Goal: Information Seeking & Learning: Learn about a topic

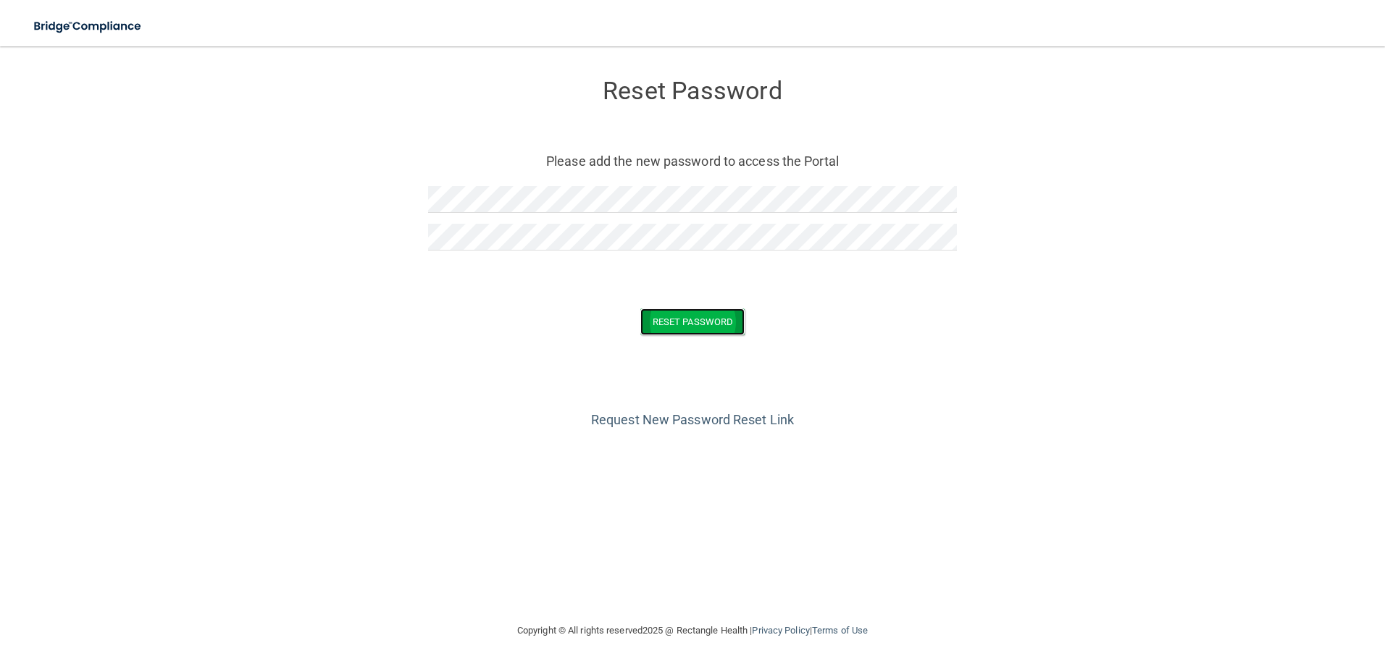
click at [690, 319] on button "Reset Password" at bounding box center [692, 322] width 104 height 27
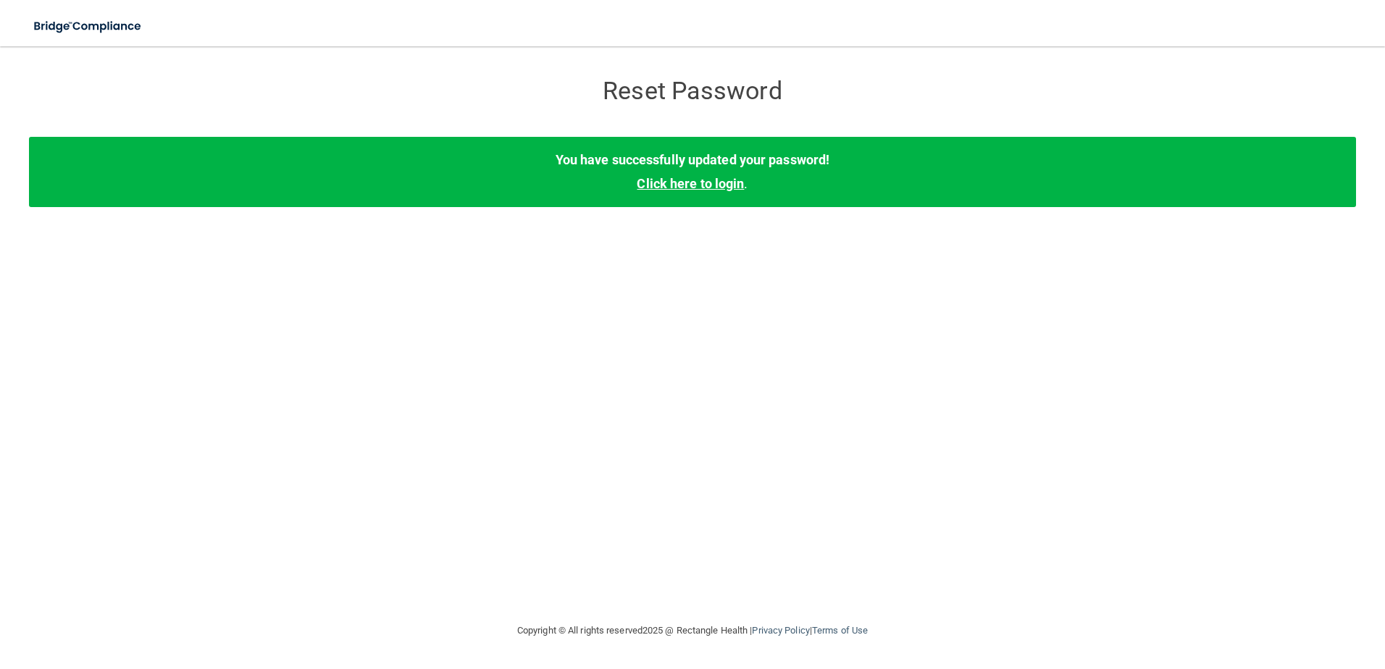
click at [681, 182] on link "Click here to login" at bounding box center [690, 183] width 107 height 15
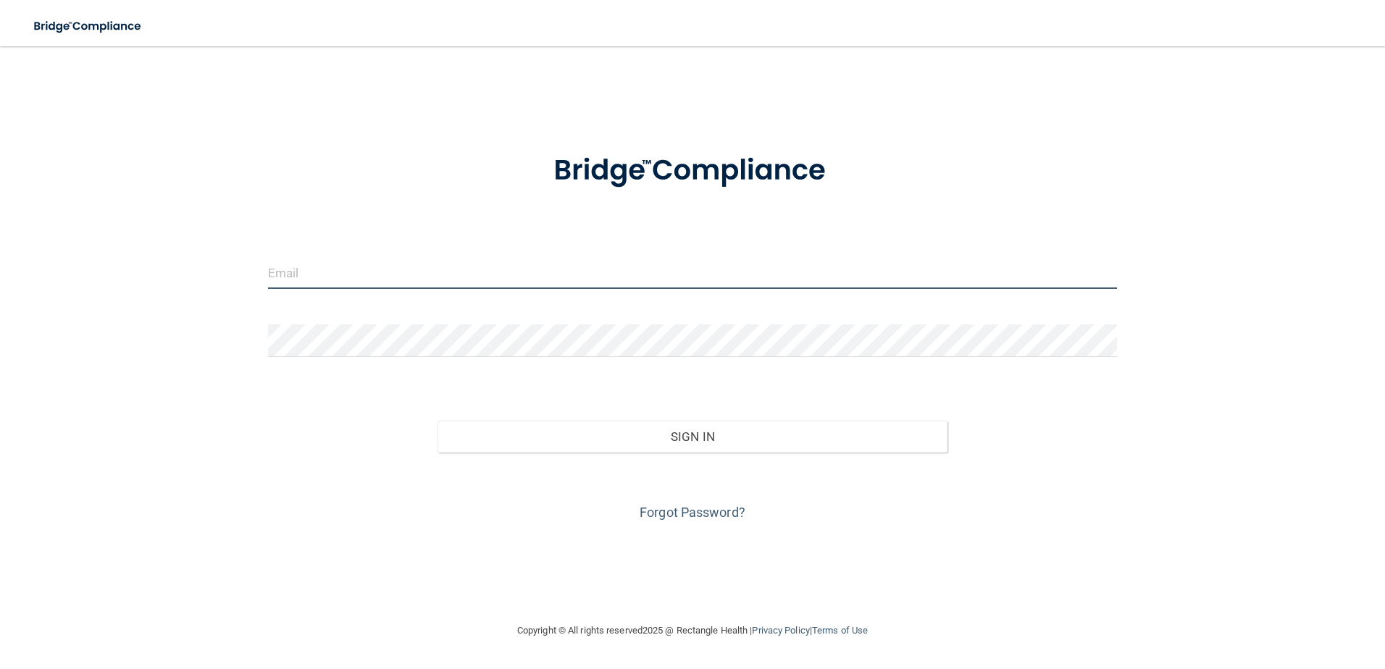
click at [318, 269] on input "email" at bounding box center [693, 272] width 850 height 33
type input "[PERSON_NAME][EMAIL_ADDRESS][DOMAIN_NAME]"
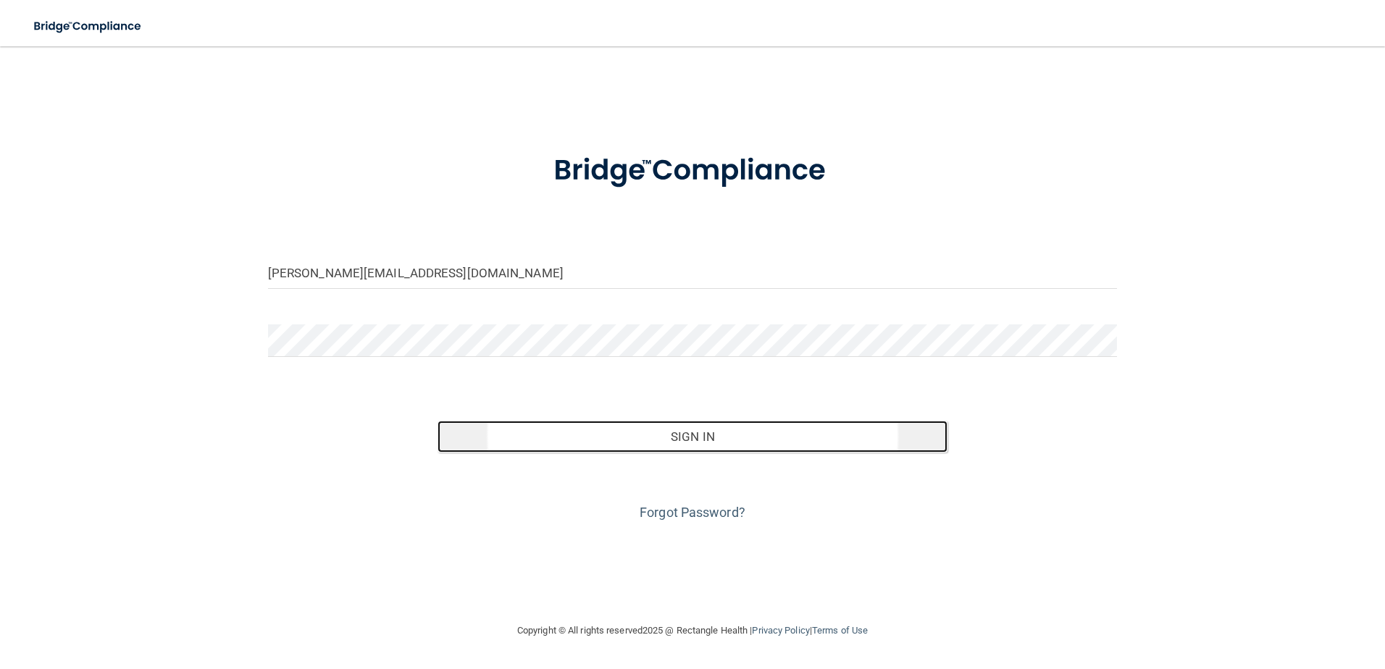
click at [697, 436] on button "Sign In" at bounding box center [692, 437] width 510 height 32
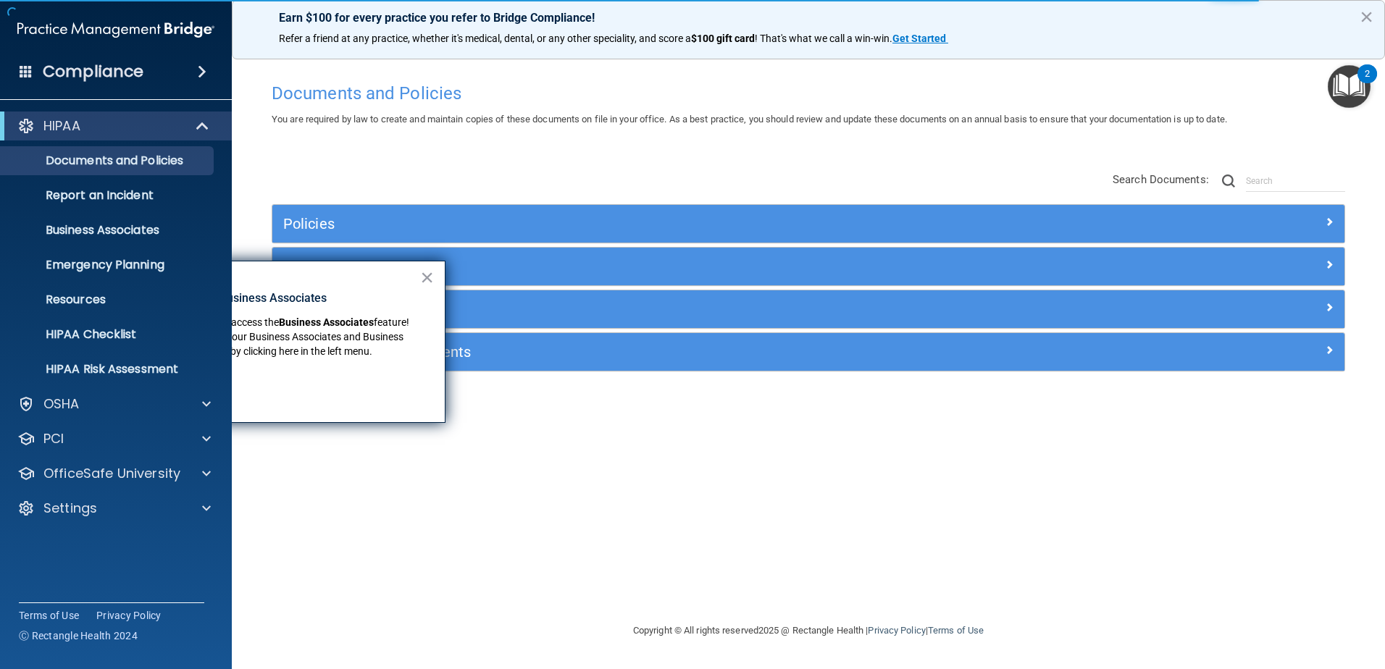
click at [202, 68] on span at bounding box center [202, 71] width 9 height 17
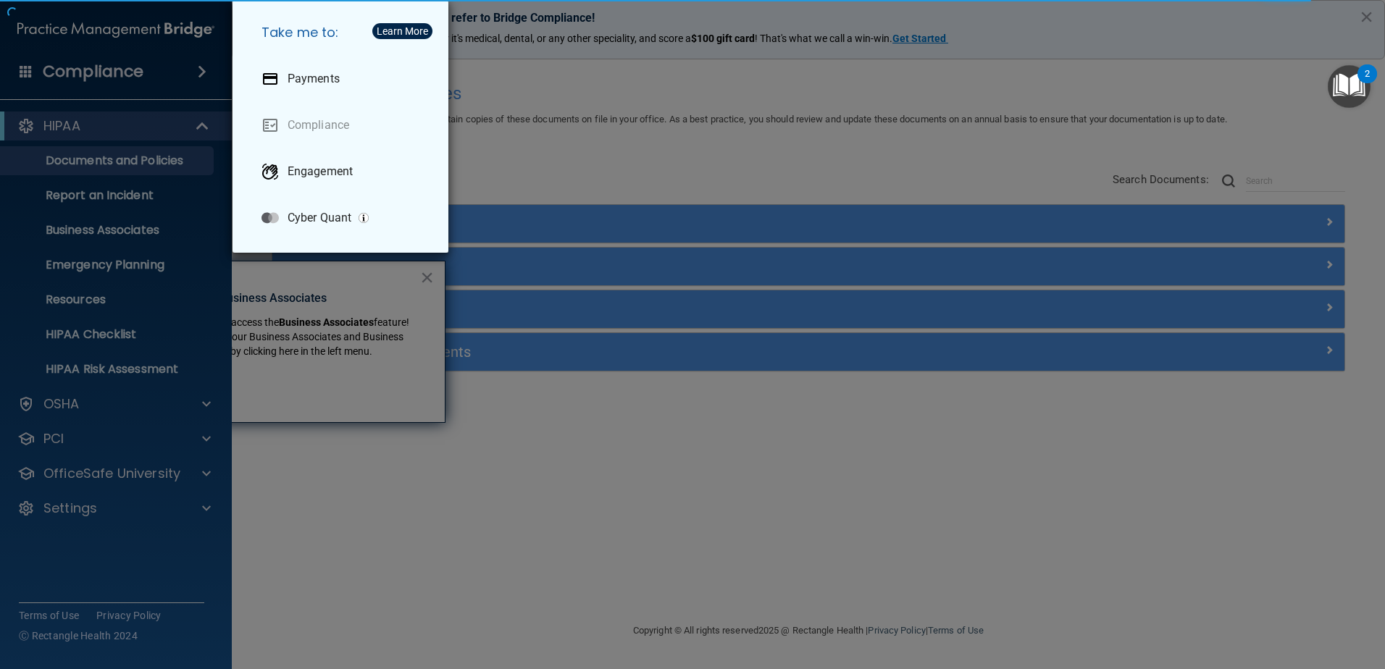
click at [818, 451] on div "Take me to: Payments Compliance Engagement Cyber Quant" at bounding box center [692, 334] width 1385 height 669
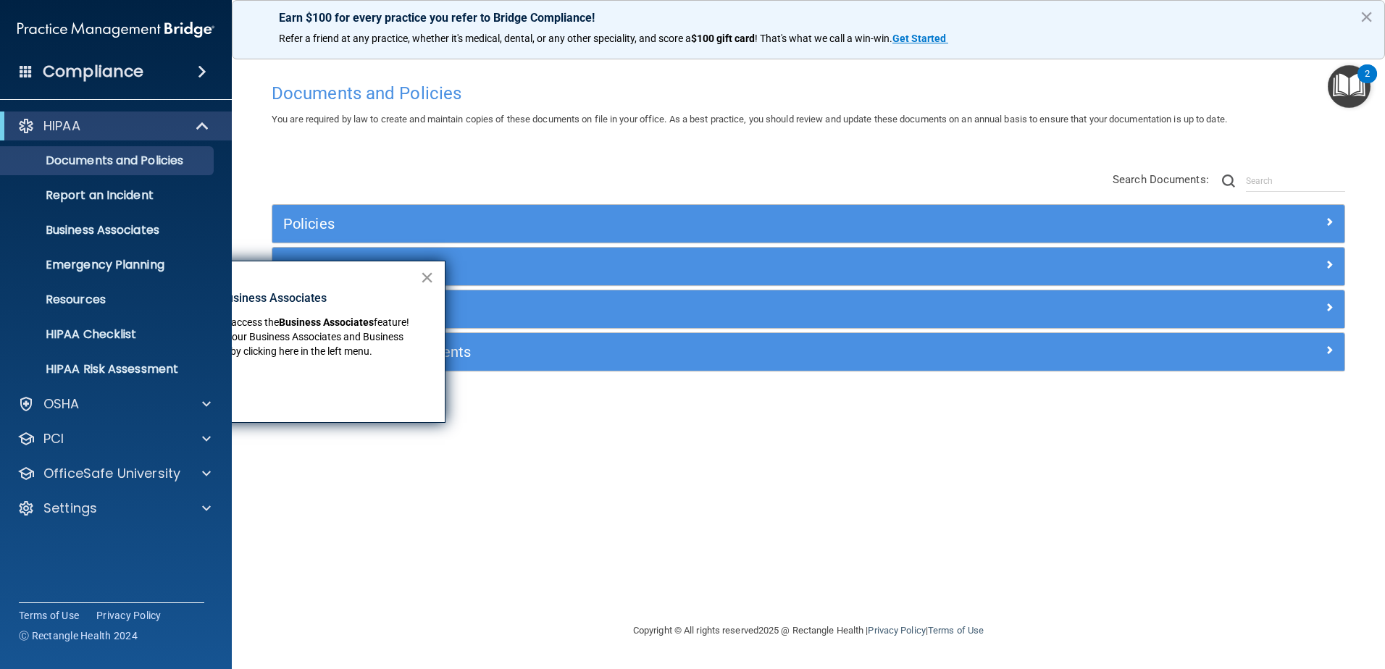
click at [430, 277] on button "×" at bounding box center [427, 277] width 14 height 23
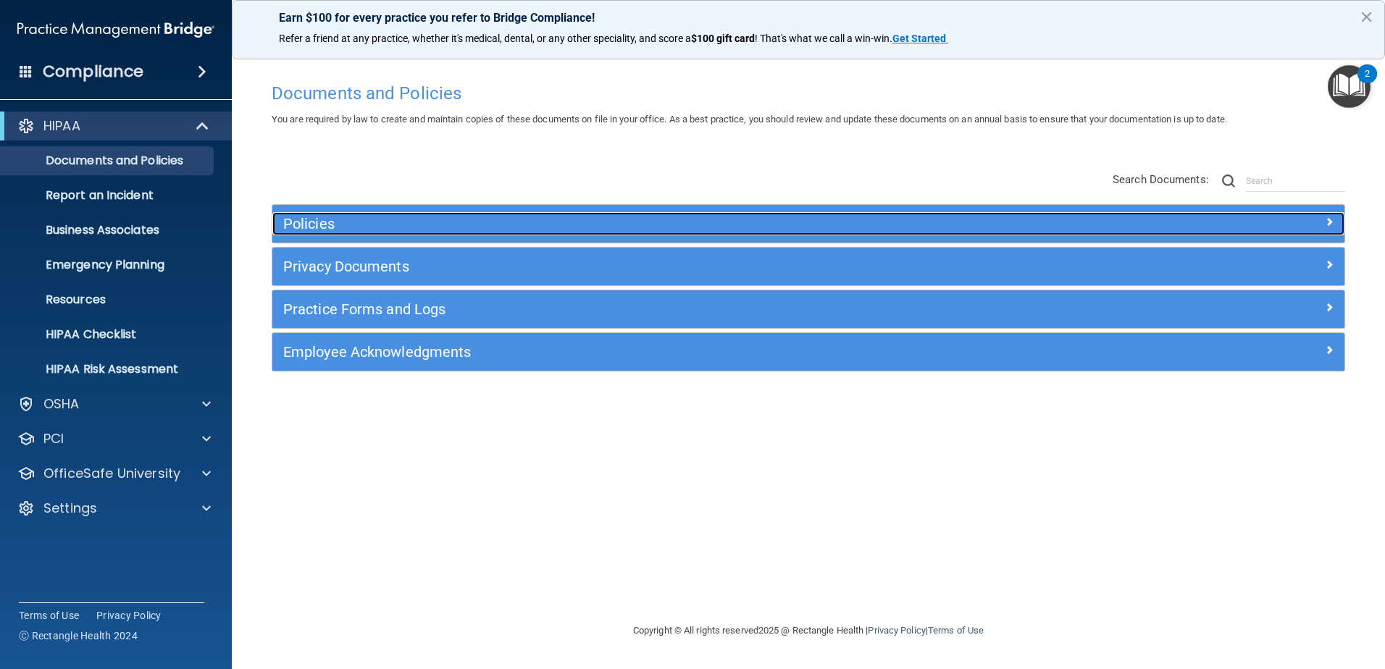
click at [1326, 222] on span at bounding box center [1329, 221] width 9 height 17
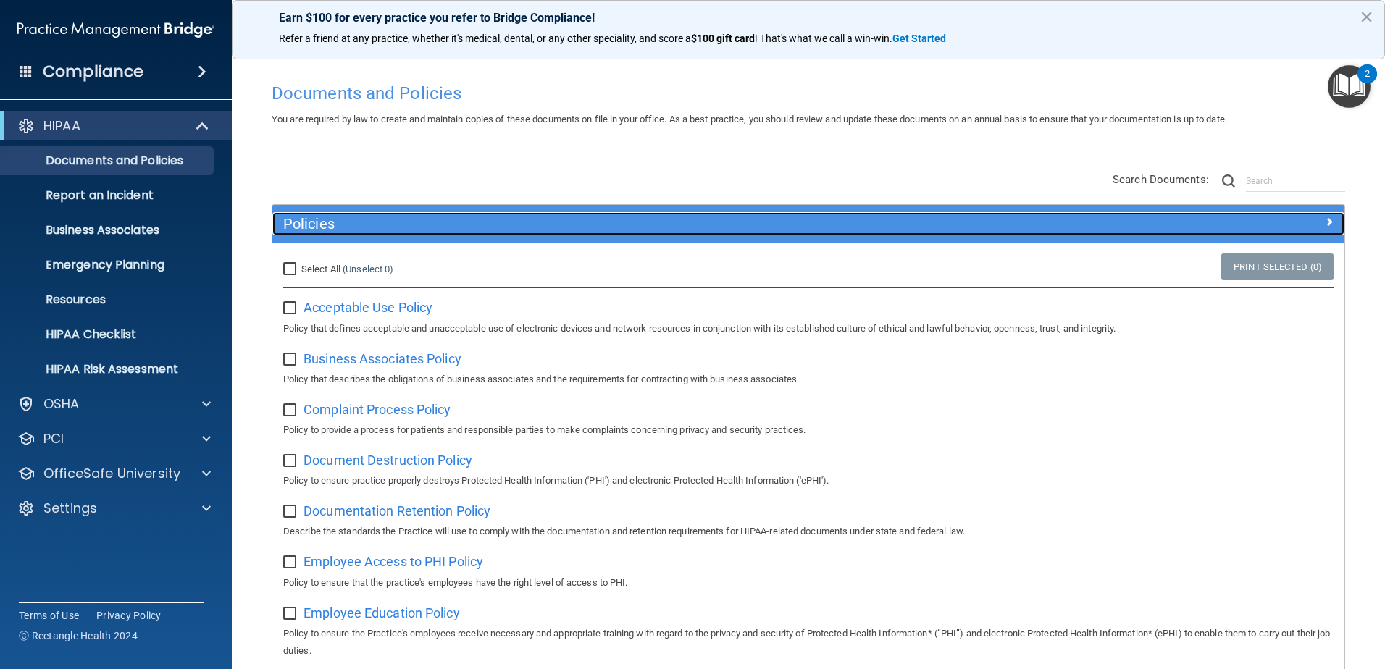
click at [1325, 221] on span at bounding box center [1329, 221] width 9 height 17
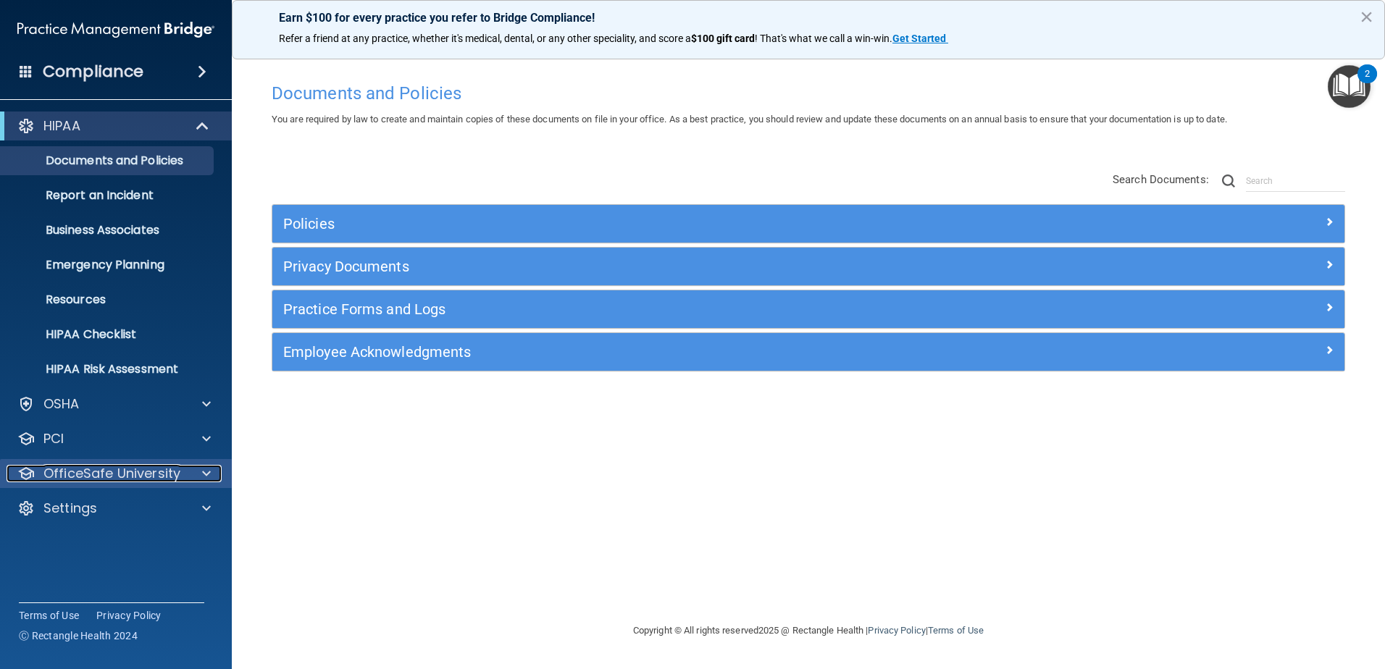
click at [207, 474] on span at bounding box center [206, 473] width 9 height 17
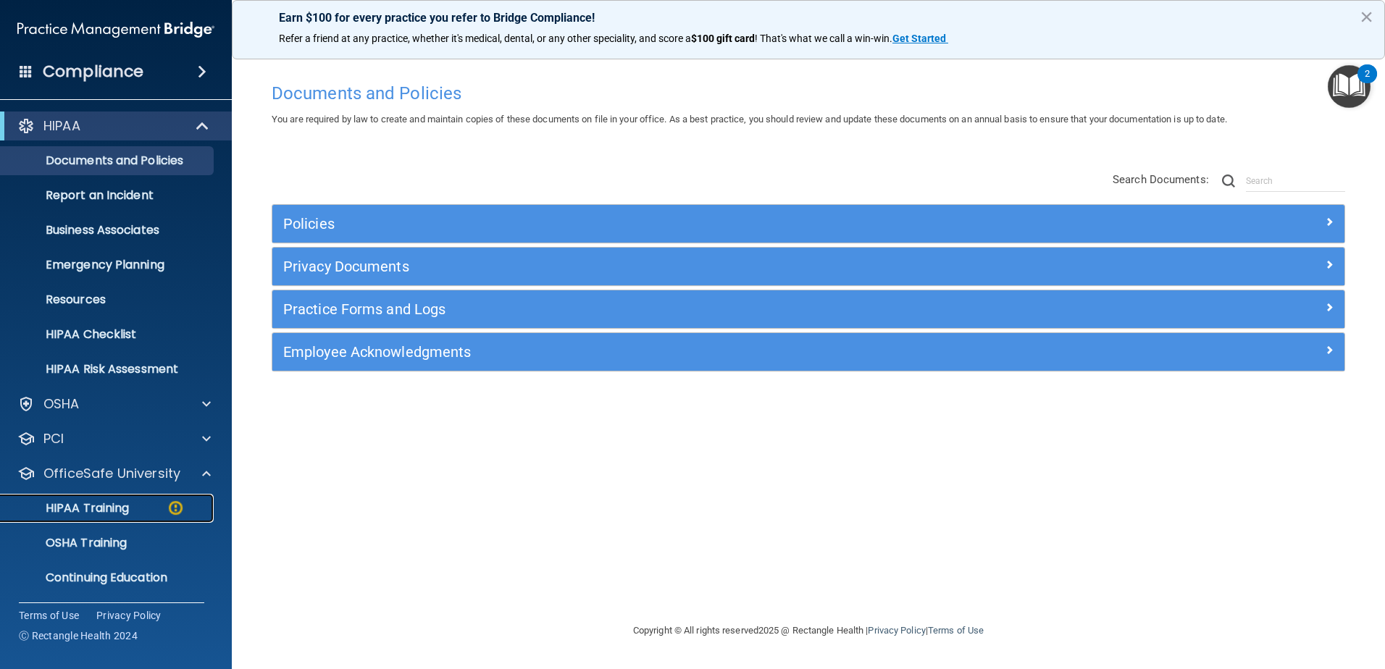
click at [88, 512] on p "HIPAA Training" at bounding box center [69, 508] width 120 height 14
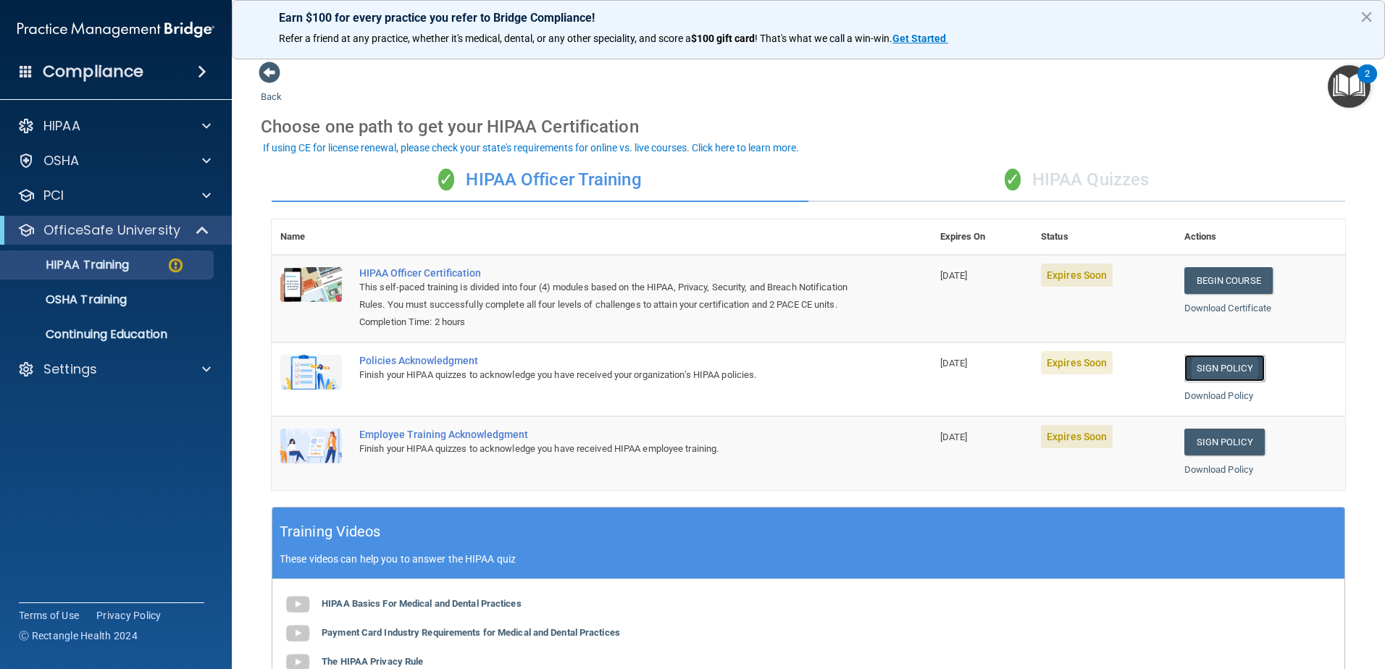
click at [1214, 380] on link "Sign Policy" at bounding box center [1224, 368] width 80 height 27
click at [1220, 456] on link "Sign Policy" at bounding box center [1224, 442] width 80 height 27
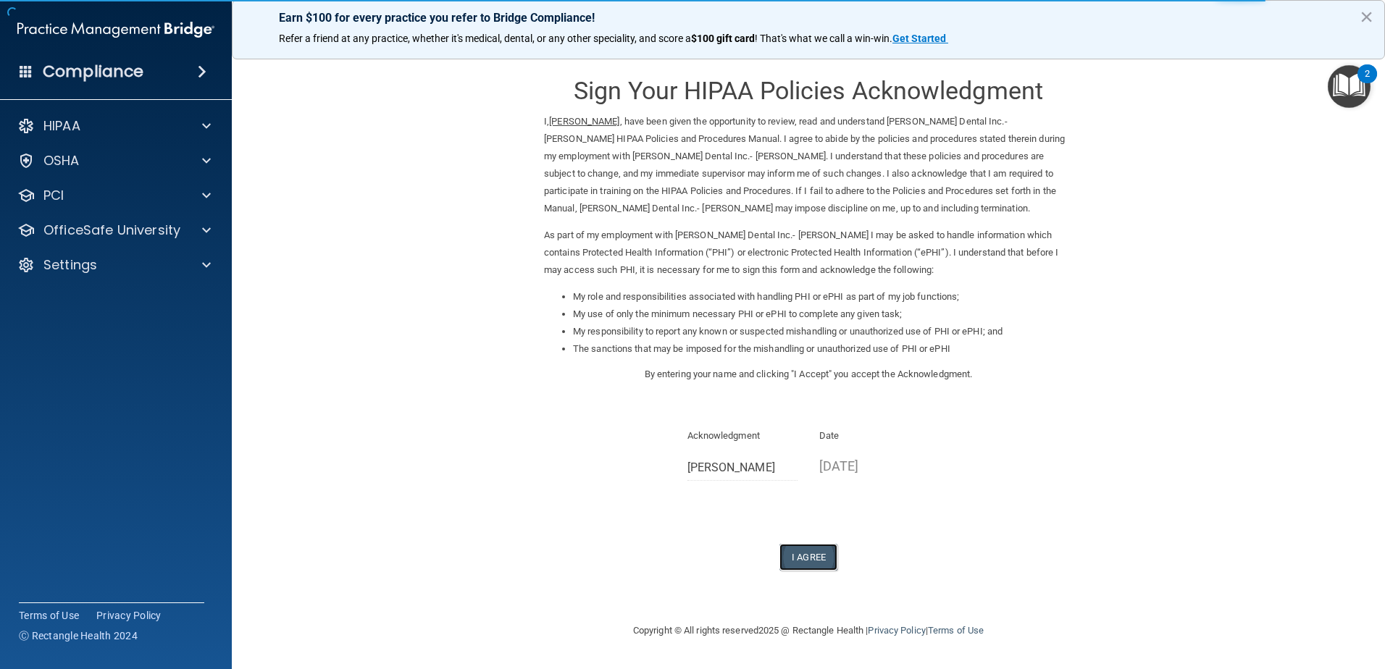
click at [804, 558] on button "I Agree" at bounding box center [808, 557] width 58 height 27
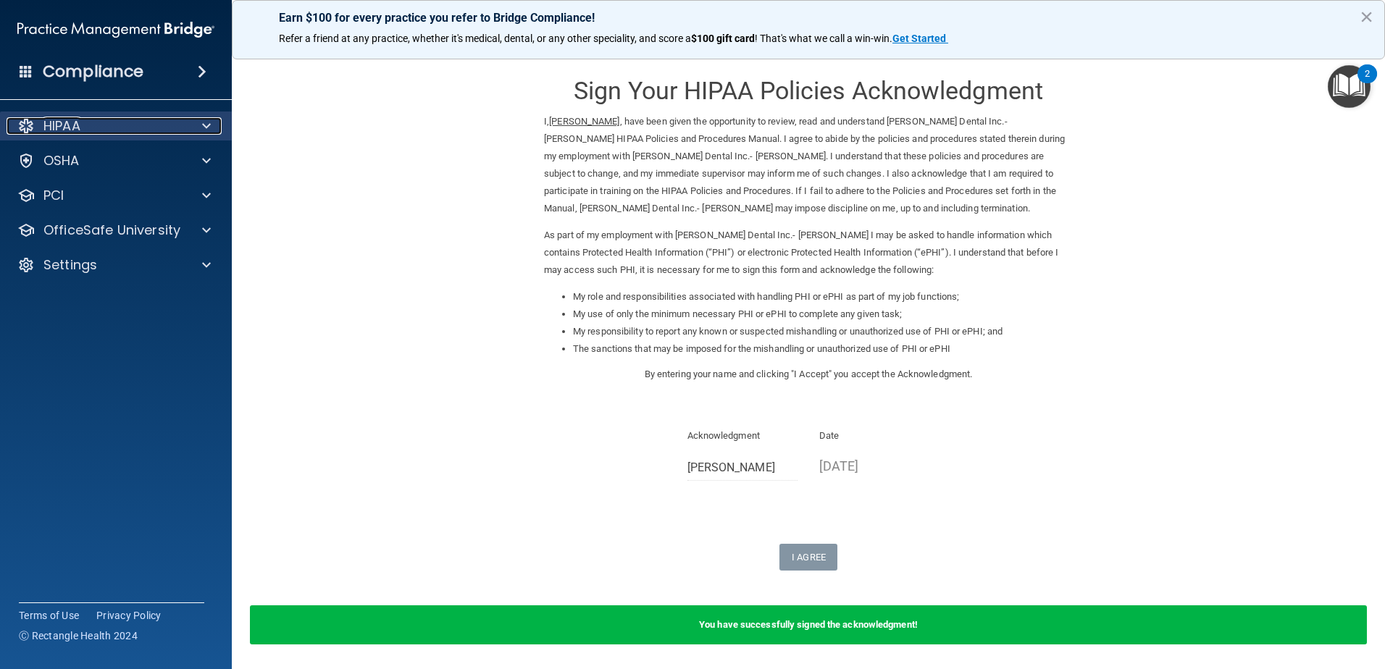
click at [162, 129] on div "HIPAA" at bounding box center [97, 125] width 180 height 17
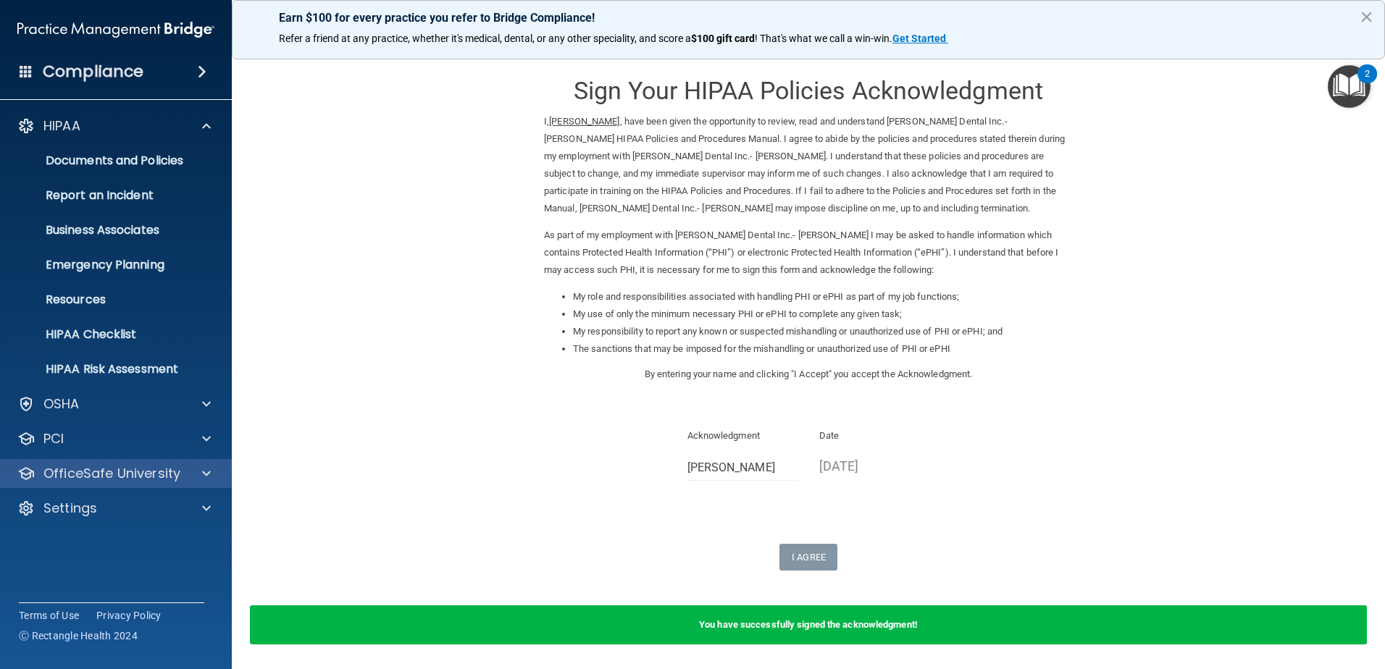
click at [196, 464] on div "OfficeSafe University" at bounding box center [116, 473] width 233 height 29
click at [1358, 86] on img "Open Resource Center, 2 new notifications" at bounding box center [1349, 86] width 43 height 43
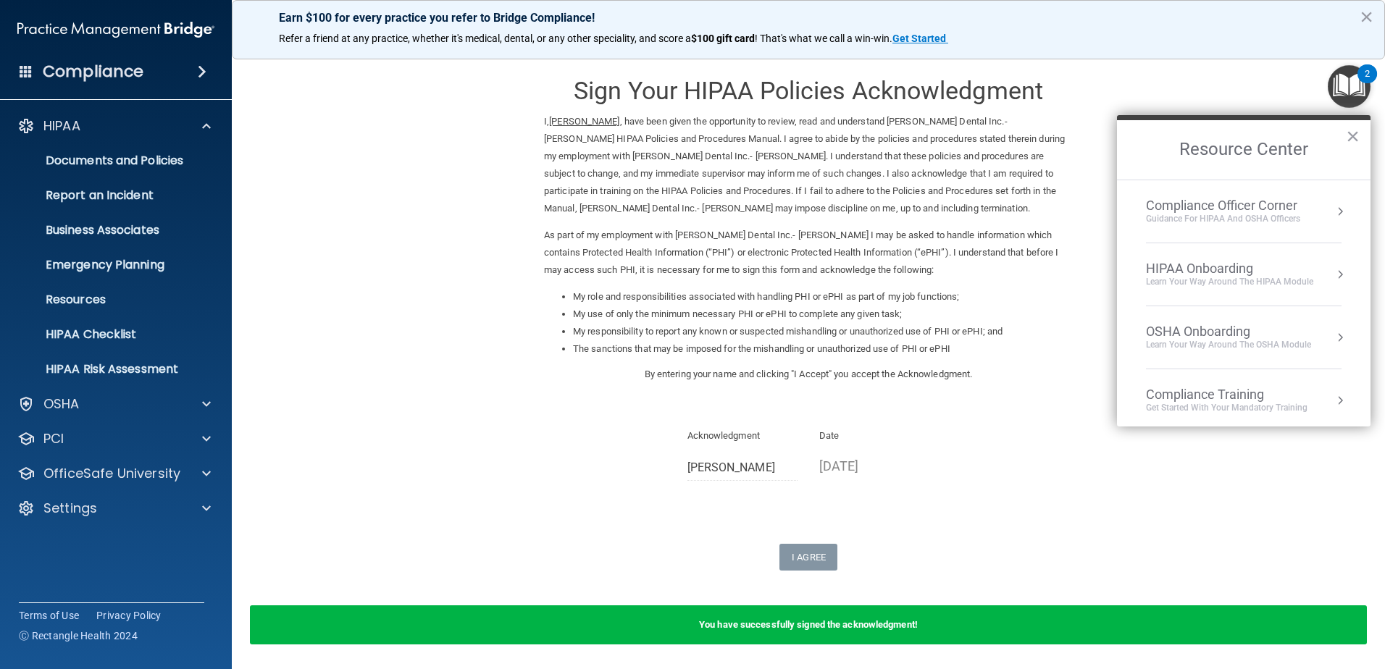
click at [1021, 482] on div "Acknowledgment Jolene Powell Date 09/15/2025" at bounding box center [808, 459] width 529 height 64
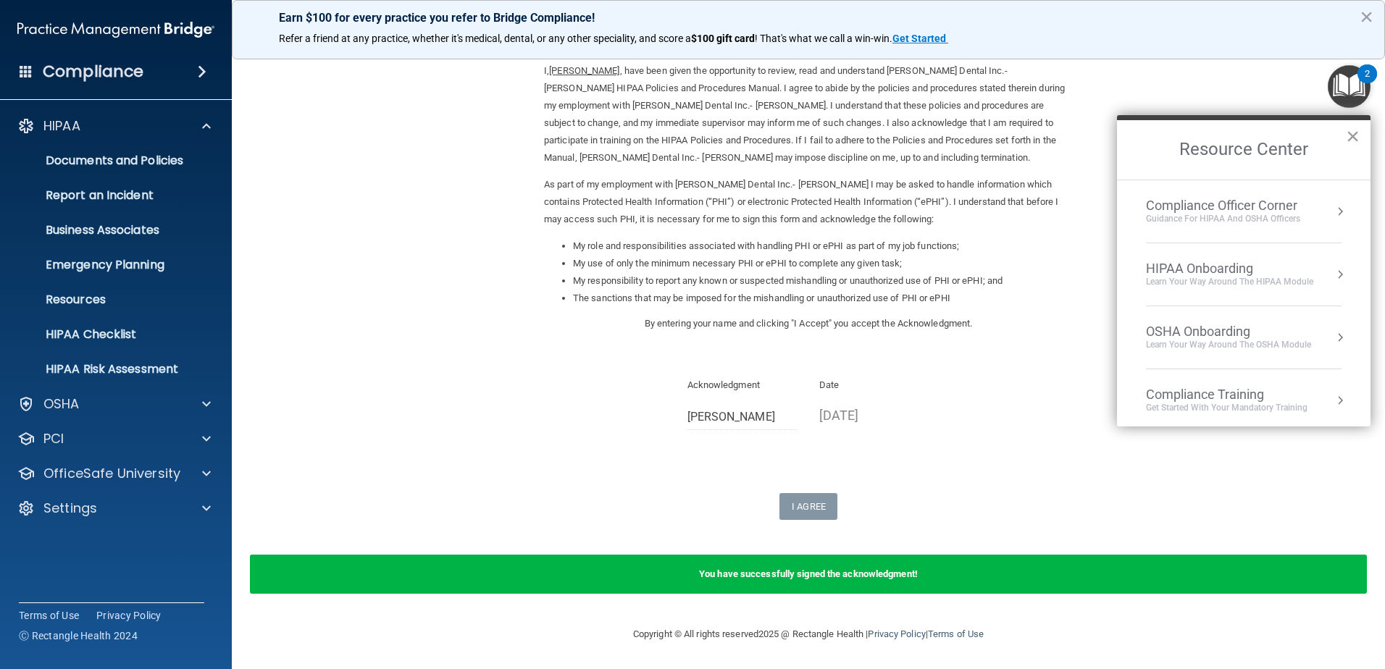
click at [1356, 134] on button "×" at bounding box center [1353, 136] width 14 height 23
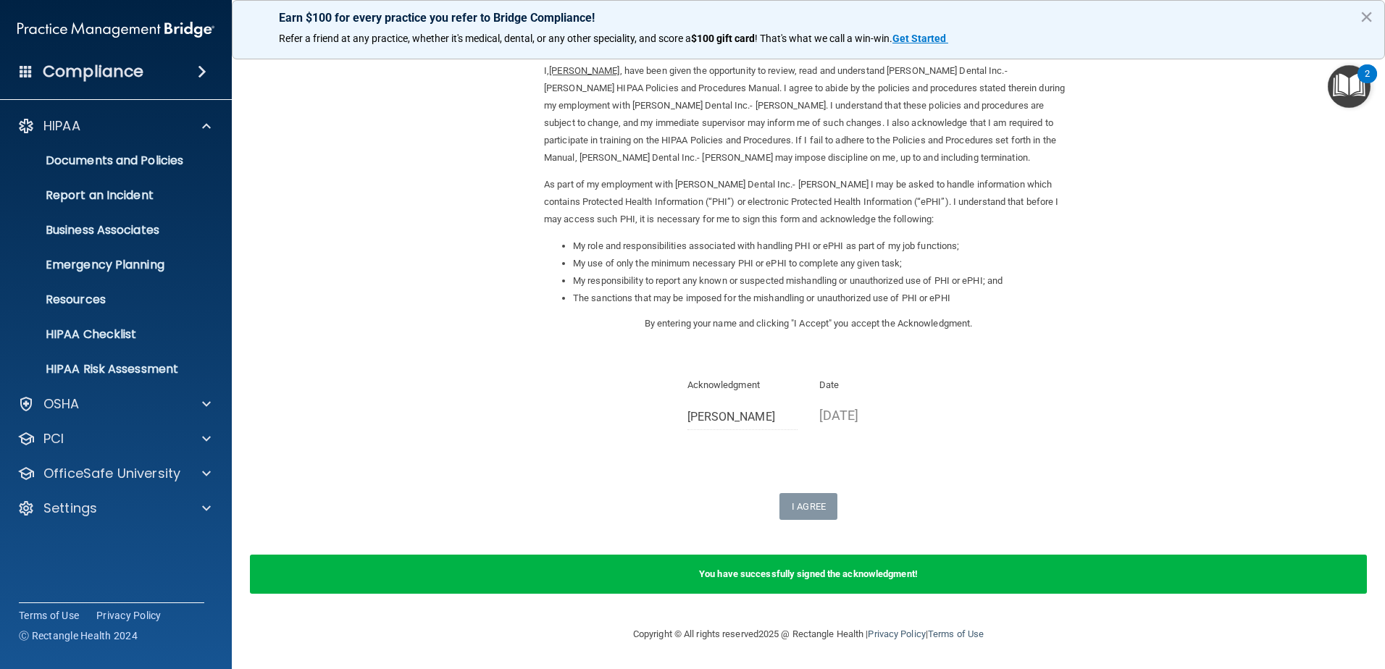
click at [981, 398] on div "Acknowledgment Jolene Powell Date 09/15/2025" at bounding box center [808, 409] width 529 height 64
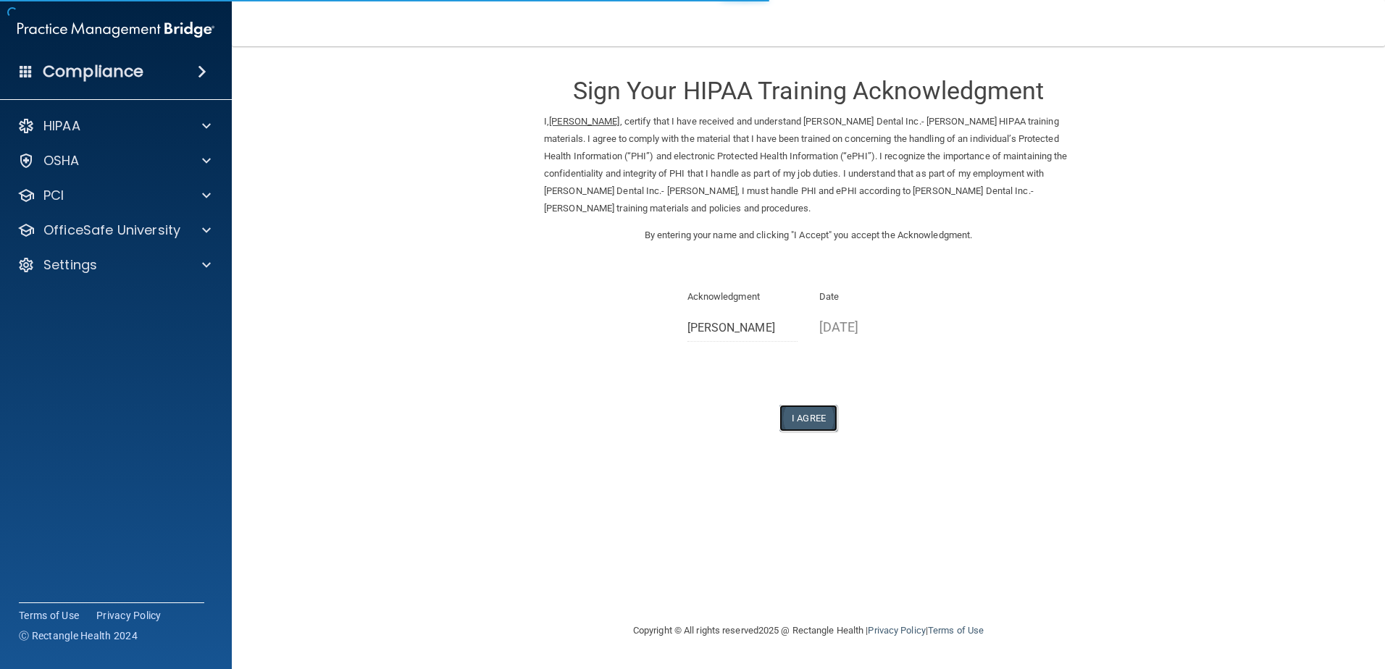
click at [803, 414] on button "I Agree" at bounding box center [808, 418] width 58 height 27
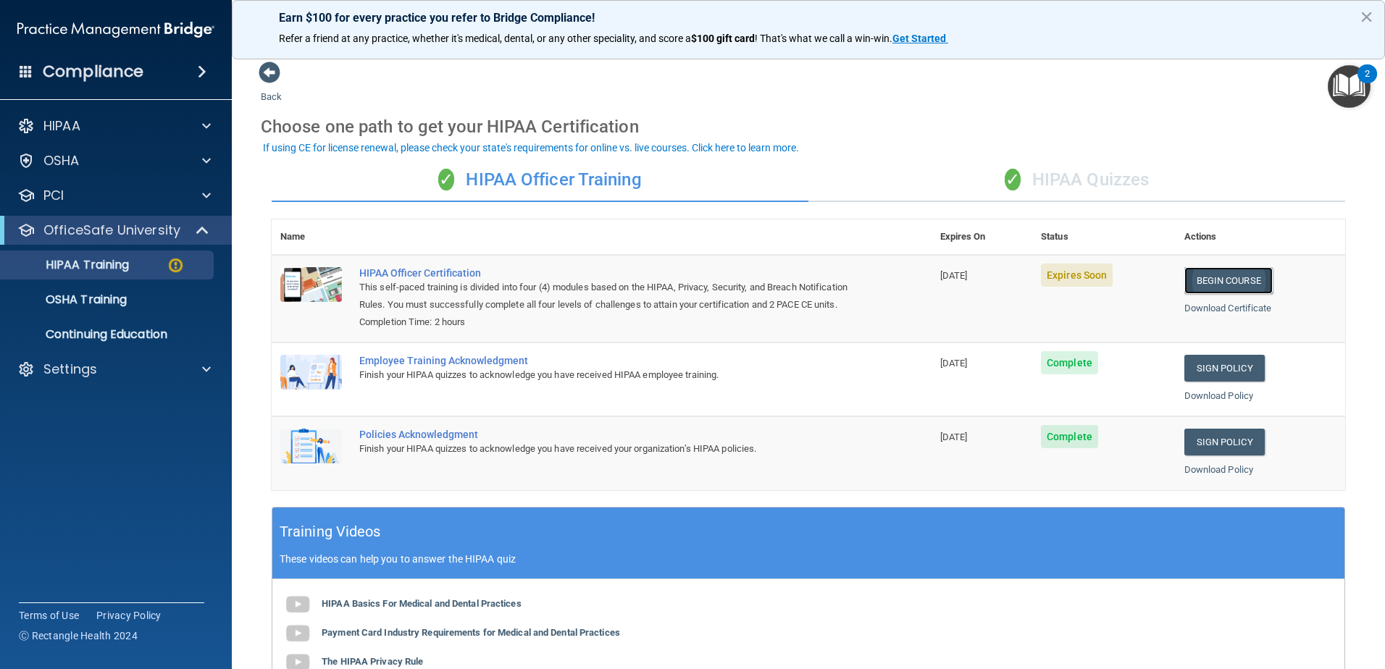
click at [1234, 280] on link "Begin Course" at bounding box center [1228, 280] width 88 height 27
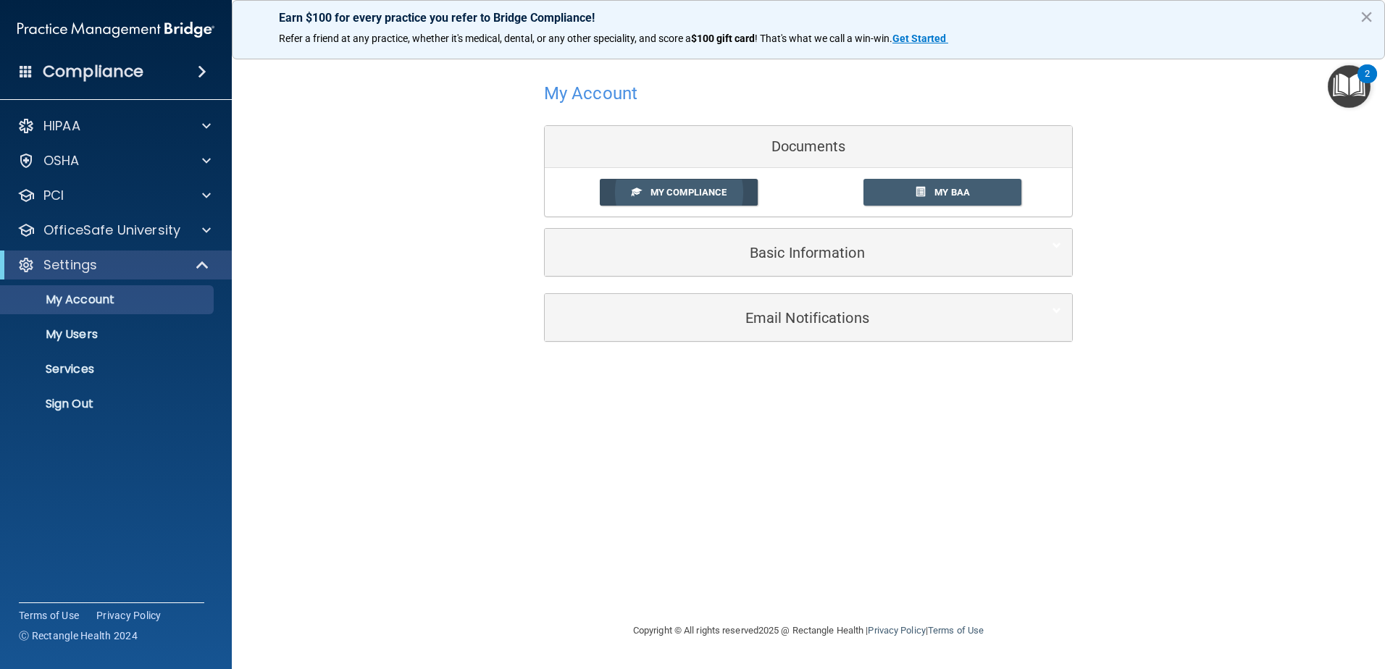
click at [705, 196] on span "My Compliance" at bounding box center [688, 192] width 76 height 11
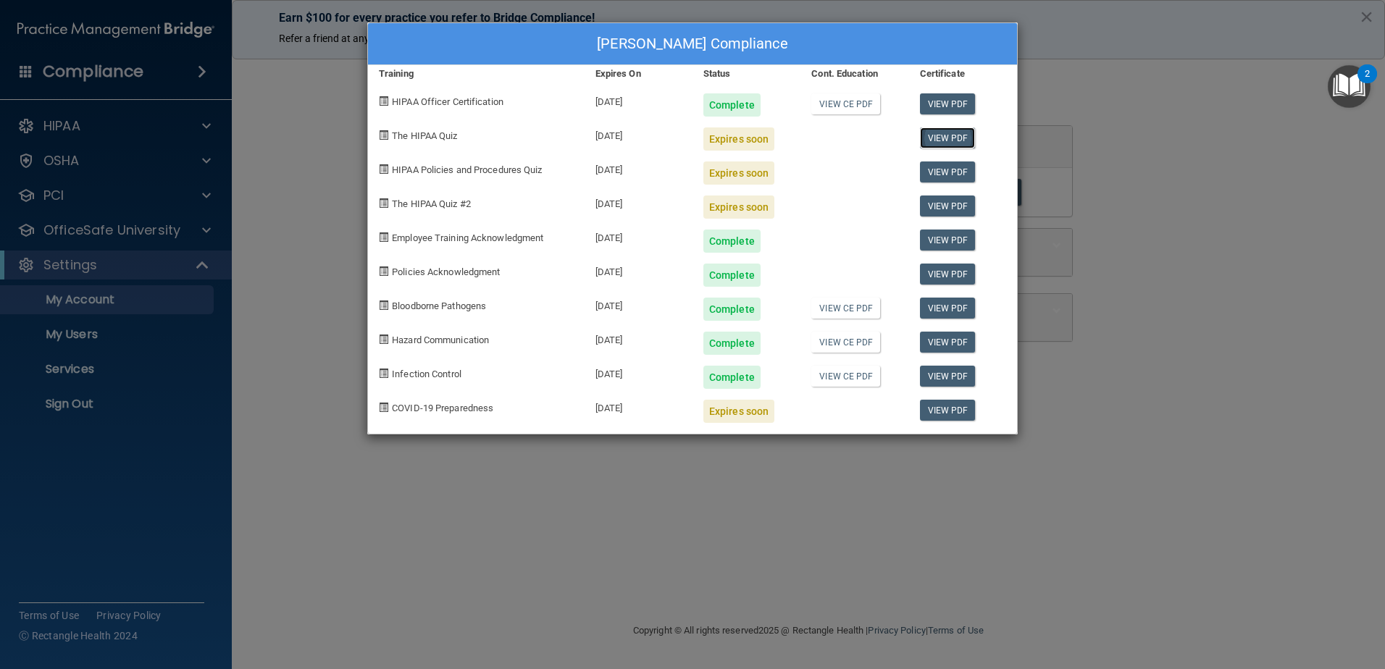
click at [944, 140] on link "View PDF" at bounding box center [948, 137] width 56 height 21
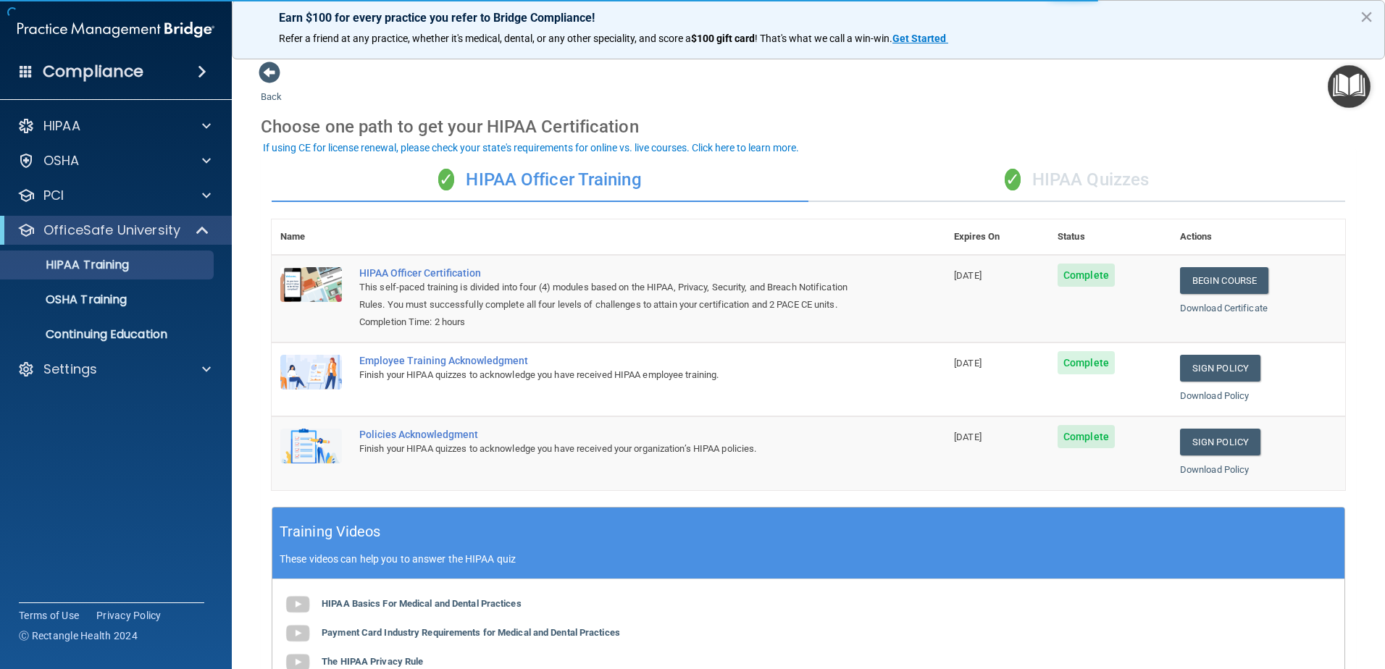
click at [1007, 180] on span "✓" at bounding box center [1013, 180] width 16 height 22
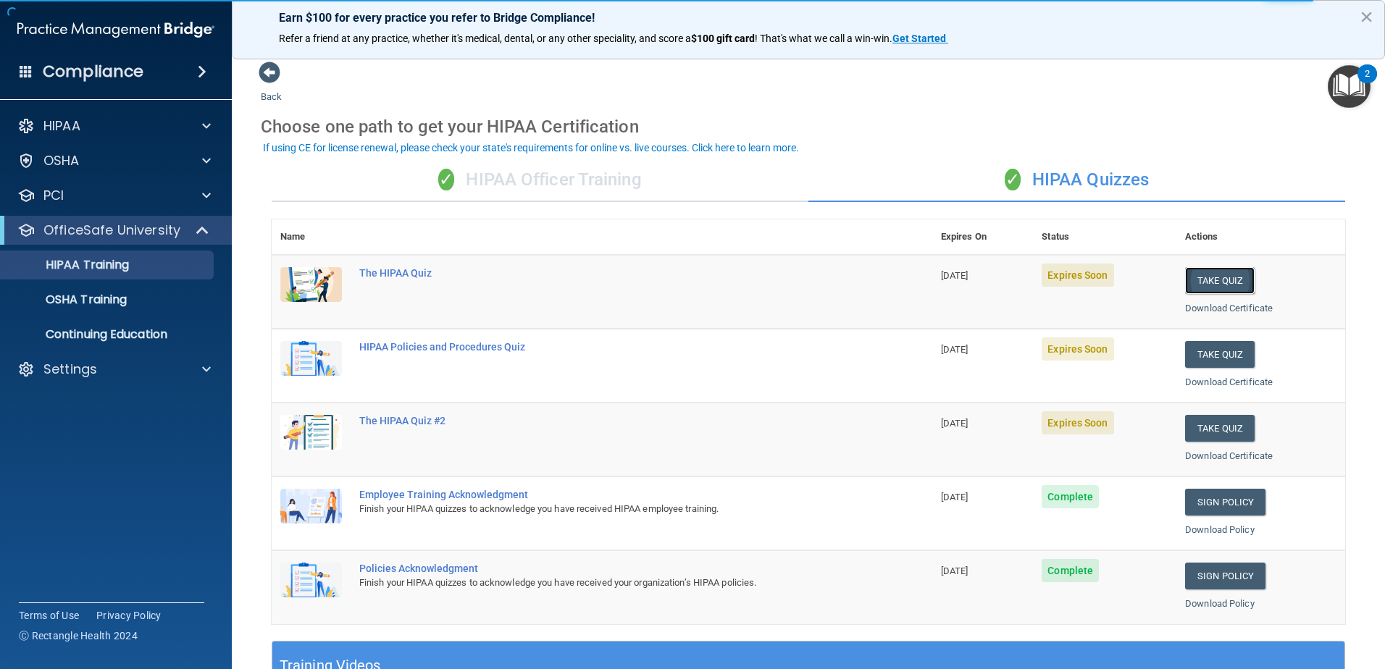
click at [1214, 278] on button "Take Quiz" at bounding box center [1220, 280] width 70 height 27
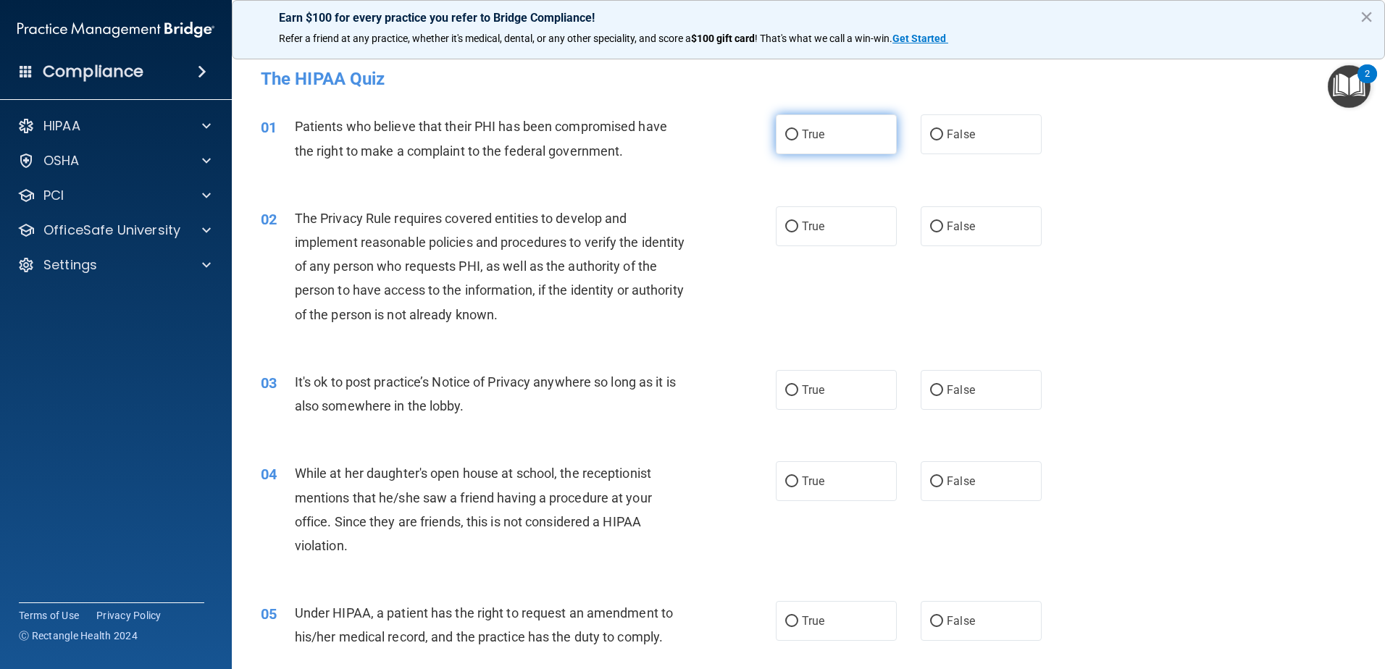
click at [785, 133] on input "True" at bounding box center [791, 135] width 13 height 11
radio input "true"
click at [789, 222] on input "True" at bounding box center [791, 227] width 13 height 11
radio input "true"
click at [931, 393] on input "False" at bounding box center [936, 390] width 13 height 11
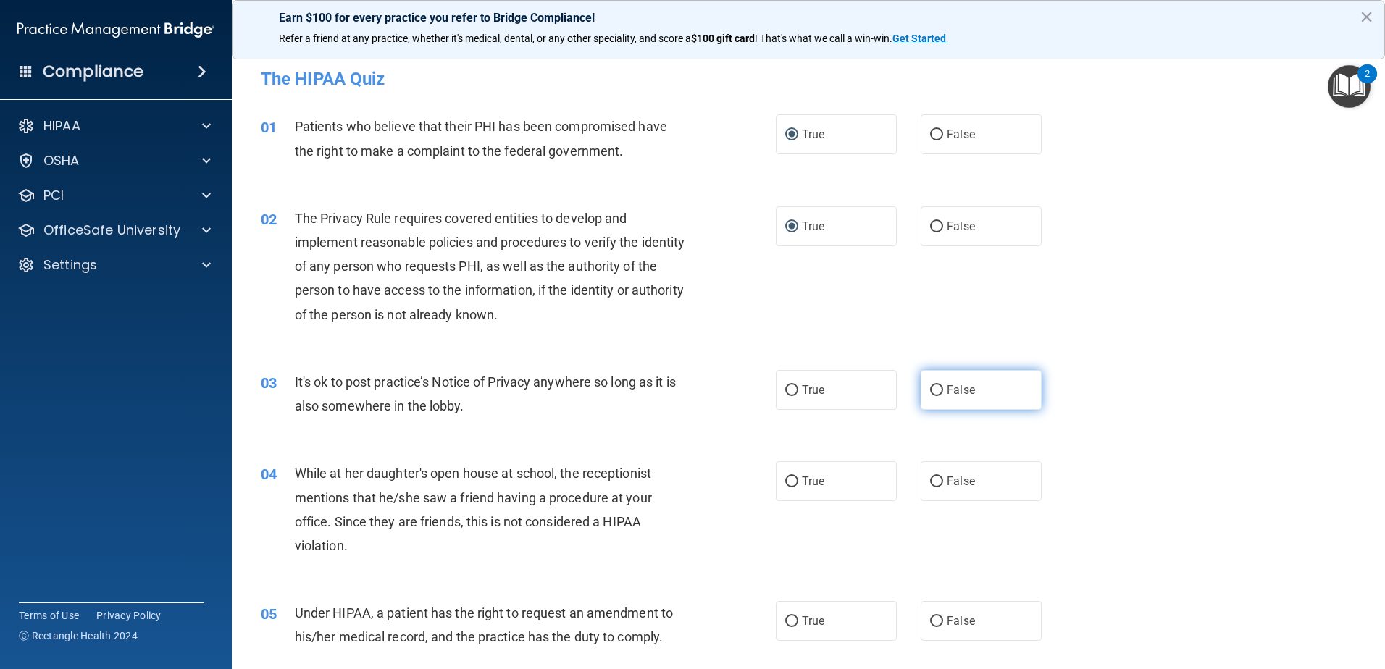
radio input "true"
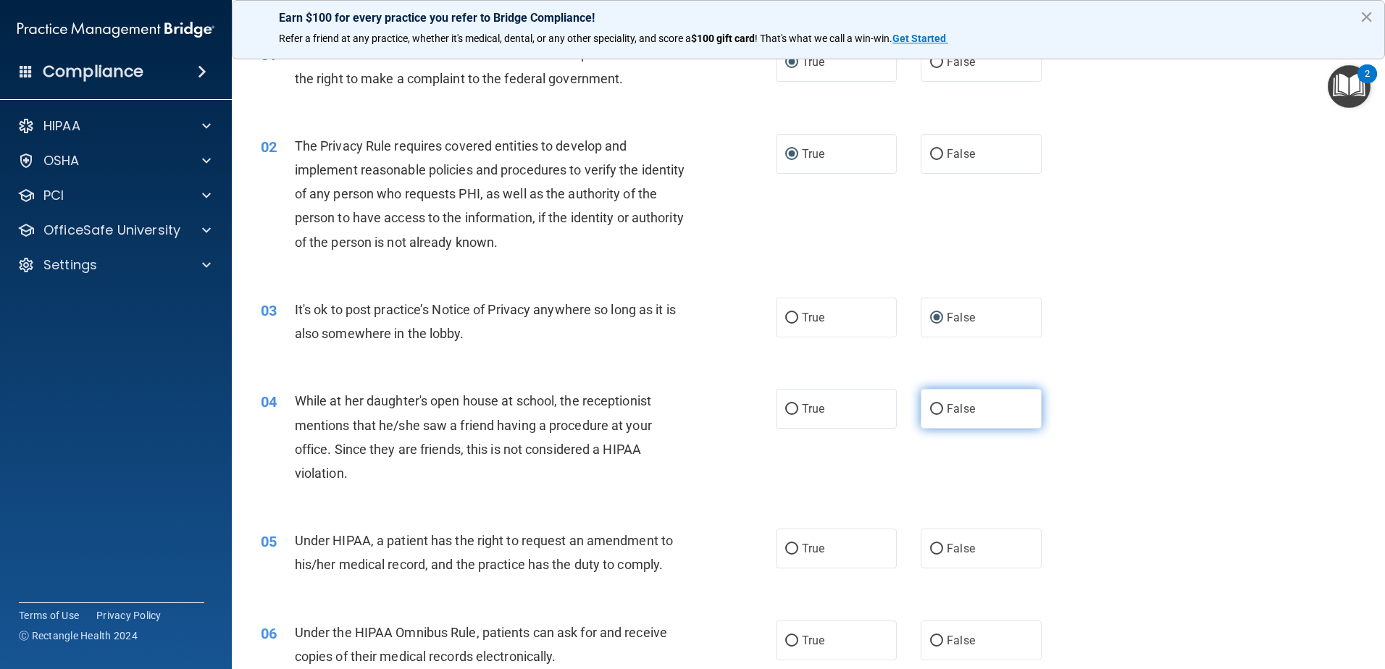
click at [931, 414] on input "False" at bounding box center [936, 409] width 13 height 11
radio input "true"
click at [947, 552] on span "False" at bounding box center [961, 549] width 28 height 14
click at [940, 552] on input "False" at bounding box center [936, 549] width 13 height 11
radio input "true"
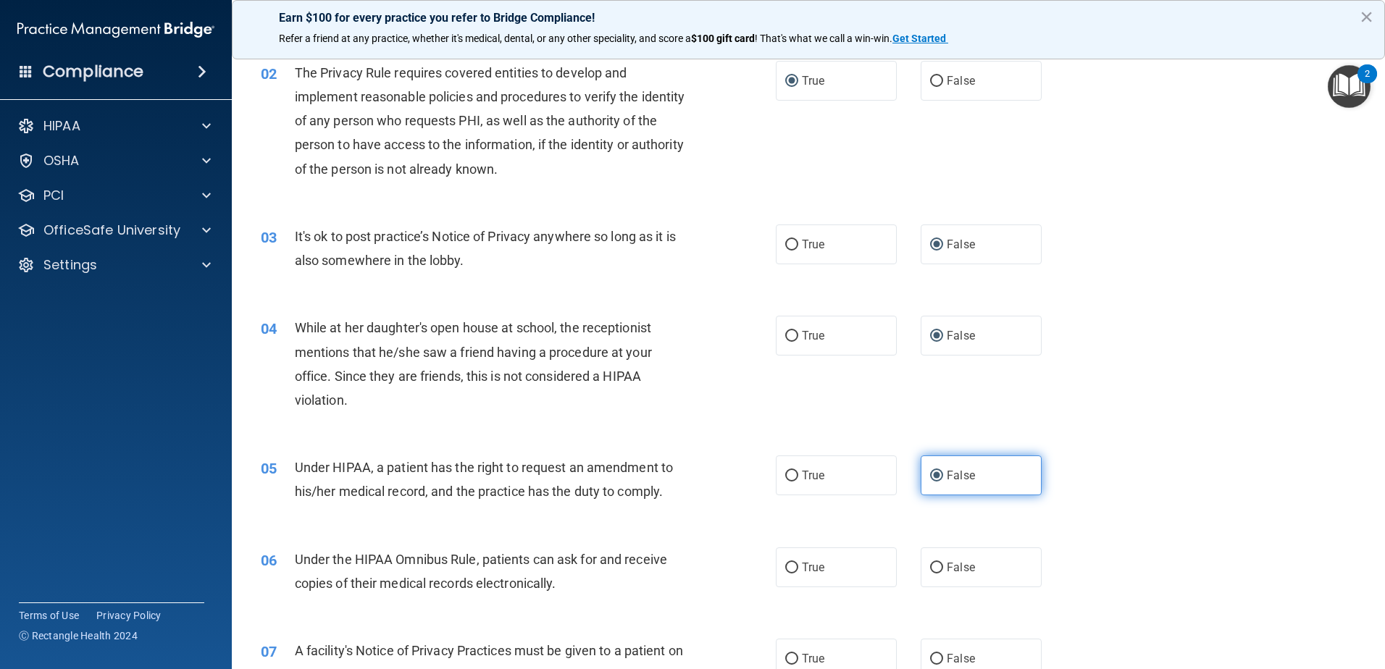
scroll to position [217, 0]
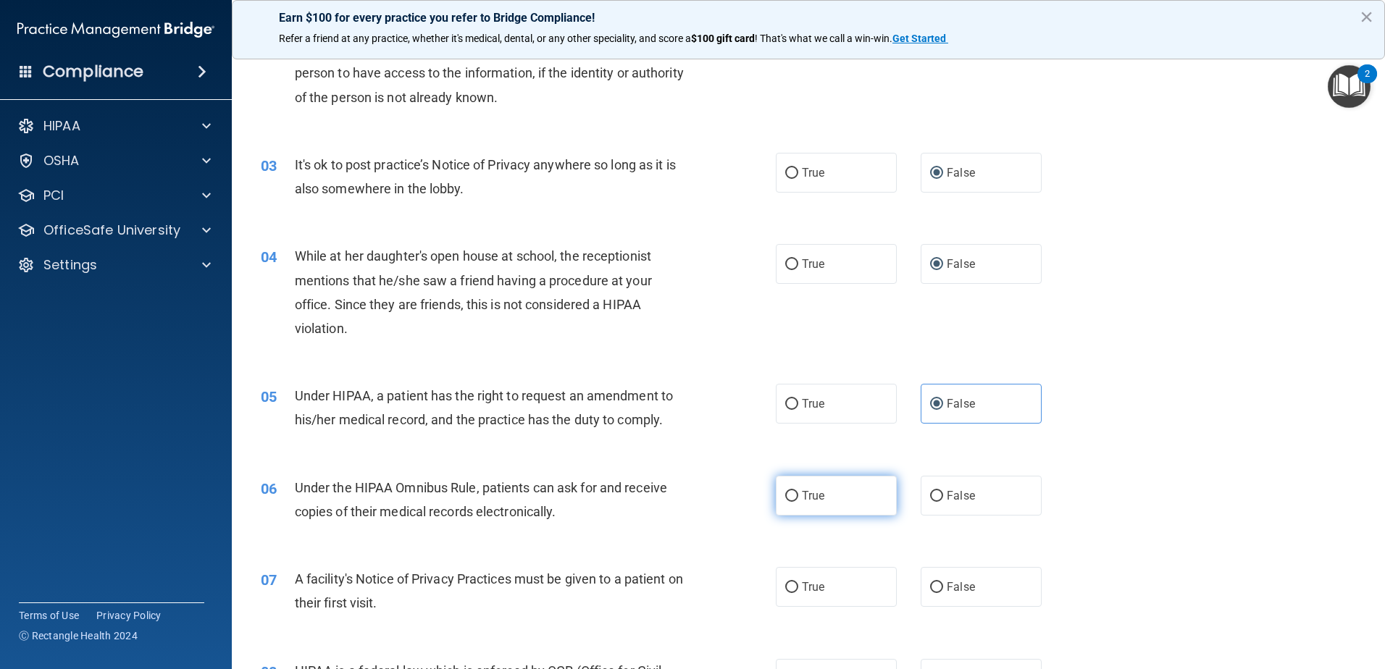
click at [785, 491] on input "True" at bounding box center [791, 496] width 13 height 11
radio input "true"
click at [787, 590] on input "True" at bounding box center [791, 587] width 13 height 11
radio input "true"
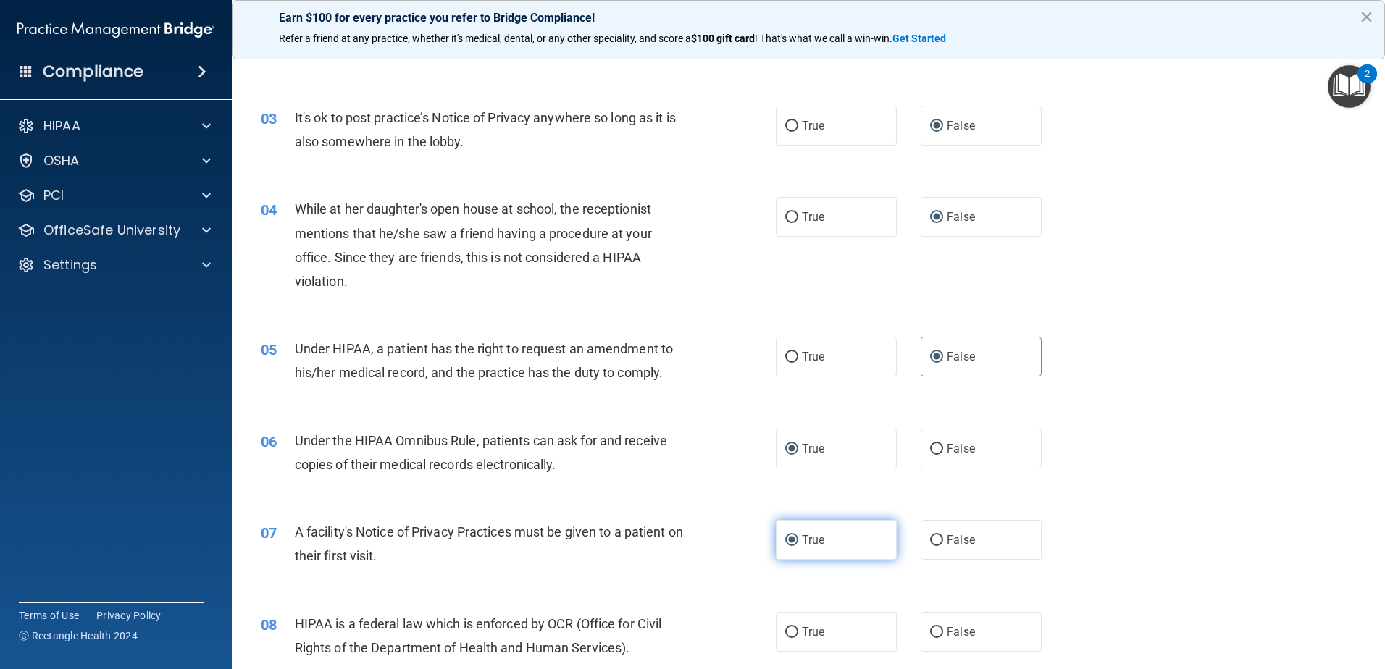
scroll to position [290, 0]
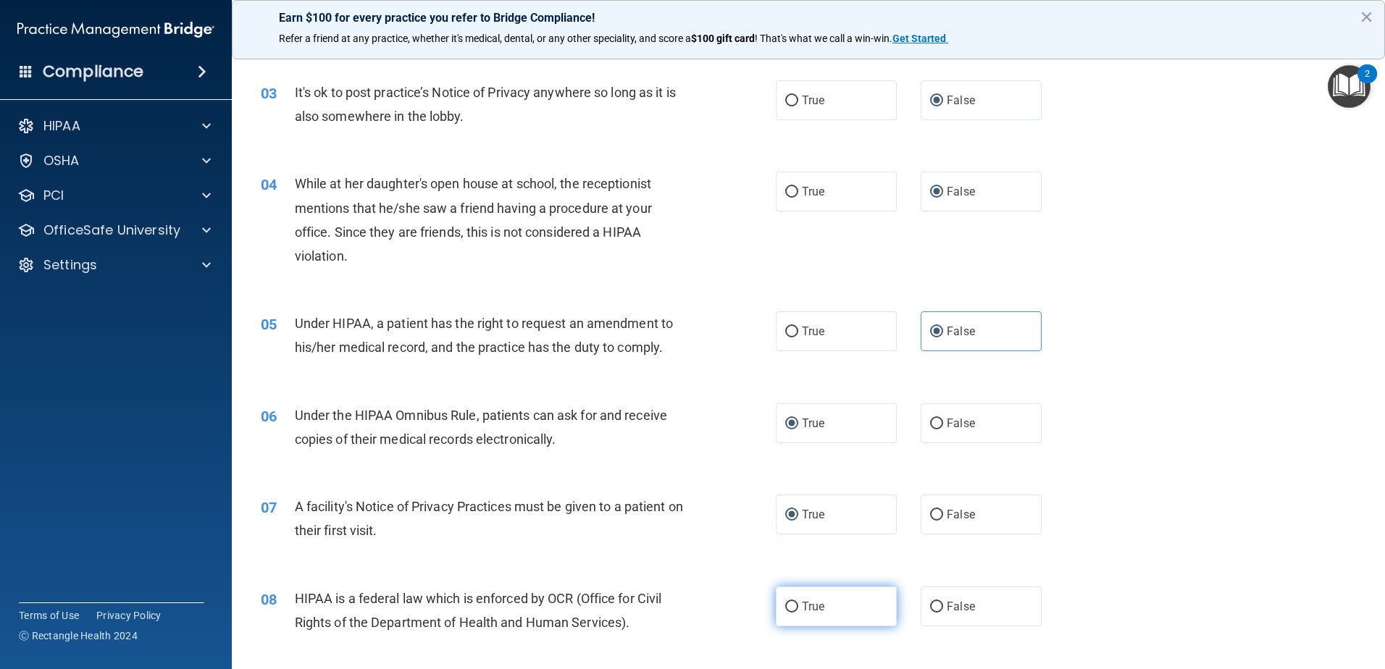
click at [796, 604] on label "True" at bounding box center [836, 607] width 121 height 40
click at [796, 604] on input "True" at bounding box center [791, 607] width 13 height 11
radio input "true"
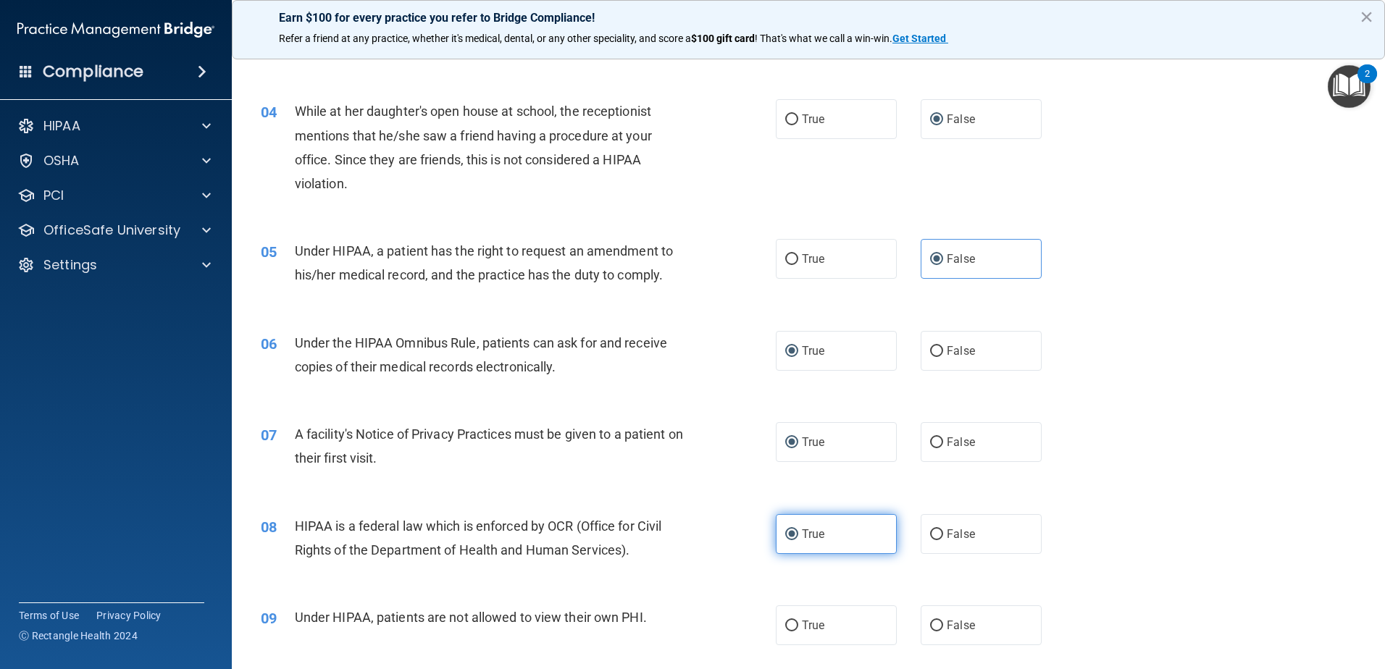
scroll to position [435, 0]
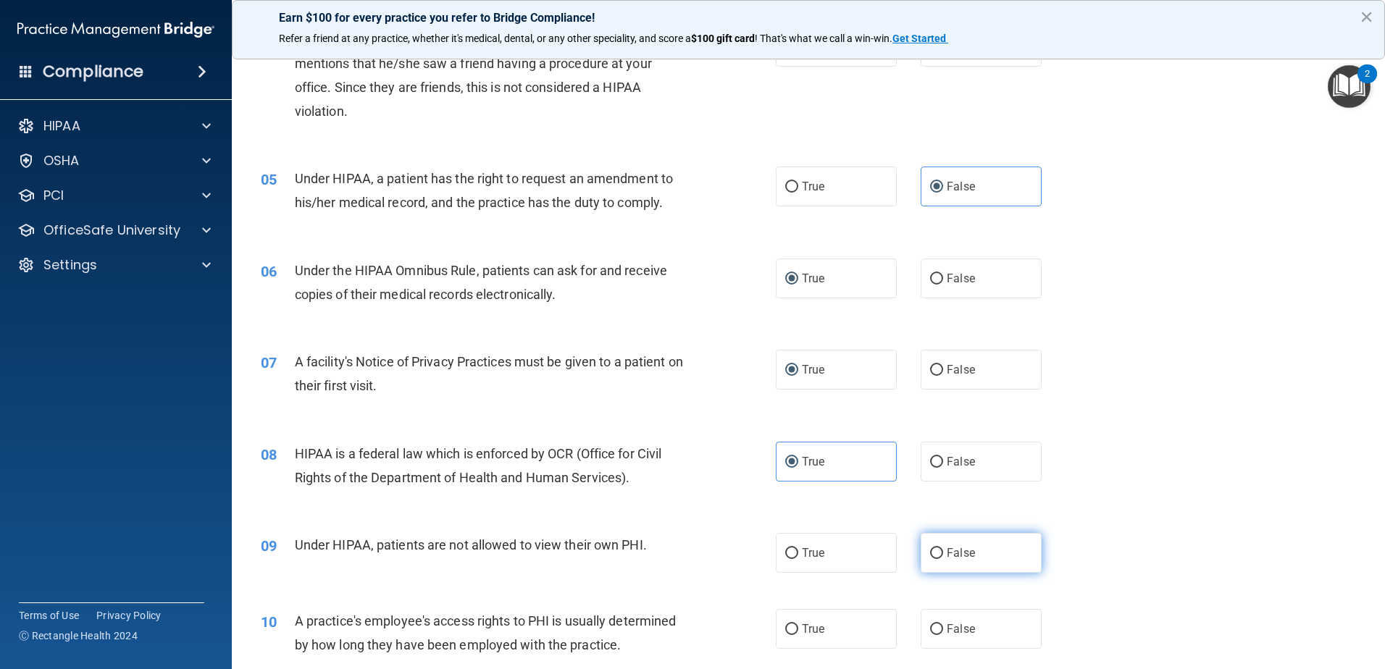
click at [932, 552] on input "False" at bounding box center [936, 553] width 13 height 11
radio input "true"
click at [931, 632] on input "False" at bounding box center [936, 629] width 13 height 11
radio input "true"
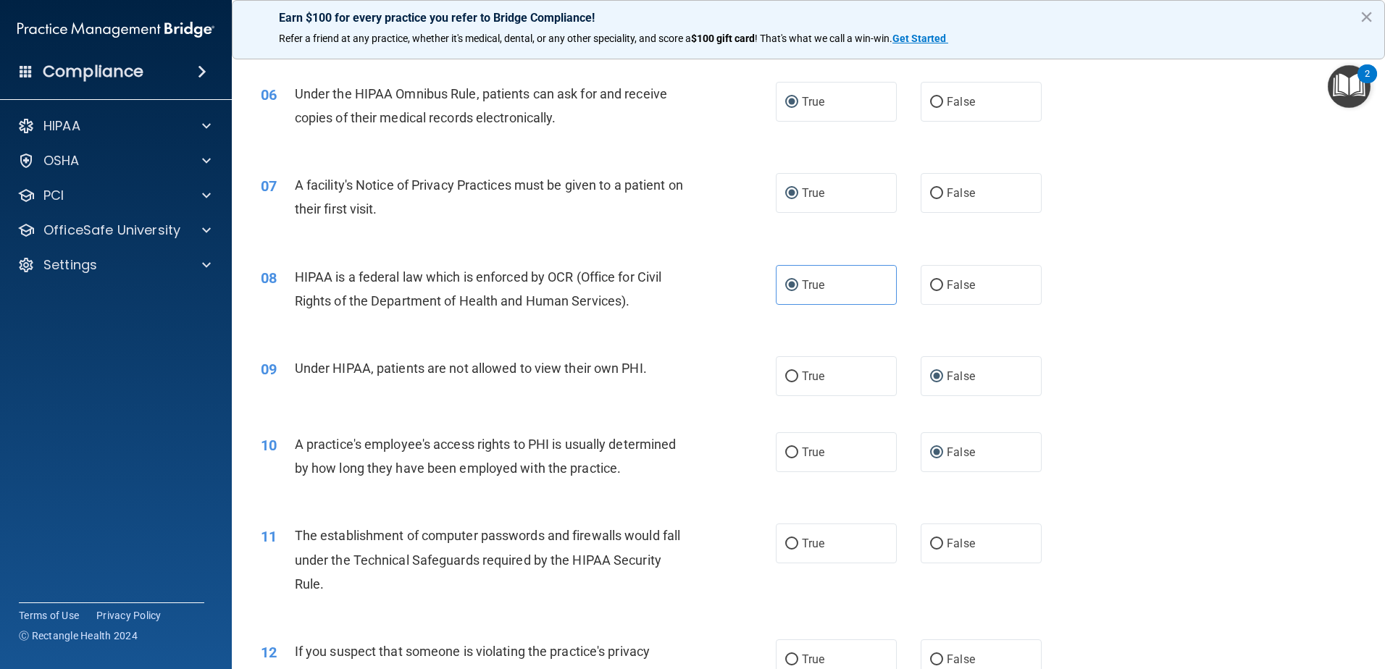
scroll to position [652, 0]
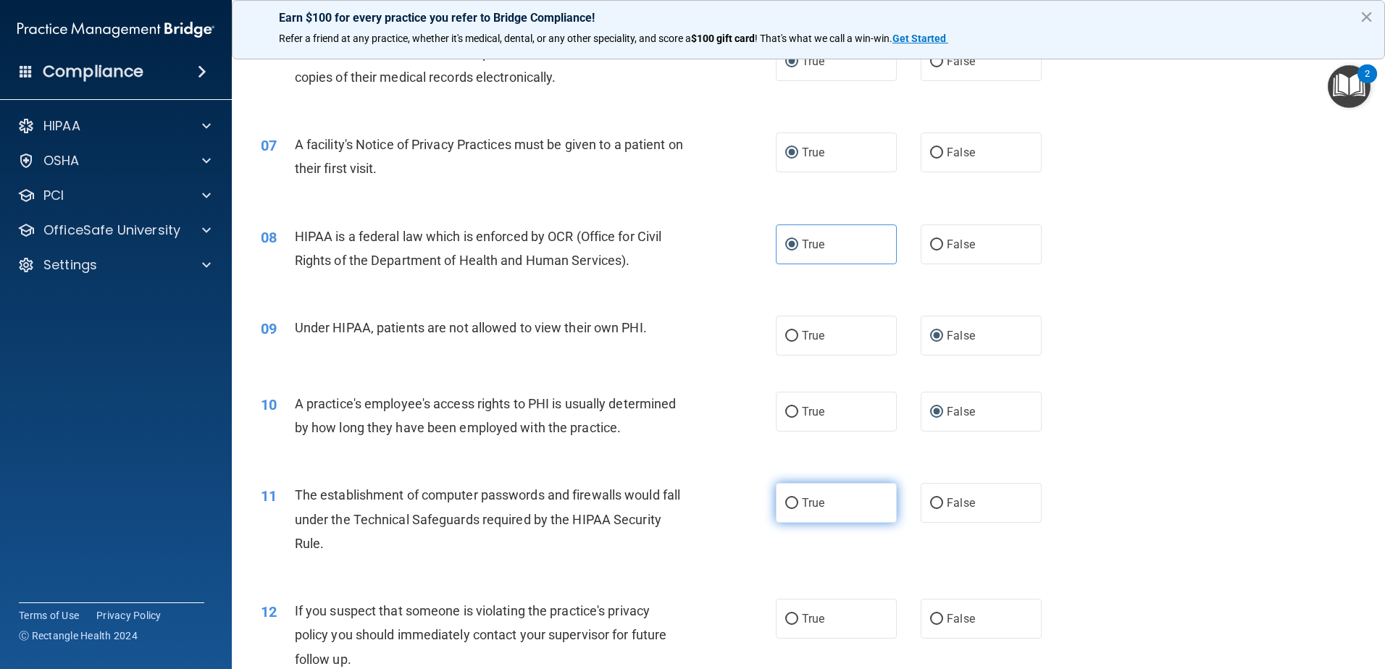
click at [789, 499] on input "True" at bounding box center [791, 503] width 13 height 11
radio input "true"
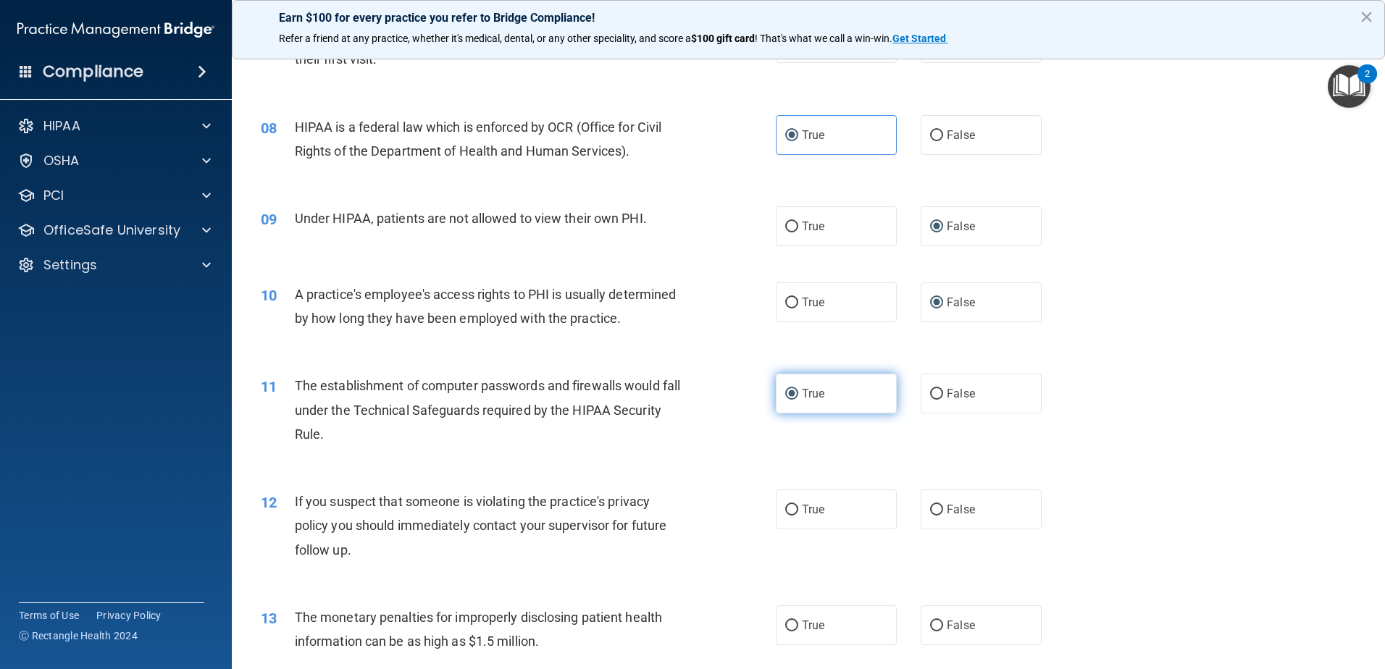
scroll to position [797, 0]
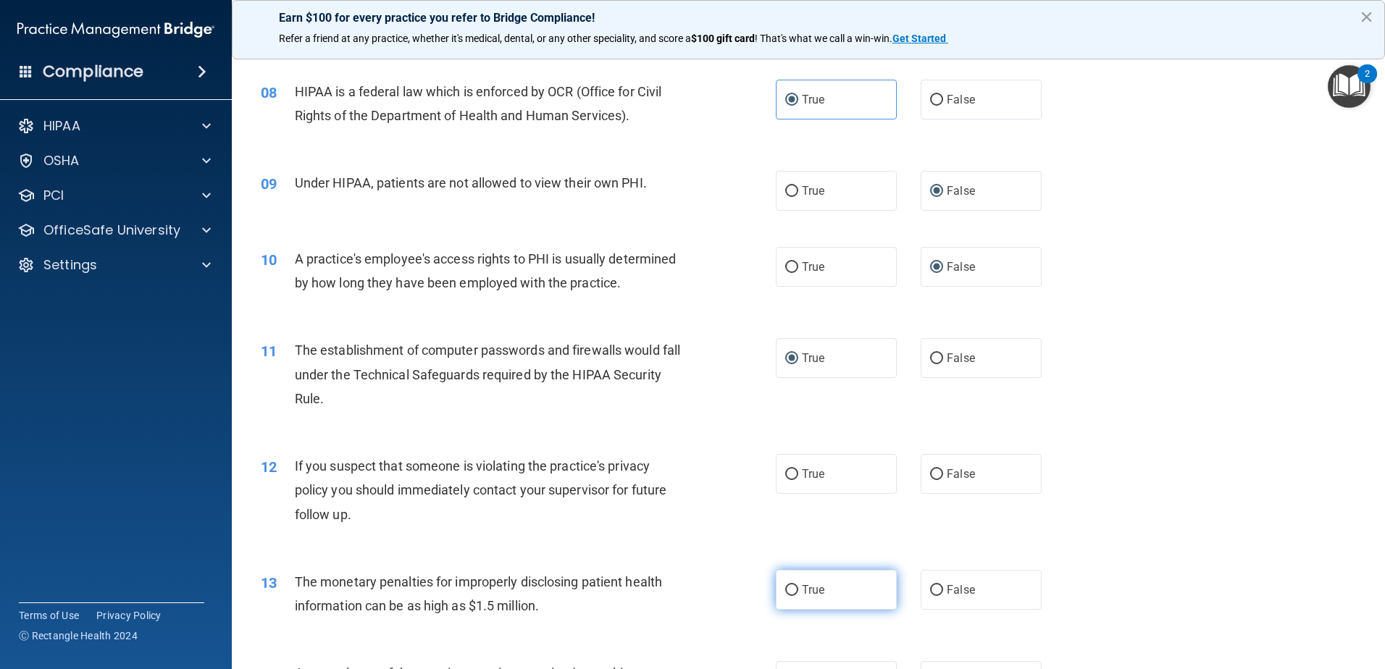
click at [785, 586] on input "True" at bounding box center [791, 590] width 13 height 11
radio input "true"
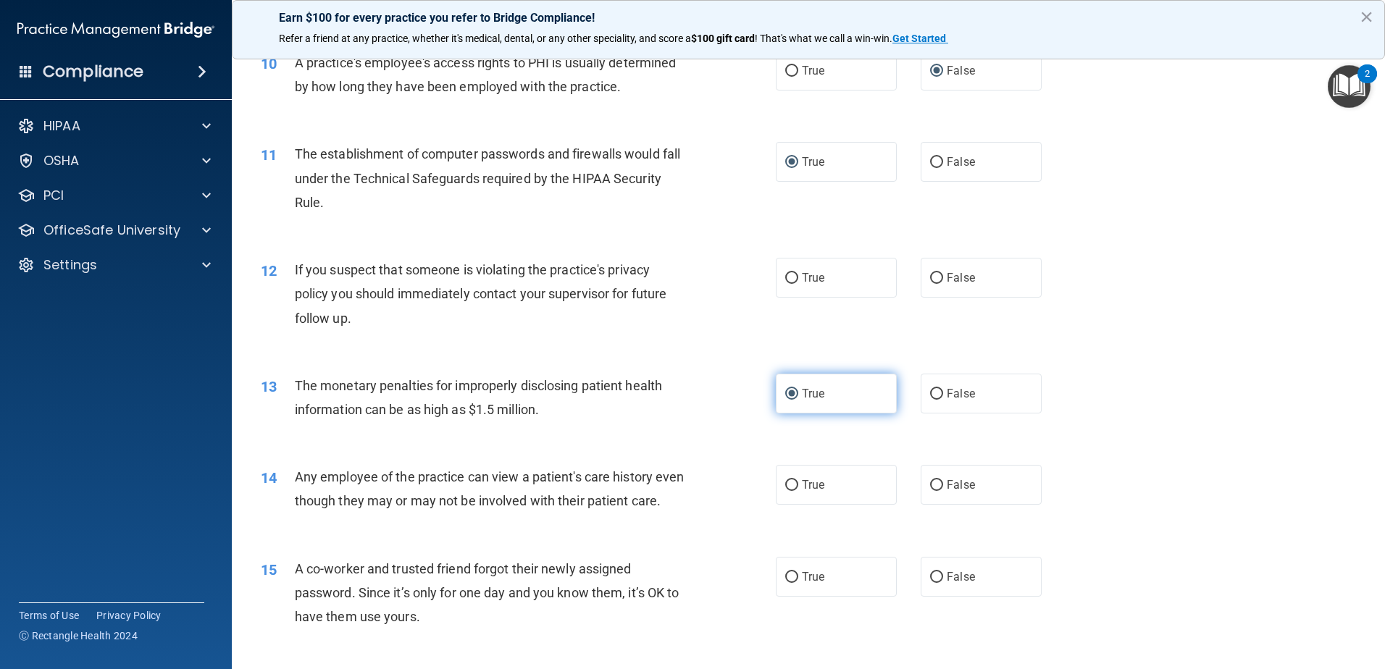
scroll to position [1014, 0]
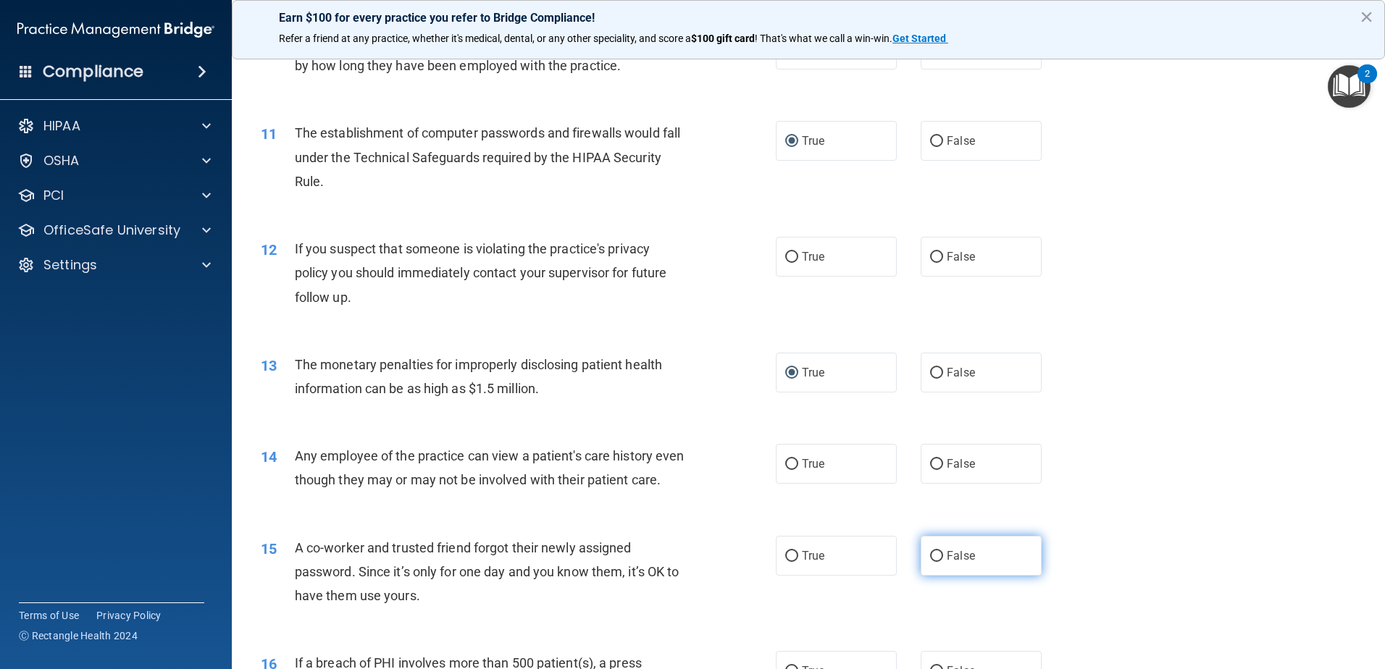
click at [937, 576] on label "False" at bounding box center [981, 556] width 121 height 40
click at [937, 562] on input "False" at bounding box center [936, 556] width 13 height 11
radio input "true"
click at [935, 462] on input "False" at bounding box center [936, 464] width 13 height 11
radio input "true"
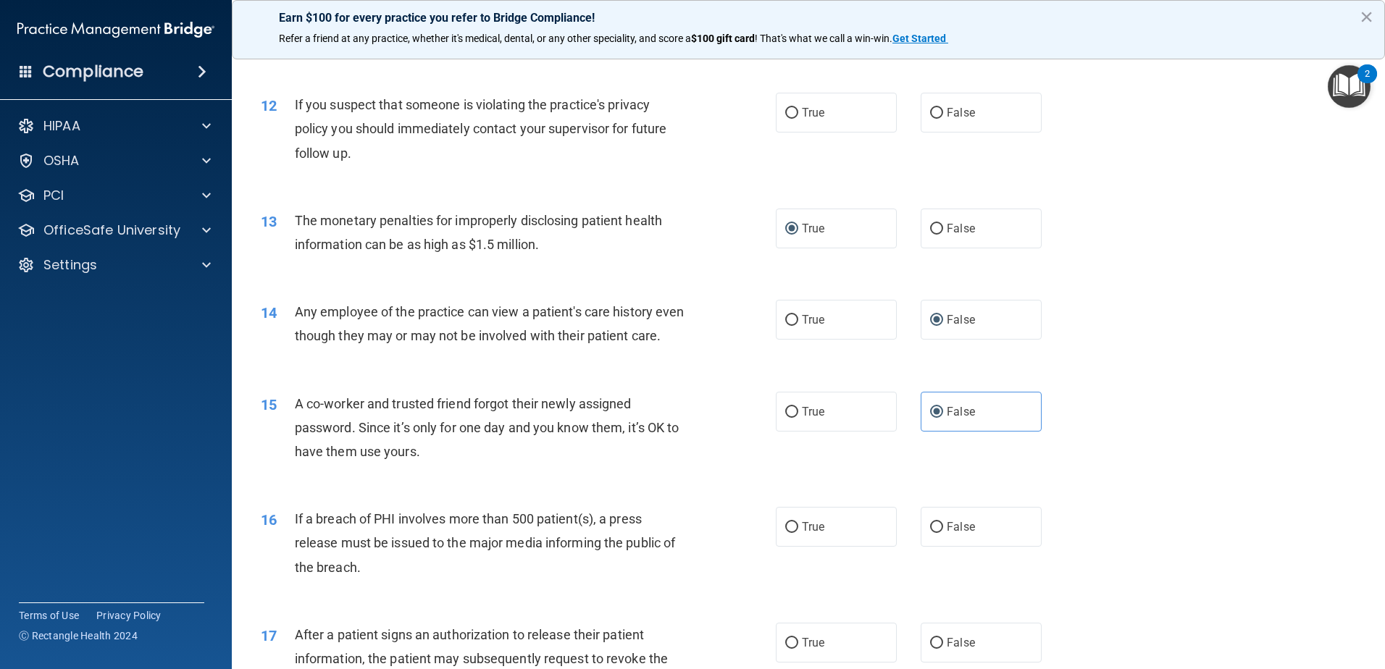
scroll to position [1159, 0]
click at [785, 532] on input "True" at bounding box center [791, 527] width 13 height 11
radio input "true"
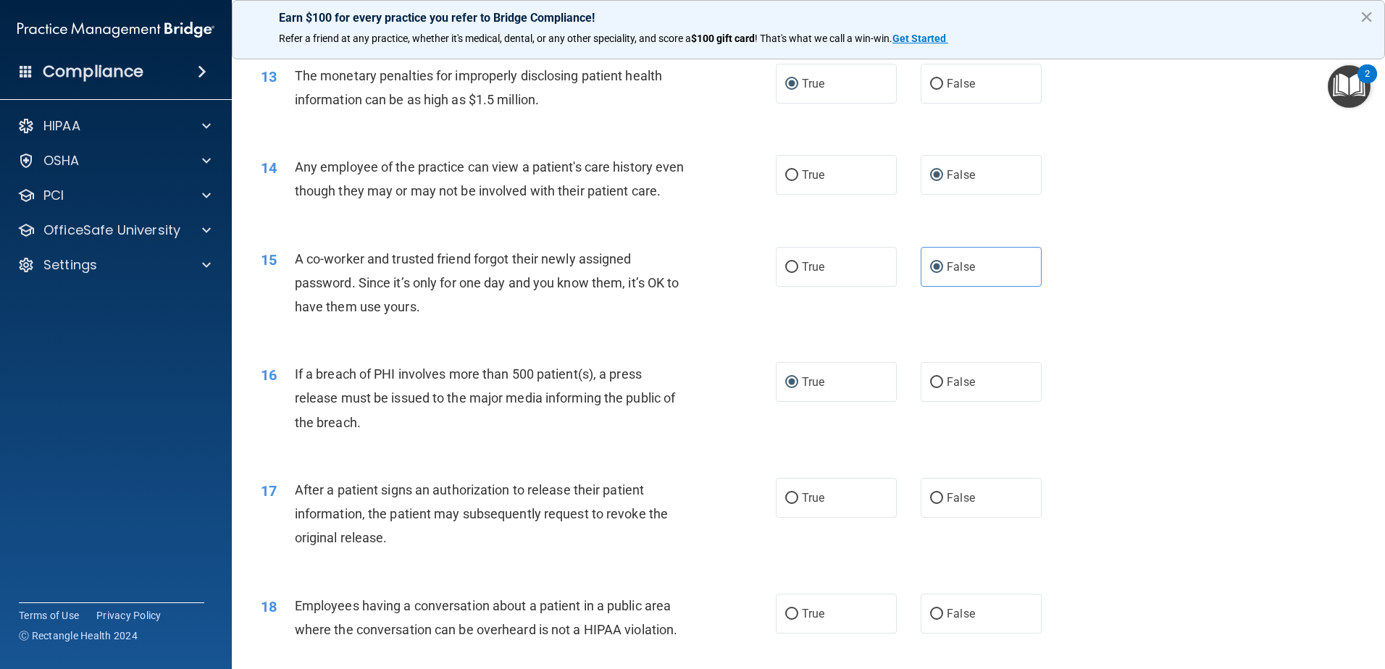
scroll to position [1304, 0]
click at [785, 503] on input "True" at bounding box center [791, 498] width 13 height 11
radio input "true"
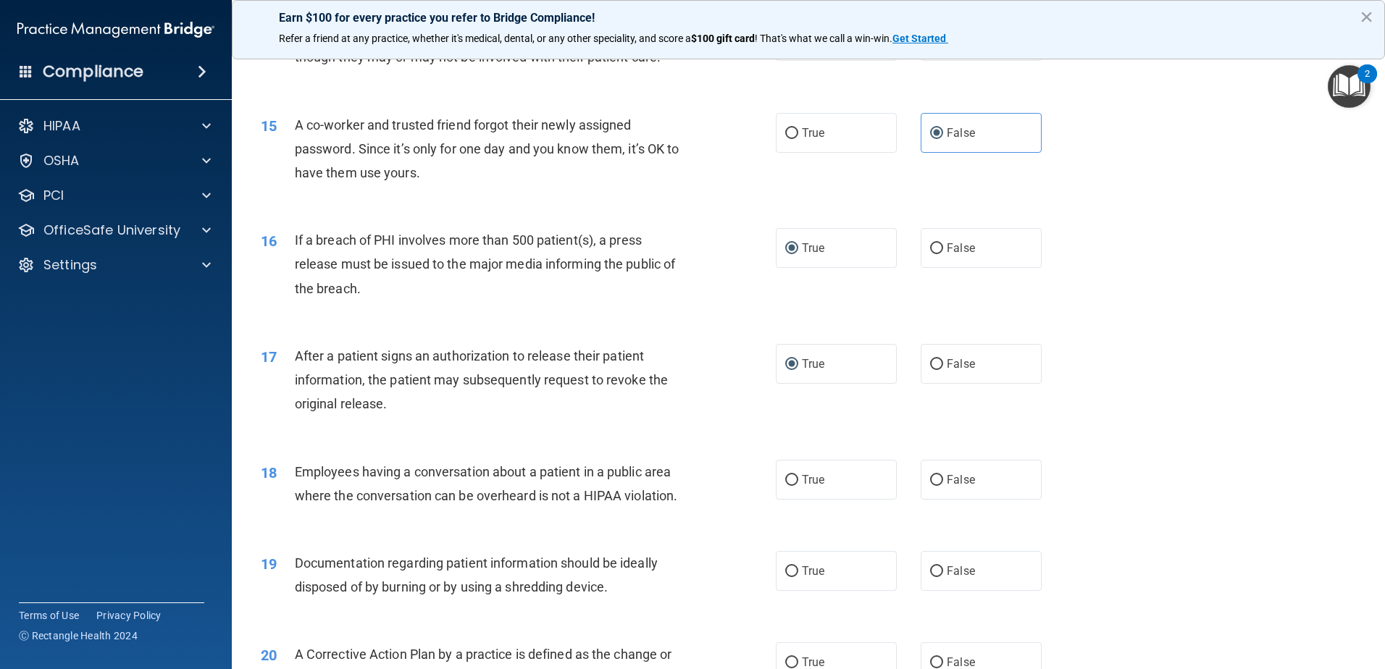
scroll to position [1449, 0]
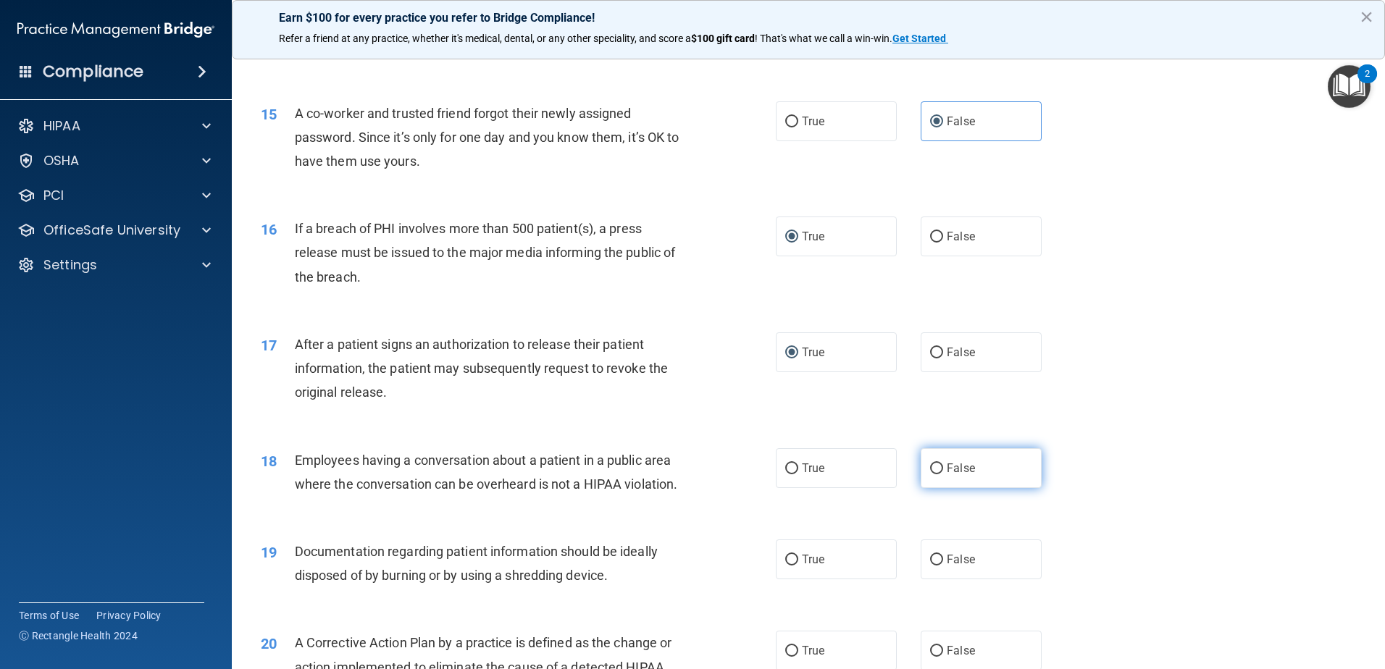
click at [930, 474] on input "False" at bounding box center [936, 469] width 13 height 11
radio input "true"
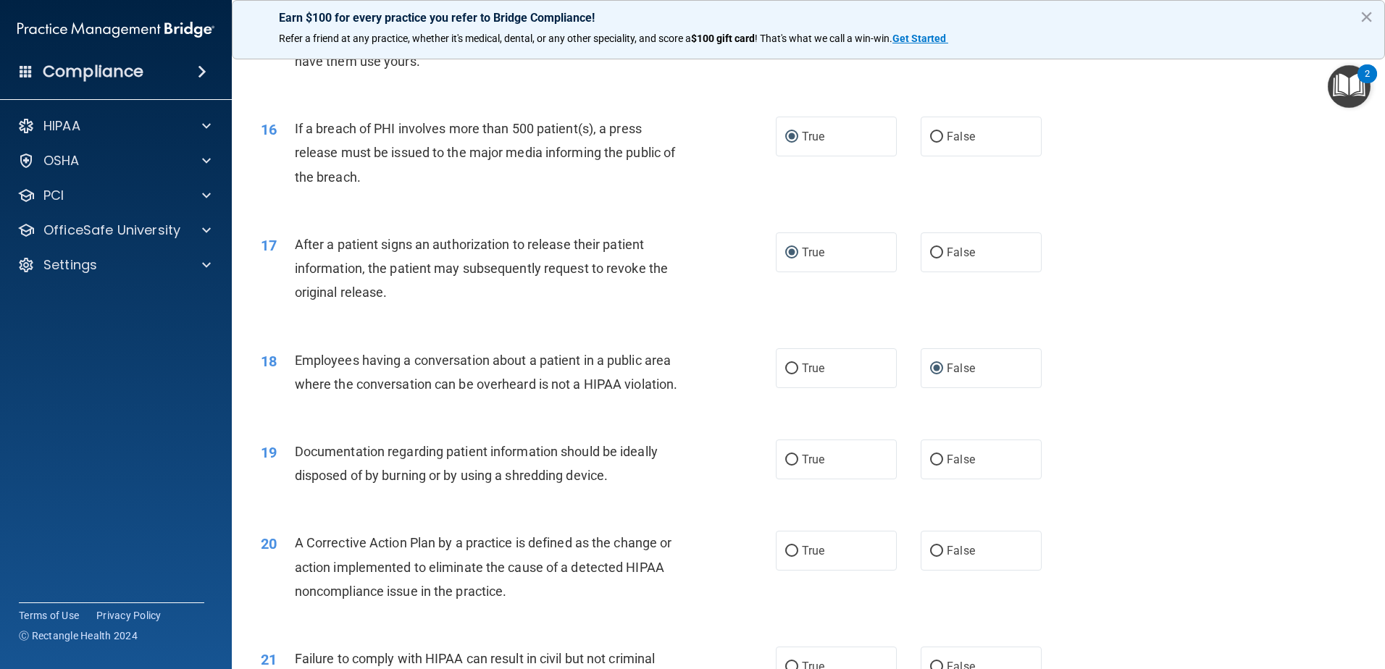
scroll to position [1594, 0]
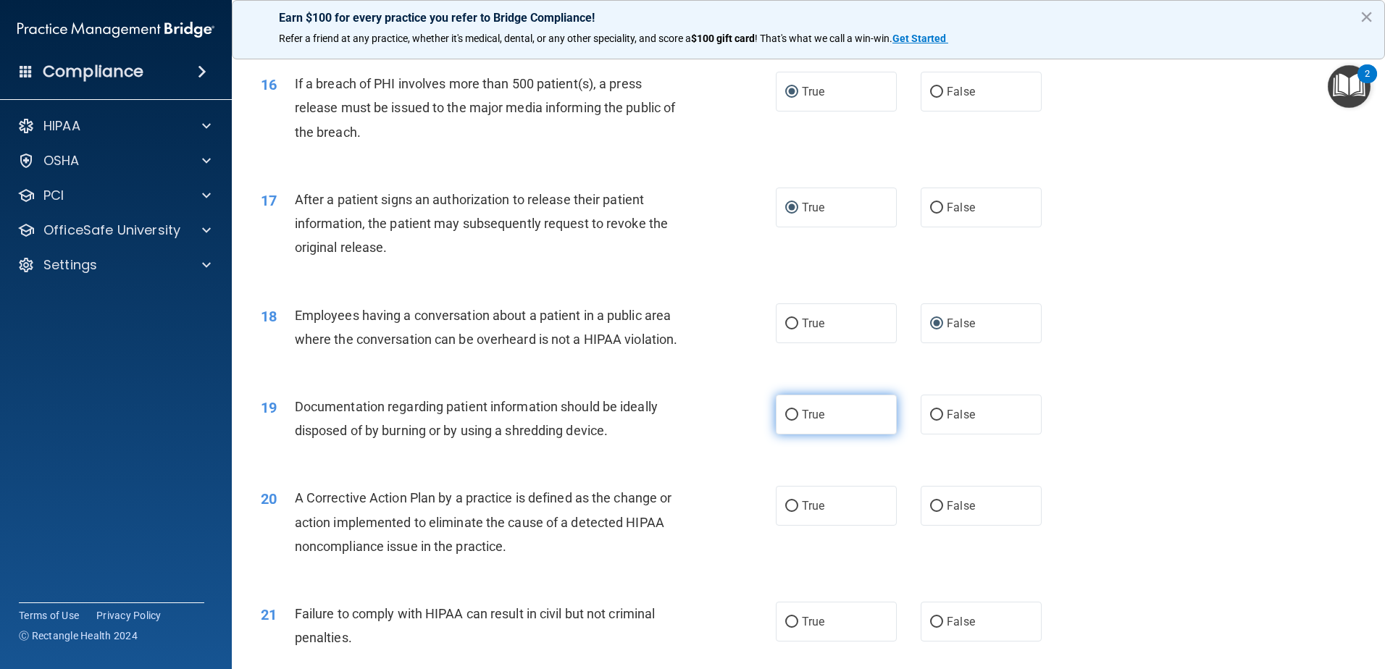
click at [785, 421] on input "True" at bounding box center [791, 415] width 13 height 11
radio input "true"
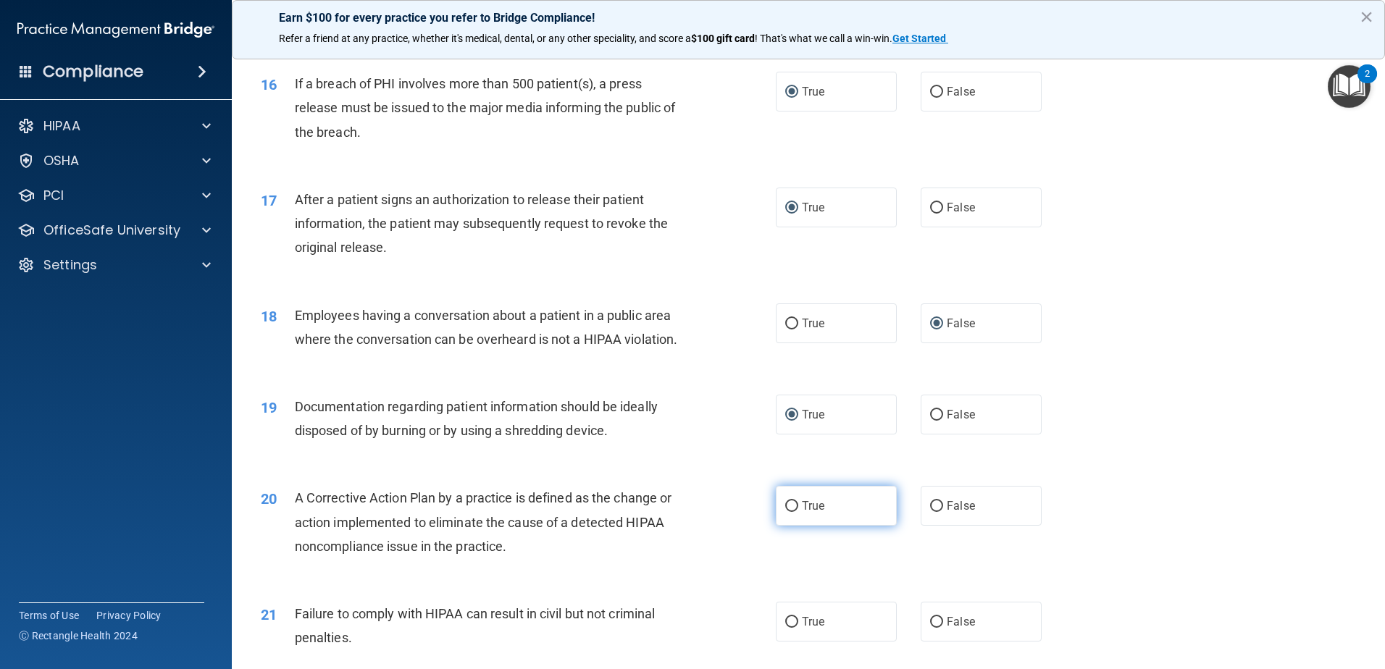
click at [785, 512] on input "True" at bounding box center [791, 506] width 13 height 11
radio input "true"
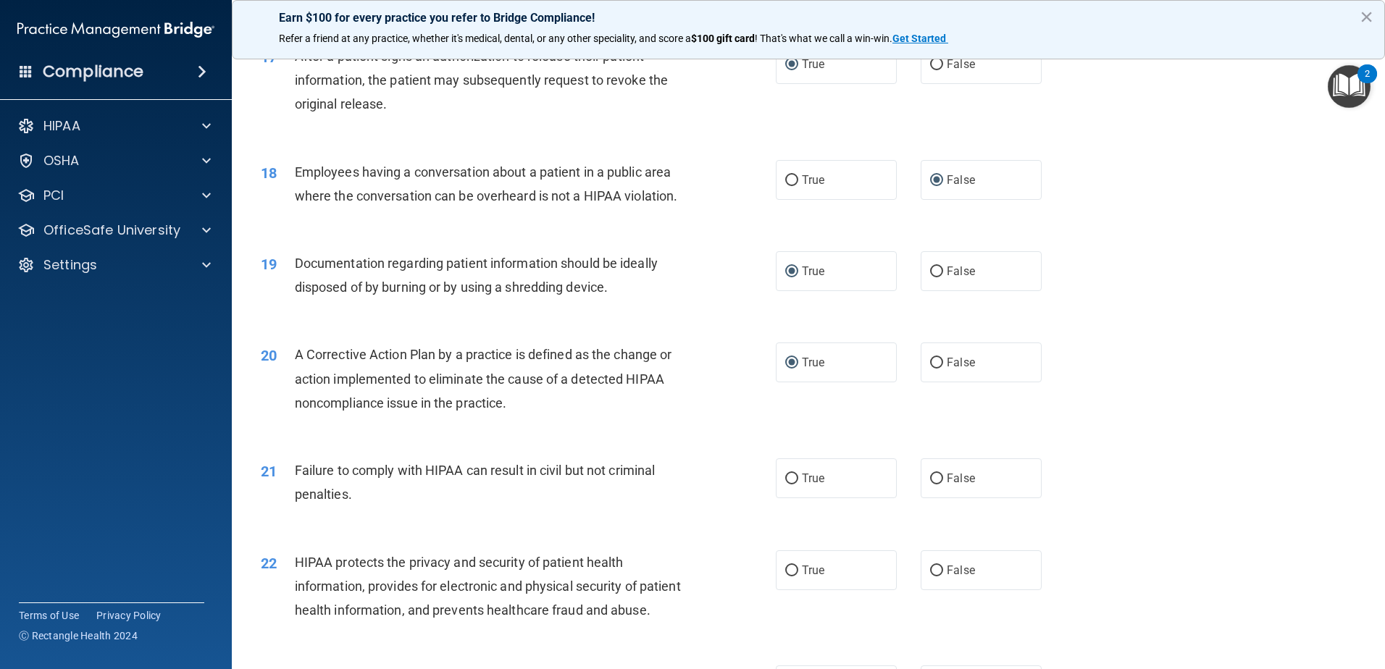
scroll to position [1738, 0]
click at [930, 483] on input "False" at bounding box center [936, 477] width 13 height 11
radio input "true"
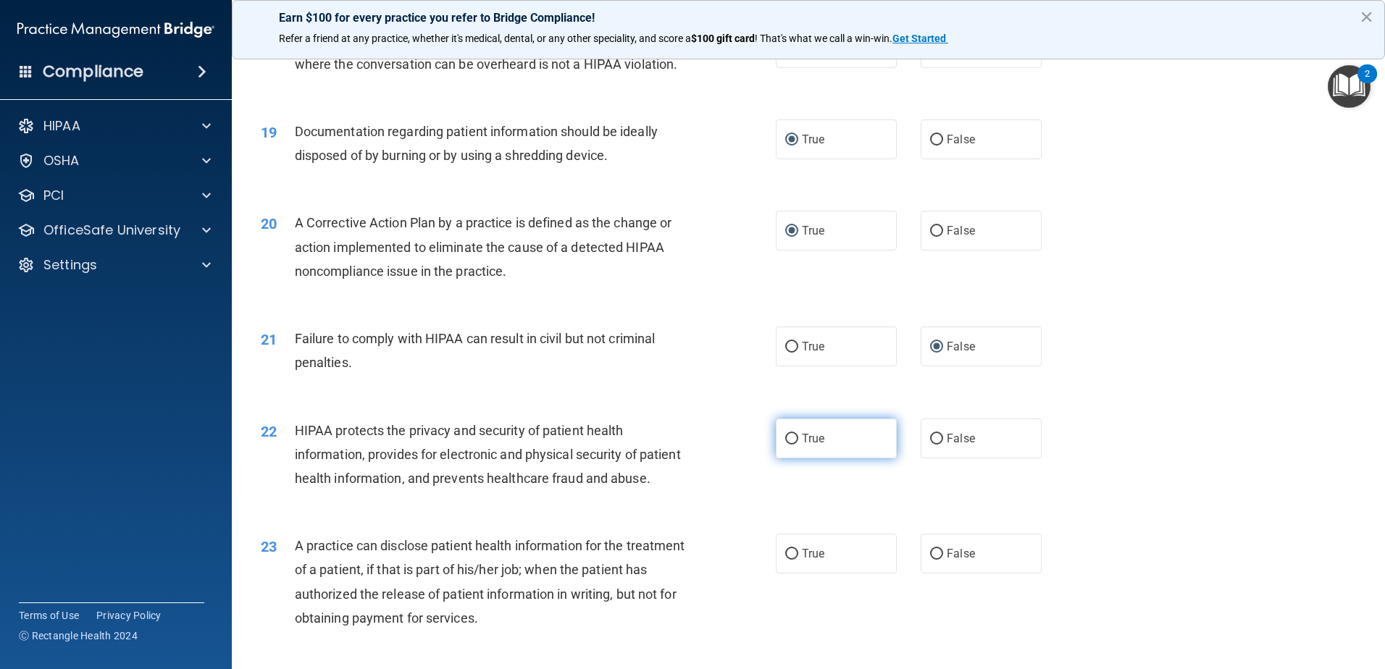
scroll to position [1883, 0]
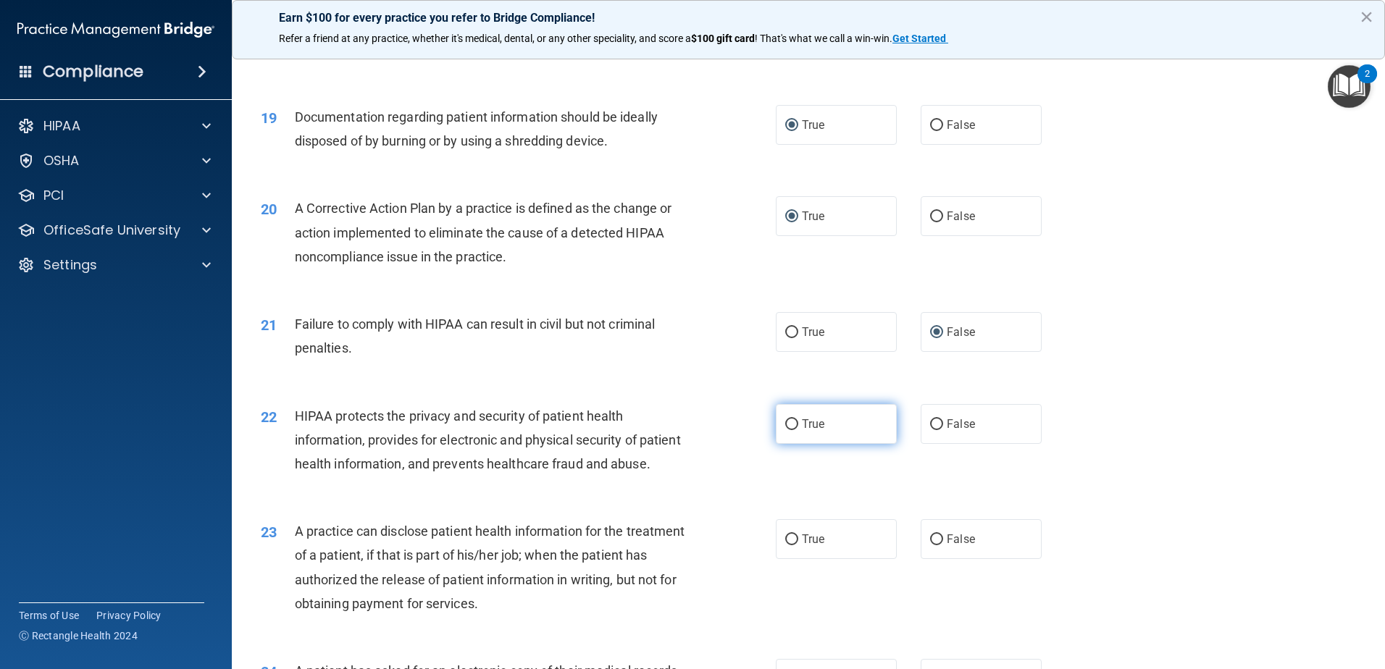
click at [787, 430] on input "True" at bounding box center [791, 424] width 13 height 11
radio input "true"
click at [931, 545] on input "False" at bounding box center [936, 540] width 13 height 11
radio input "true"
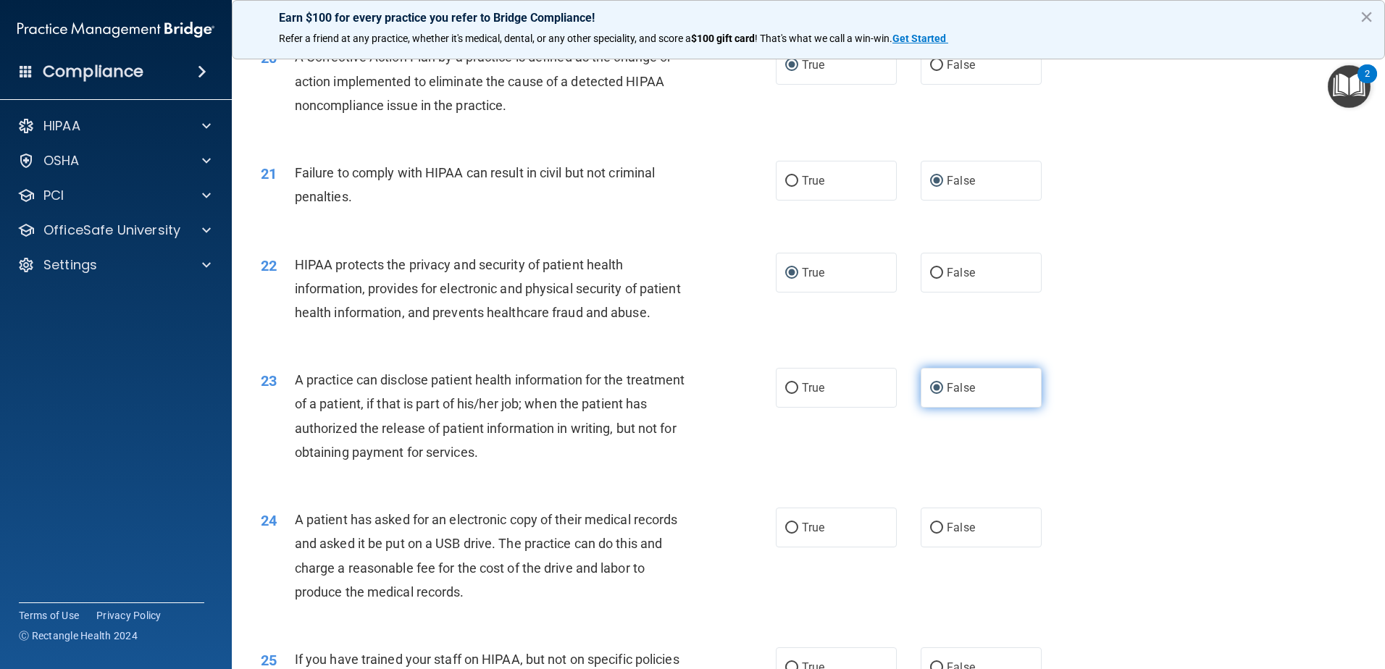
scroll to position [2101, 0]
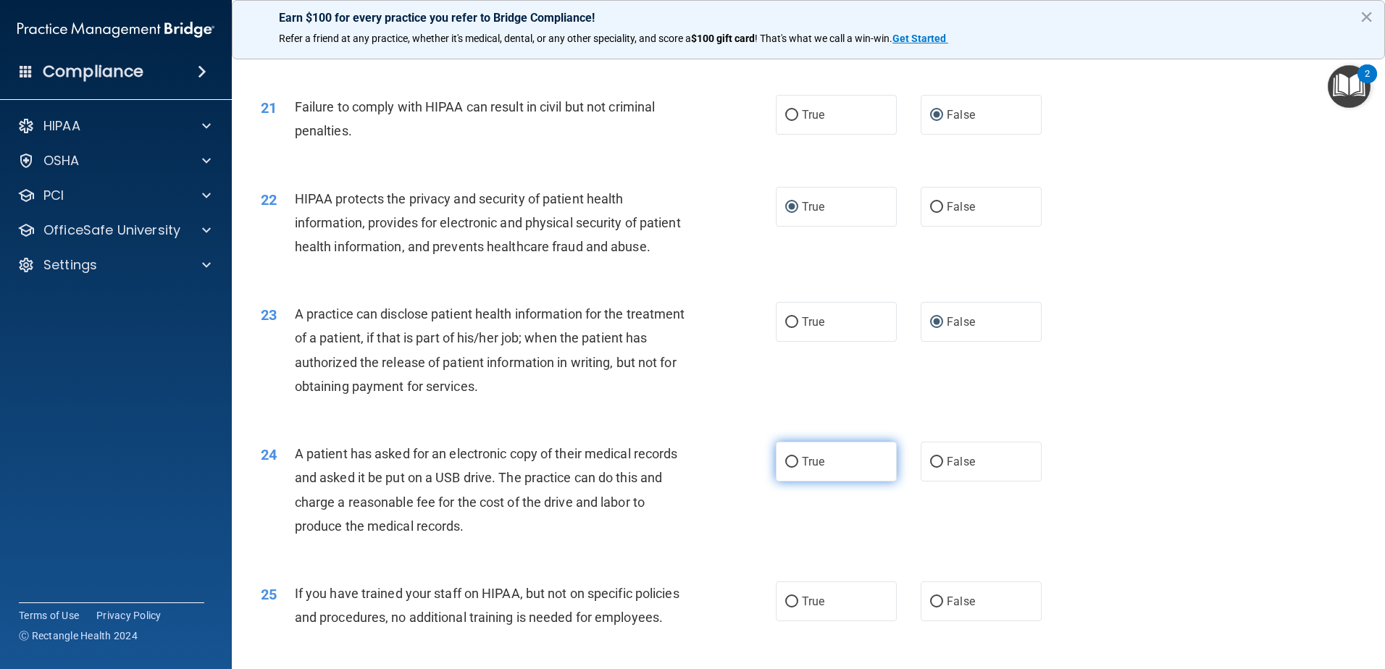
click at [785, 468] on input "True" at bounding box center [791, 462] width 13 height 11
radio input "true"
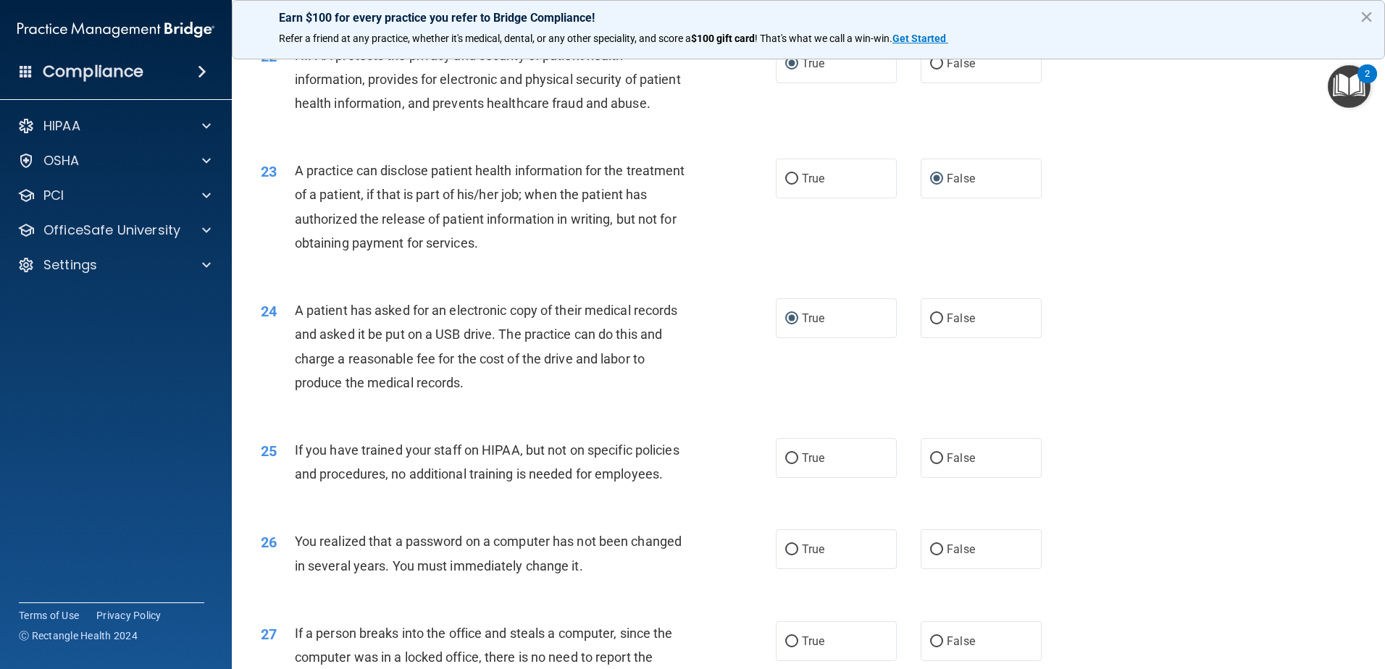
scroll to position [2245, 0]
click at [930, 463] on input "False" at bounding box center [936, 457] width 13 height 11
radio input "true"
click at [795, 568] on label "True" at bounding box center [836, 548] width 121 height 40
click at [795, 554] on input "True" at bounding box center [791, 548] width 13 height 11
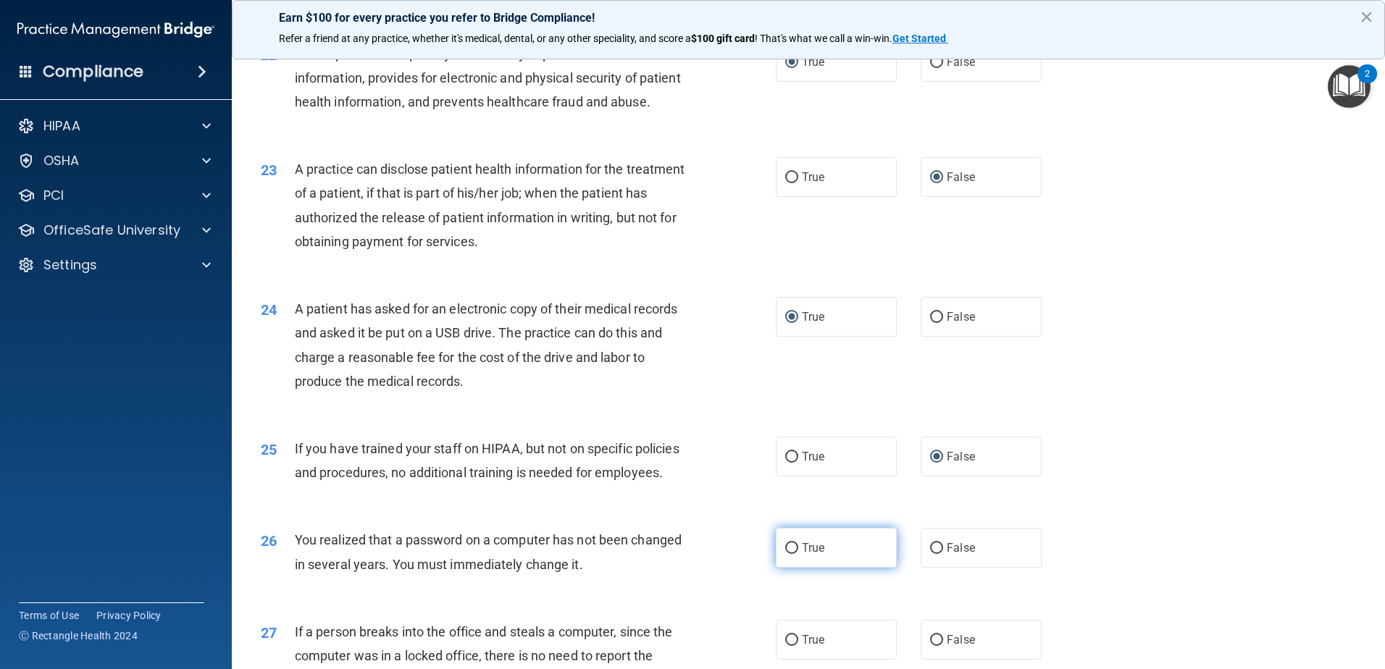
radio input "true"
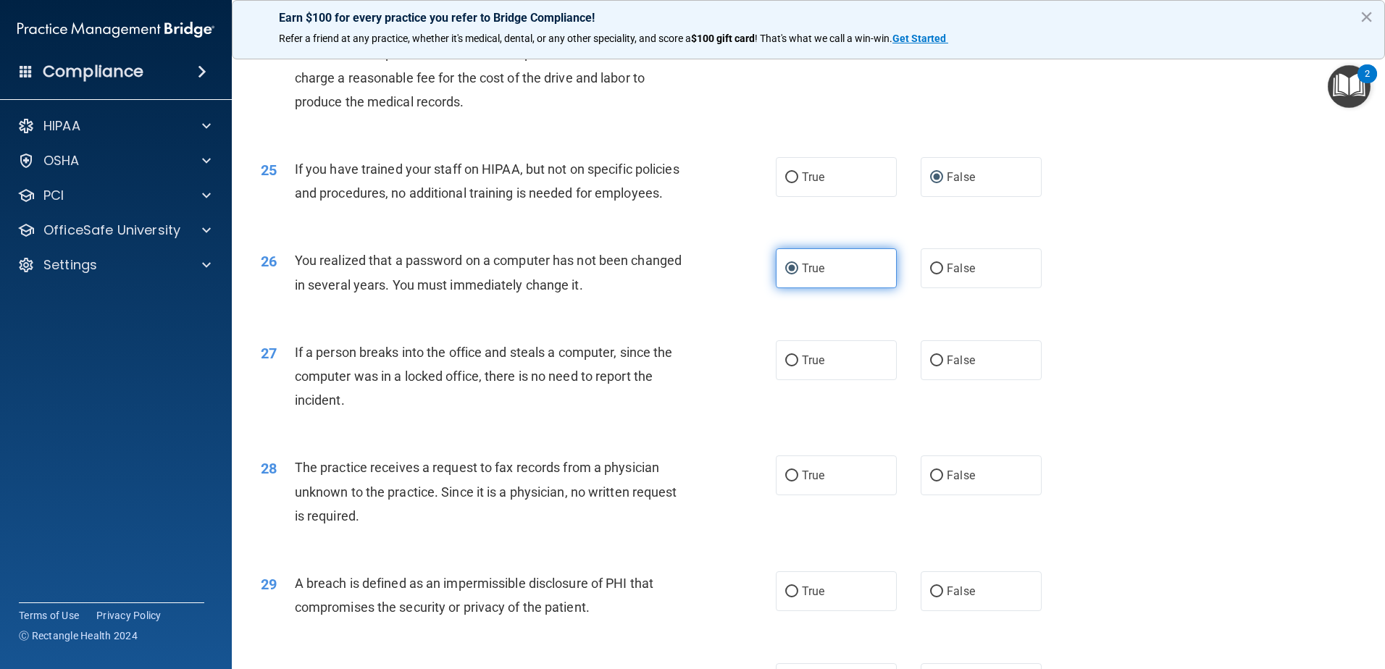
scroll to position [2535, 0]
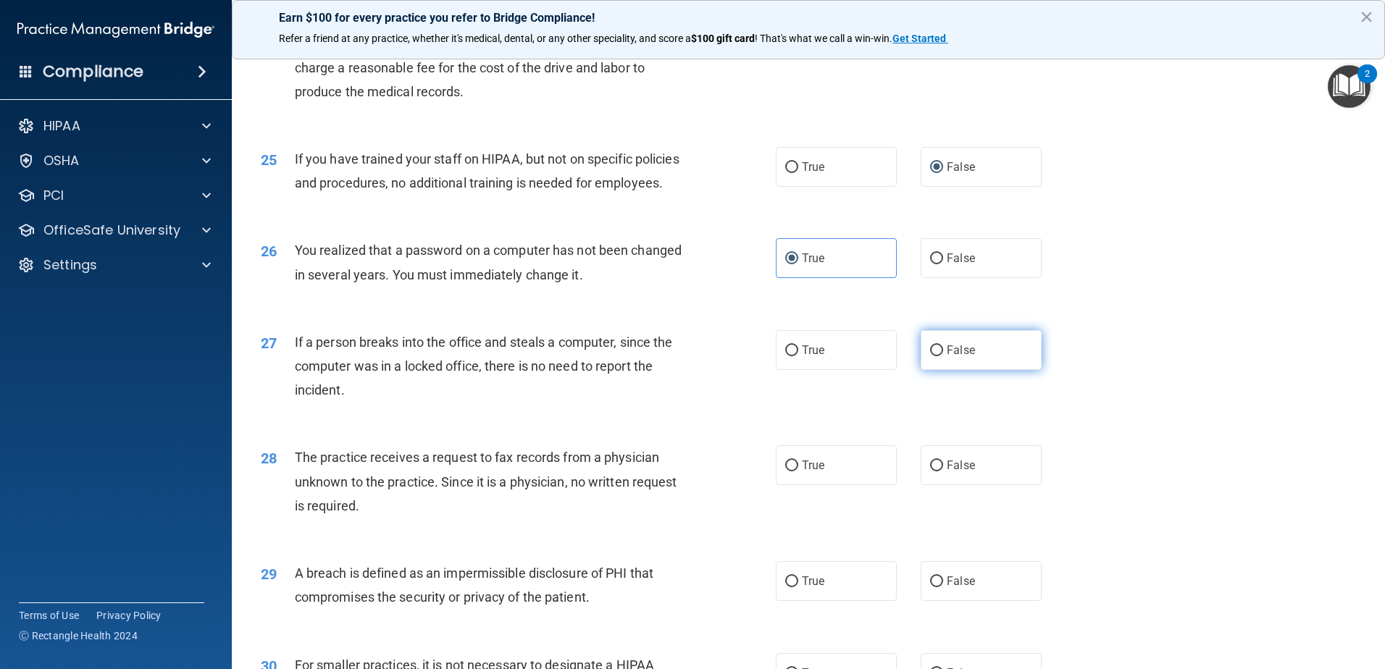
click at [930, 356] on input "False" at bounding box center [936, 351] width 13 height 11
radio input "true"
click at [935, 472] on input "False" at bounding box center [936, 466] width 13 height 11
radio input "true"
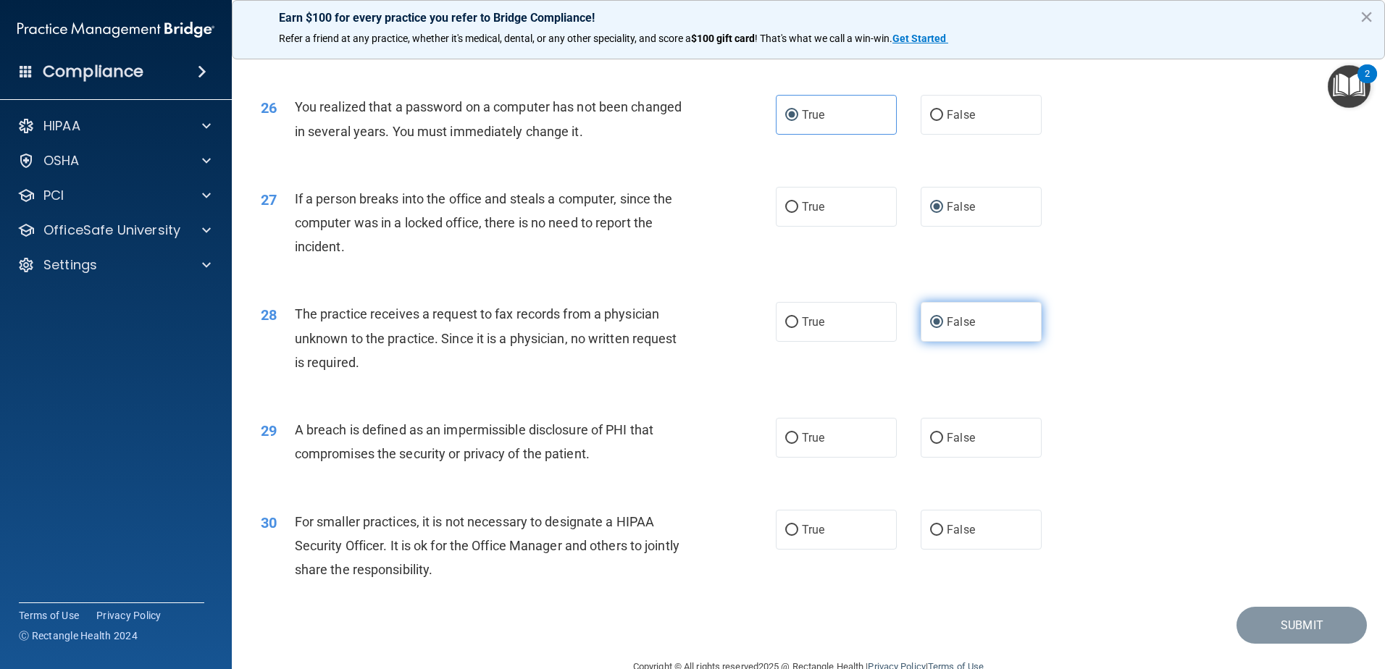
scroll to position [2680, 0]
click at [795, 456] on label "True" at bounding box center [836, 436] width 121 height 40
click at [795, 443] on input "True" at bounding box center [791, 437] width 13 height 11
radio input "true"
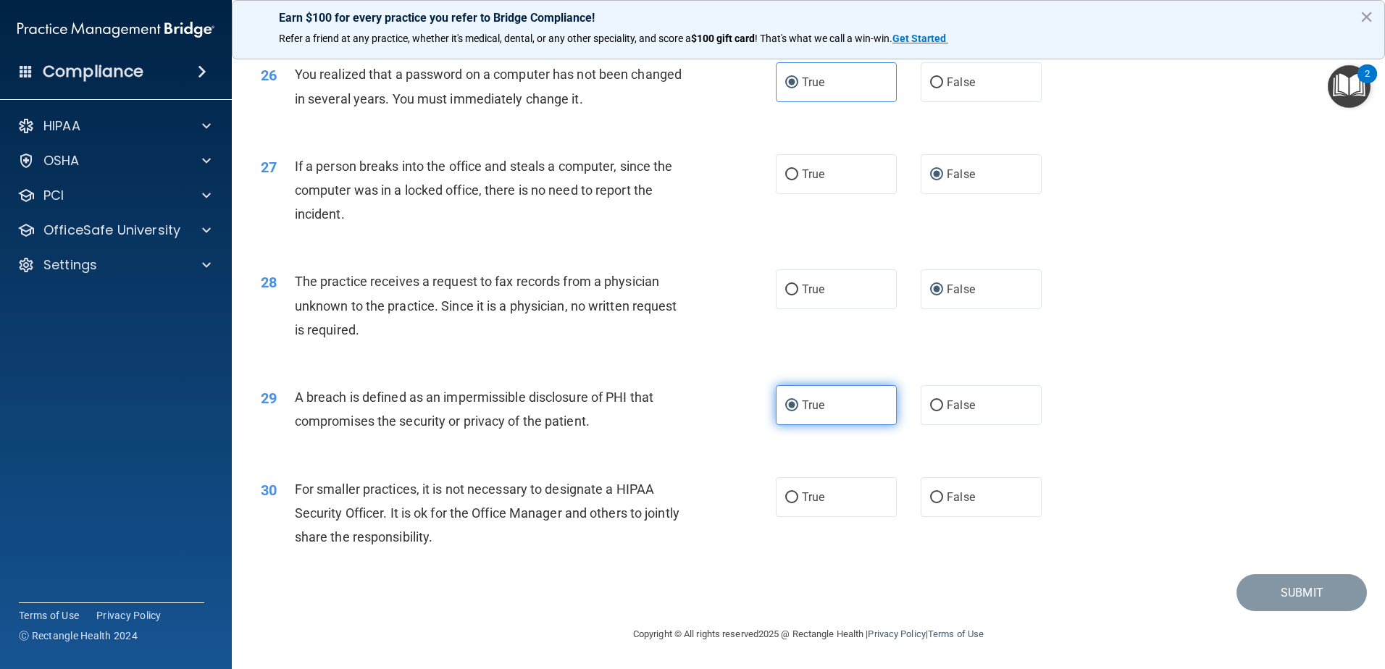
scroll to position [2752, 0]
click at [937, 517] on label "False" at bounding box center [981, 497] width 121 height 40
click at [937, 503] on input "False" at bounding box center [936, 498] width 13 height 11
radio input "true"
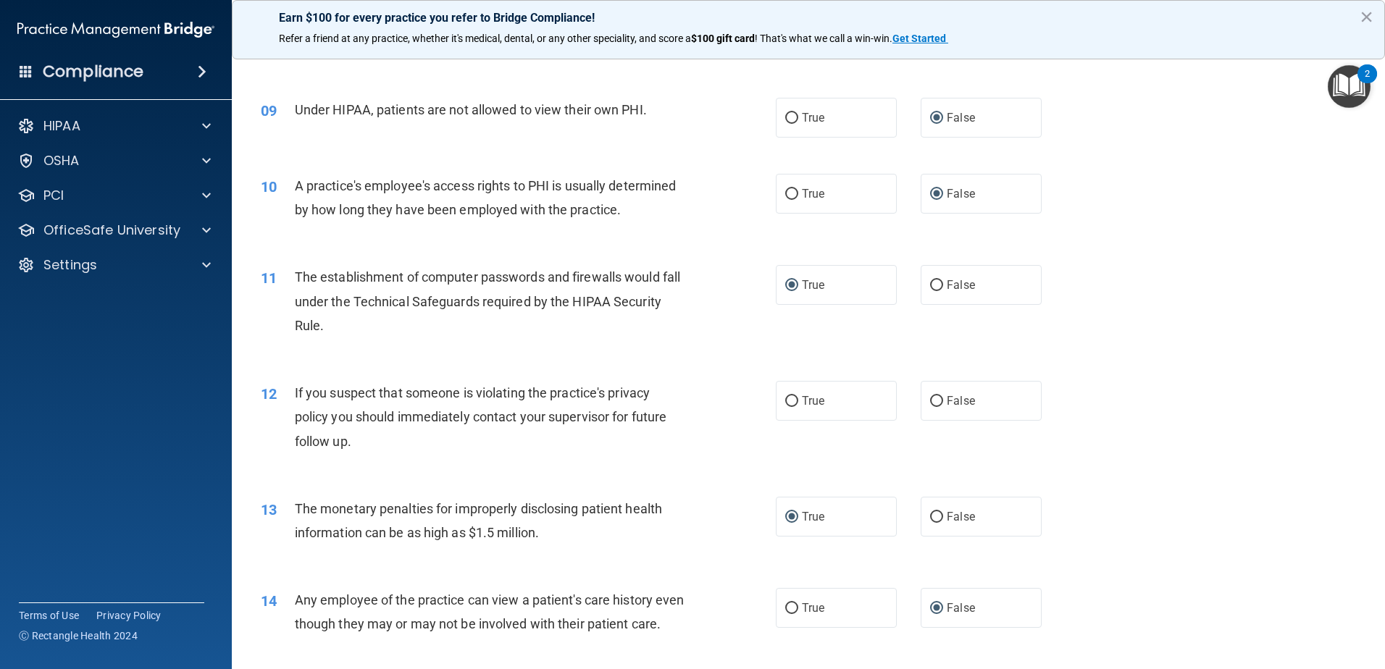
scroll to position [869, 0]
click at [790, 403] on input "True" at bounding box center [791, 402] width 13 height 11
radio input "true"
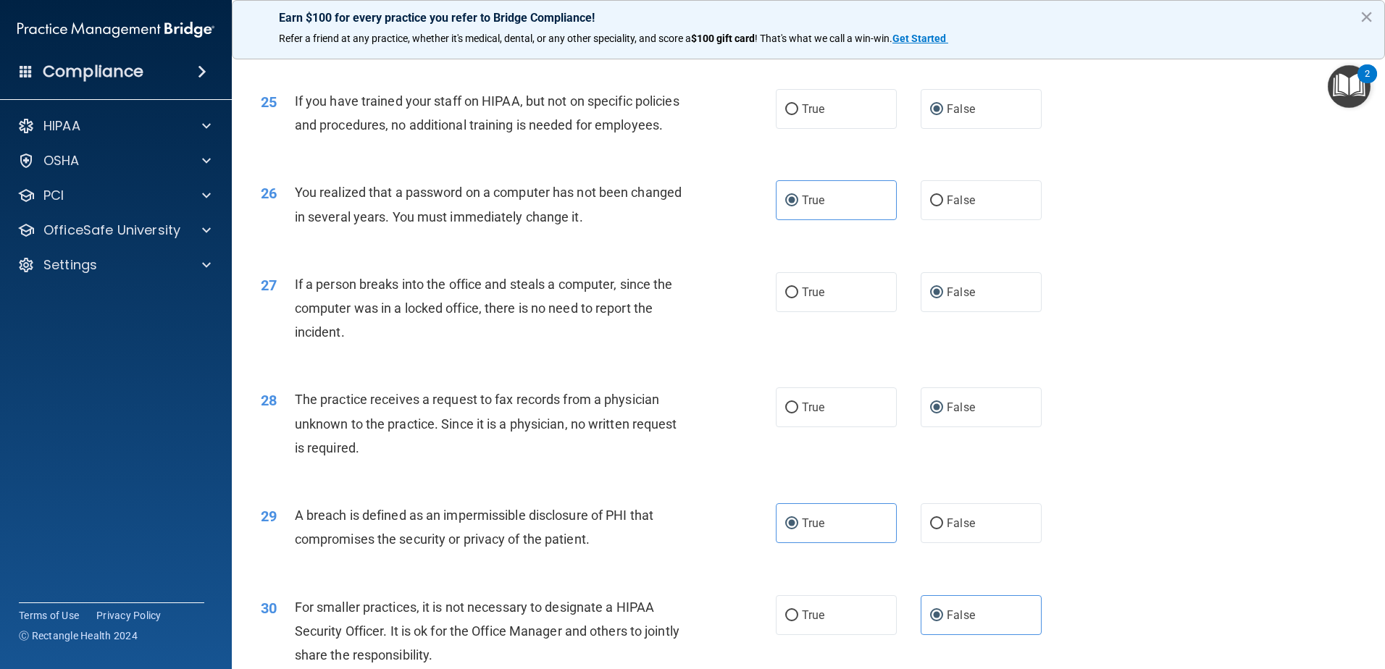
scroll to position [2783, 0]
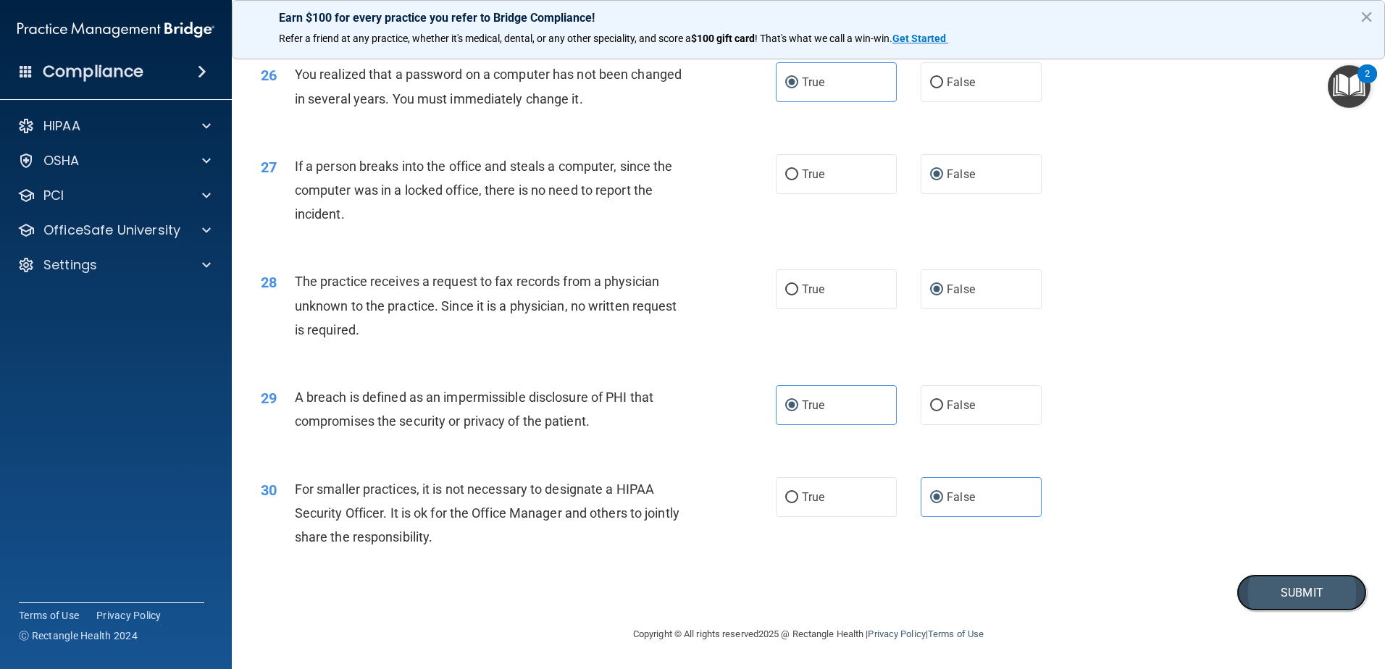
click at [1302, 591] on button "Submit" at bounding box center [1301, 592] width 130 height 37
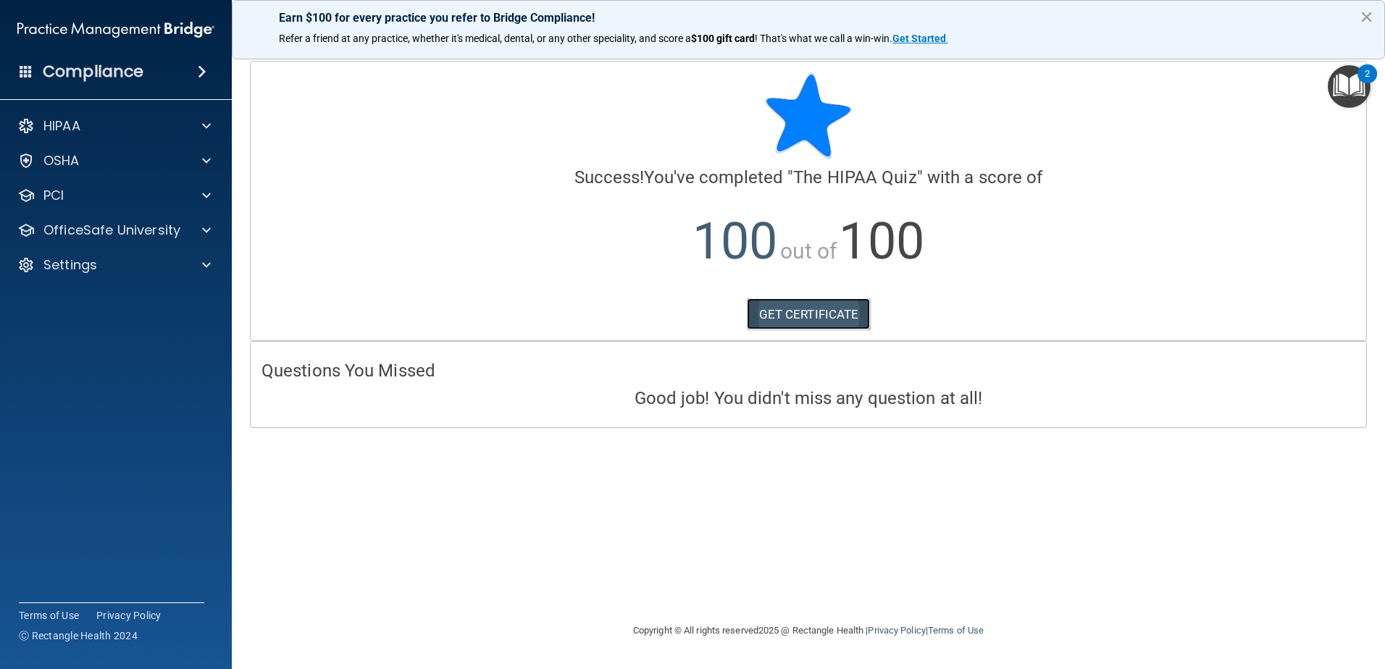
click at [832, 309] on link "GET CERTIFICATE" at bounding box center [809, 314] width 124 height 32
click at [206, 122] on span at bounding box center [206, 125] width 9 height 17
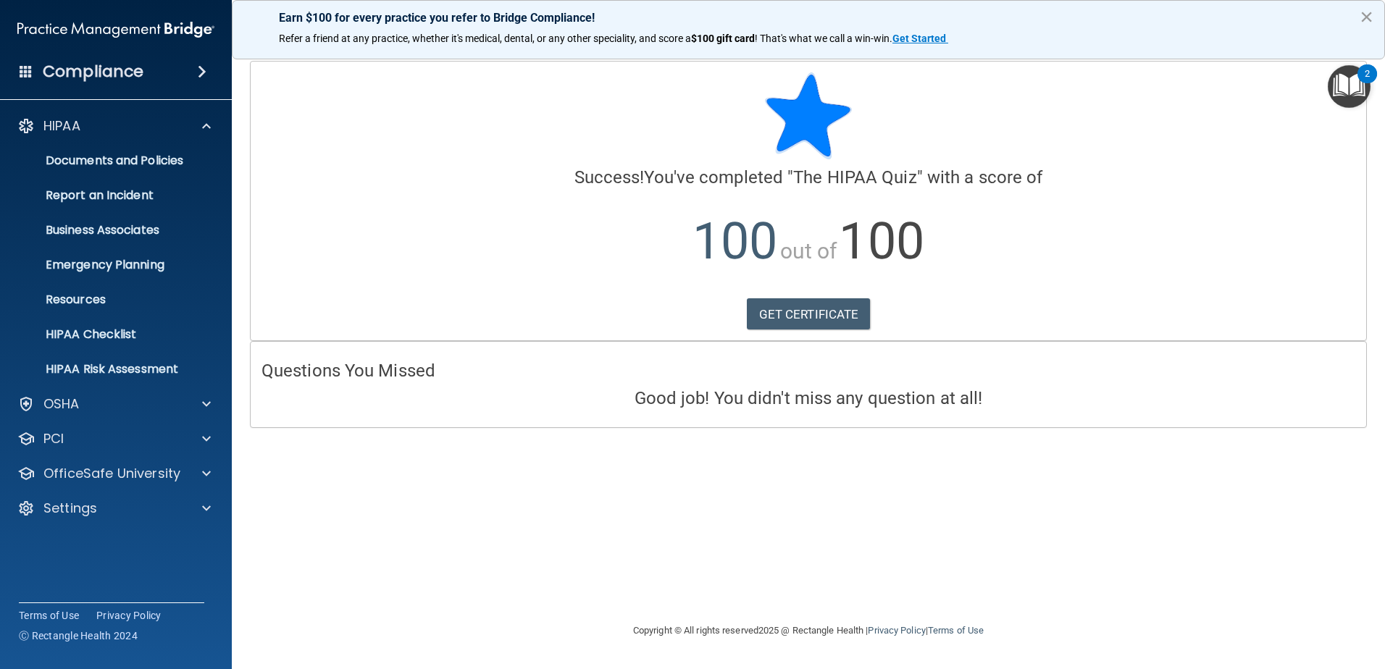
click at [1365, 14] on button "×" at bounding box center [1367, 16] width 14 height 23
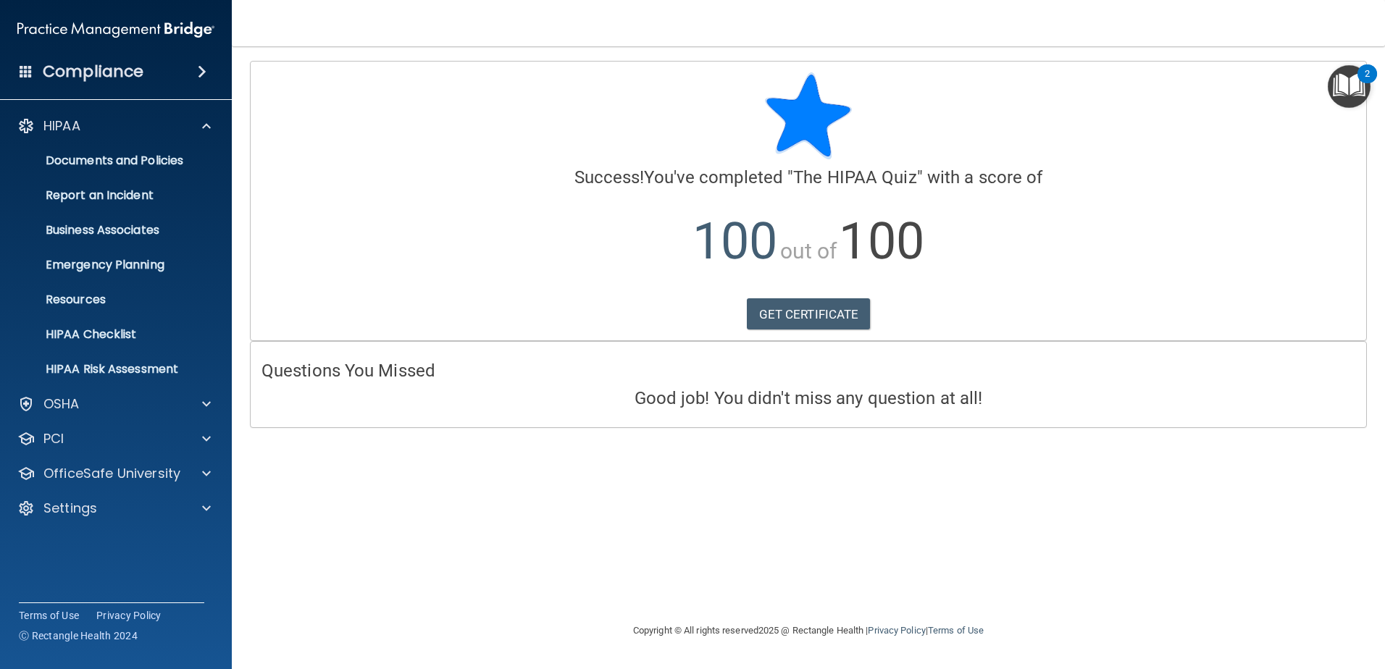
click at [125, 74] on h4 "Compliance" at bounding box center [93, 72] width 101 height 20
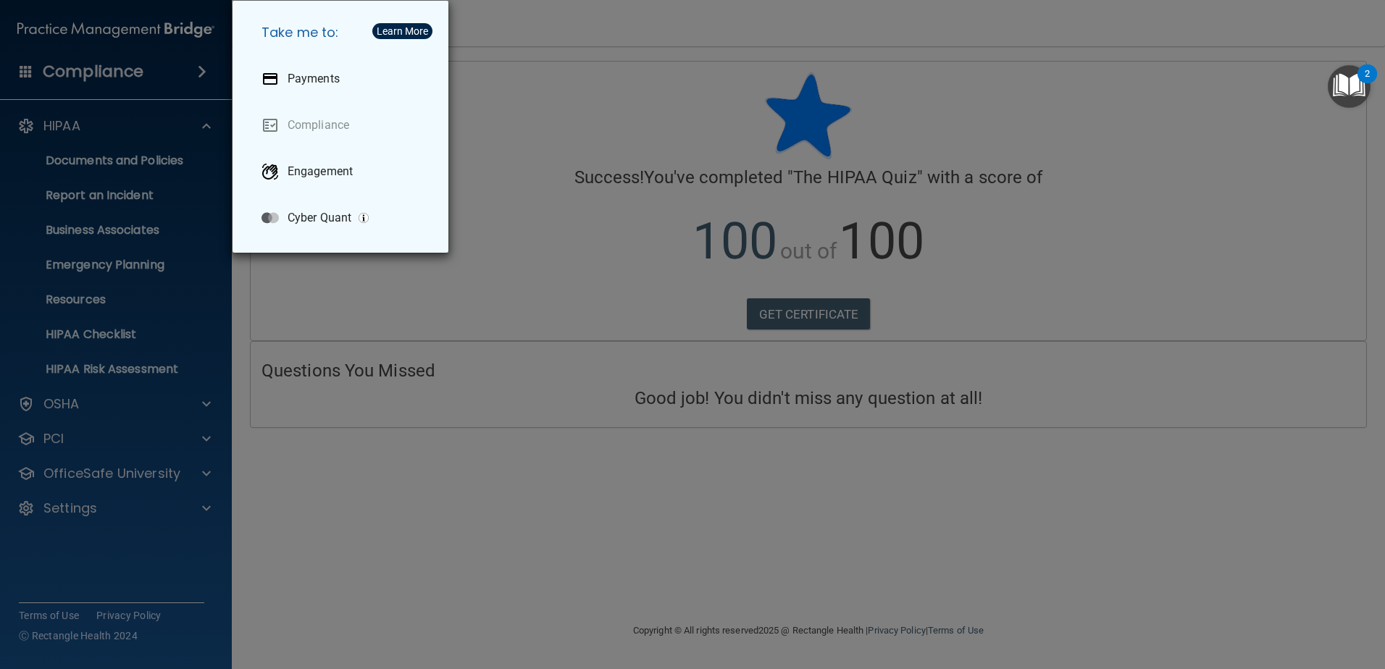
click at [629, 608] on div "Take me to: Payments Compliance Engagement Cyber Quant" at bounding box center [692, 334] width 1385 height 669
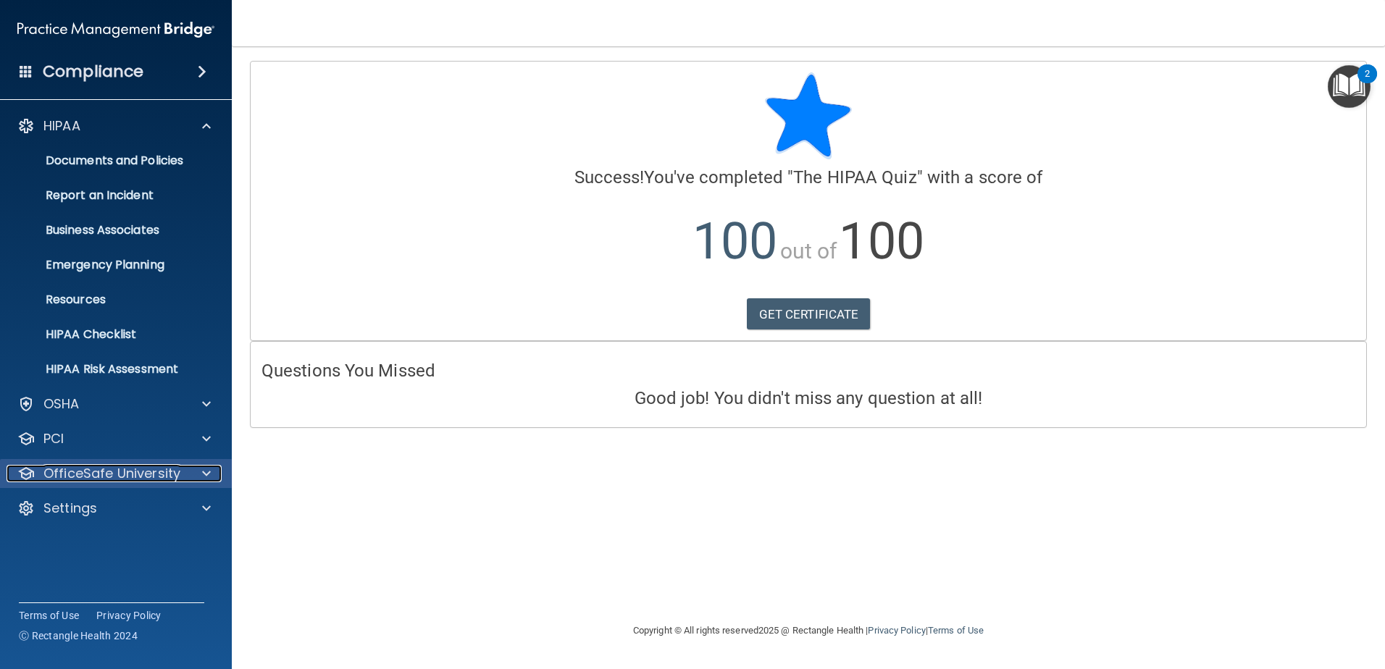
click at [201, 471] on div at bounding box center [204, 473] width 36 height 17
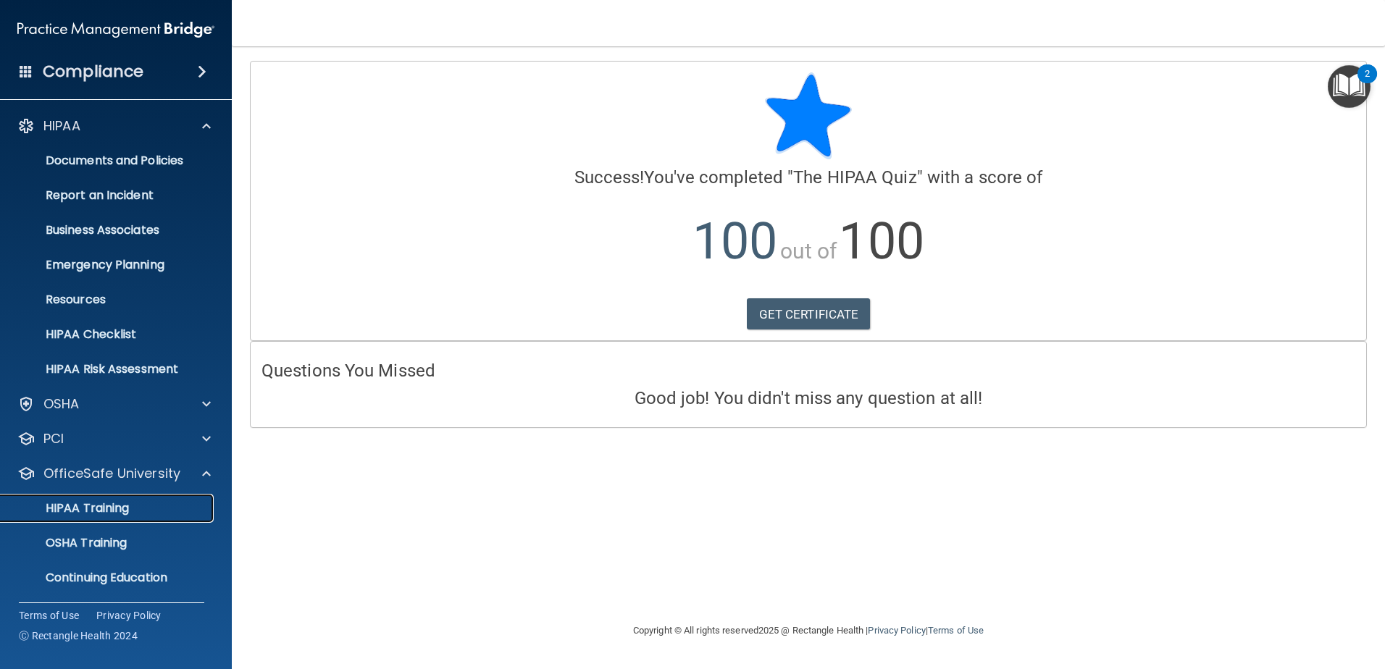
click at [97, 514] on p "HIPAA Training" at bounding box center [69, 508] width 120 height 14
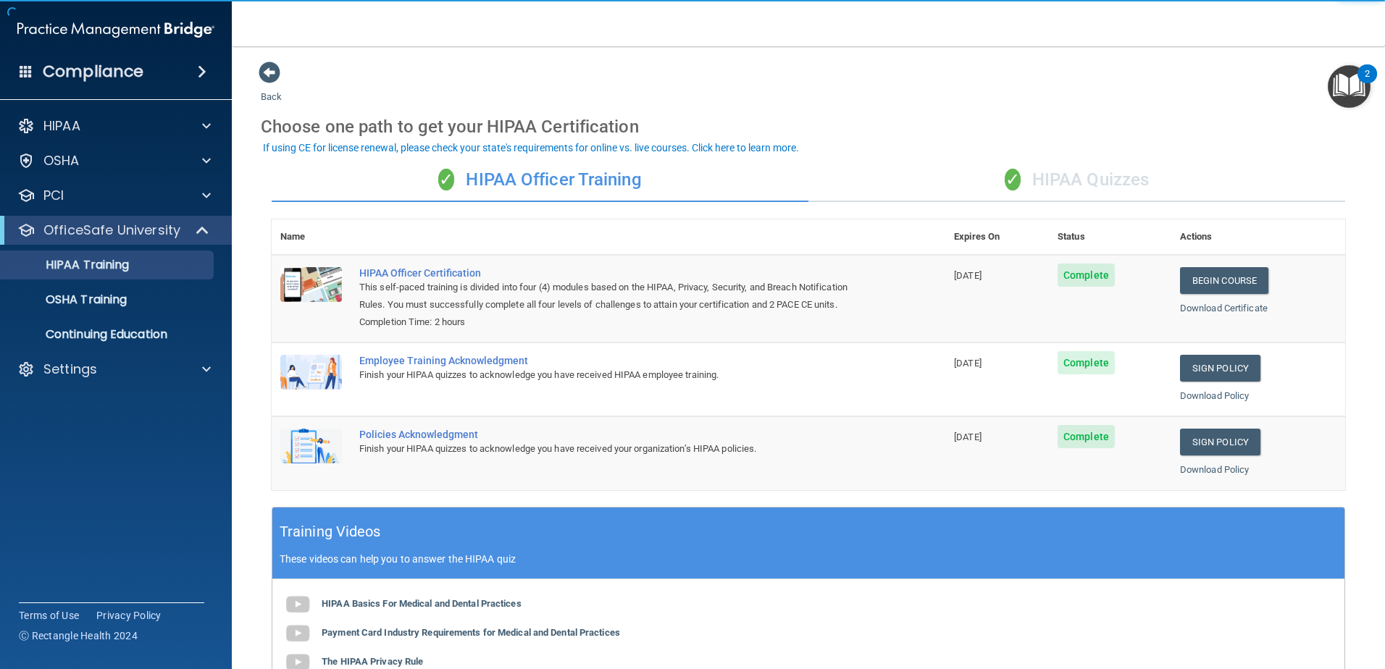
click at [1056, 172] on div "✓ HIPAA Quizzes" at bounding box center [1076, 180] width 537 height 43
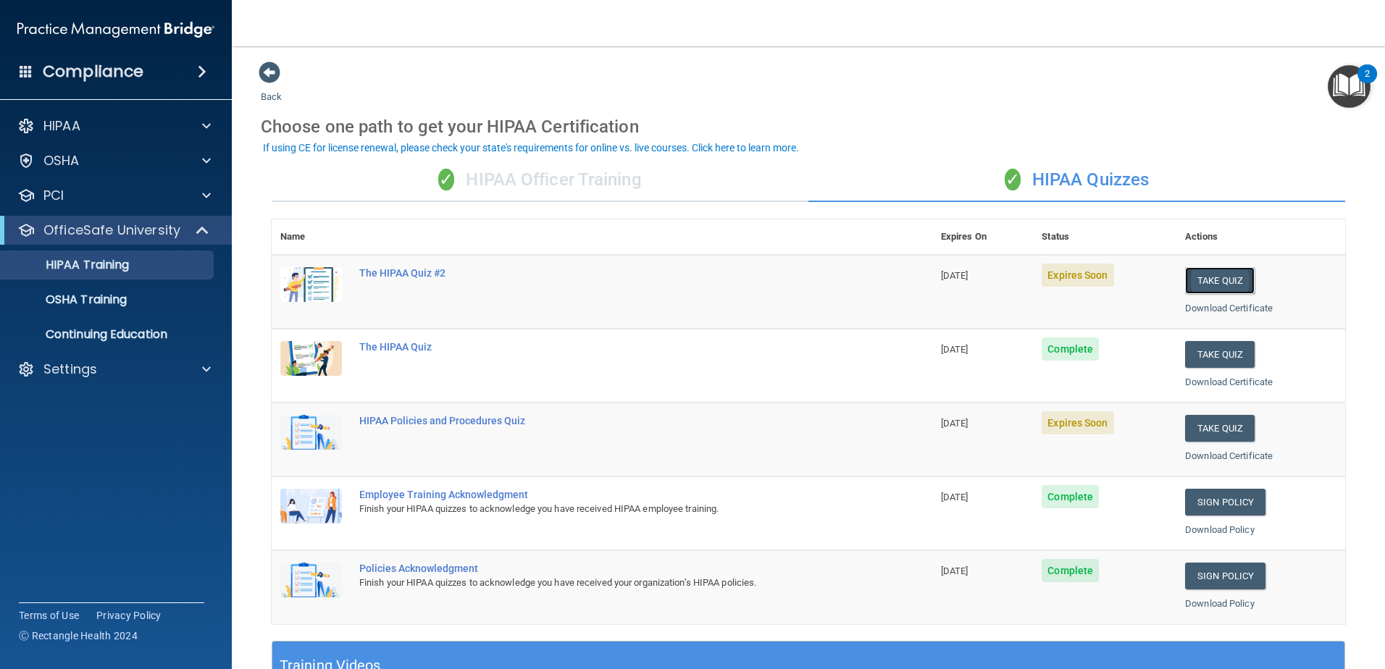
click at [1222, 281] on button "Take Quiz" at bounding box center [1220, 280] width 70 height 27
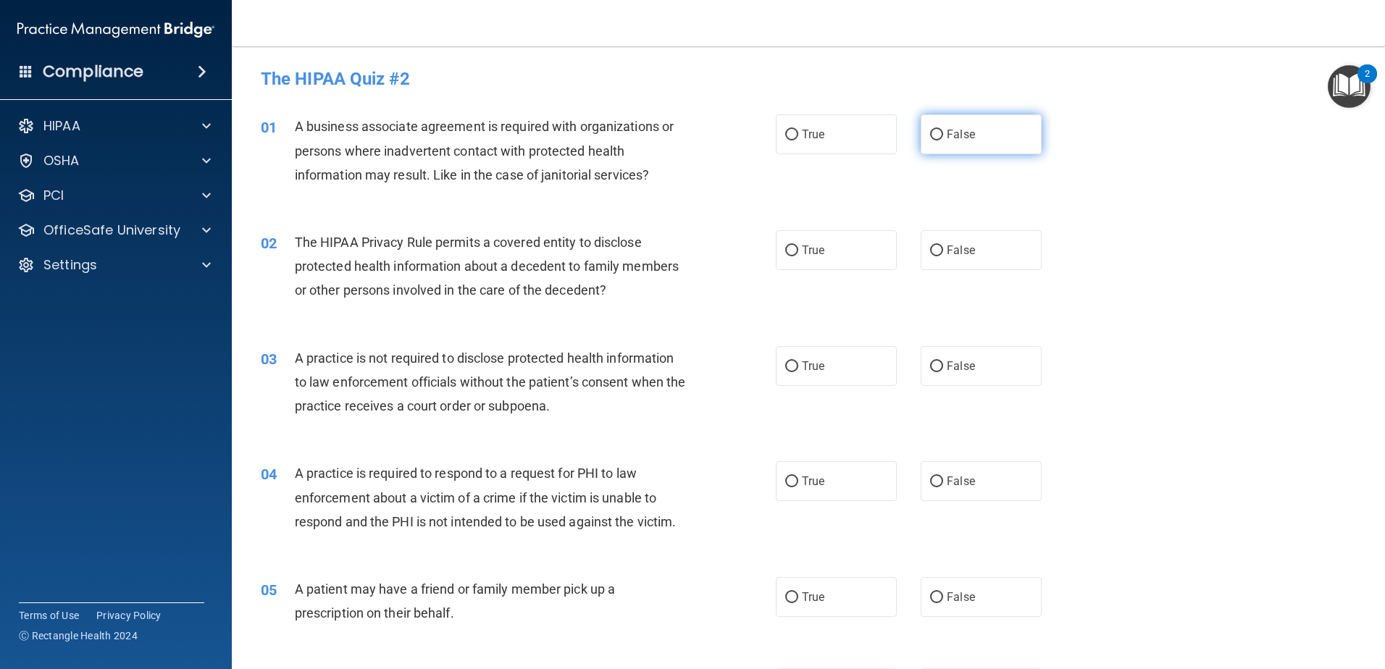
click at [934, 134] on input "False" at bounding box center [936, 135] width 13 height 11
radio input "true"
click at [790, 255] on input "True" at bounding box center [791, 251] width 13 height 11
radio input "true"
click at [929, 372] on label "False" at bounding box center [981, 366] width 121 height 40
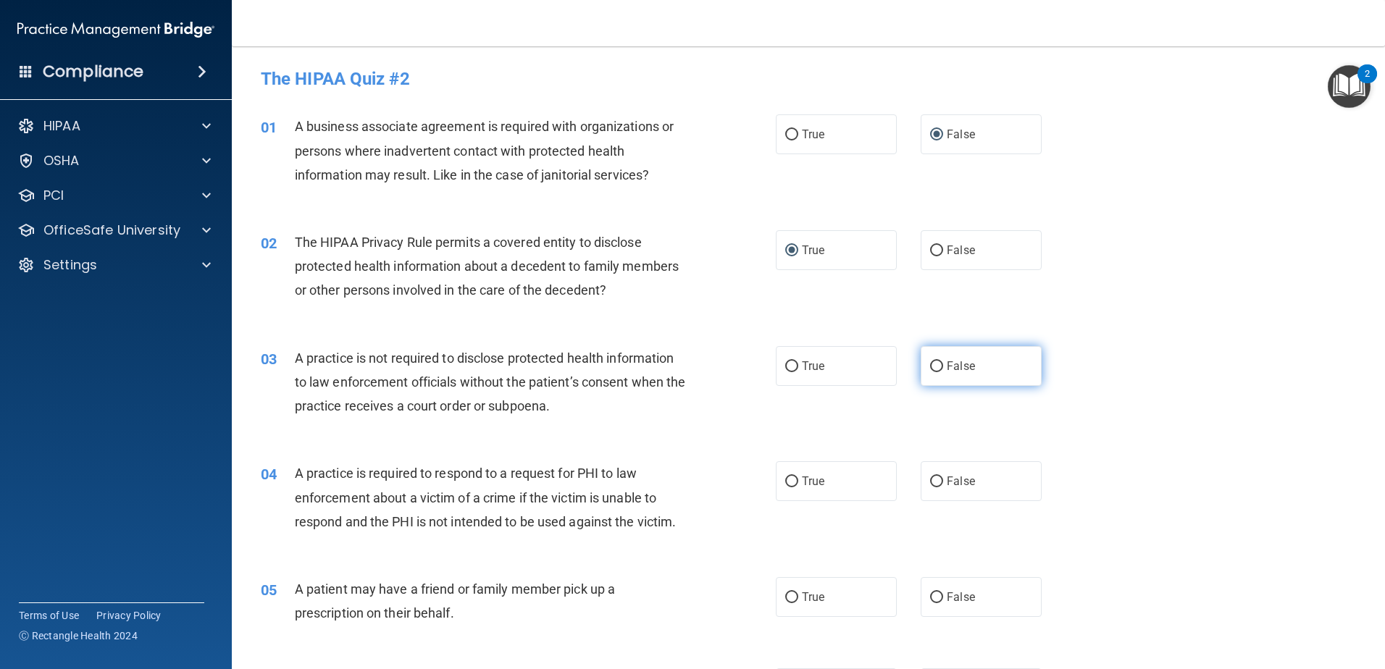
click at [930, 372] on input "False" at bounding box center [936, 366] width 13 height 11
radio input "true"
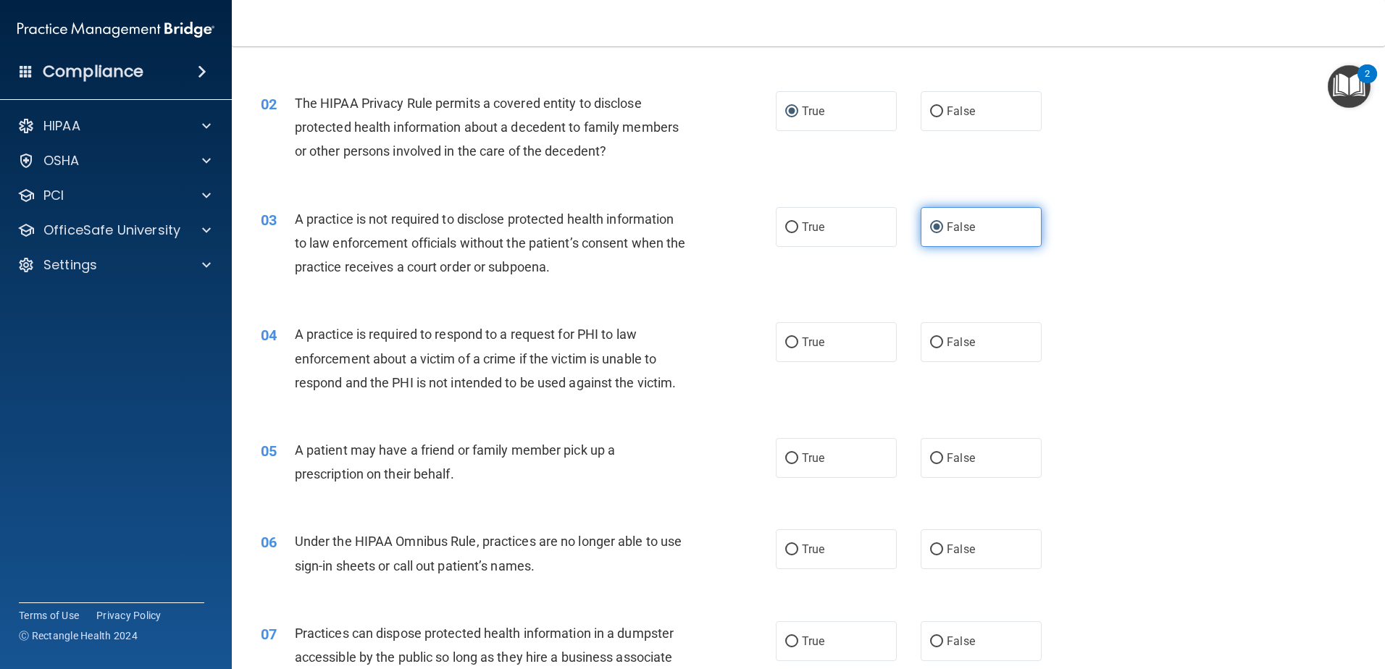
scroll to position [145, 0]
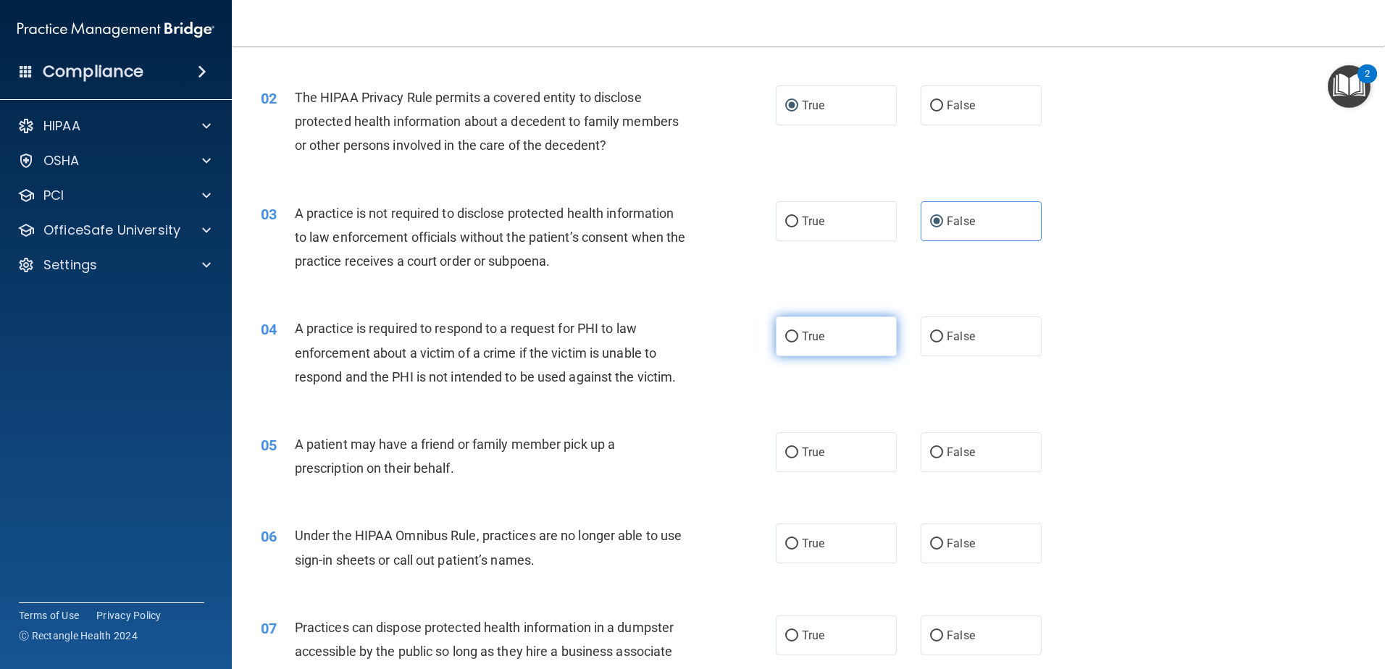
click at [779, 325] on label "True" at bounding box center [836, 337] width 121 height 40
click at [785, 332] on input "True" at bounding box center [791, 337] width 13 height 11
radio input "true"
click at [795, 453] on label "True" at bounding box center [836, 452] width 121 height 40
click at [795, 453] on input "True" at bounding box center [791, 453] width 13 height 11
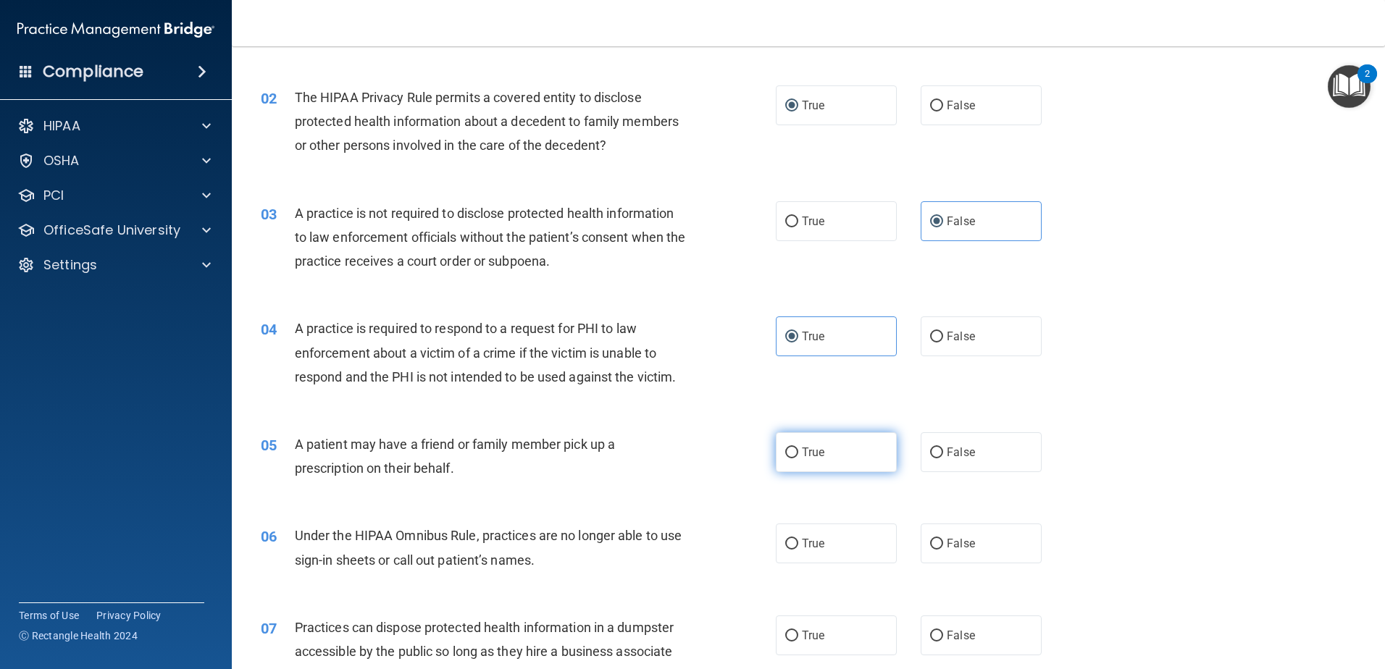
radio input "true"
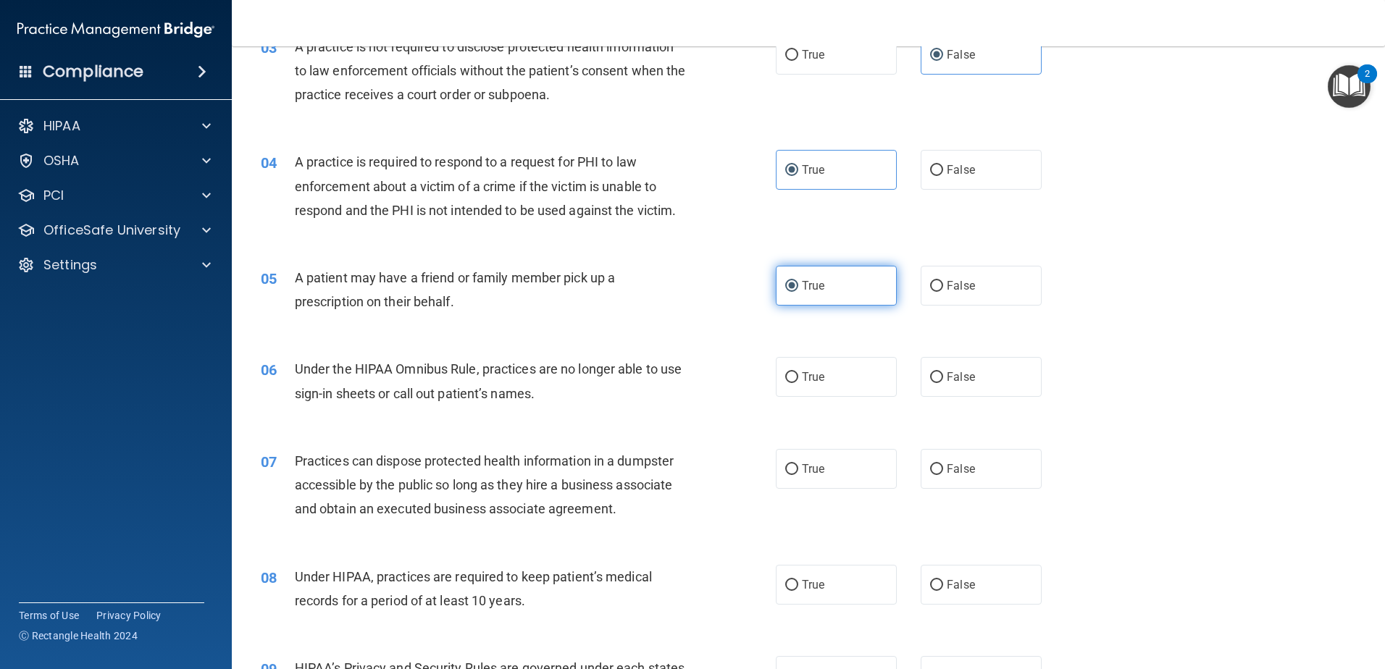
scroll to position [362, 0]
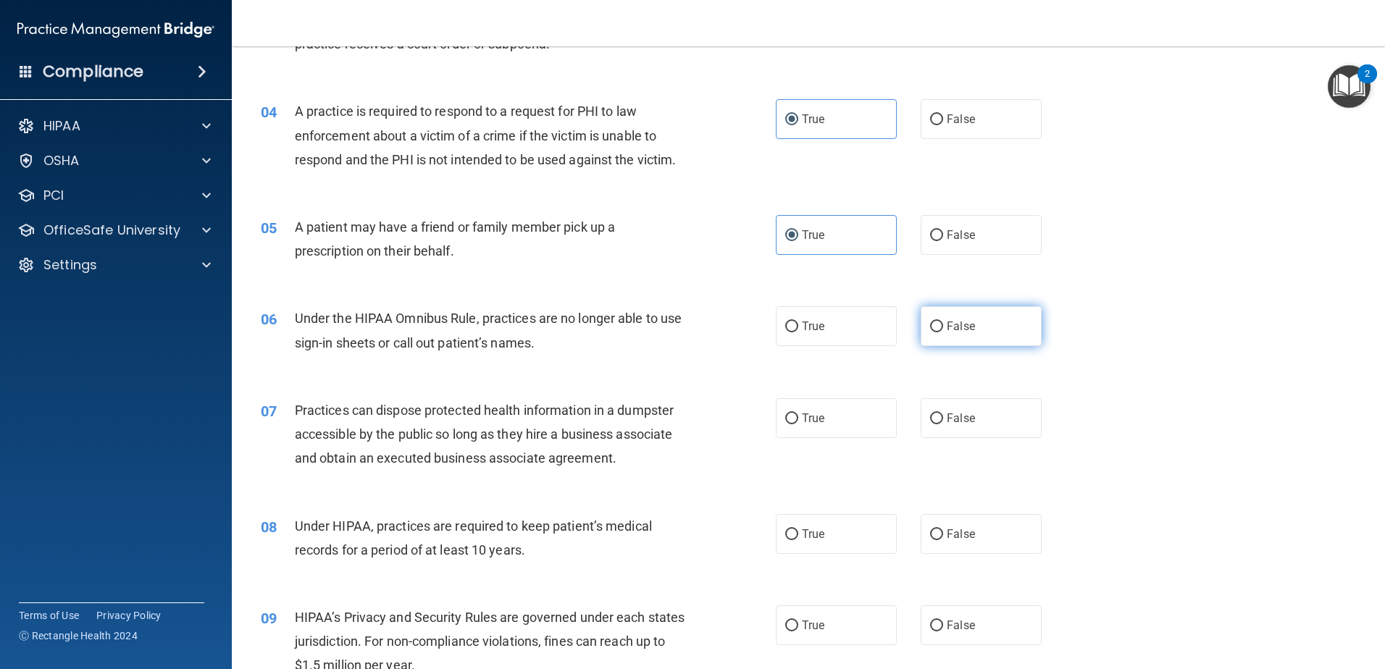
click at [936, 321] on label "False" at bounding box center [981, 326] width 121 height 40
click at [936, 322] on input "False" at bounding box center [936, 327] width 13 height 11
radio input "true"
click at [930, 416] on input "False" at bounding box center [936, 419] width 13 height 11
radio input "true"
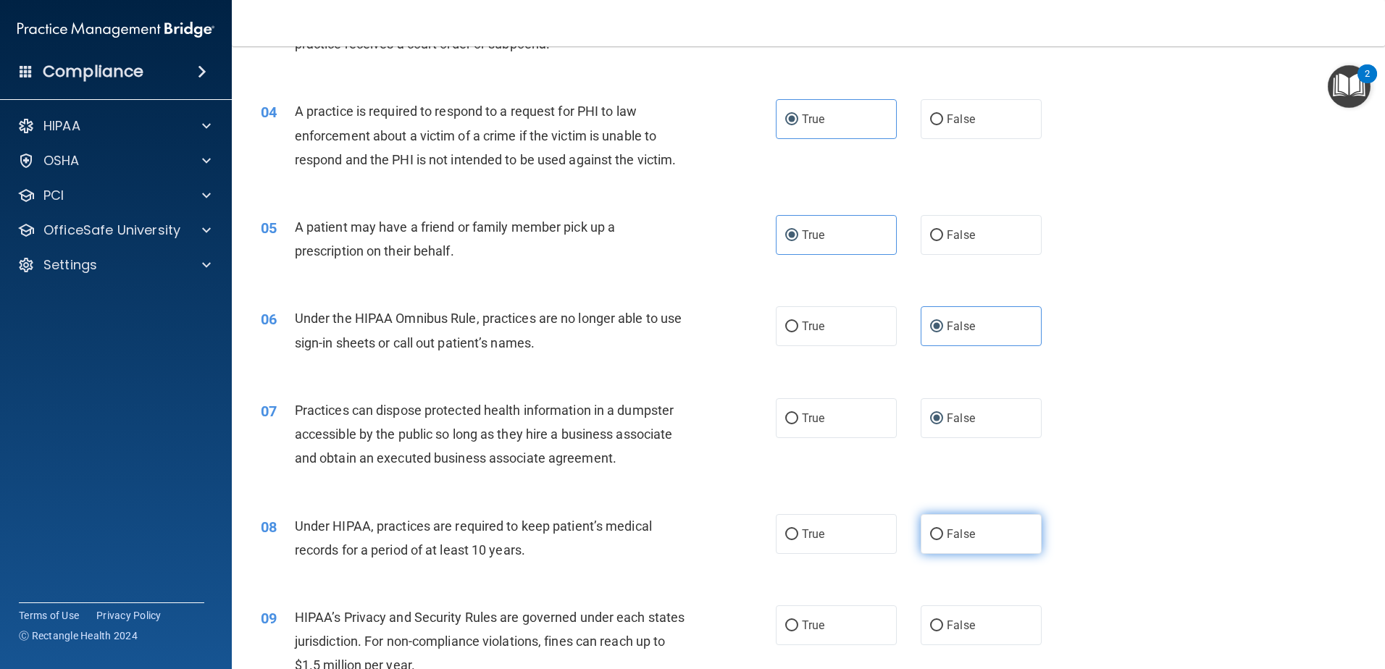
click at [933, 529] on input "False" at bounding box center [936, 534] width 13 height 11
radio input "true"
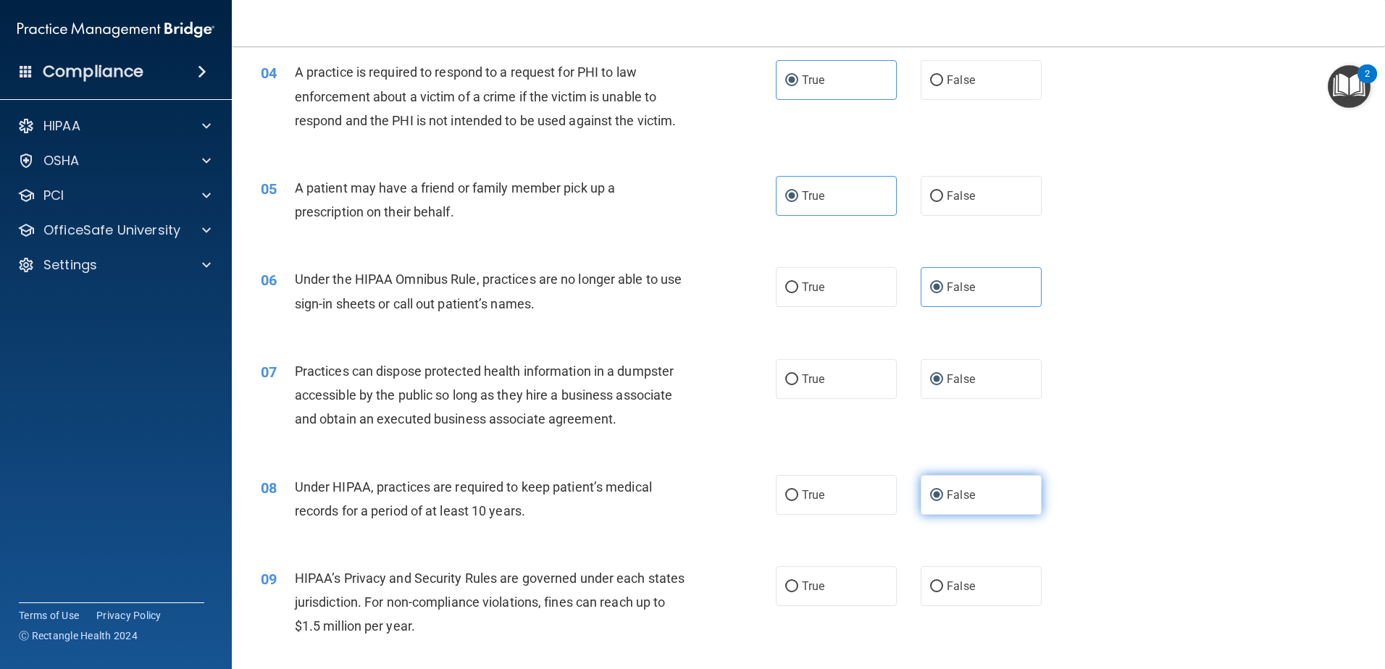
scroll to position [435, 0]
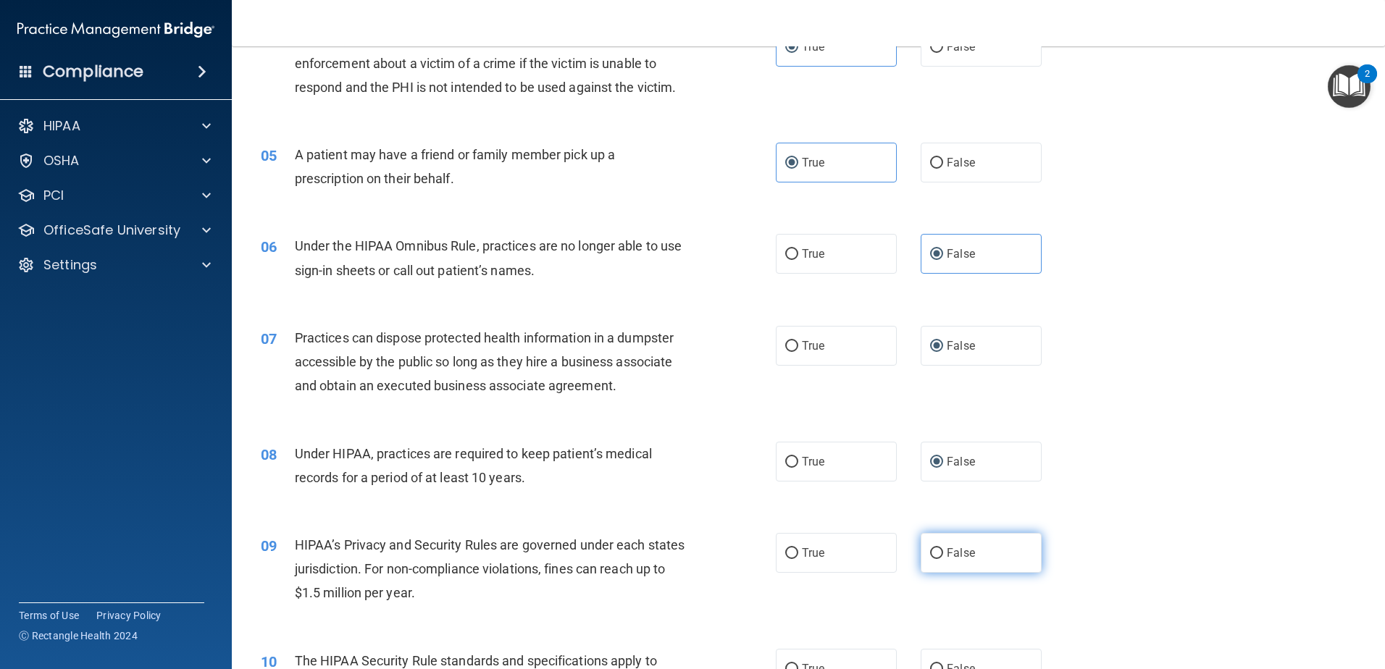
click at [925, 564] on label "False" at bounding box center [981, 553] width 121 height 40
click at [930, 559] on input "False" at bounding box center [936, 553] width 13 height 11
radio input "true"
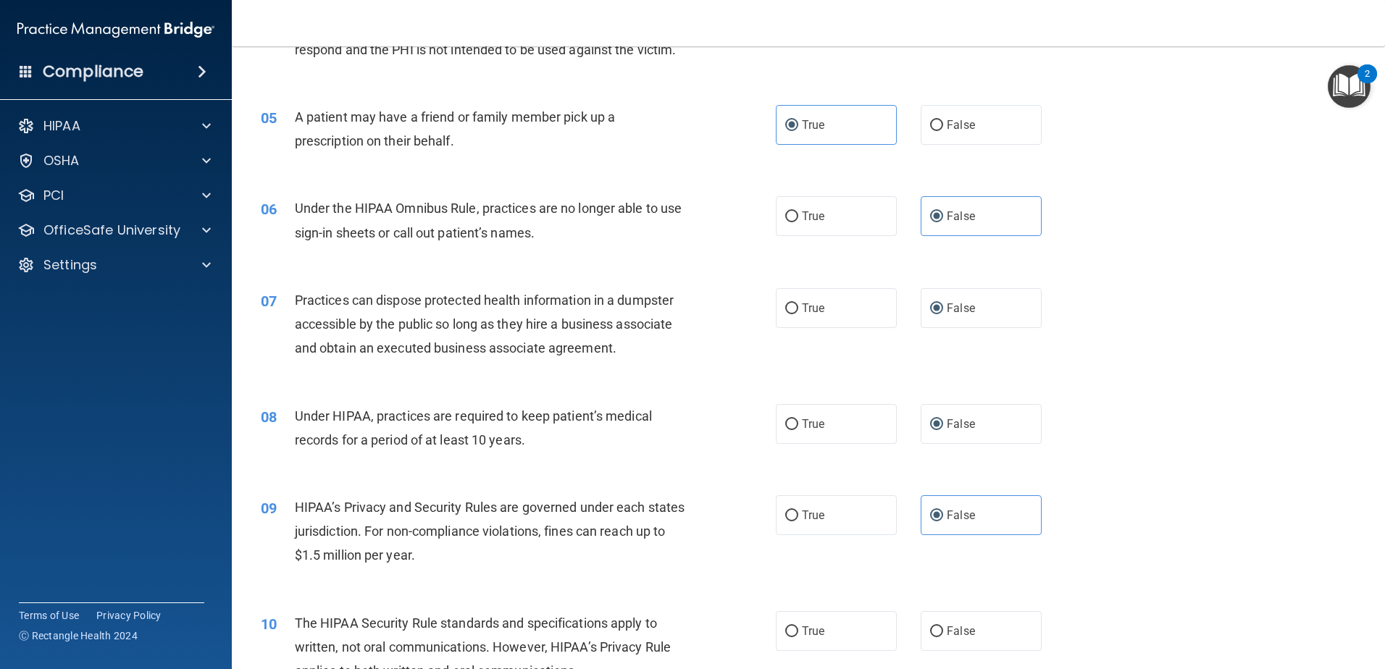
scroll to position [507, 0]
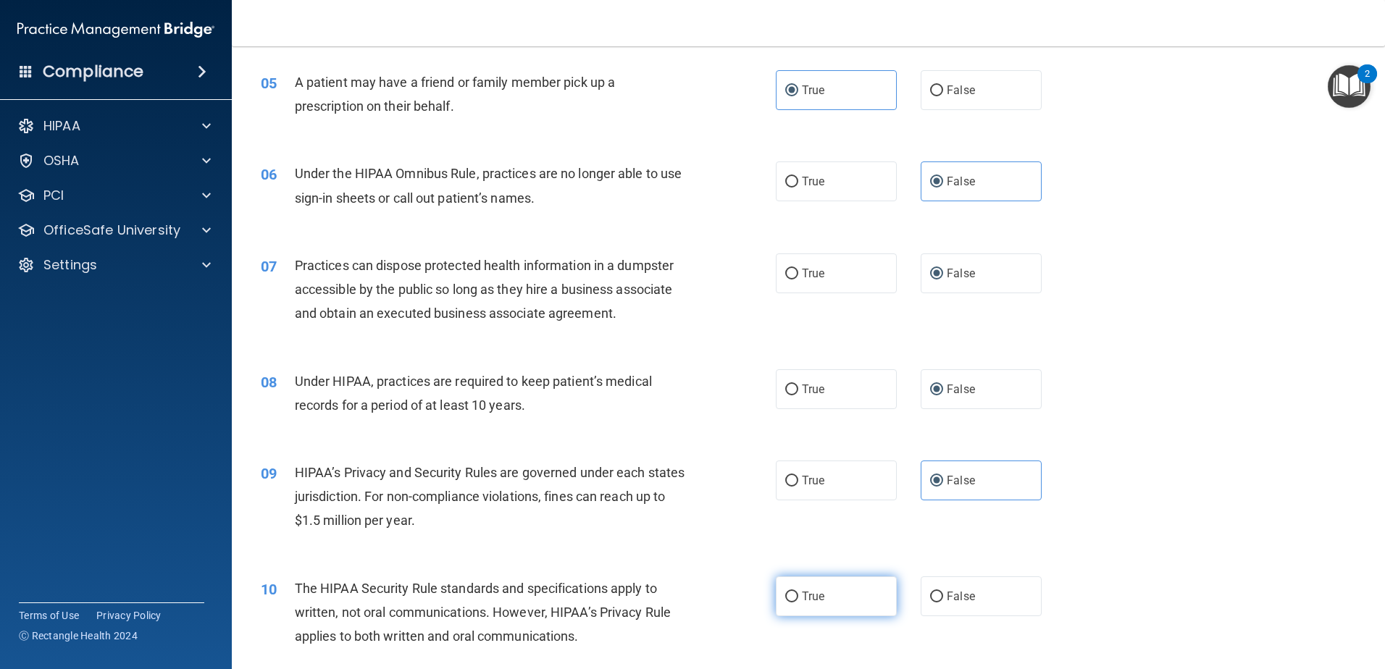
click at [802, 596] on span "True" at bounding box center [813, 597] width 22 height 14
click at [798, 596] on input "True" at bounding box center [791, 597] width 13 height 11
radio input "true"
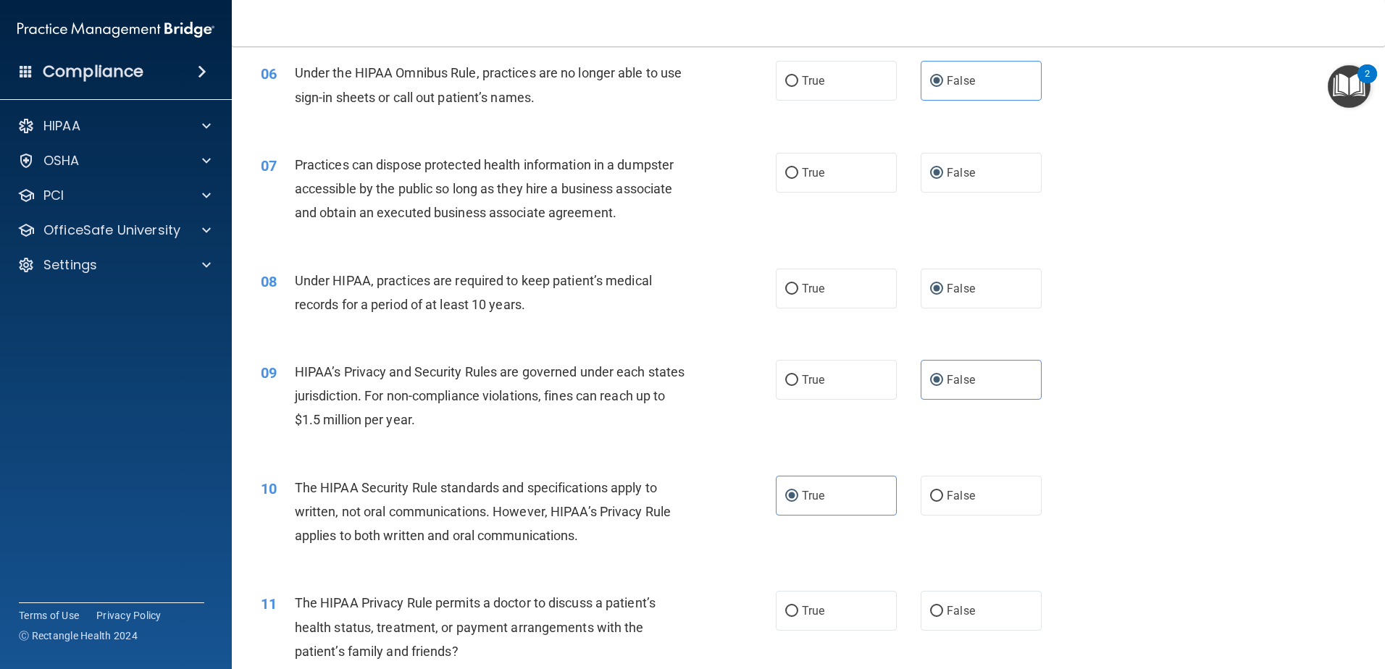
scroll to position [652, 0]
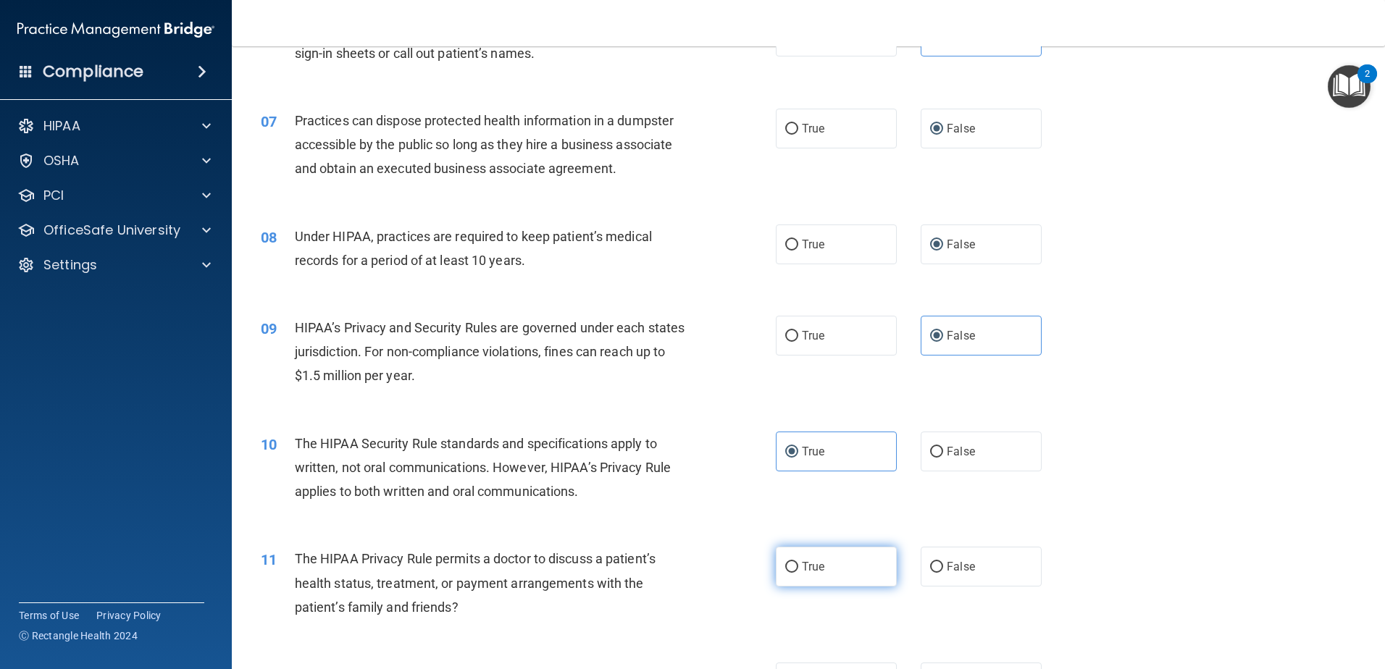
click at [802, 565] on span "True" at bounding box center [813, 567] width 22 height 14
click at [798, 565] on input "True" at bounding box center [791, 567] width 13 height 11
radio input "true"
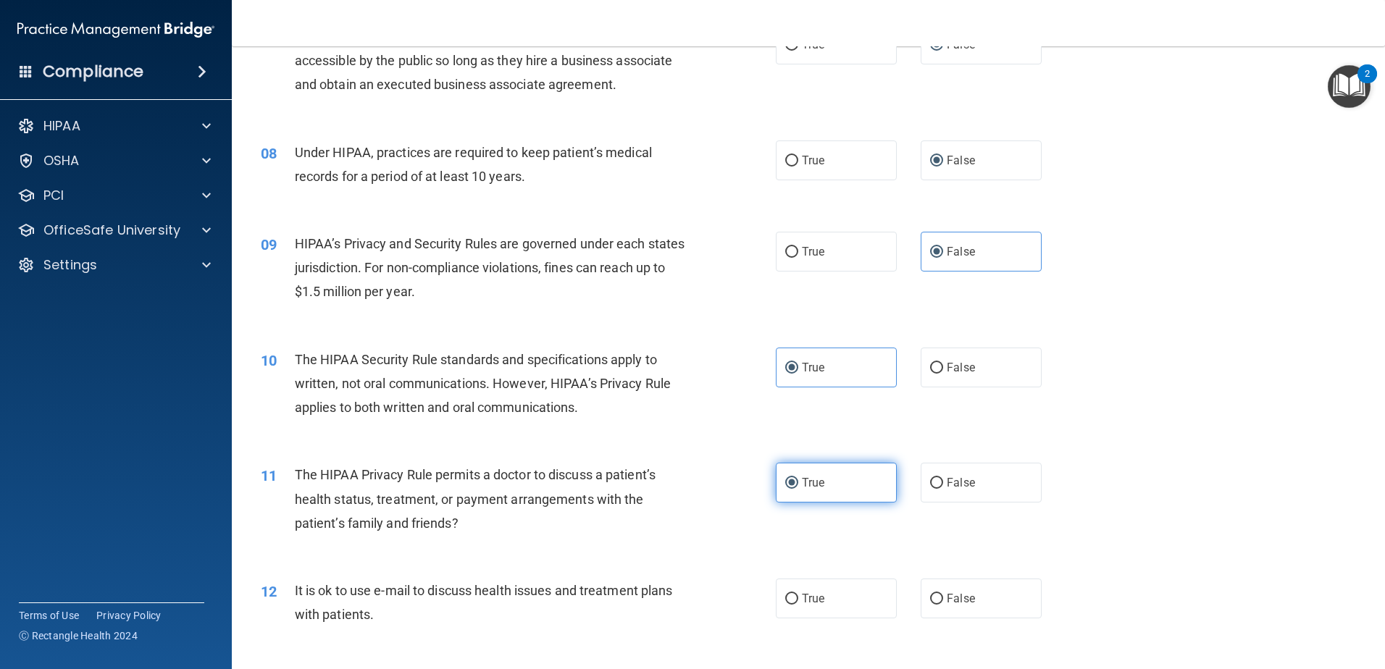
scroll to position [797, 0]
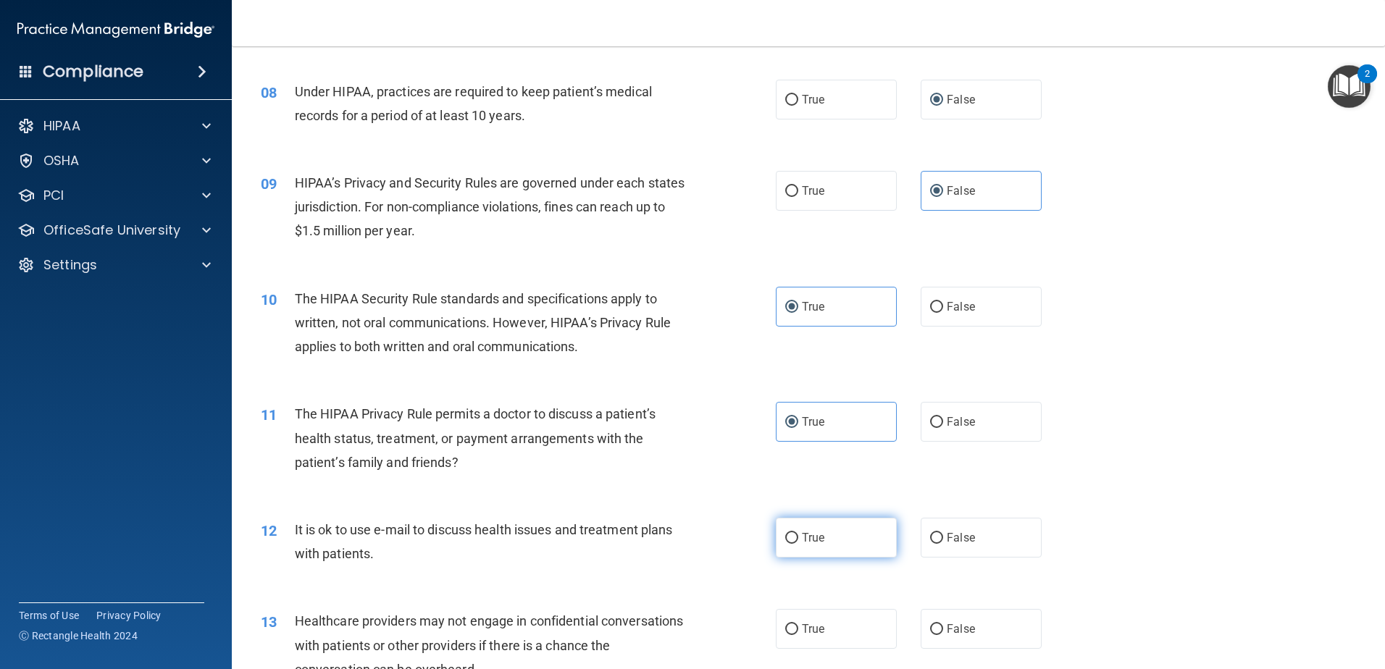
click at [802, 537] on span "True" at bounding box center [813, 538] width 22 height 14
click at [797, 537] on input "True" at bounding box center [791, 538] width 13 height 11
radio input "true"
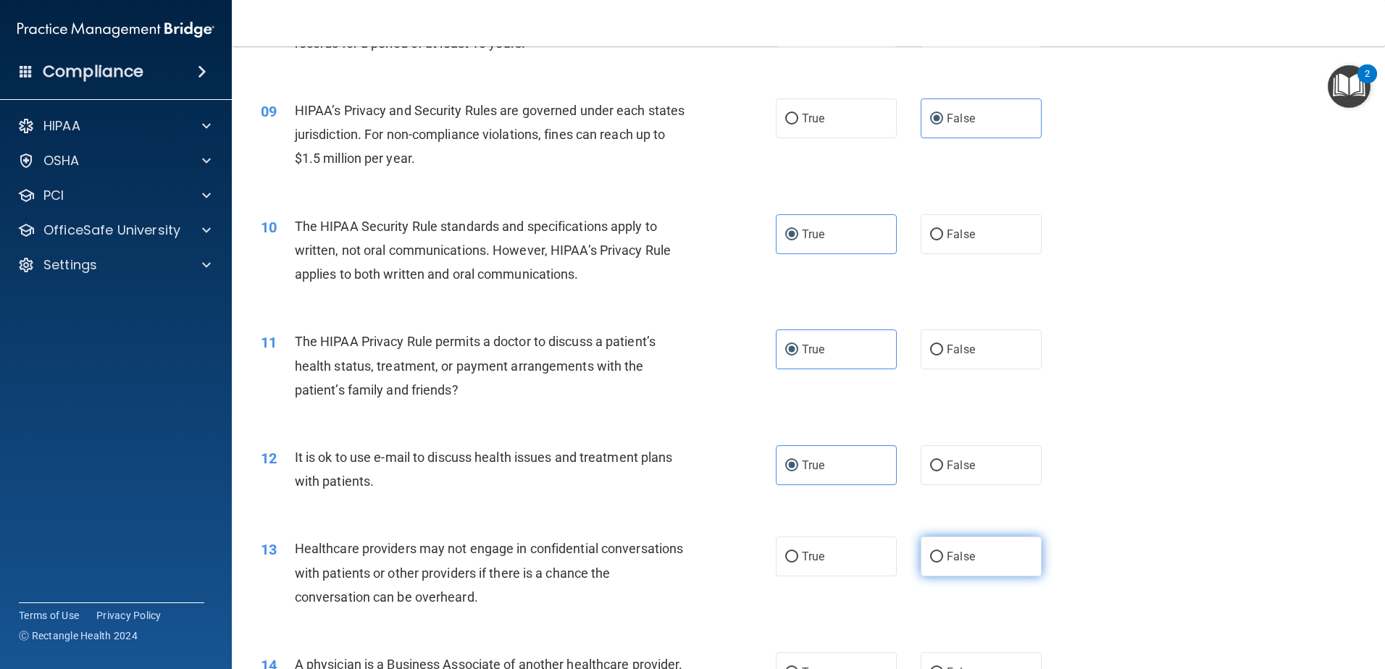
click at [931, 552] on input "False" at bounding box center [936, 557] width 13 height 11
radio input "true"
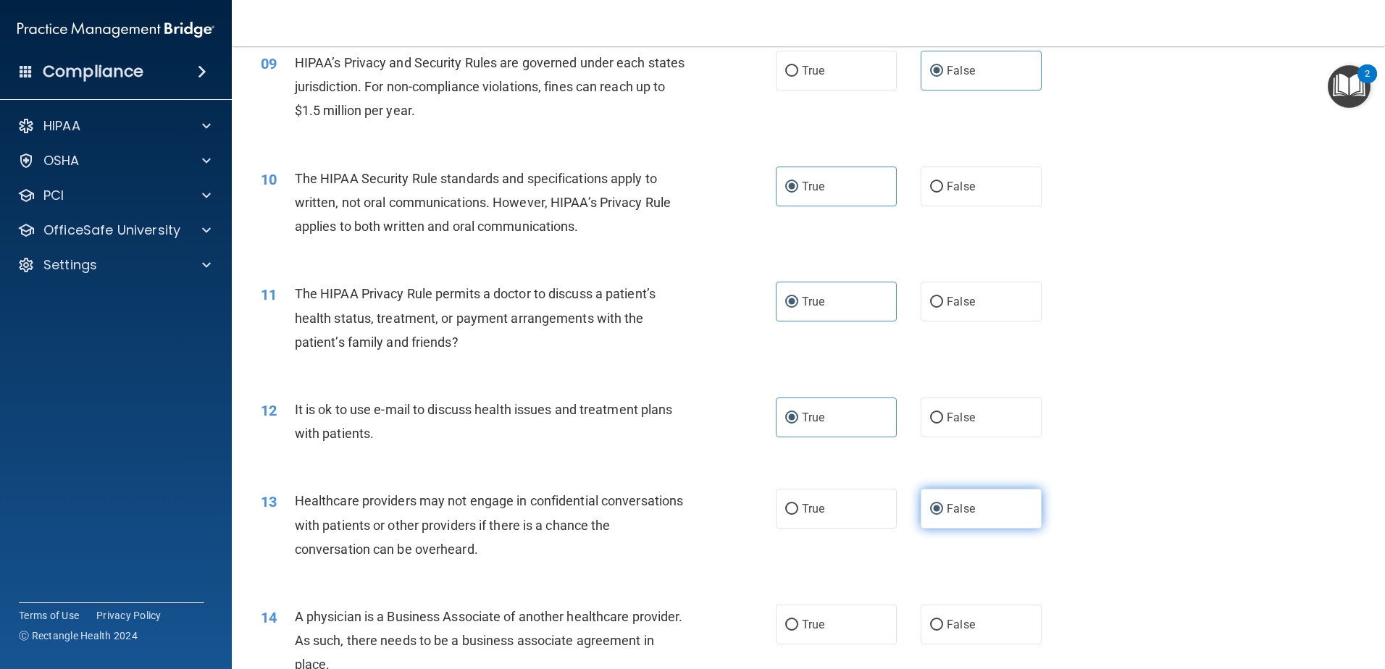
scroll to position [942, 0]
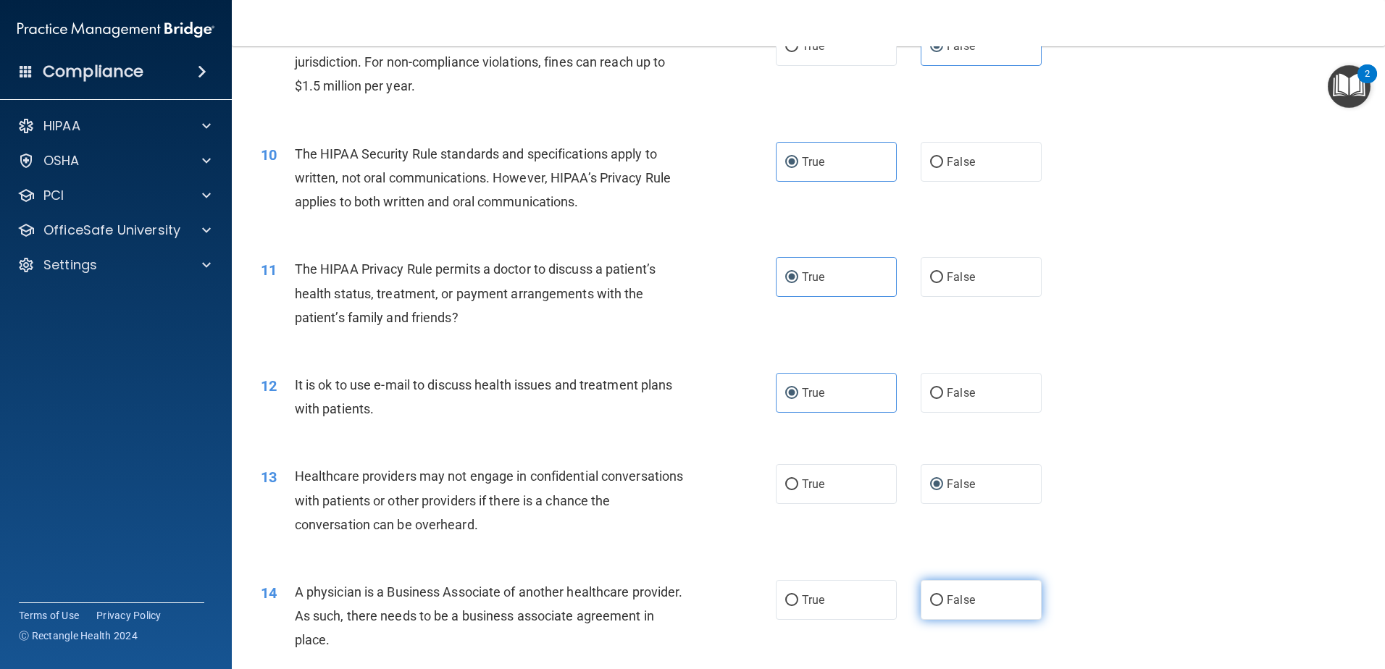
click at [930, 603] on input "False" at bounding box center [936, 600] width 13 height 11
radio input "true"
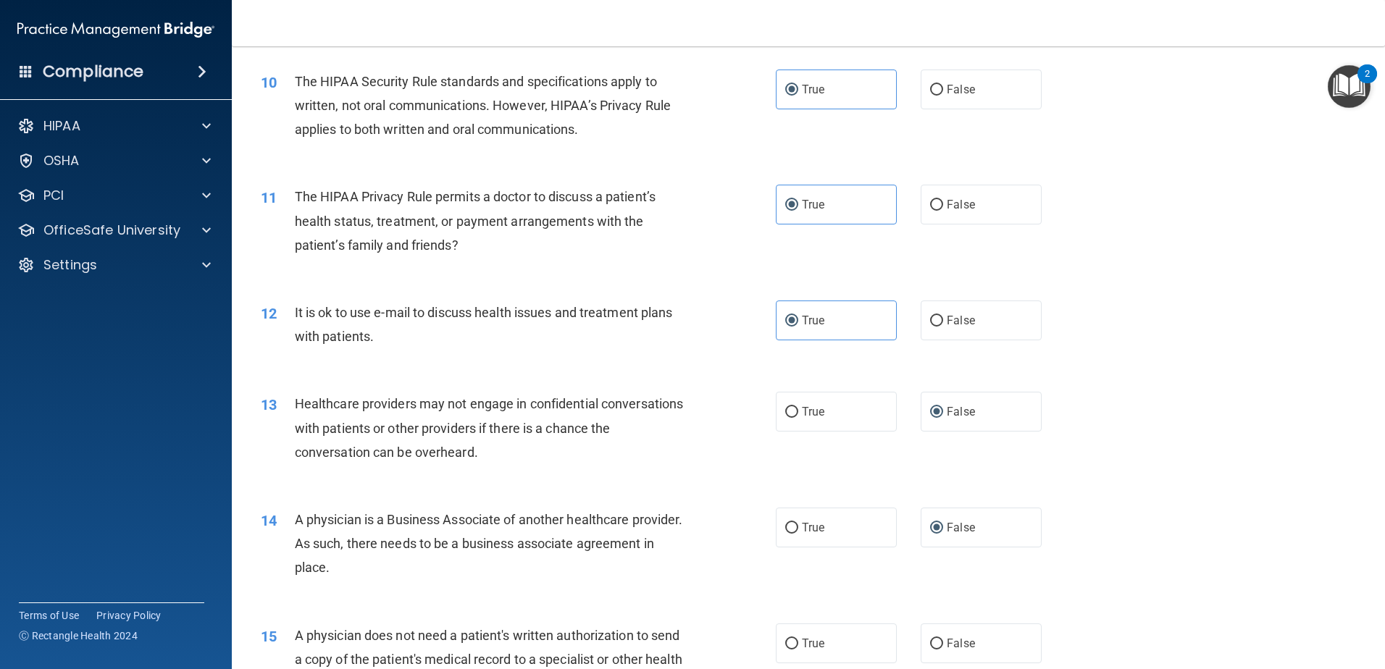
scroll to position [1086, 0]
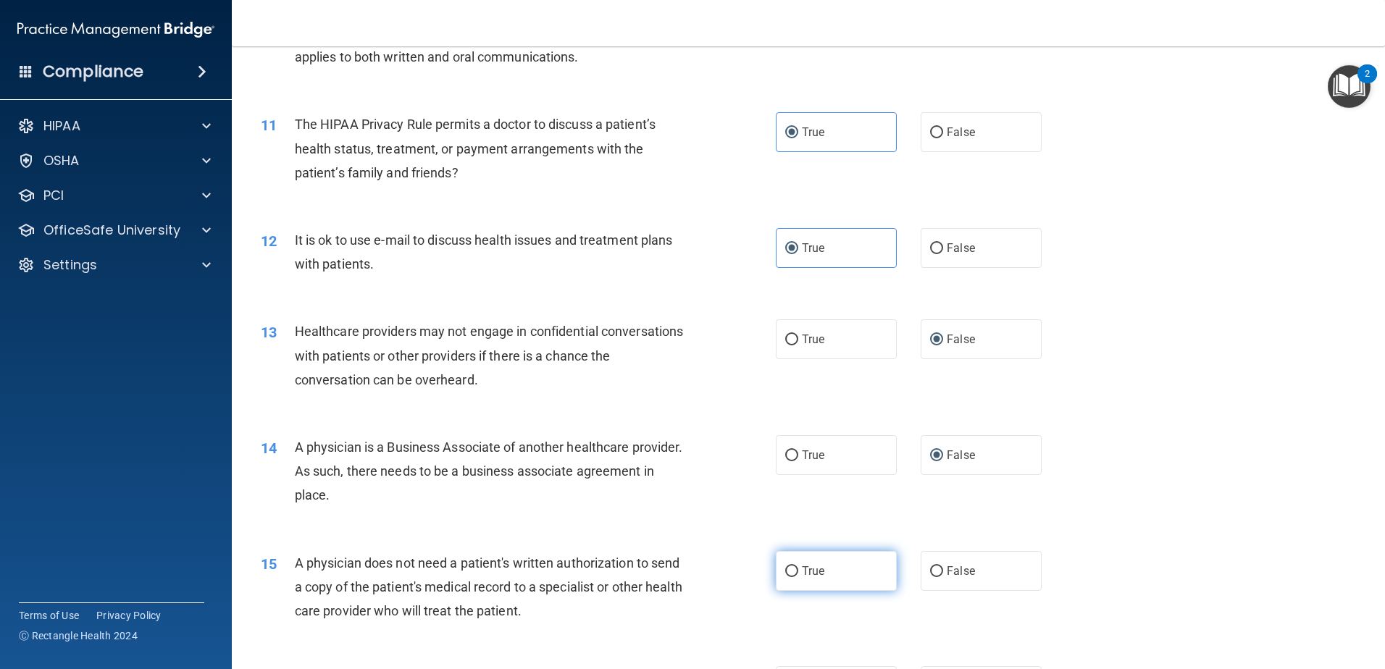
click at [788, 570] on input "True" at bounding box center [791, 571] width 13 height 11
radio input "true"
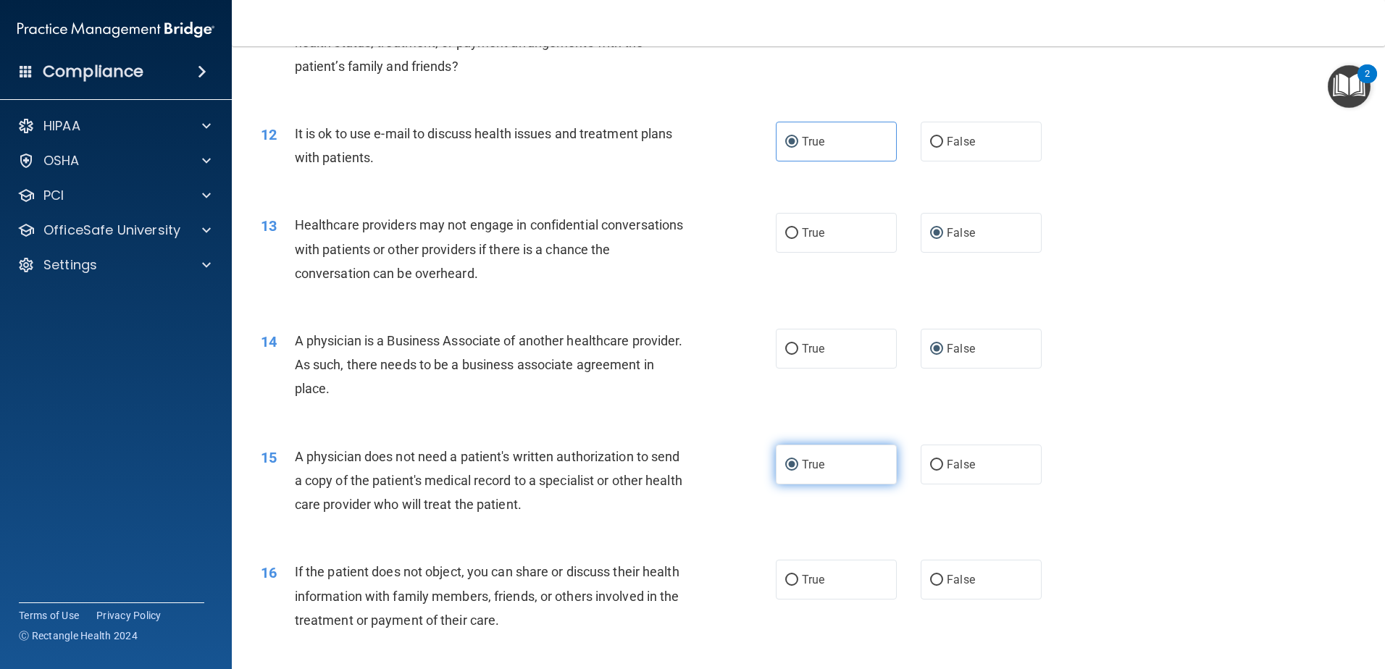
scroll to position [1231, 0]
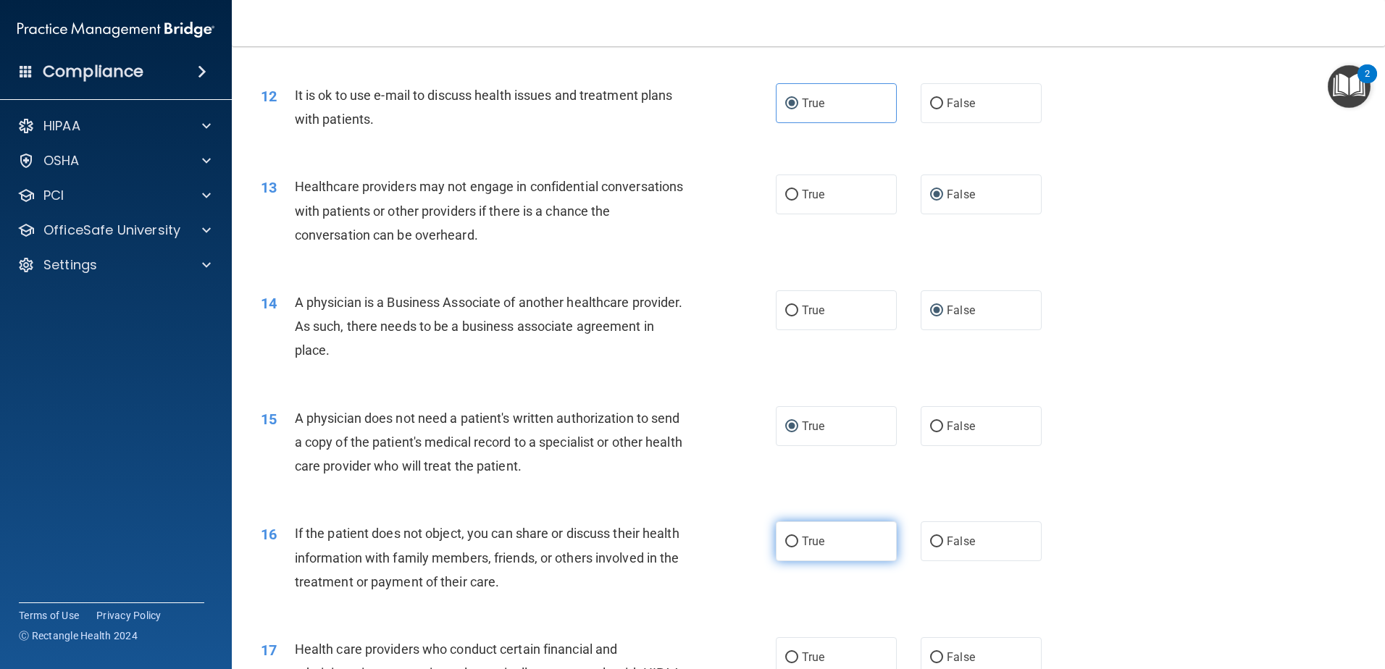
click at [786, 538] on input "True" at bounding box center [791, 542] width 13 height 11
radio input "true"
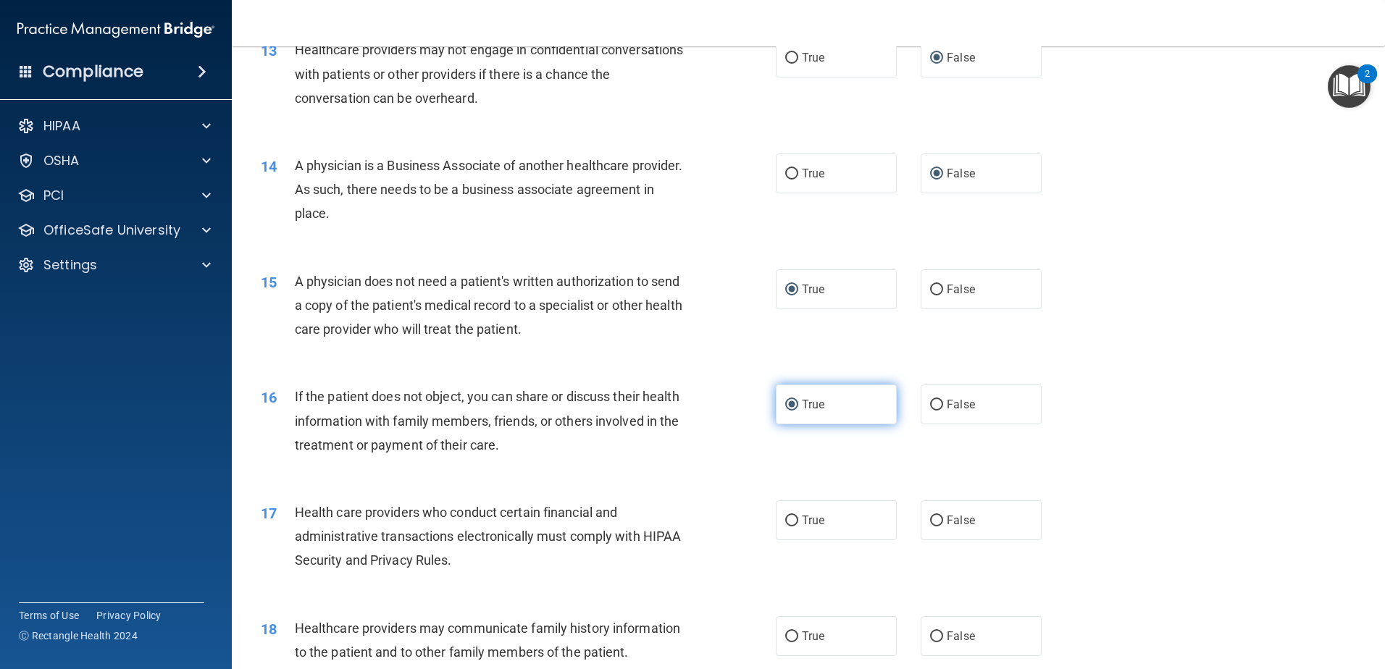
scroll to position [1376, 0]
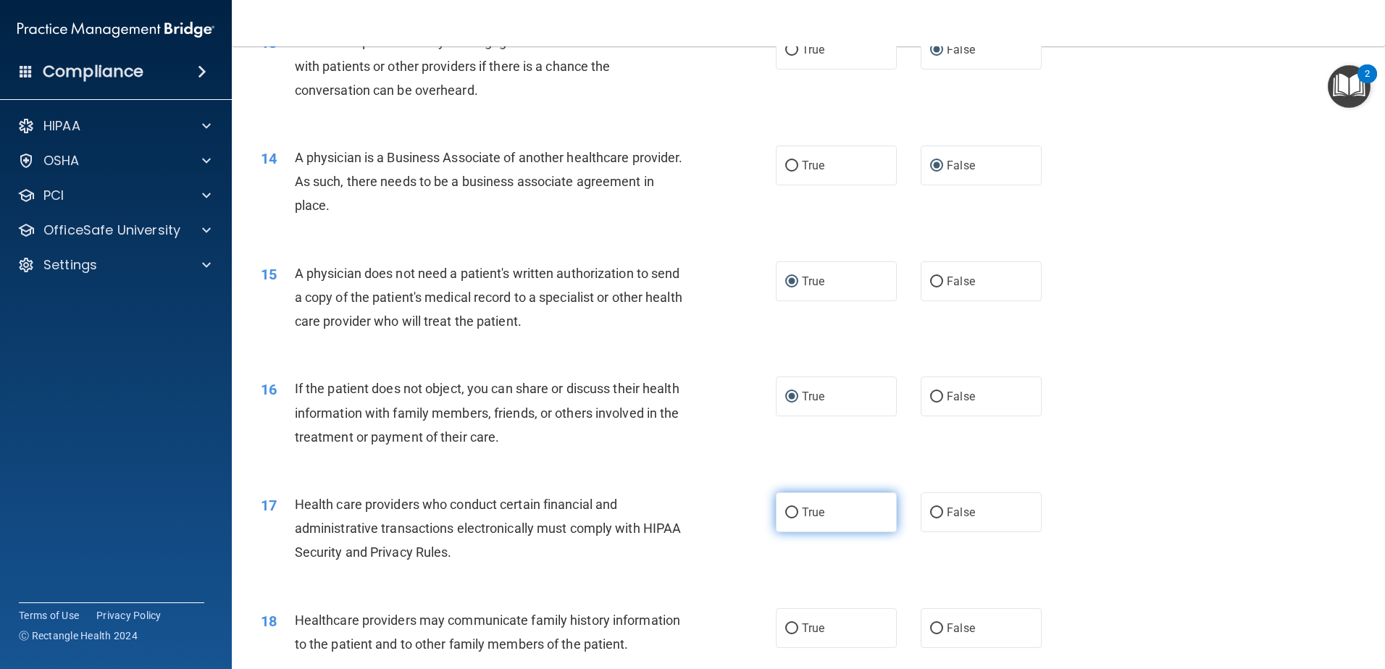
click at [792, 514] on input "True" at bounding box center [791, 513] width 13 height 11
radio input "true"
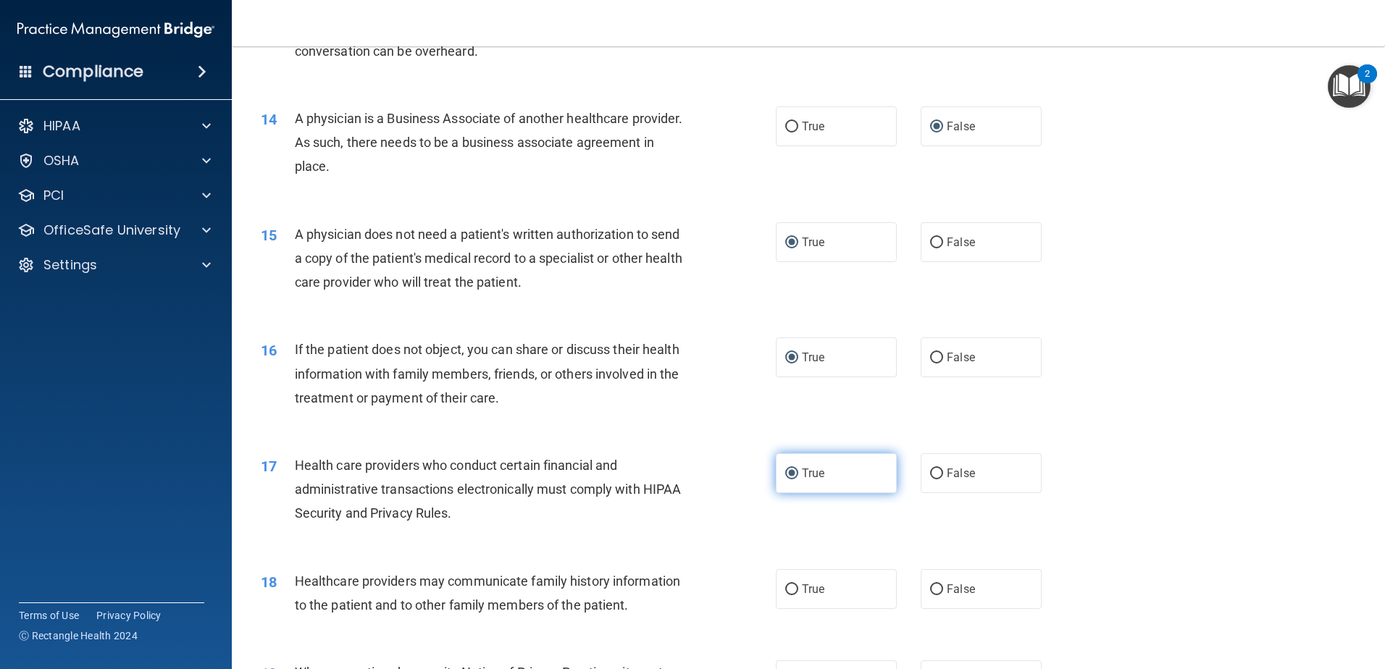
scroll to position [1449, 0]
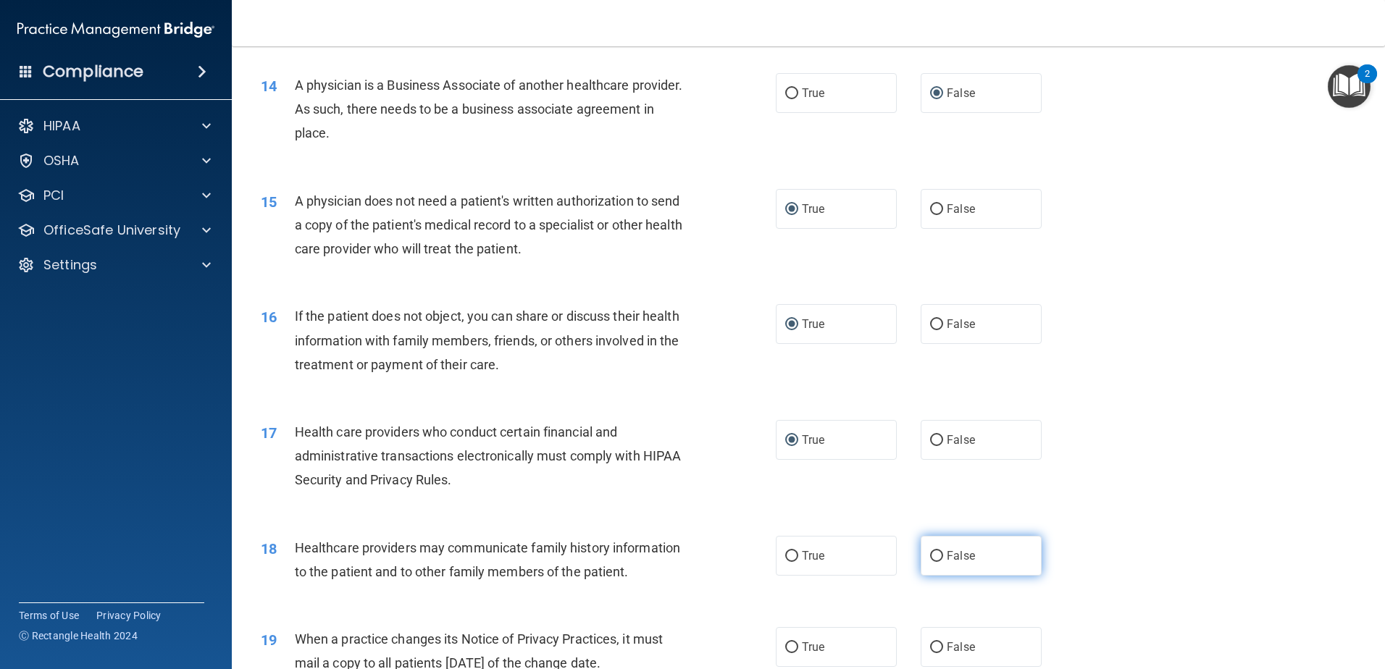
click at [935, 557] on input "False" at bounding box center [936, 556] width 13 height 11
radio input "true"
click at [947, 648] on span "False" at bounding box center [961, 647] width 28 height 14
click at [943, 648] on input "False" at bounding box center [936, 647] width 13 height 11
radio input "true"
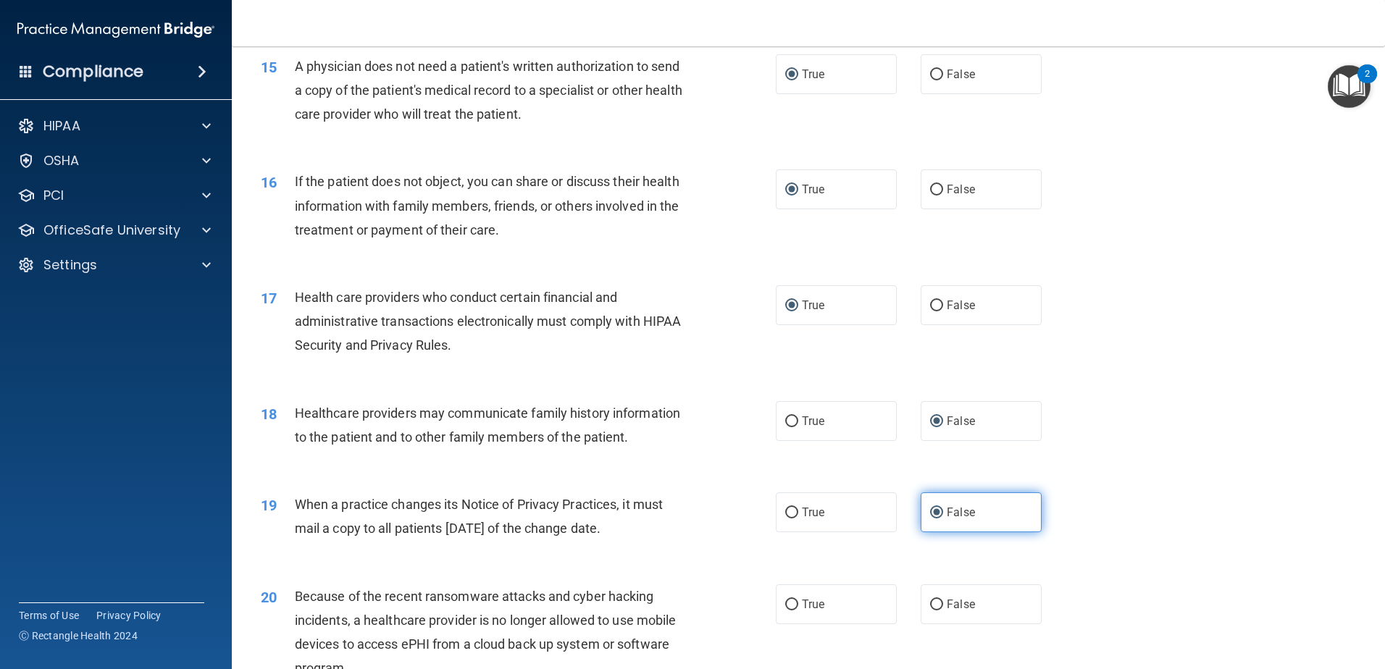
scroll to position [1594, 0]
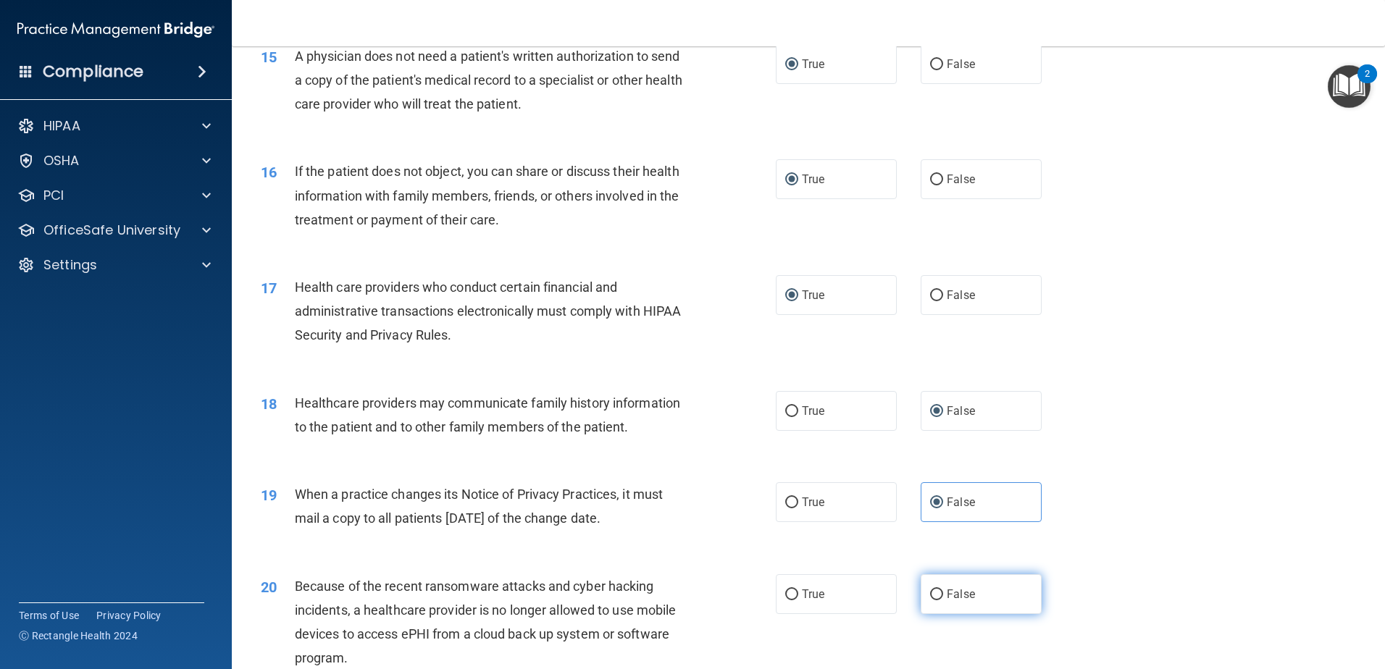
click at [930, 593] on input "False" at bounding box center [936, 595] width 13 height 11
radio input "true"
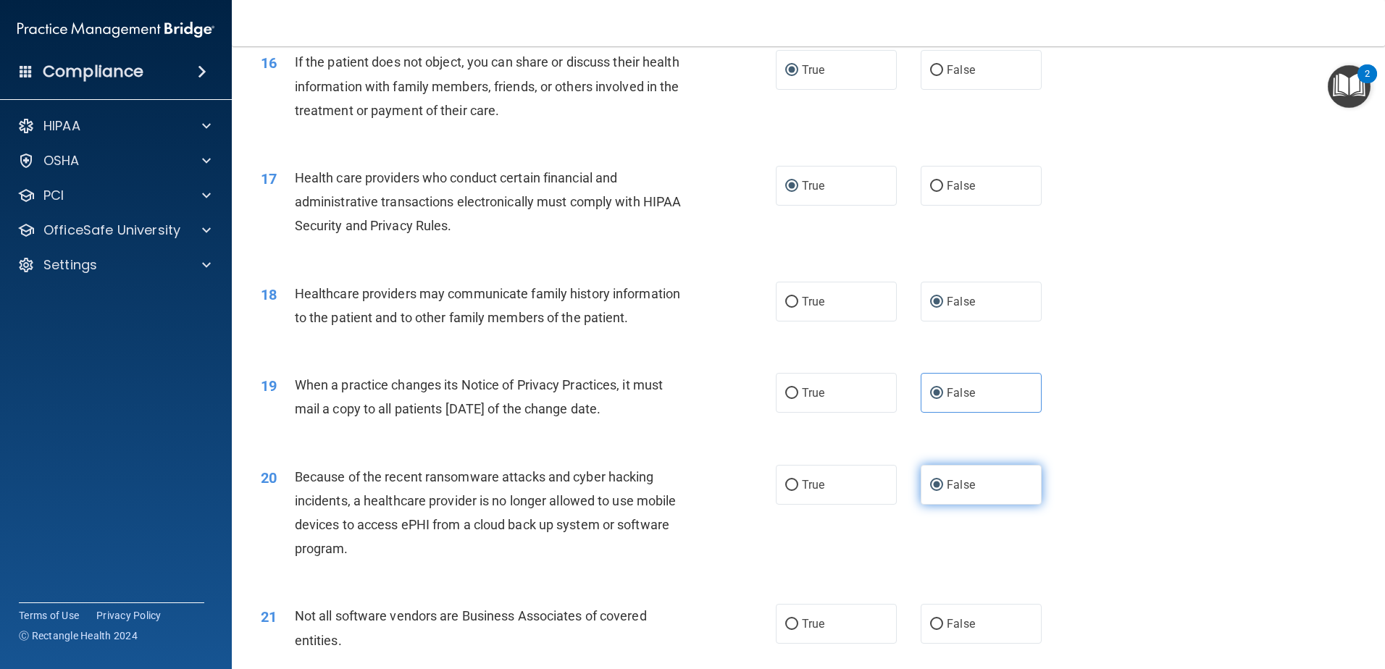
scroll to position [1738, 0]
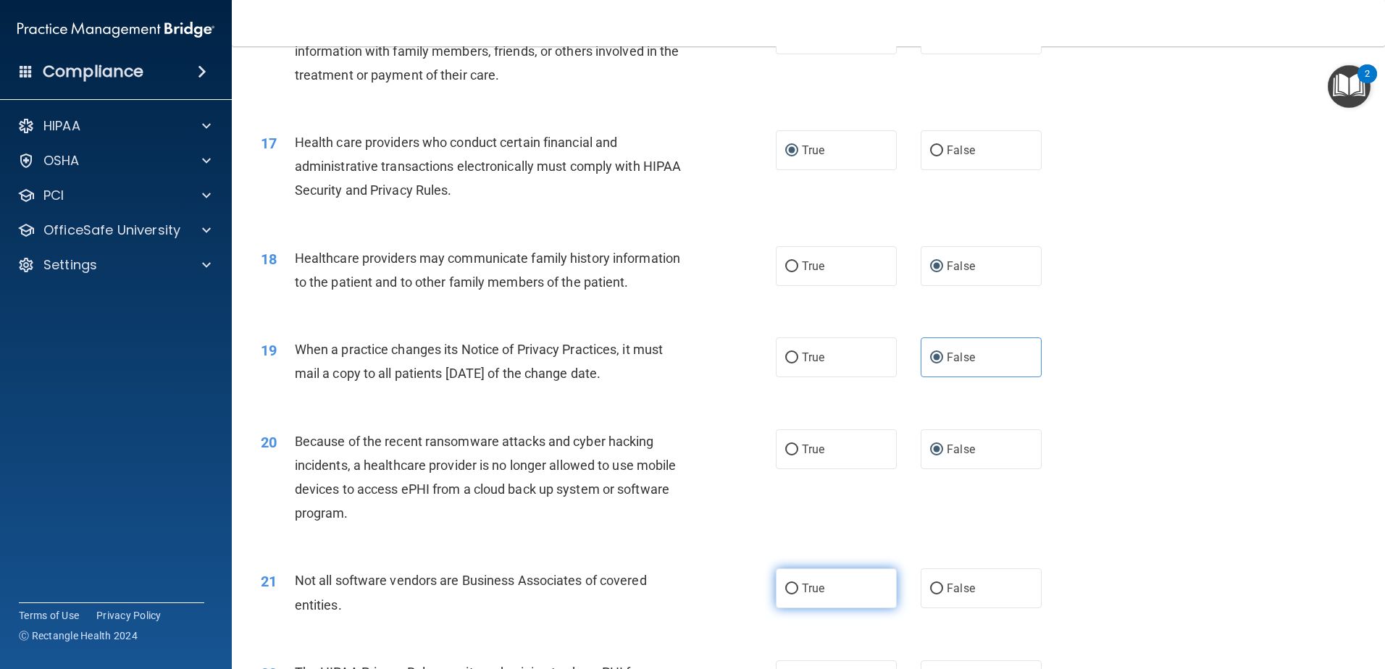
click at [811, 591] on span "True" at bounding box center [813, 589] width 22 height 14
click at [798, 591] on input "True" at bounding box center [791, 589] width 13 height 11
radio input "true"
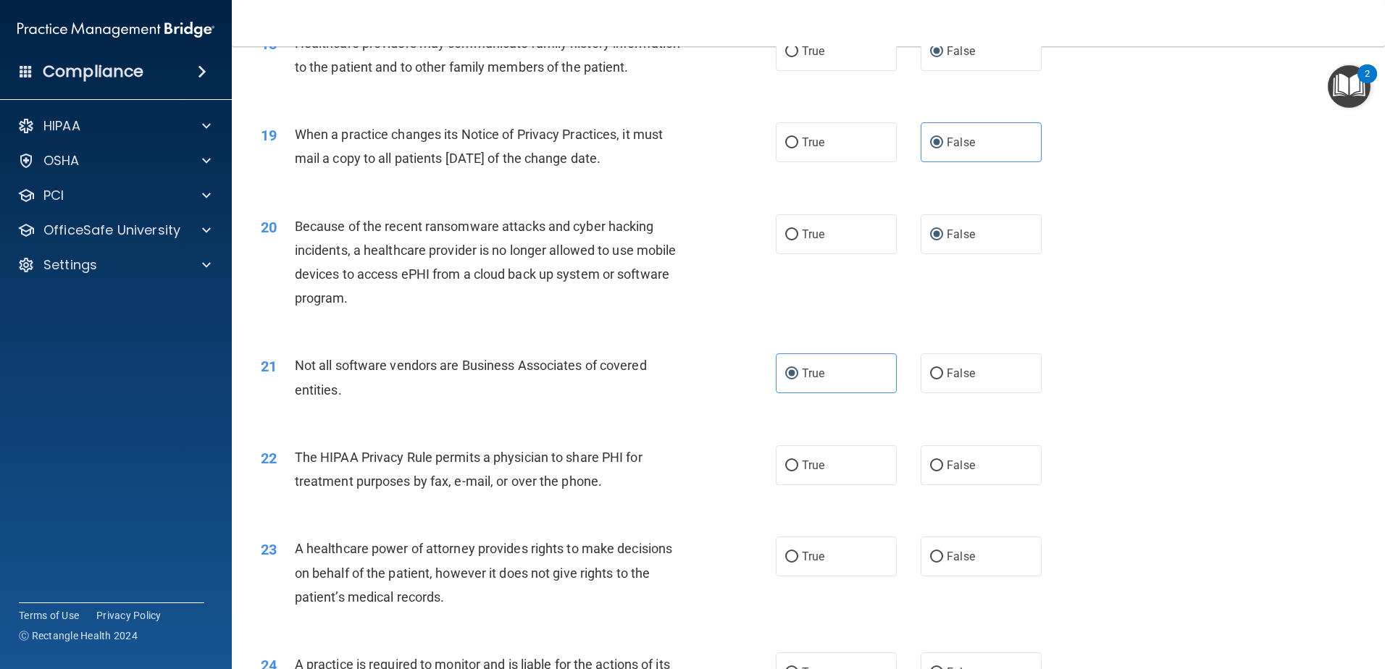
scroll to position [1956, 0]
click at [806, 453] on label "True" at bounding box center [836, 463] width 121 height 40
click at [798, 459] on input "True" at bounding box center [791, 464] width 13 height 11
radio input "true"
click at [932, 555] on input "False" at bounding box center [936, 555] width 13 height 11
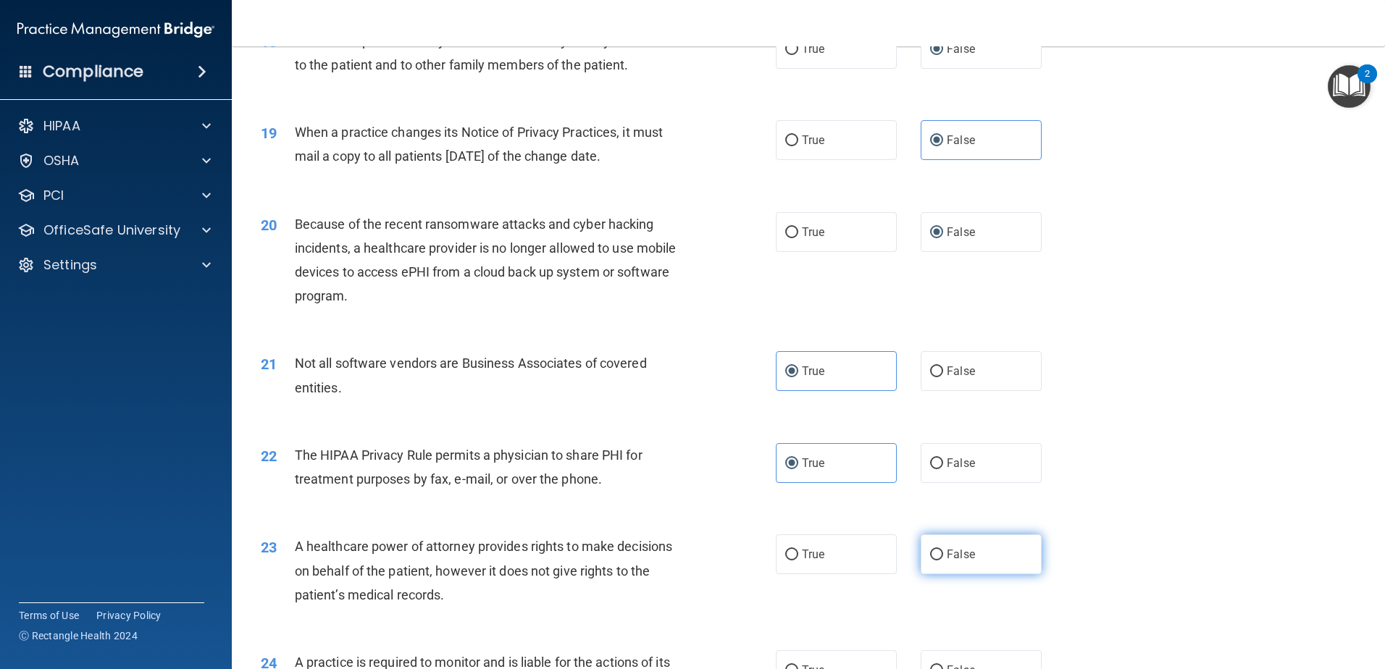
radio input "true"
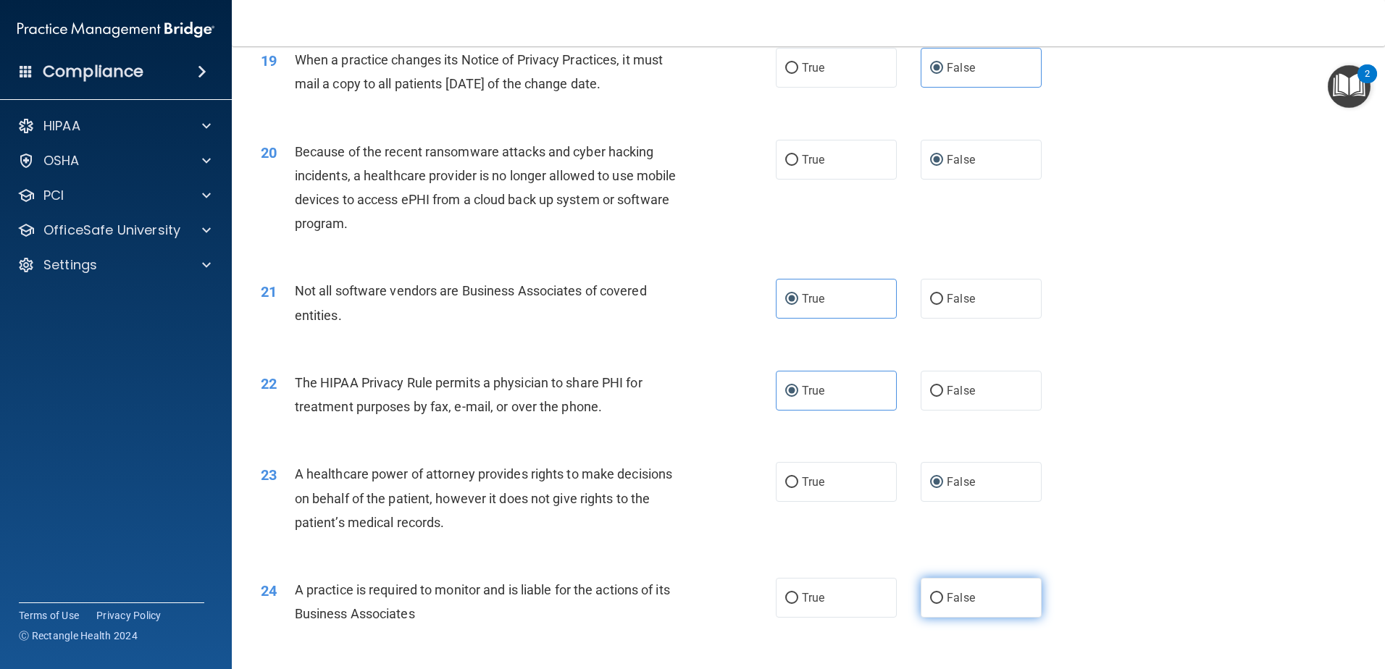
click at [935, 599] on input "False" at bounding box center [936, 598] width 13 height 11
radio input "true"
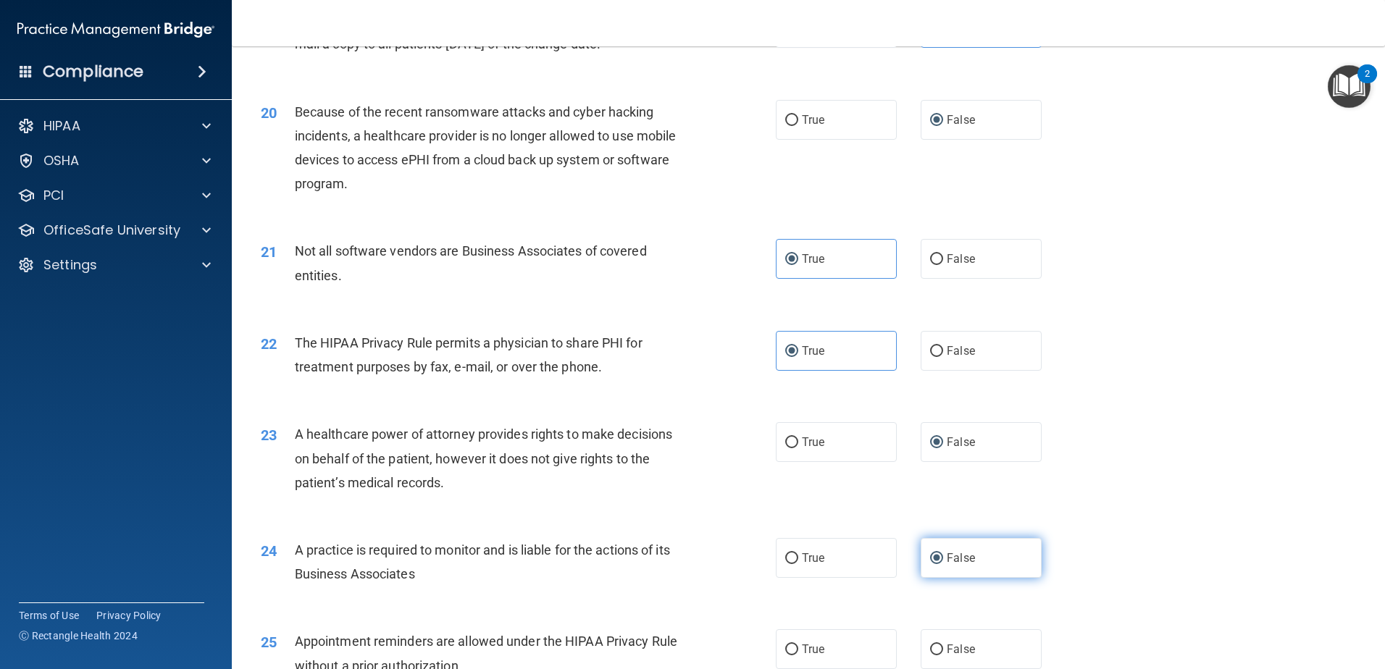
scroll to position [2101, 0]
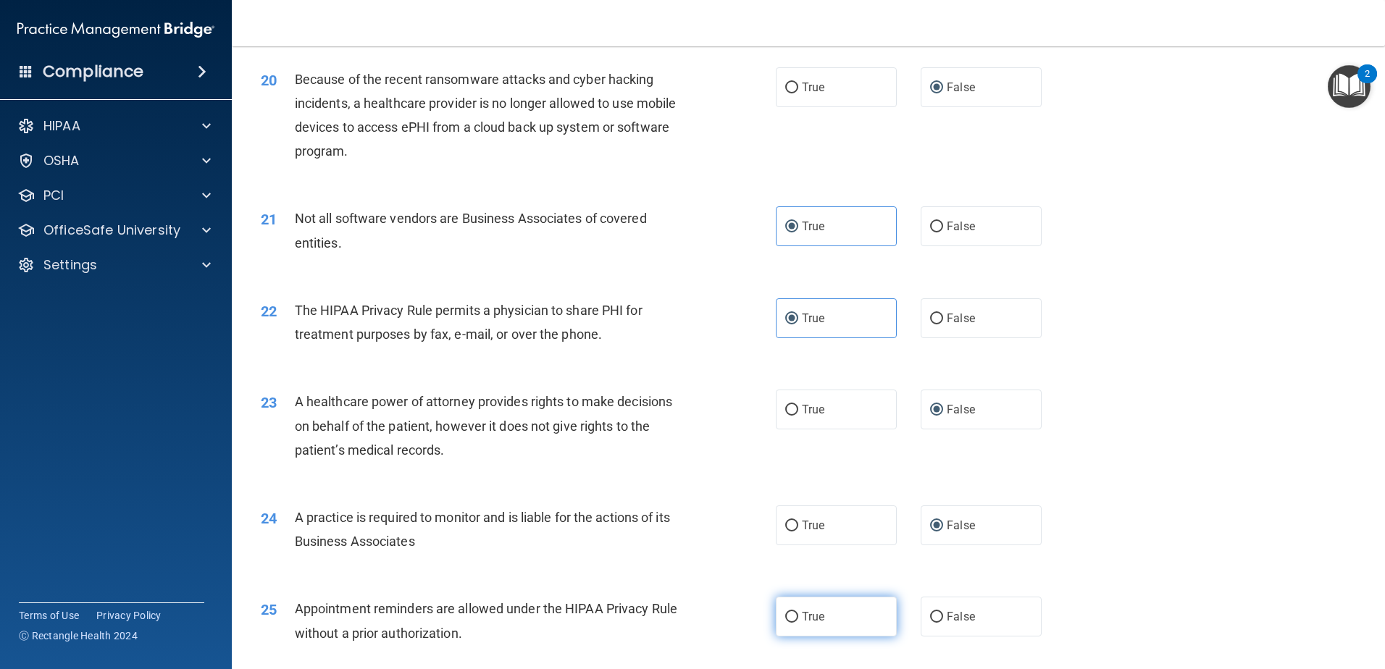
click at [805, 616] on span "True" at bounding box center [813, 617] width 22 height 14
click at [798, 616] on input "True" at bounding box center [791, 617] width 13 height 11
radio input "true"
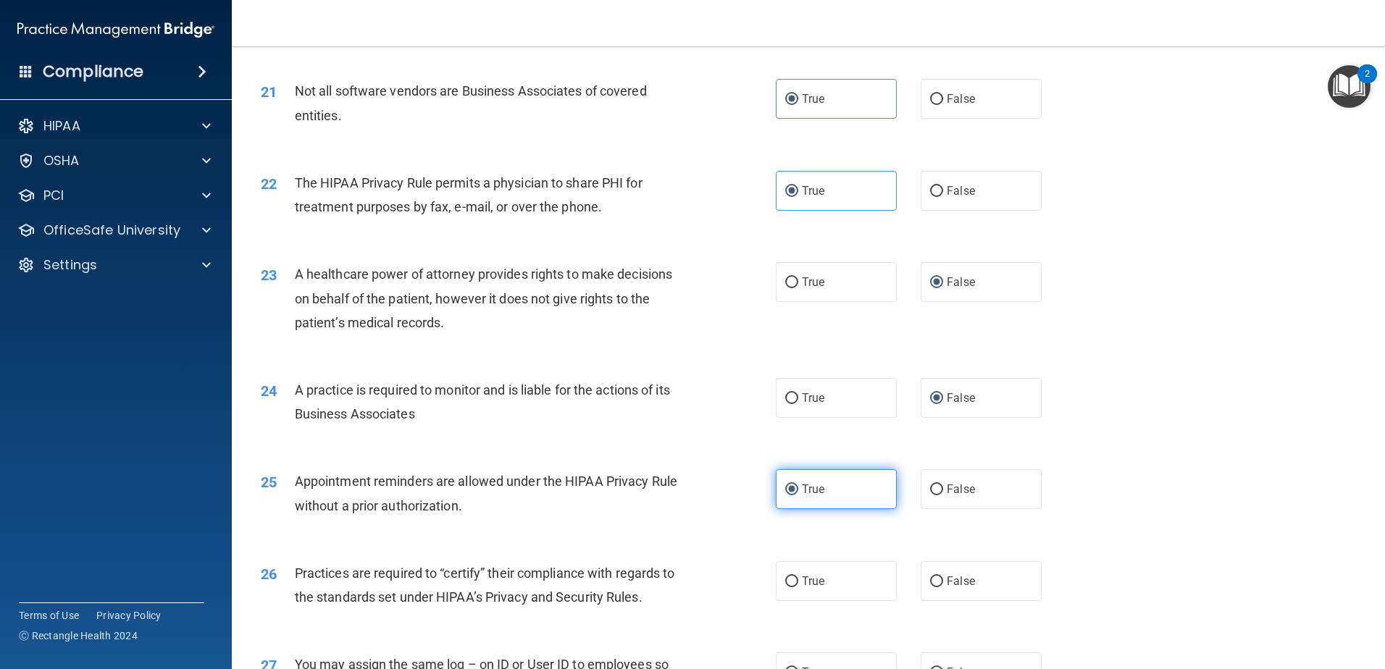
scroll to position [2245, 0]
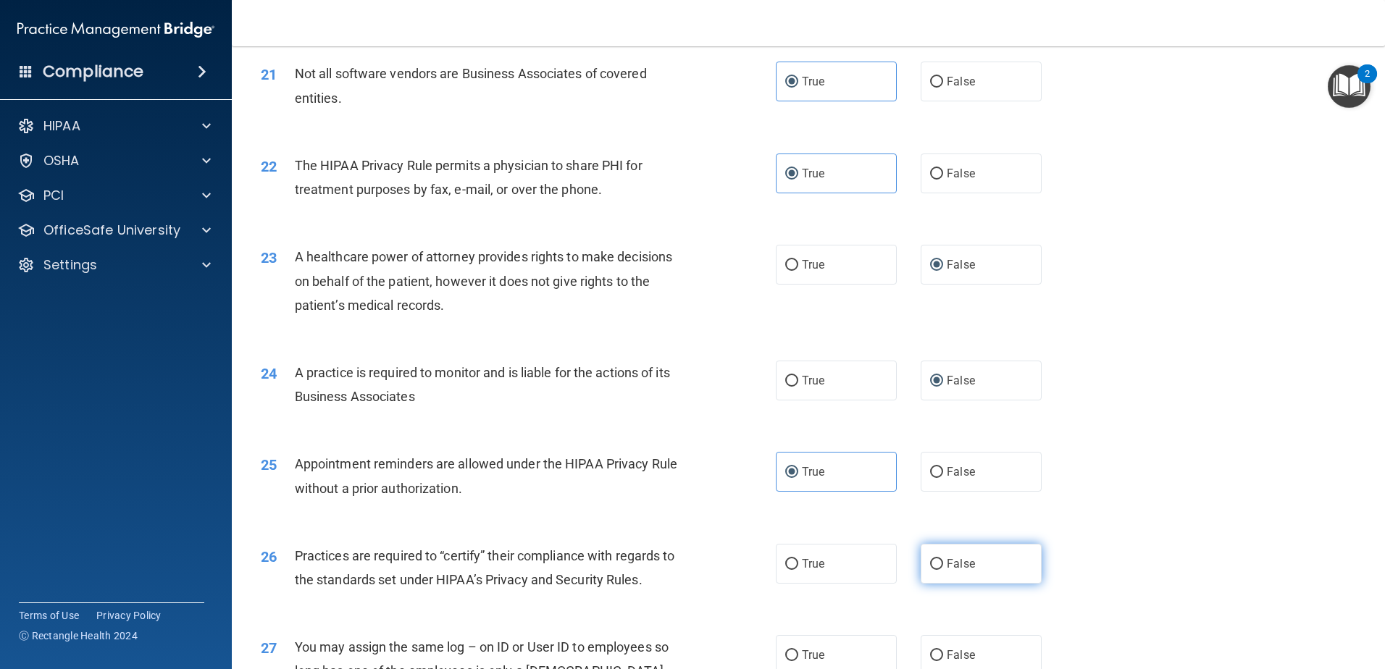
click at [930, 560] on input "False" at bounding box center [936, 564] width 13 height 11
radio input "true"
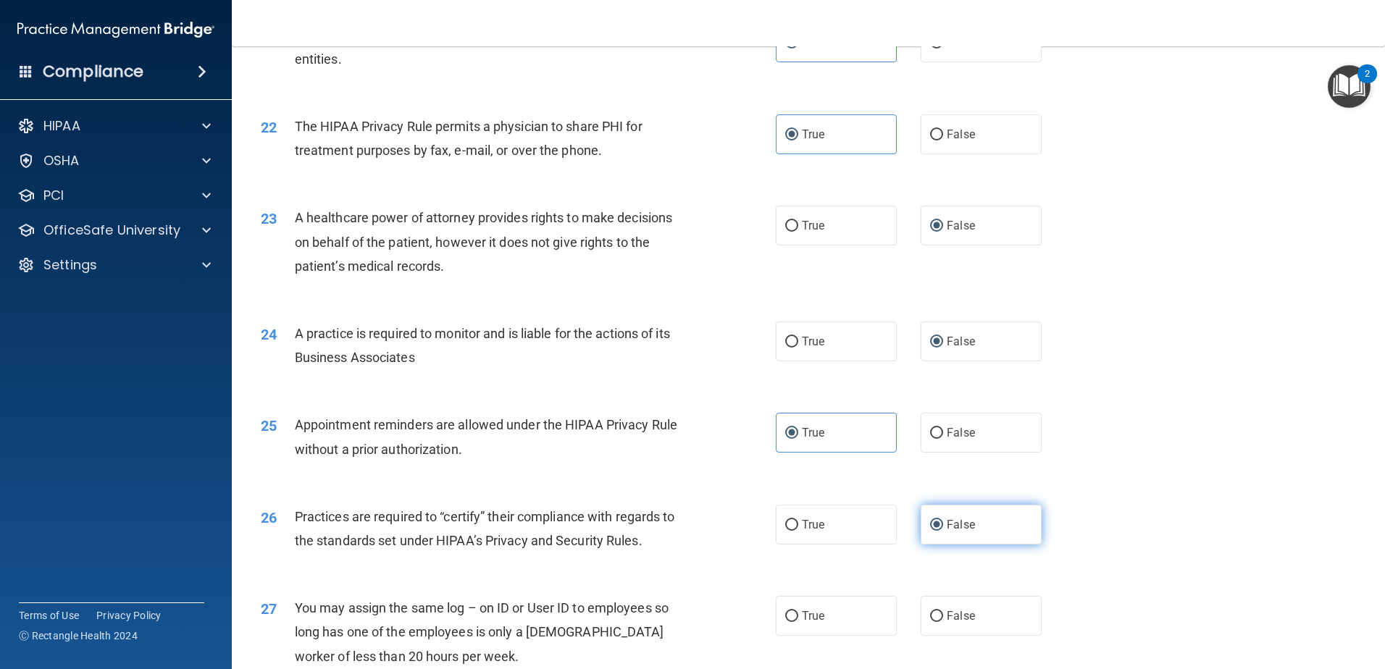
scroll to position [2318, 0]
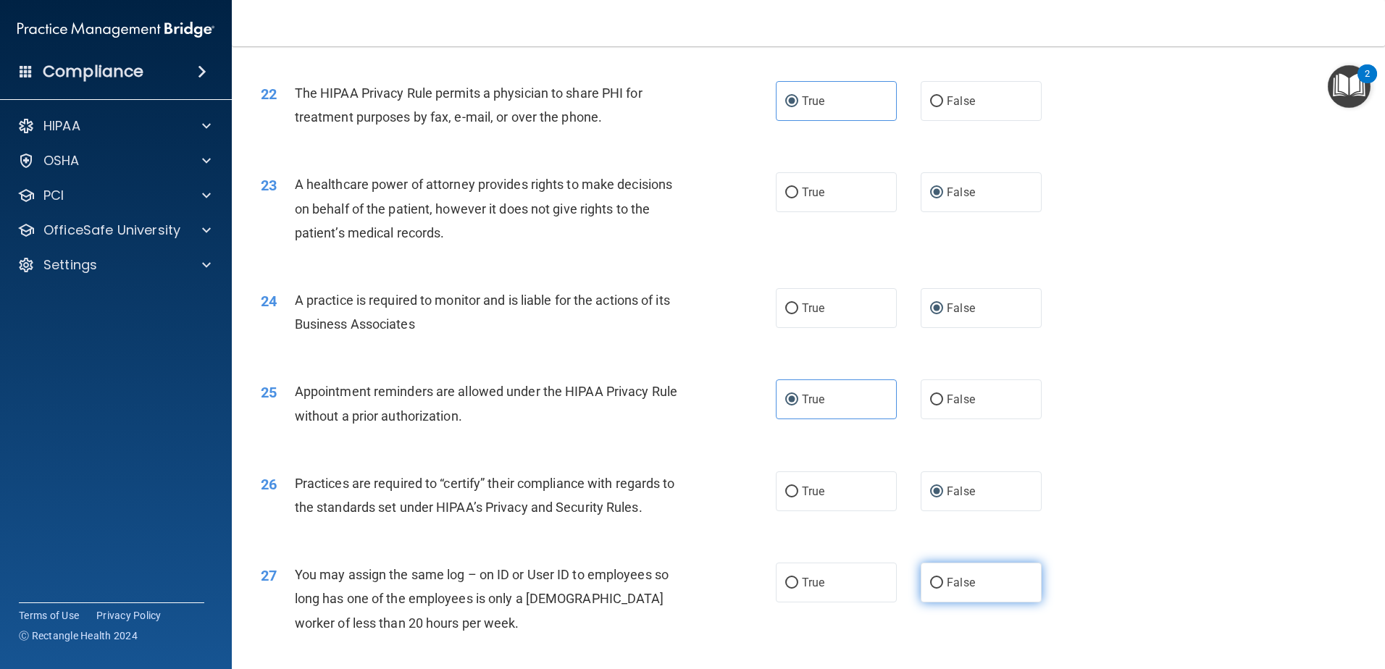
click at [960, 578] on span "False" at bounding box center [961, 583] width 28 height 14
click at [943, 578] on input "False" at bounding box center [936, 583] width 13 height 11
radio input "true"
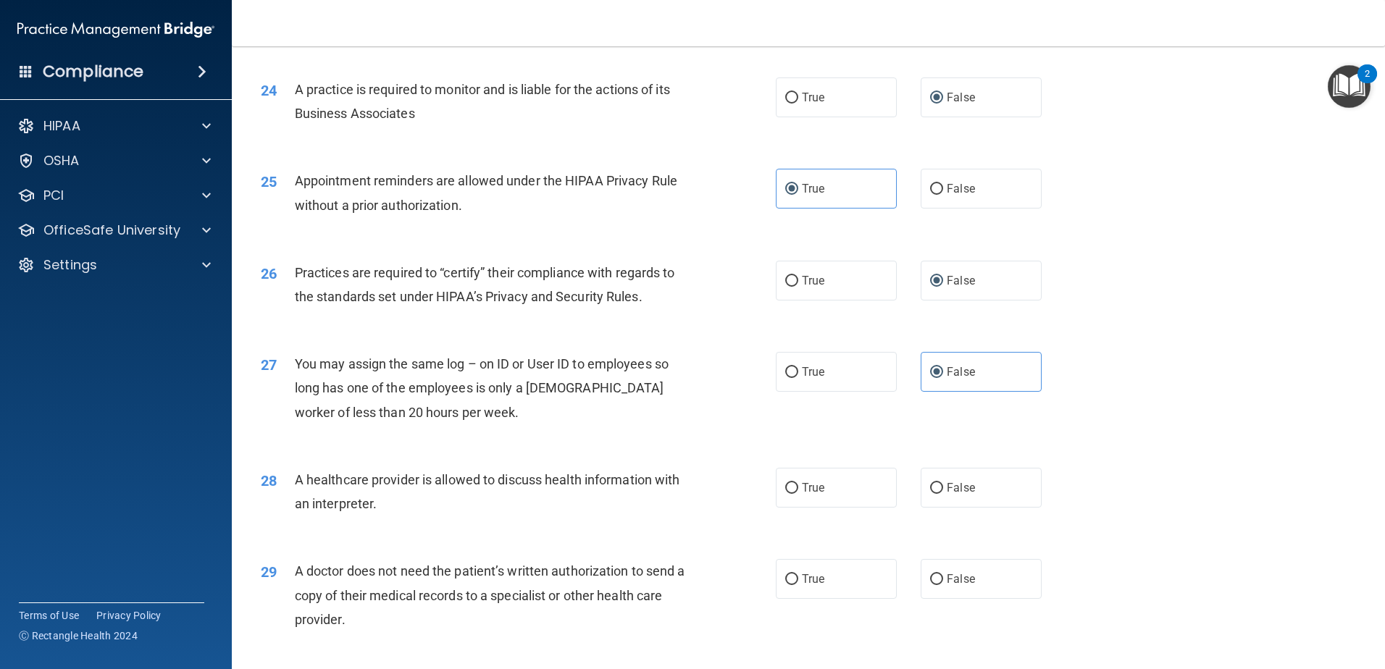
scroll to position [2535, 0]
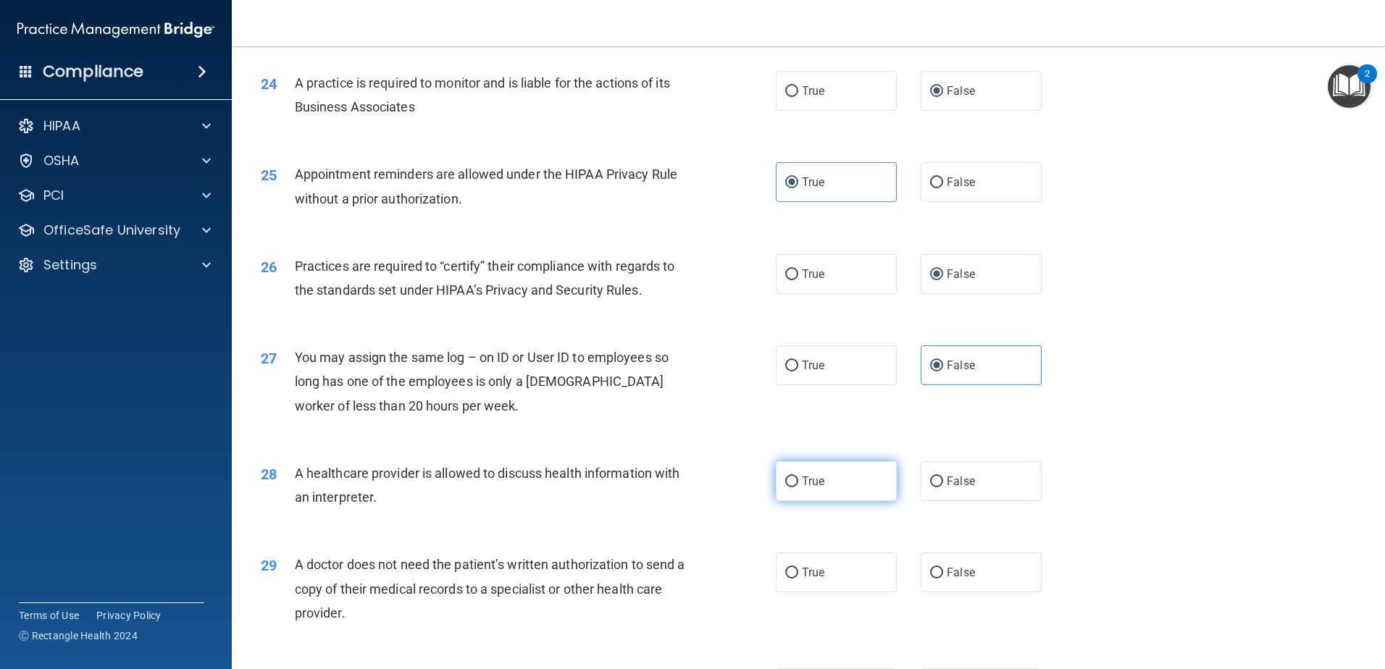
click at [792, 477] on input "True" at bounding box center [791, 482] width 13 height 11
radio input "true"
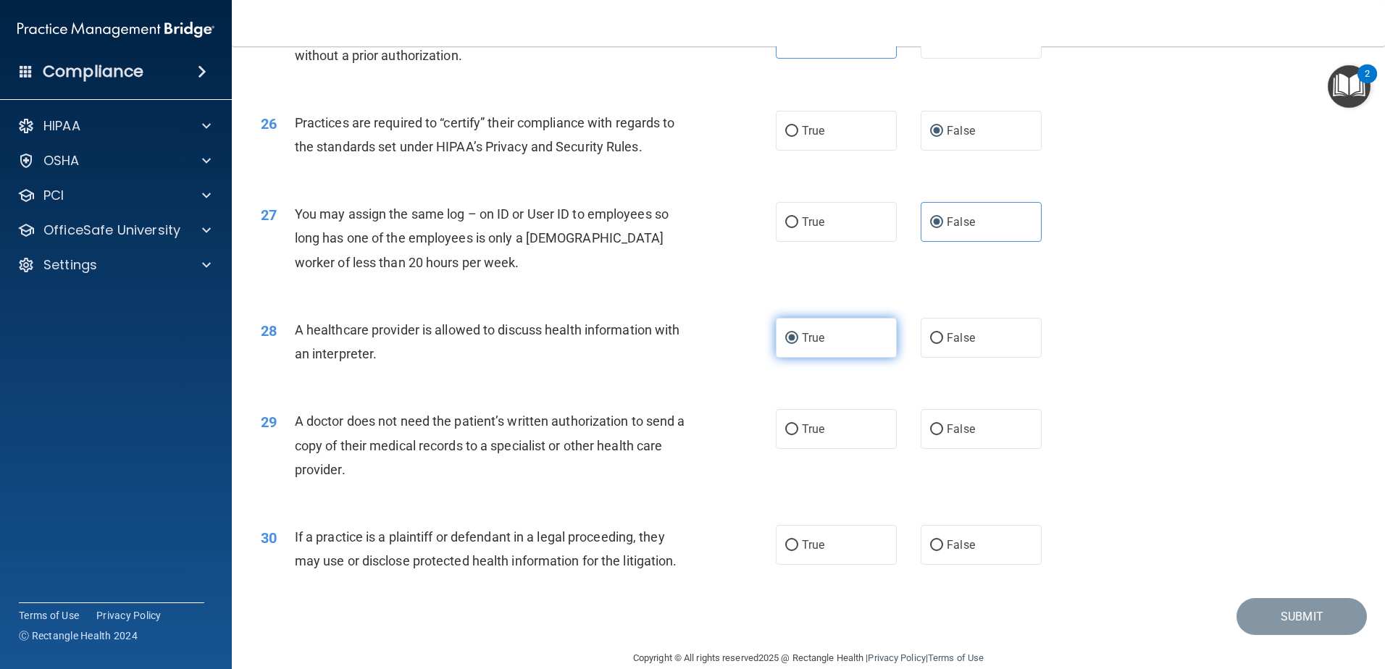
scroll to position [2702, 0]
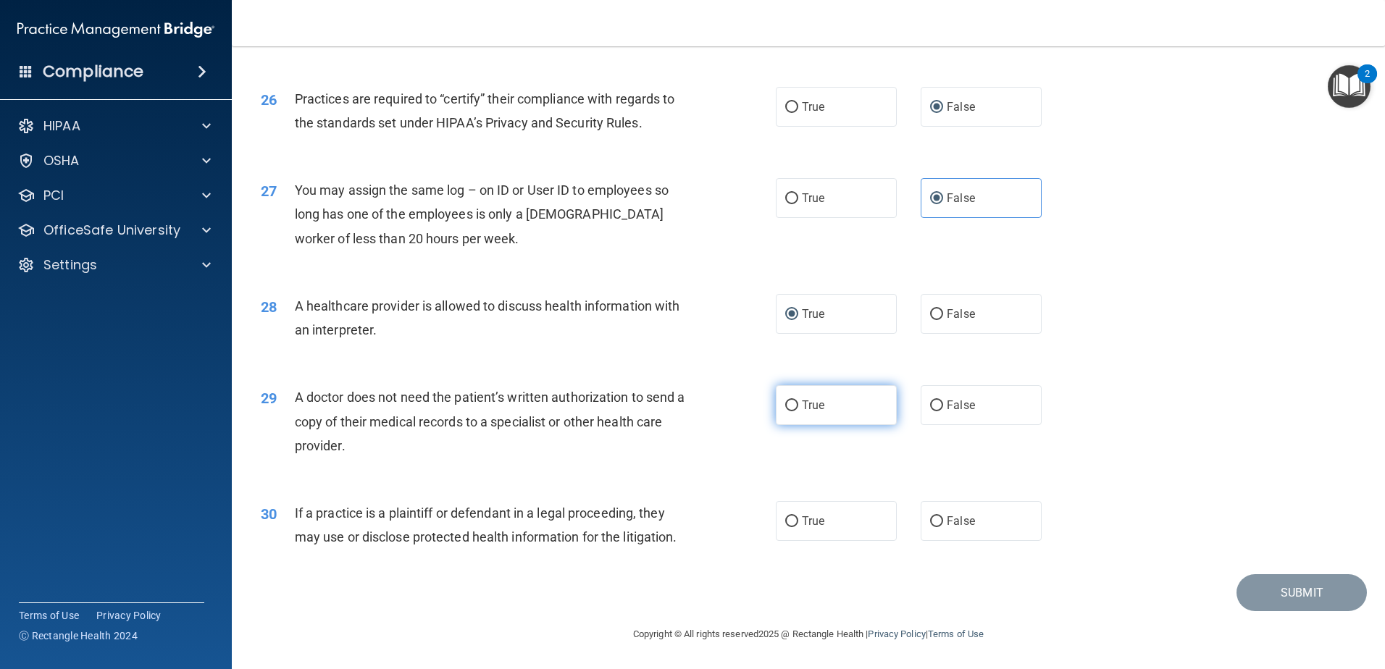
click at [795, 409] on label "True" at bounding box center [836, 405] width 121 height 40
click at [795, 409] on input "True" at bounding box center [791, 406] width 13 height 11
radio input "true"
click at [787, 522] on input "True" at bounding box center [791, 521] width 13 height 11
radio input "true"
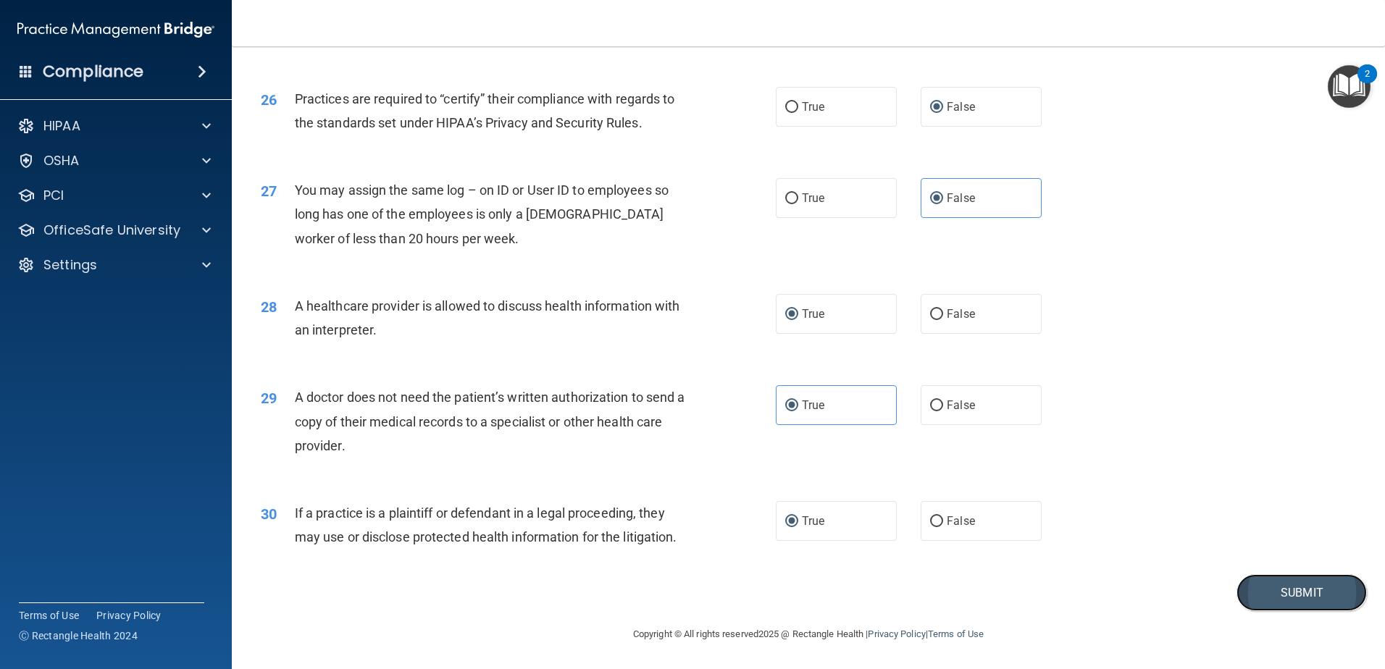
click at [1263, 577] on button "Submit" at bounding box center [1301, 592] width 130 height 37
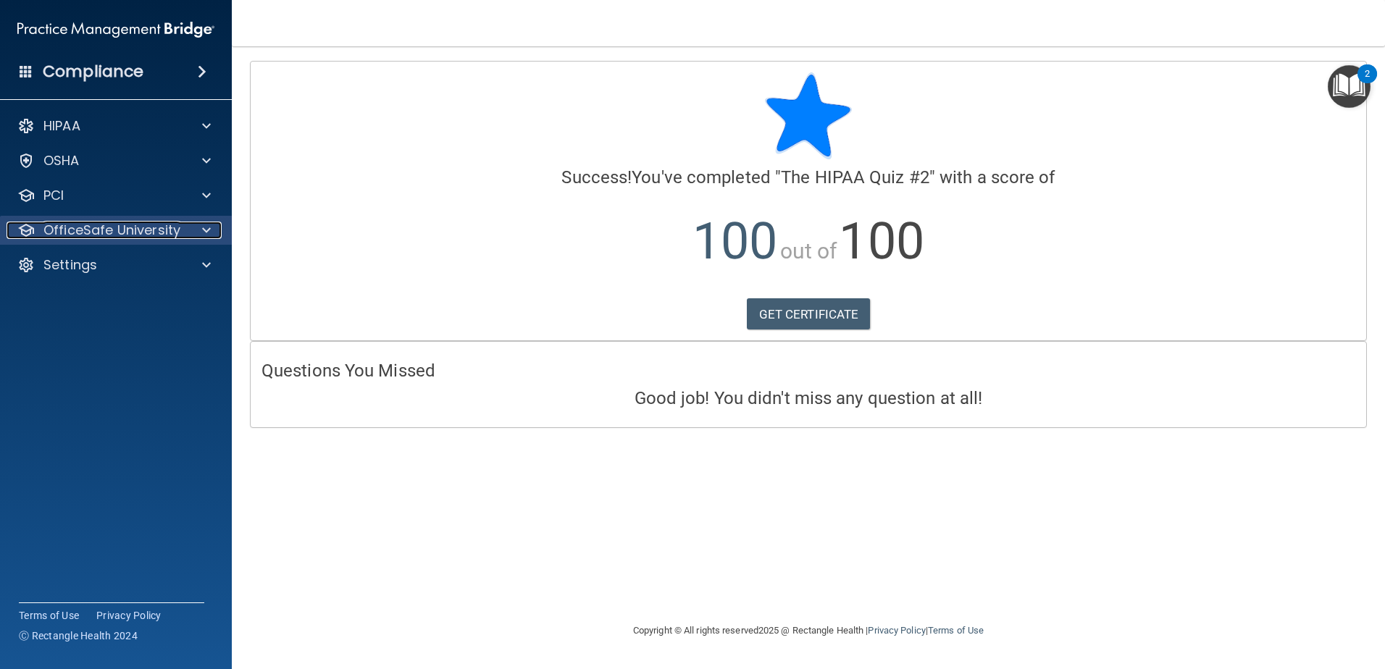
click at [204, 231] on span at bounding box center [206, 230] width 9 height 17
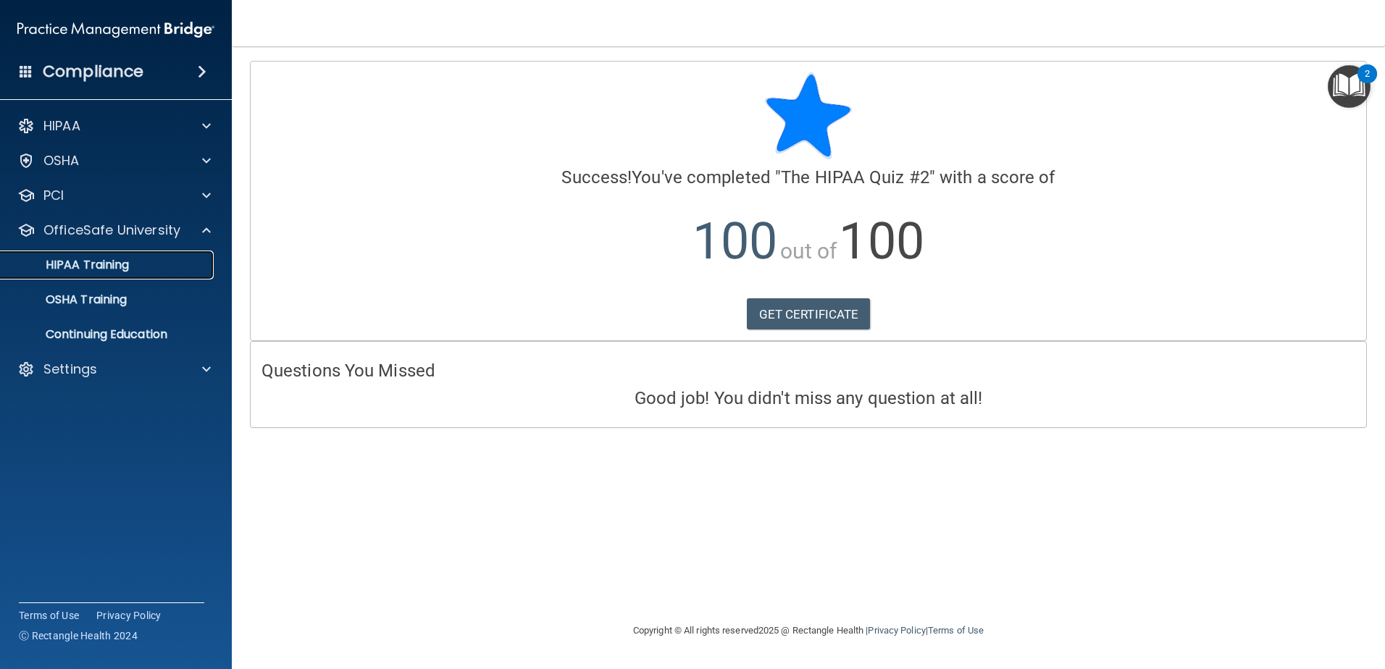
click at [101, 265] on p "HIPAA Training" at bounding box center [69, 265] width 120 height 14
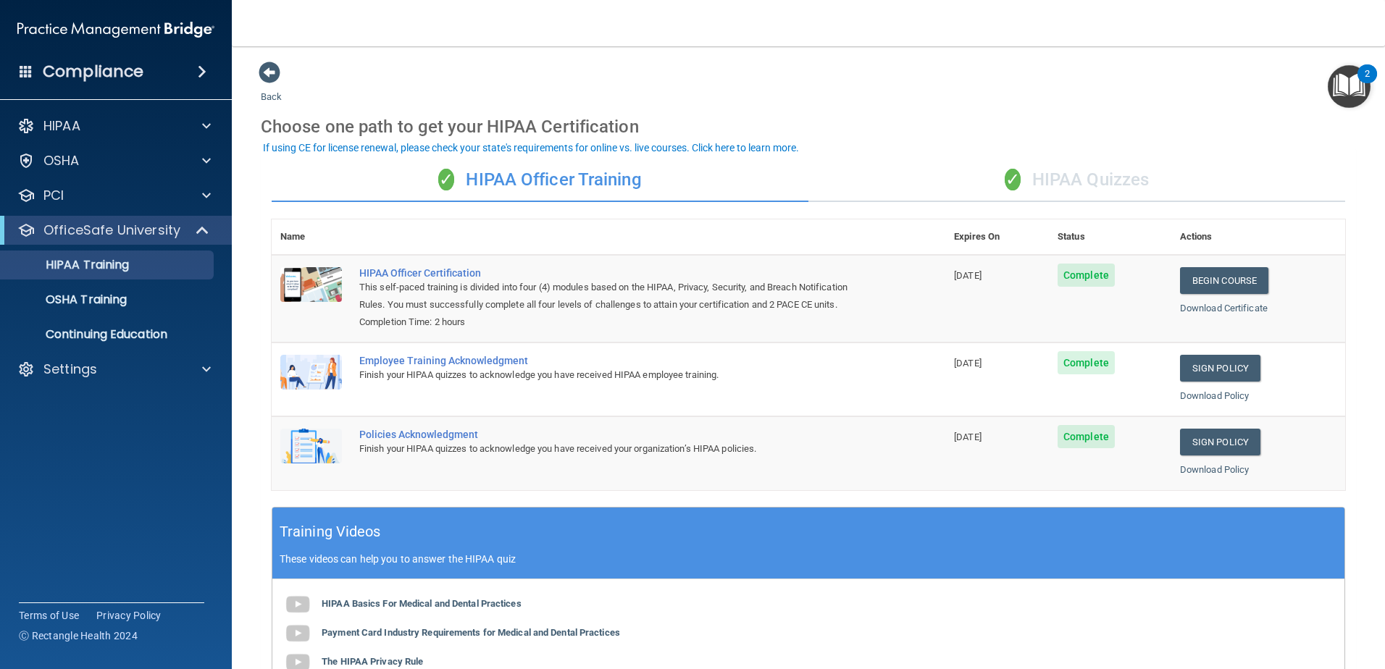
click at [1005, 177] on span "✓" at bounding box center [1013, 180] width 16 height 22
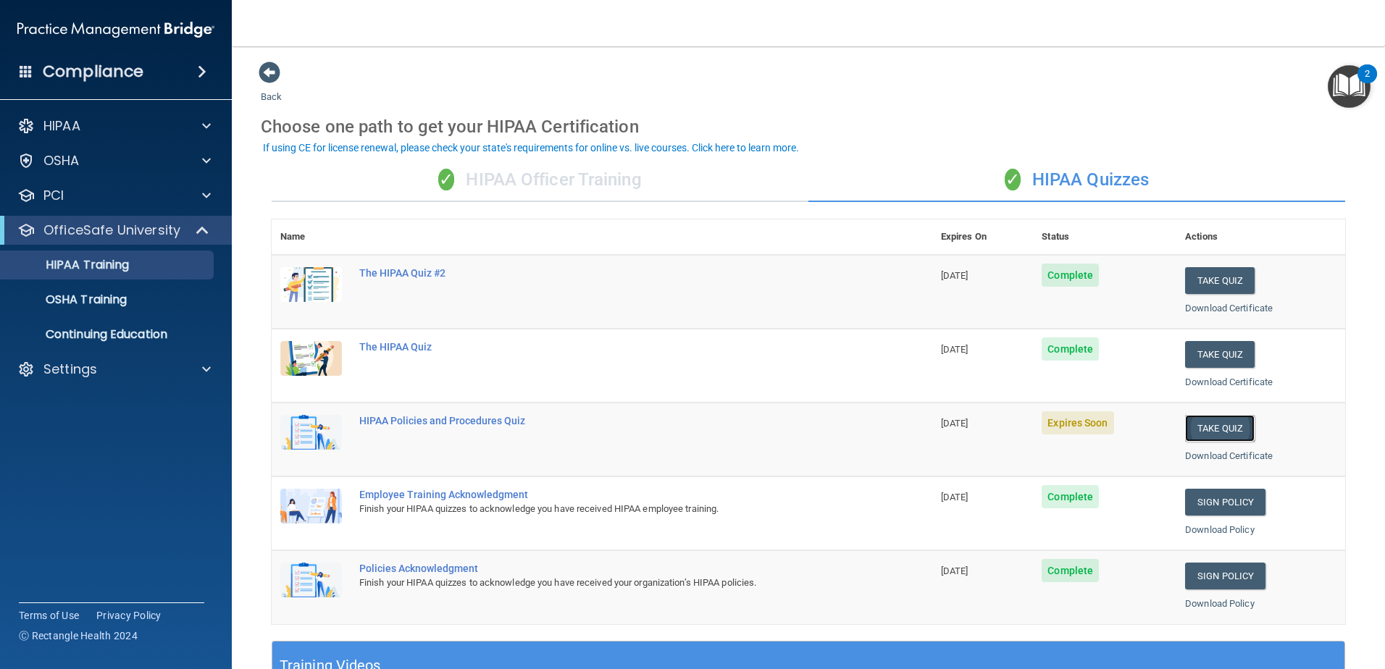
click at [1195, 428] on button "Take Quiz" at bounding box center [1220, 428] width 70 height 27
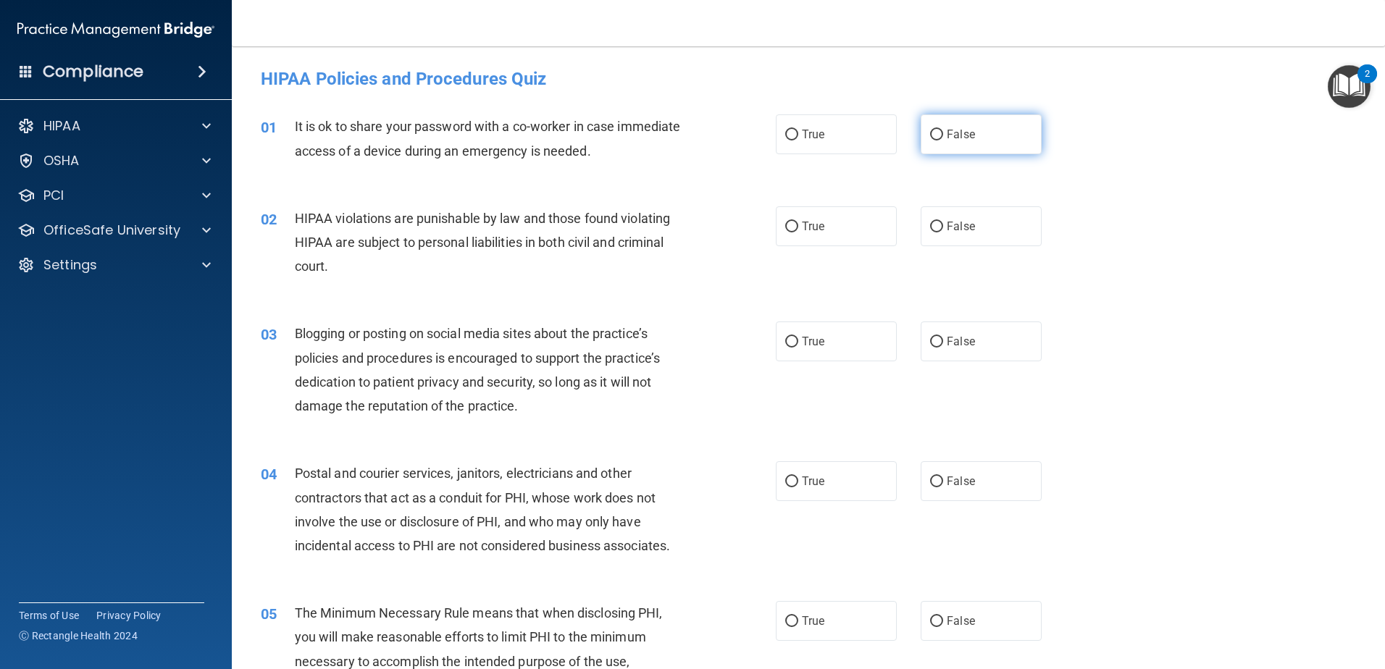
click at [958, 136] on span "False" at bounding box center [961, 134] width 28 height 14
click at [943, 136] on input "False" at bounding box center [936, 135] width 13 height 11
radio input "true"
click at [790, 225] on input "True" at bounding box center [791, 227] width 13 height 11
radio input "true"
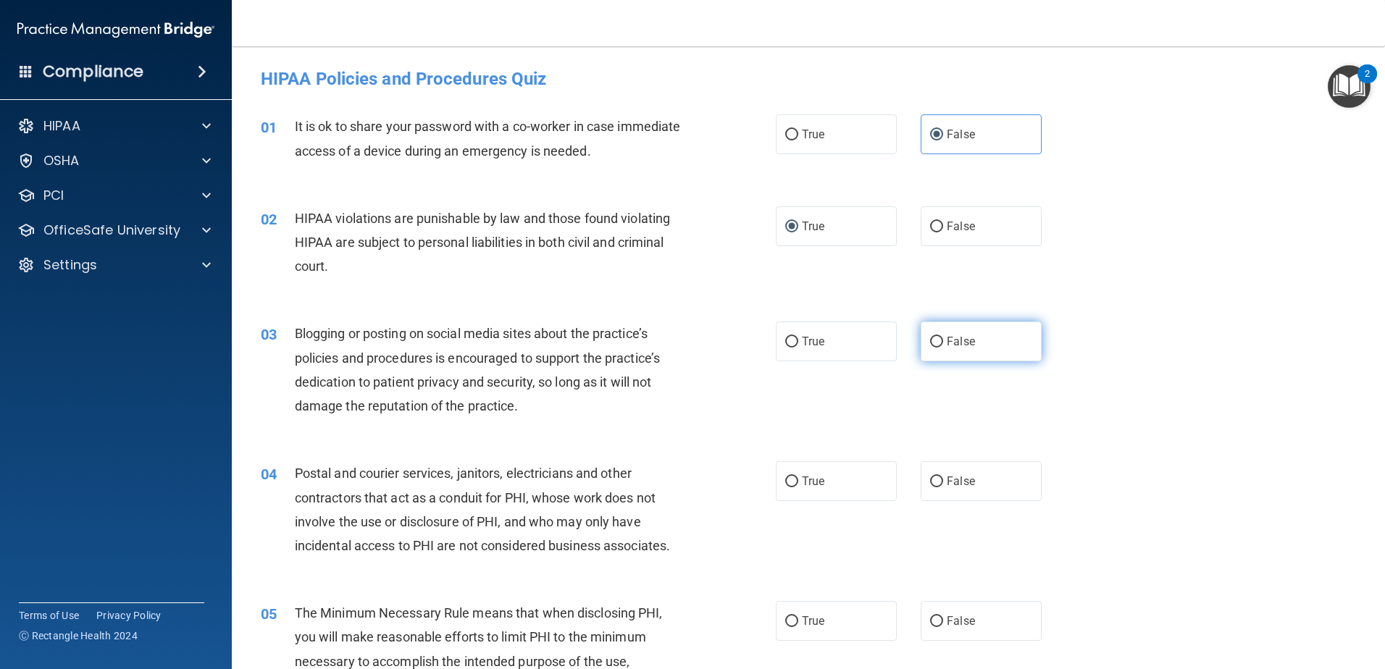
click at [966, 346] on span "False" at bounding box center [961, 342] width 28 height 14
click at [943, 346] on input "False" at bounding box center [936, 342] width 13 height 11
radio input "true"
click at [803, 490] on label "True" at bounding box center [836, 481] width 121 height 40
click at [798, 487] on input "True" at bounding box center [791, 482] width 13 height 11
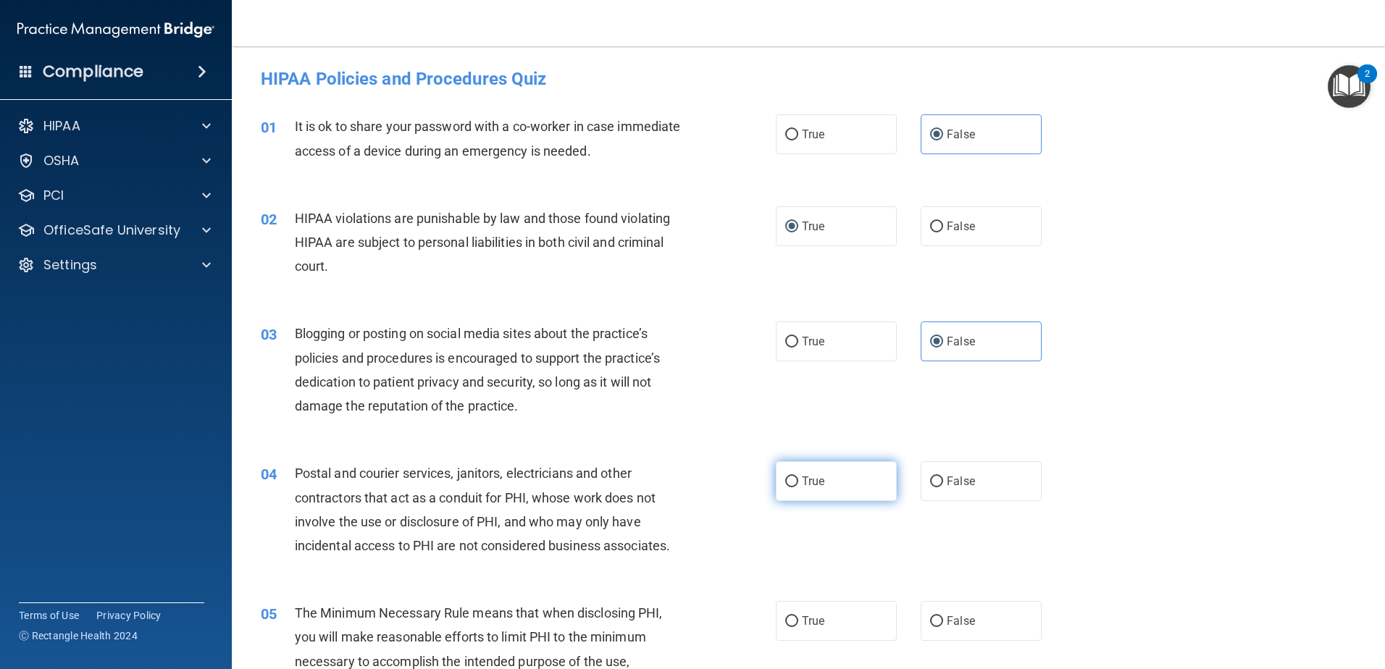
radio input "true"
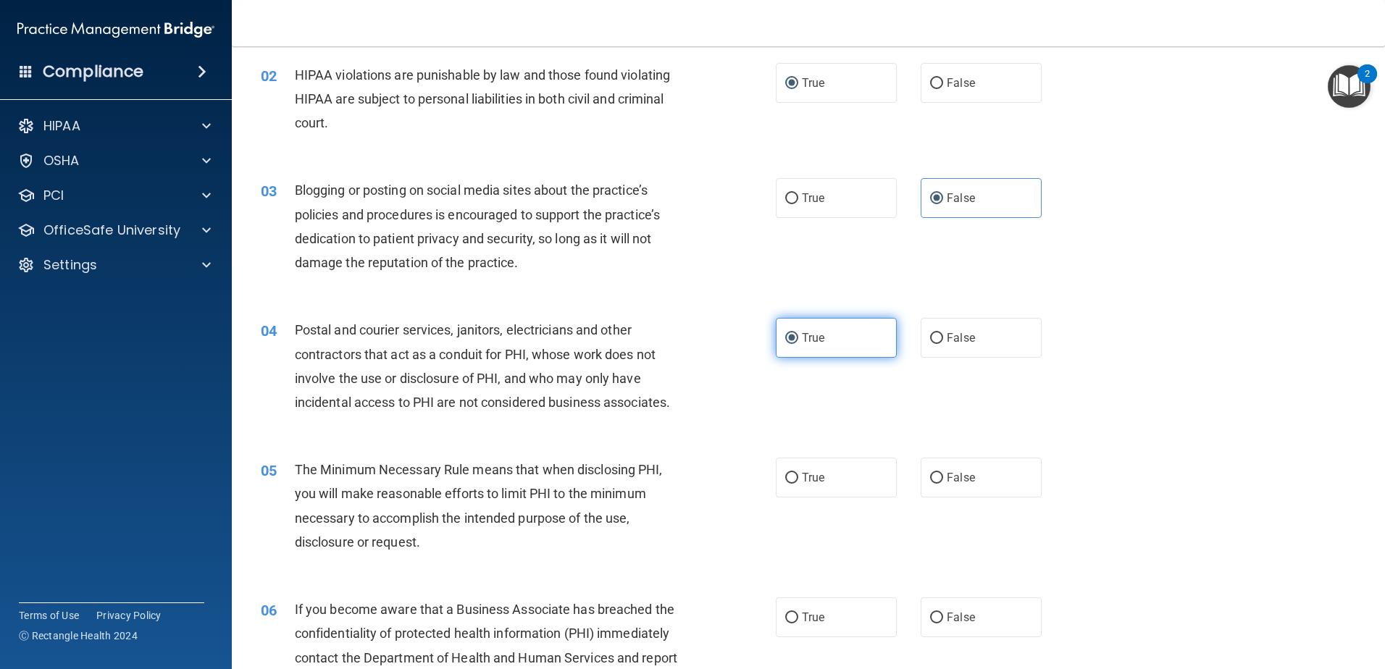
scroll to position [145, 0]
click at [802, 476] on span "True" at bounding box center [813, 476] width 22 height 14
click at [797, 476] on input "True" at bounding box center [791, 477] width 13 height 11
radio input "true"
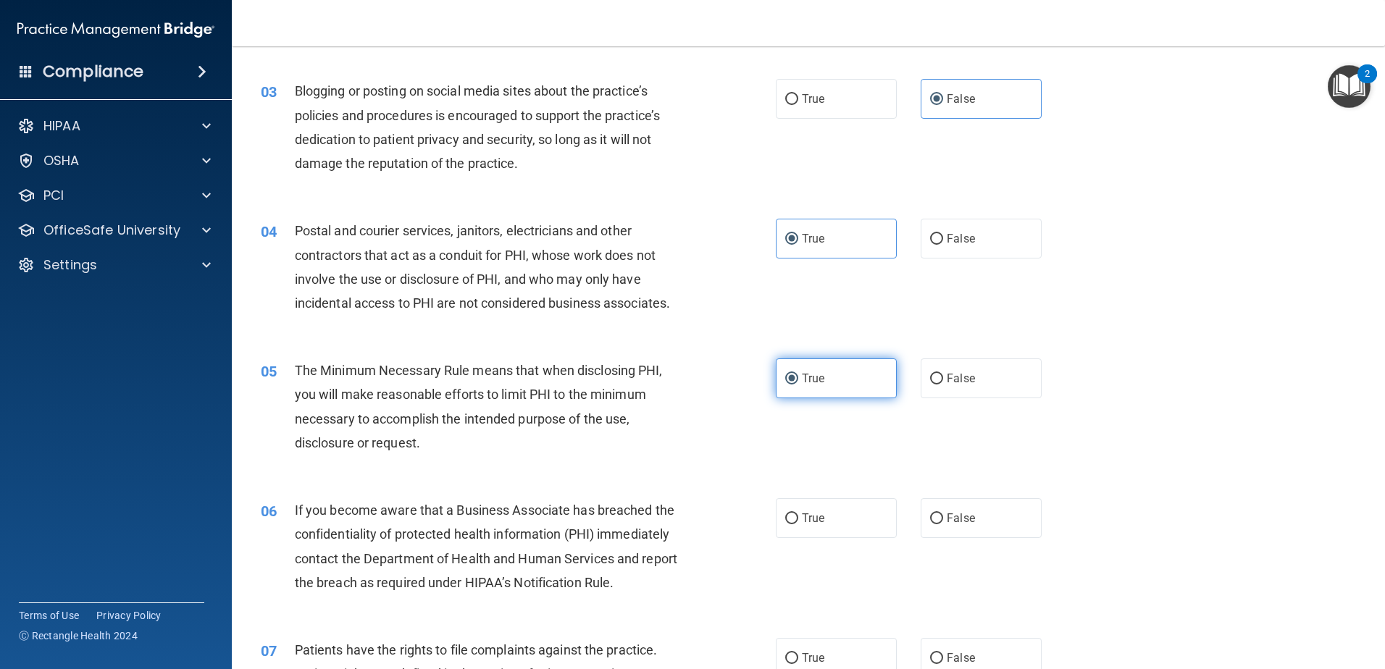
scroll to position [290, 0]
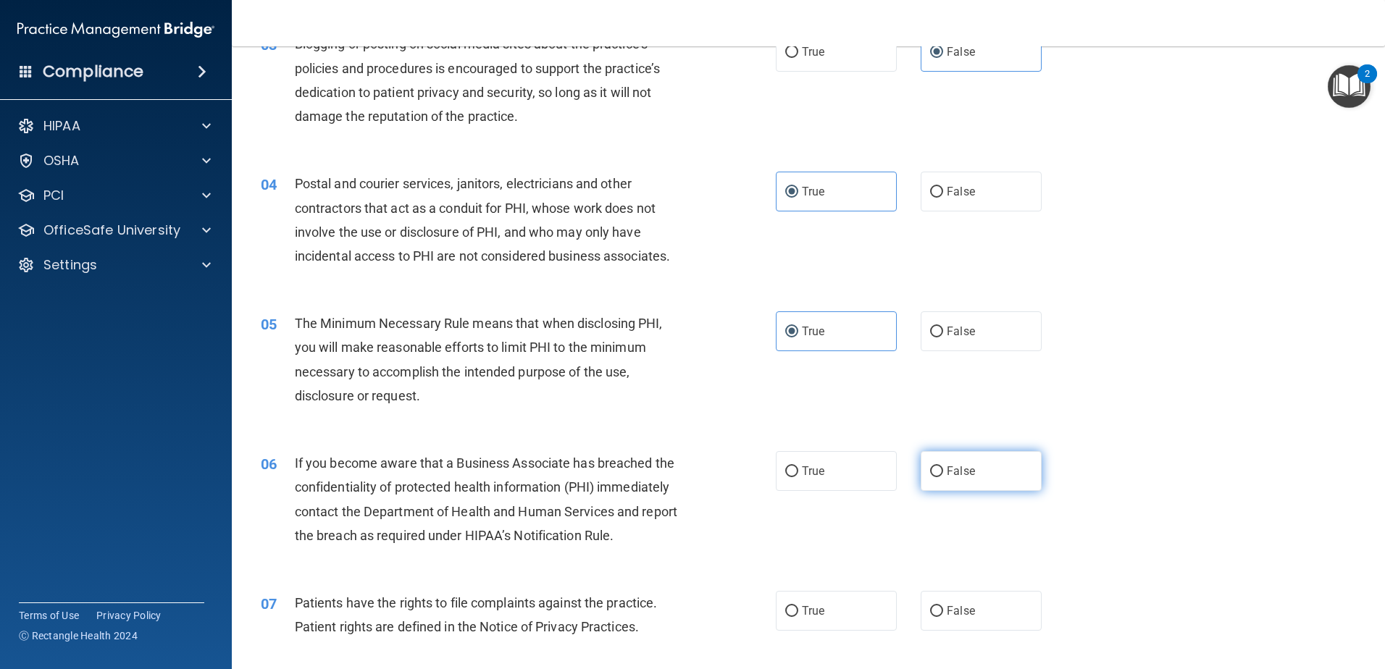
click at [939, 471] on label "False" at bounding box center [981, 471] width 121 height 40
click at [939, 471] on input "False" at bounding box center [936, 471] width 13 height 11
radio input "true"
click at [789, 611] on input "True" at bounding box center [791, 611] width 13 height 11
radio input "true"
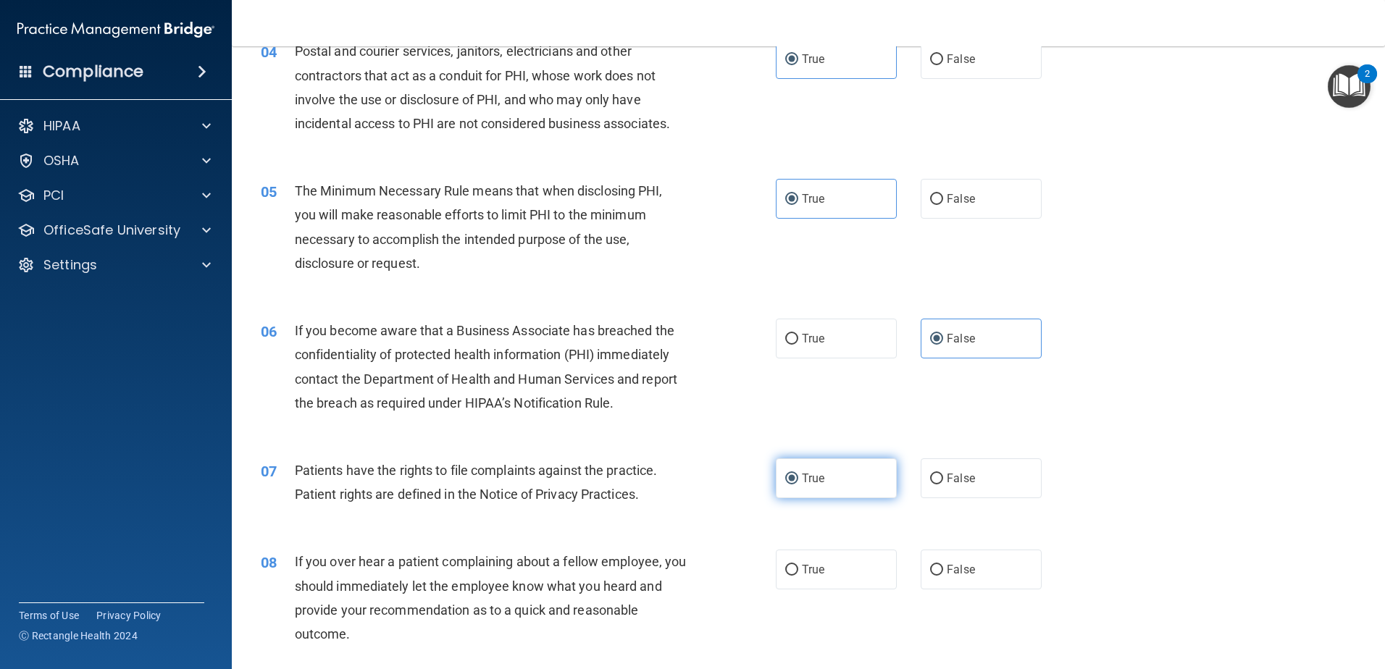
scroll to position [435, 0]
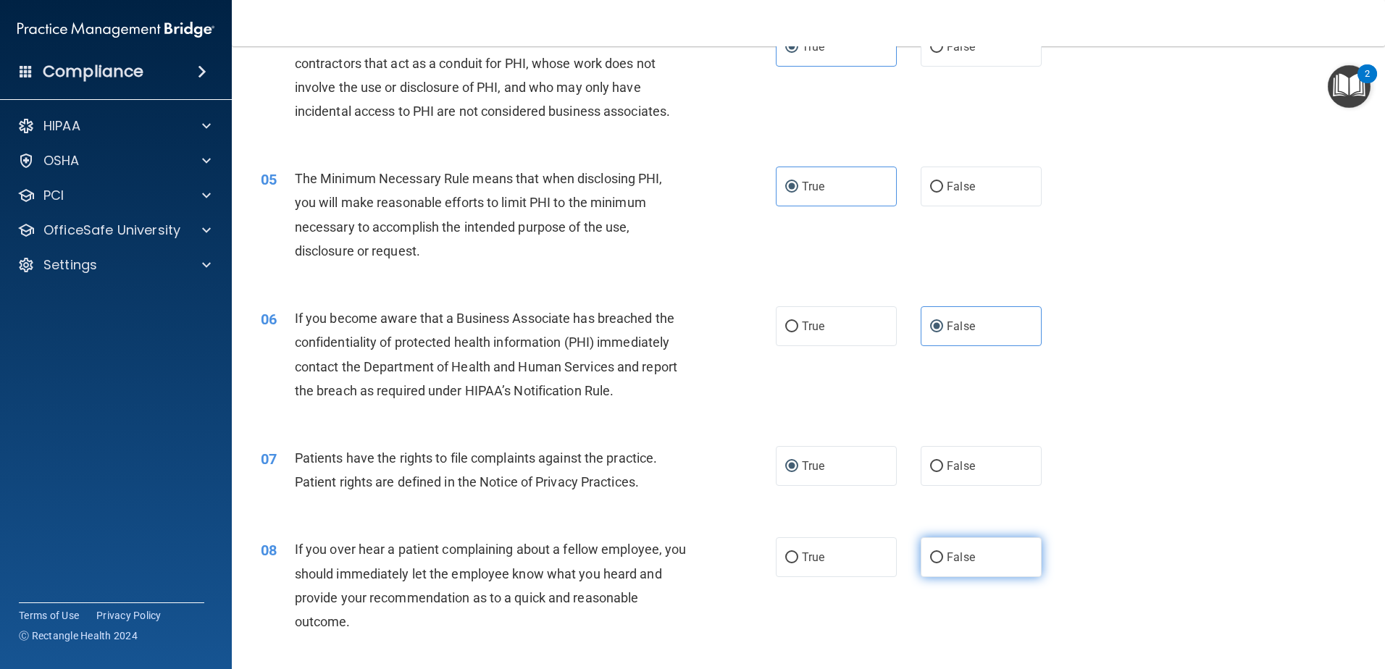
click at [955, 561] on span "False" at bounding box center [961, 557] width 28 height 14
click at [943, 561] on input "False" at bounding box center [936, 558] width 13 height 11
radio input "true"
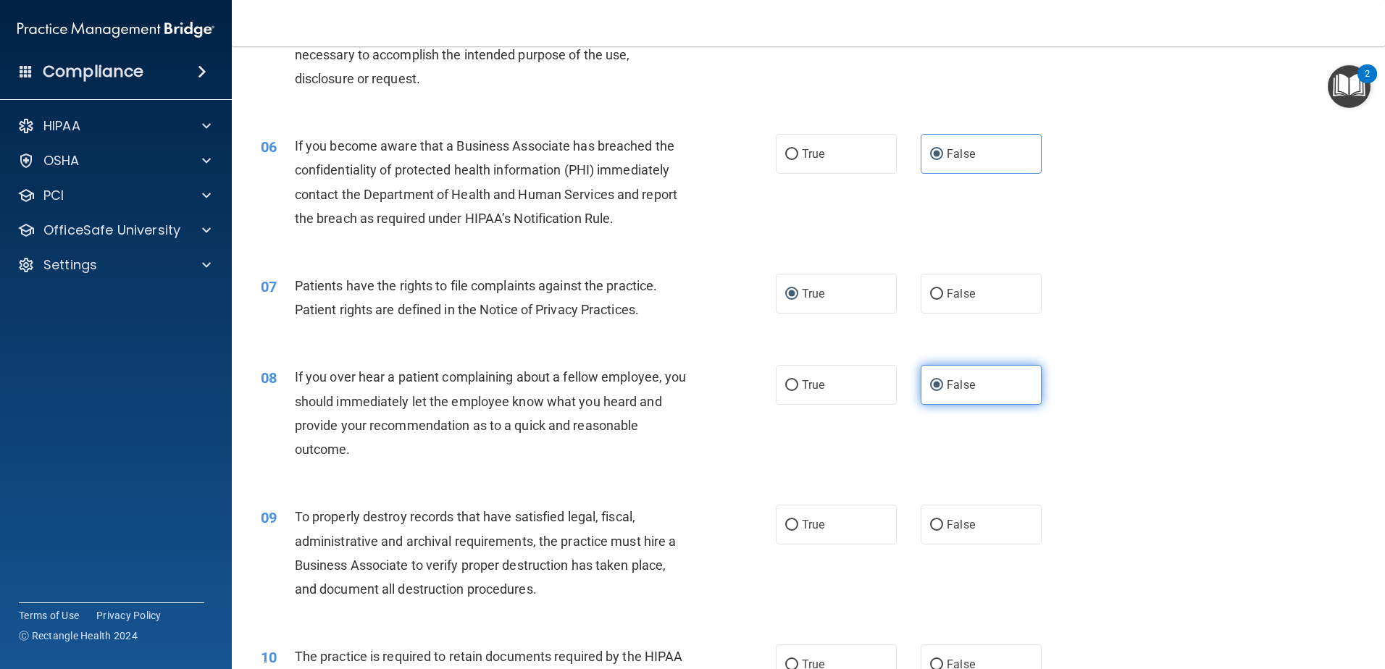
scroll to position [724, 0]
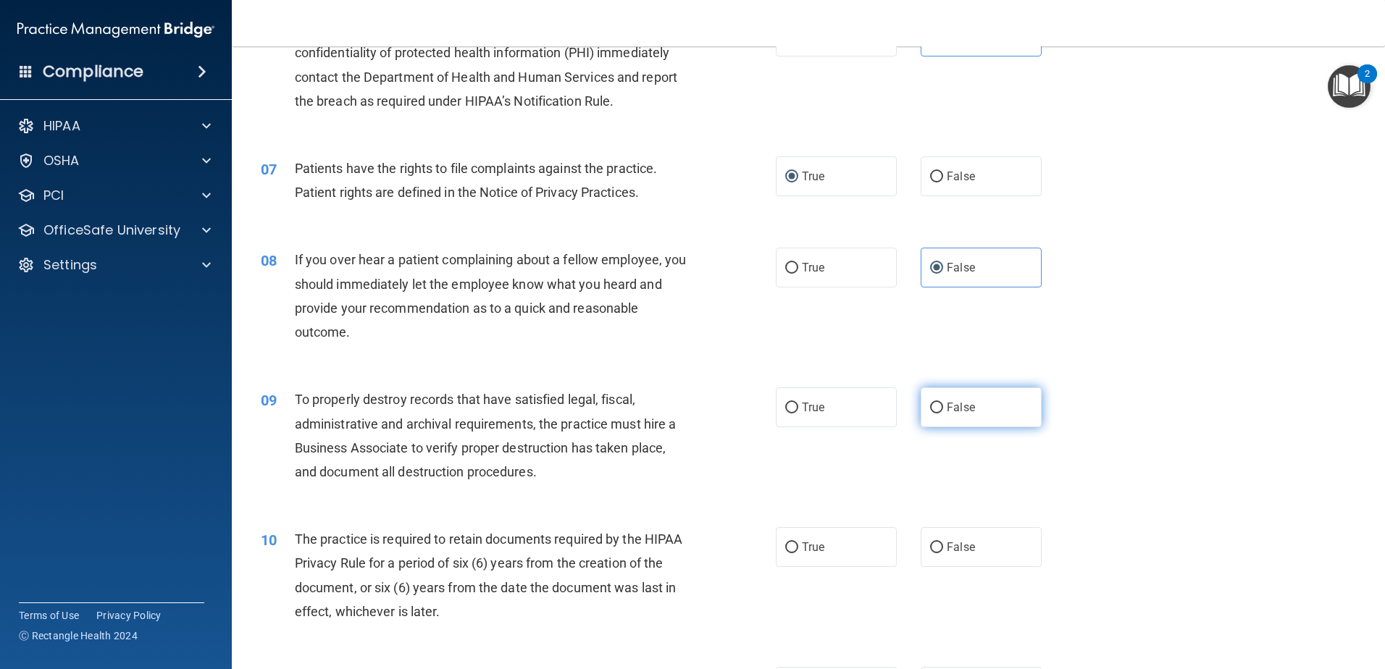
click at [936, 403] on input "False" at bounding box center [936, 408] width 13 height 11
radio input "true"
click at [791, 545] on input "True" at bounding box center [791, 548] width 13 height 11
radio input "true"
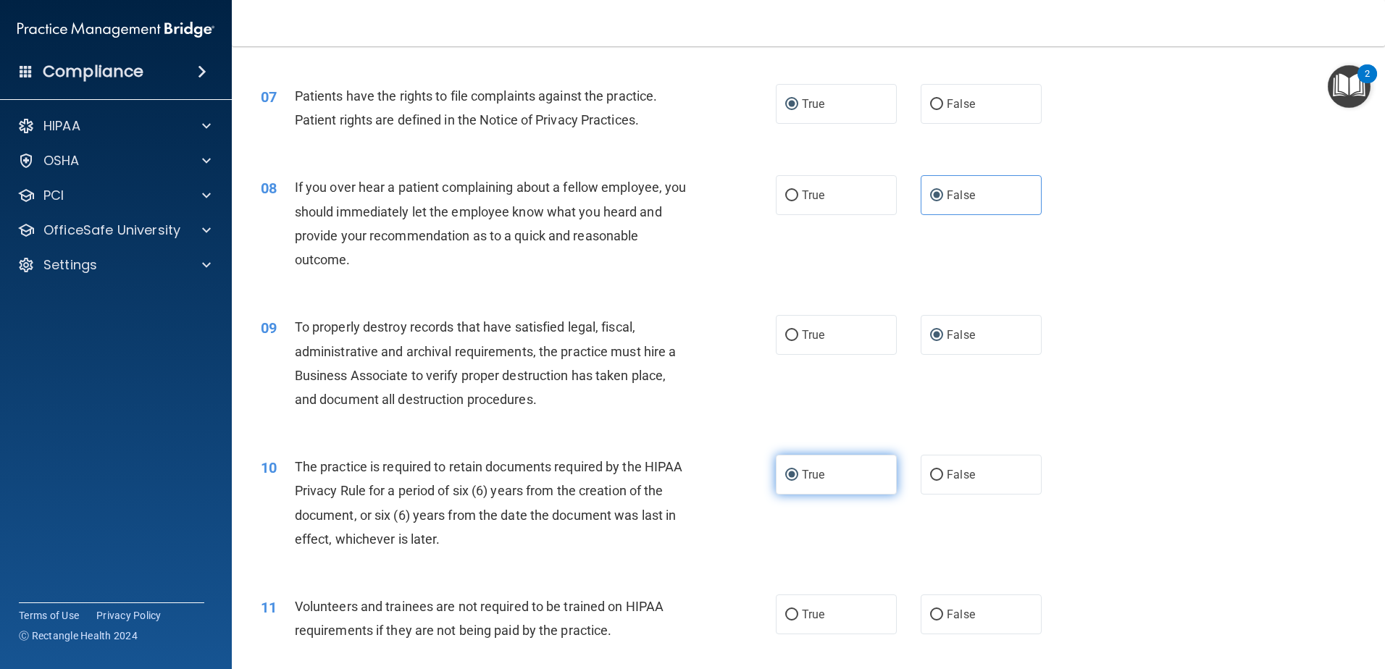
scroll to position [869, 0]
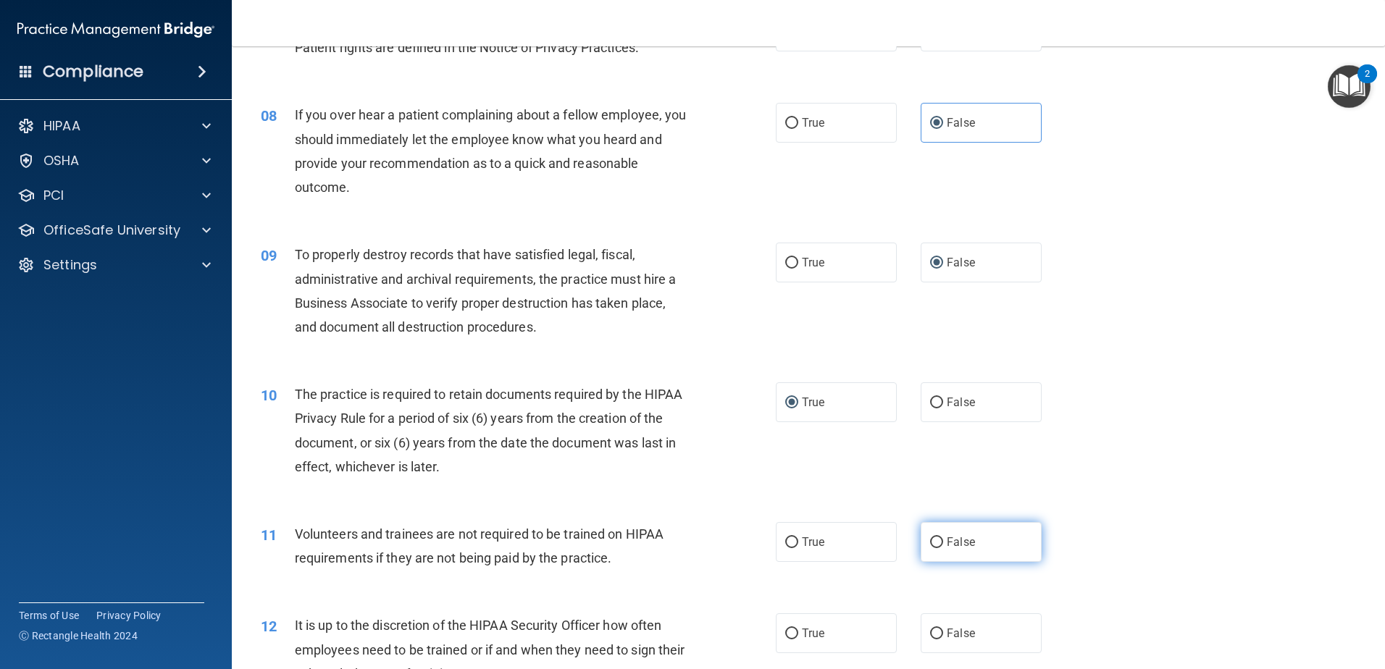
click at [957, 544] on span "False" at bounding box center [961, 542] width 28 height 14
click at [943, 544] on input "False" at bounding box center [936, 542] width 13 height 11
radio input "true"
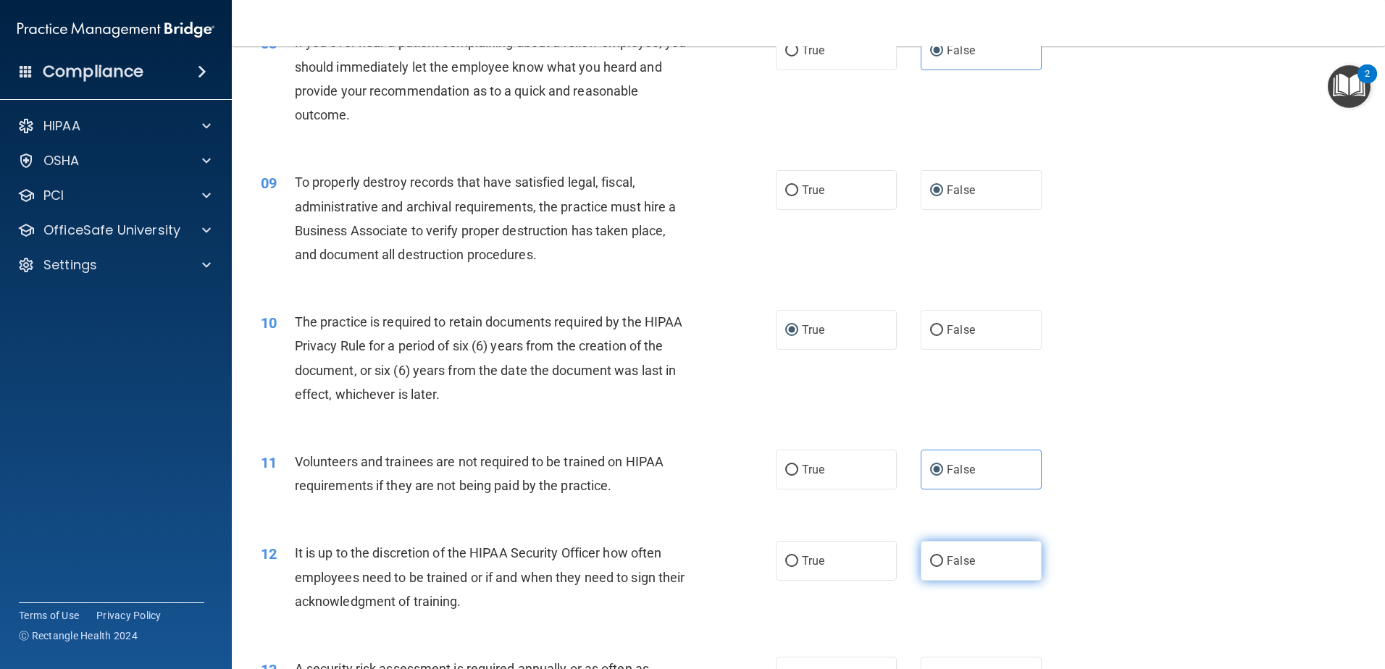
click at [936, 564] on input "False" at bounding box center [936, 561] width 13 height 11
radio input "true"
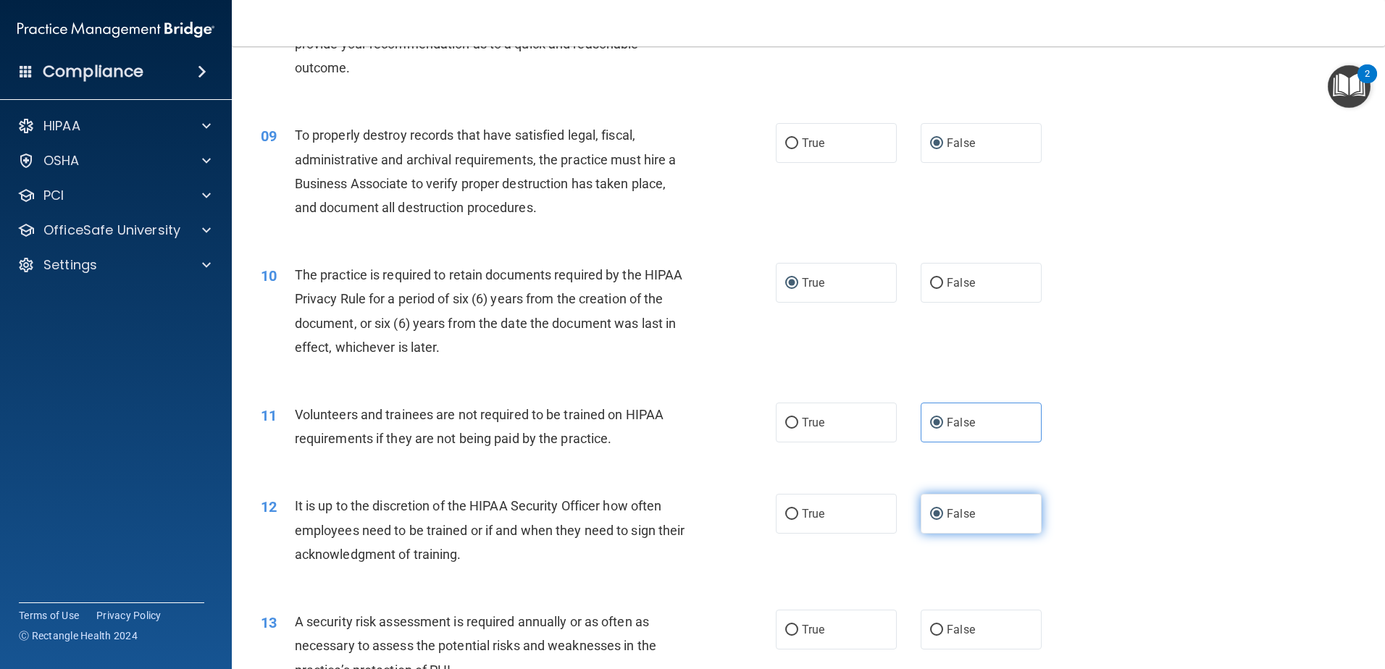
scroll to position [1014, 0]
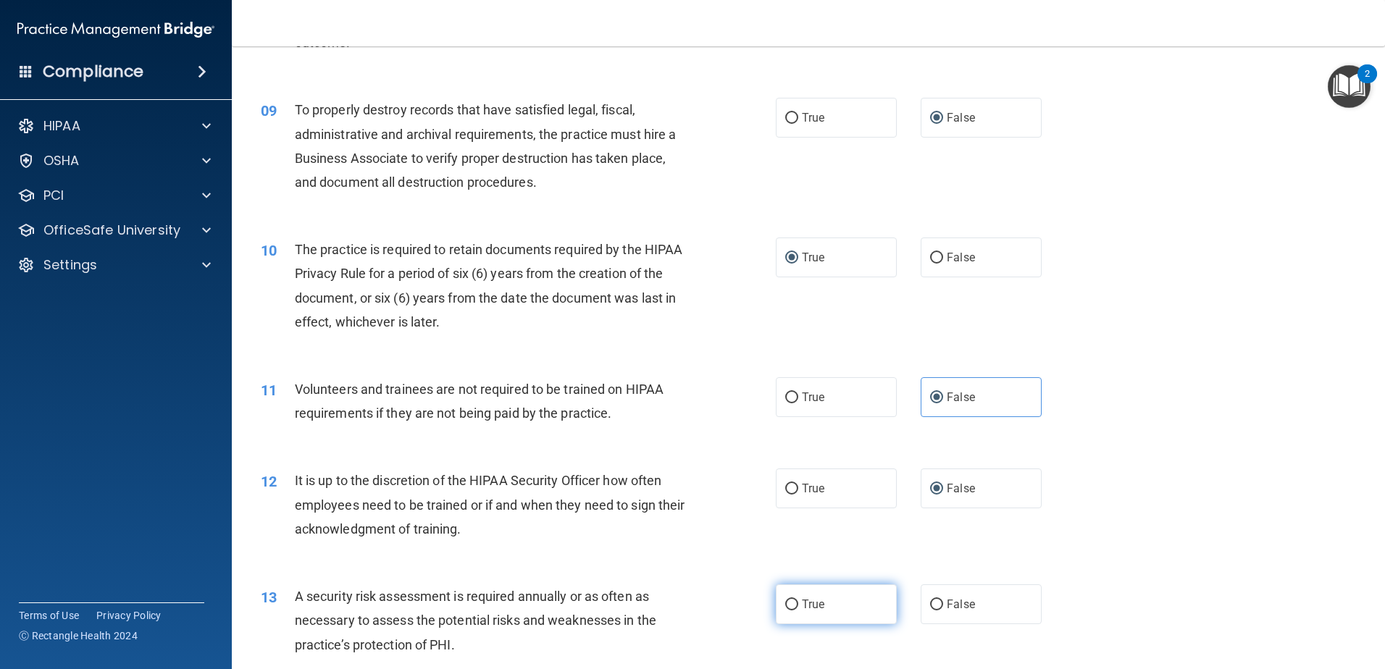
click at [823, 600] on label "True" at bounding box center [836, 605] width 121 height 40
click at [798, 600] on input "True" at bounding box center [791, 605] width 13 height 11
radio input "true"
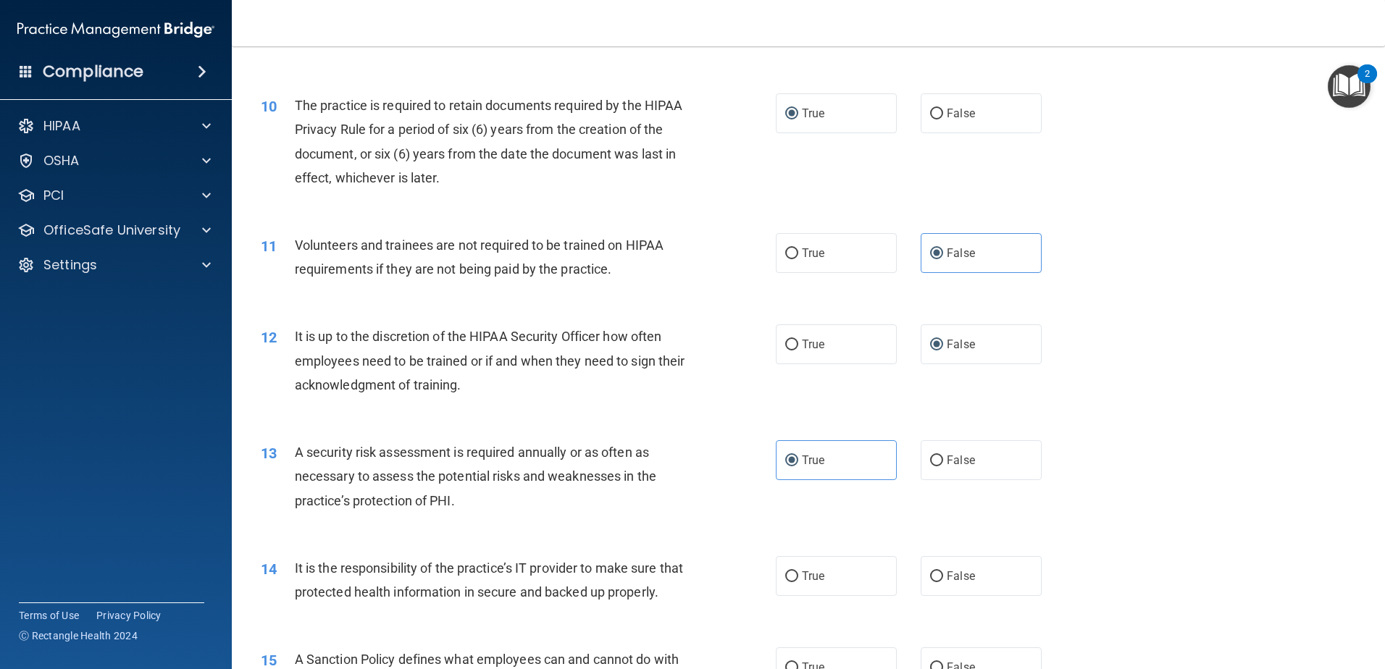
scroll to position [1159, 0]
click at [938, 567] on label "False" at bounding box center [981, 576] width 121 height 40
click at [938, 571] on input "False" at bounding box center [936, 576] width 13 height 11
radio input "true"
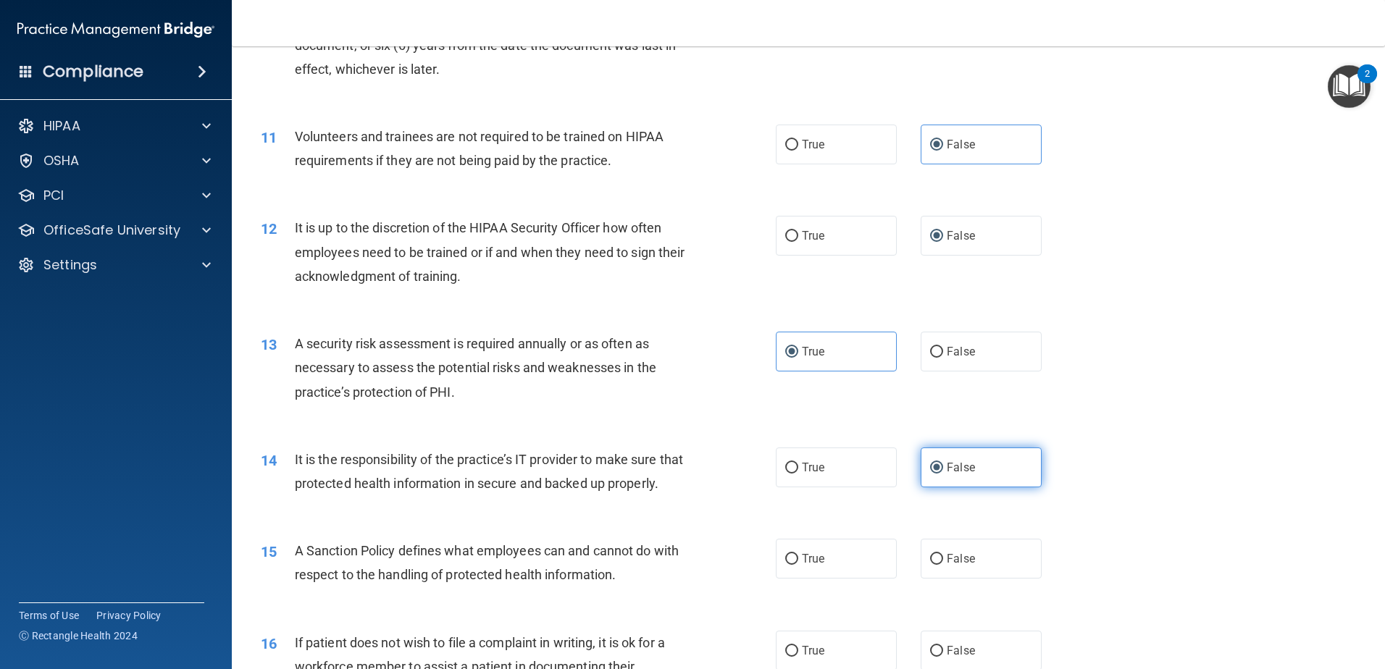
scroll to position [1304, 0]
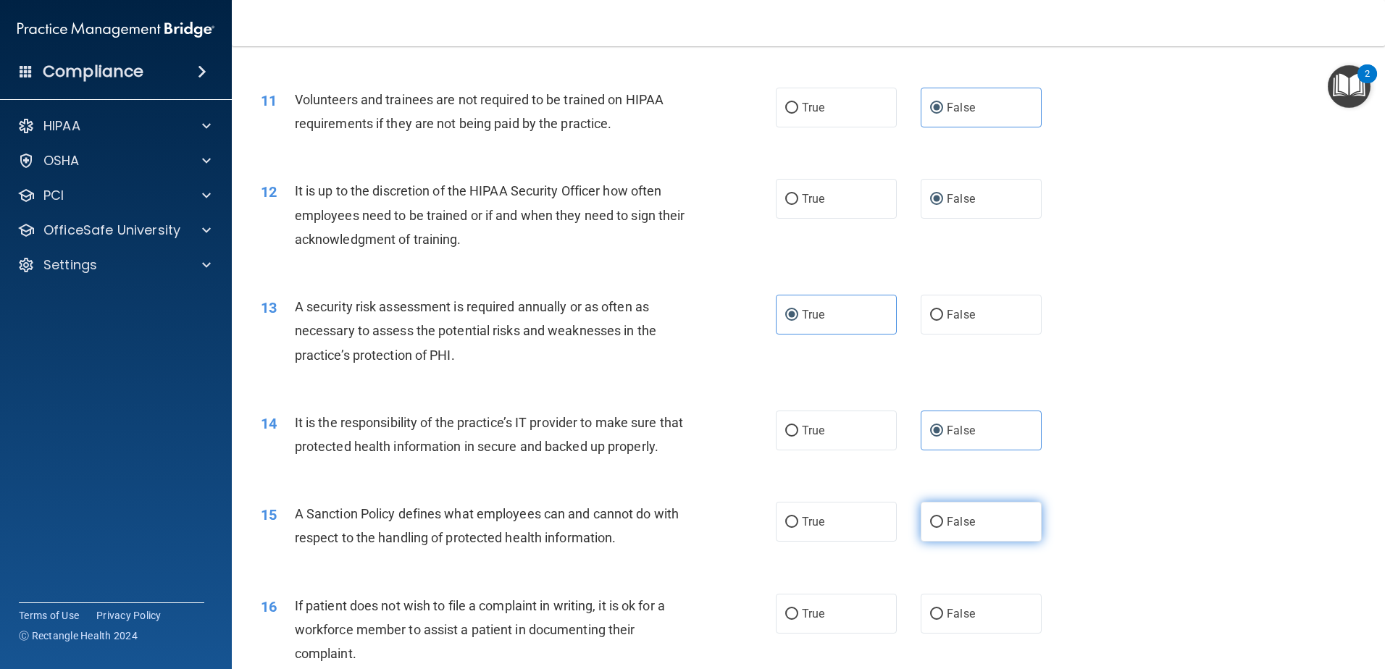
click at [947, 529] on span "False" at bounding box center [961, 522] width 28 height 14
click at [940, 528] on input "False" at bounding box center [936, 522] width 13 height 11
radio input "true"
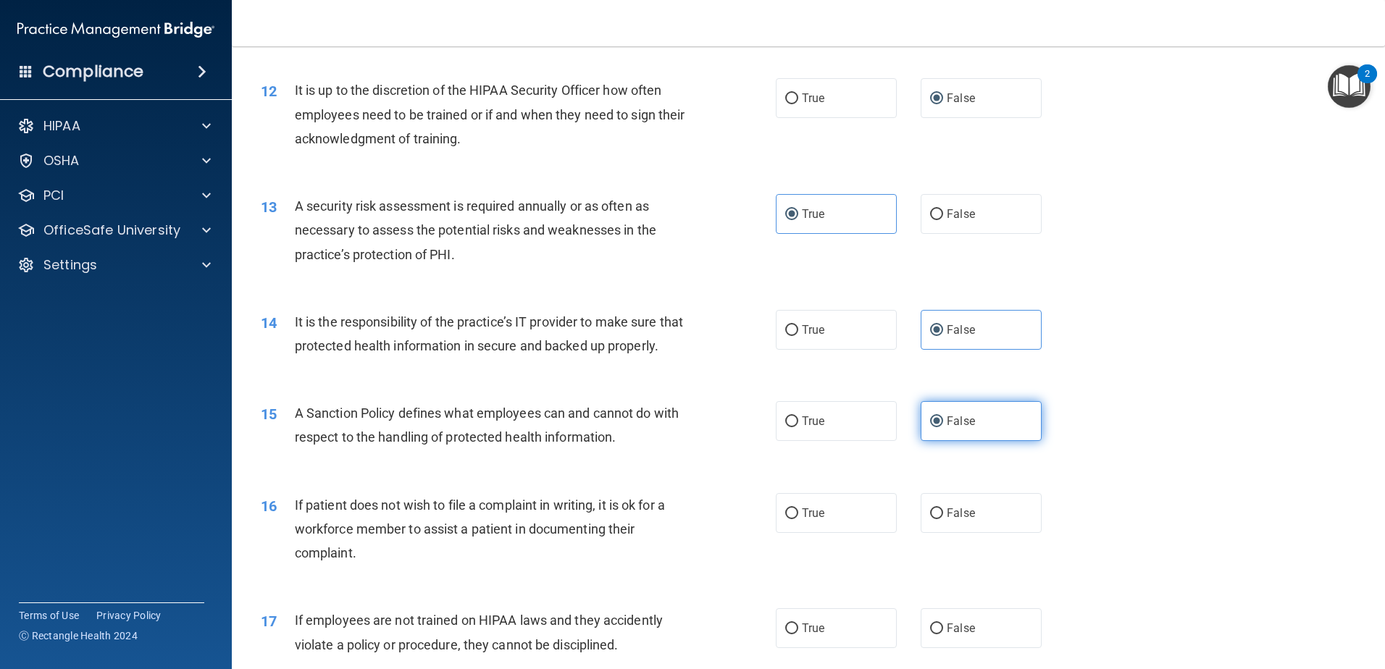
scroll to position [1449, 0]
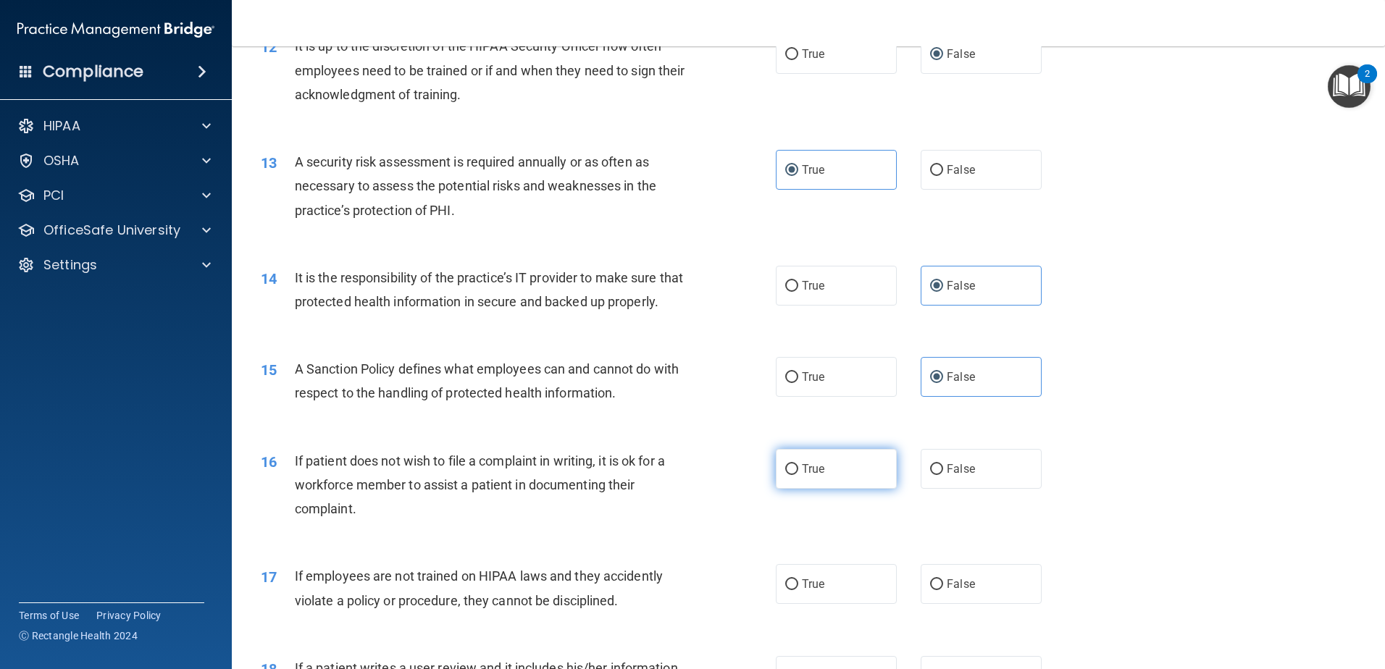
click at [811, 476] on span "True" at bounding box center [813, 469] width 22 height 14
click at [798, 475] on input "True" at bounding box center [791, 469] width 13 height 11
radio input "true"
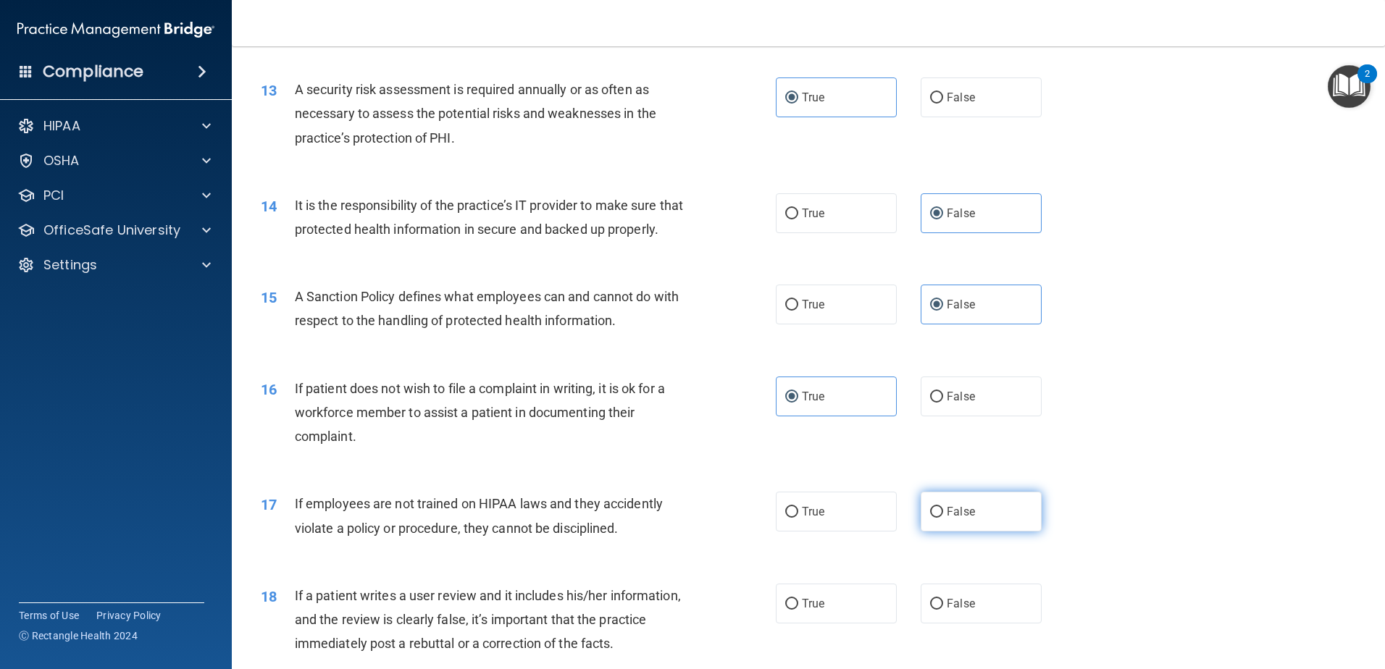
click at [922, 532] on label "False" at bounding box center [981, 512] width 121 height 40
click at [930, 518] on input "False" at bounding box center [936, 512] width 13 height 11
radio input "true"
click at [948, 611] on span "False" at bounding box center [961, 604] width 28 height 14
click at [943, 610] on input "False" at bounding box center [936, 604] width 13 height 11
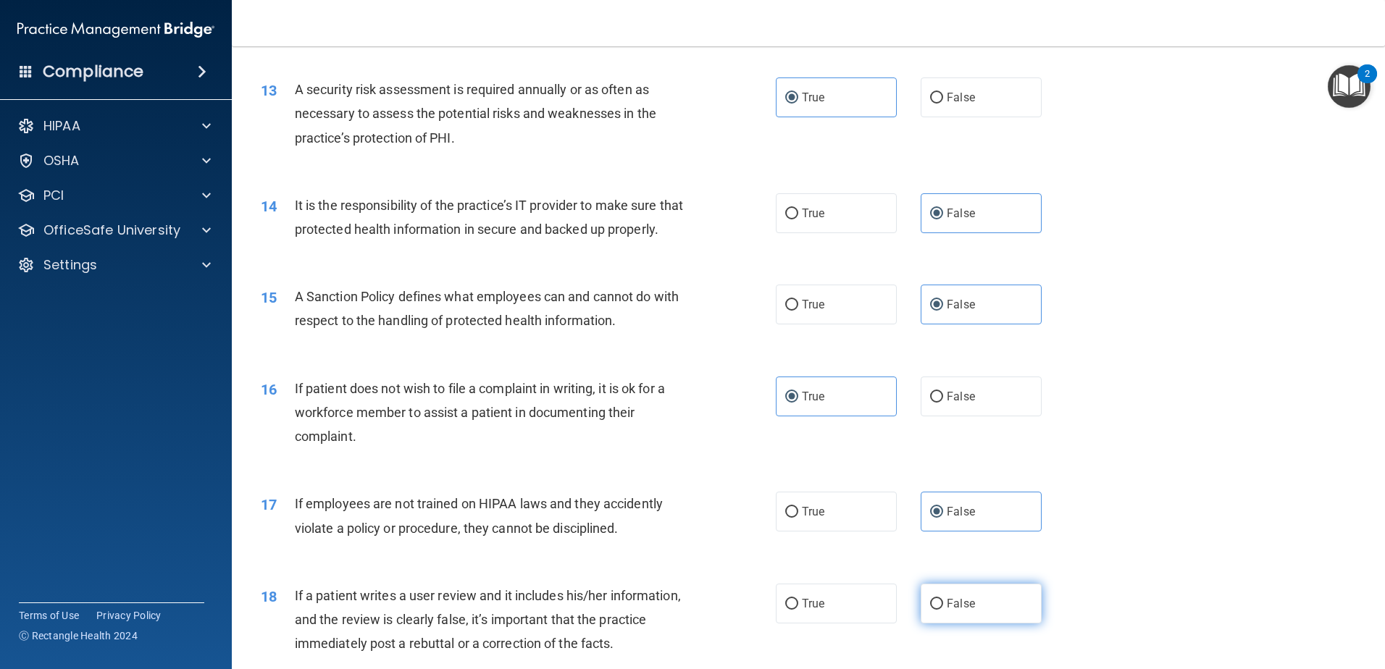
radio input "true"
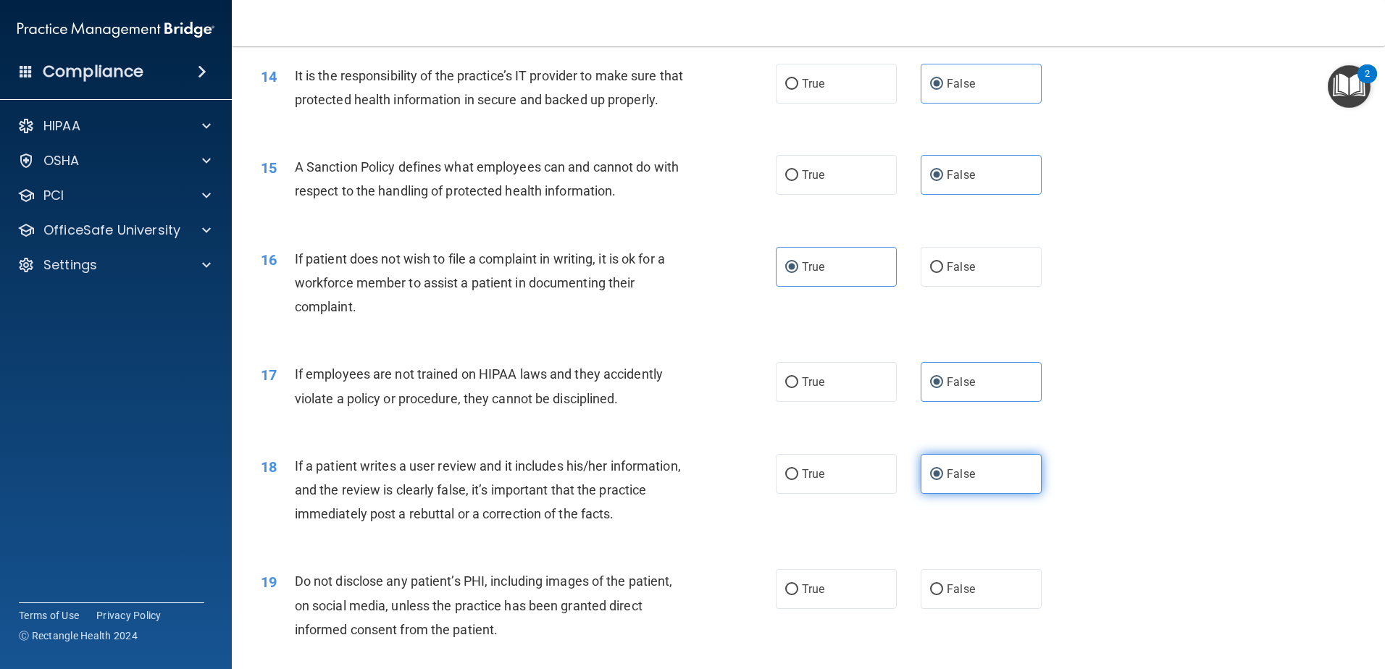
scroll to position [1666, 0]
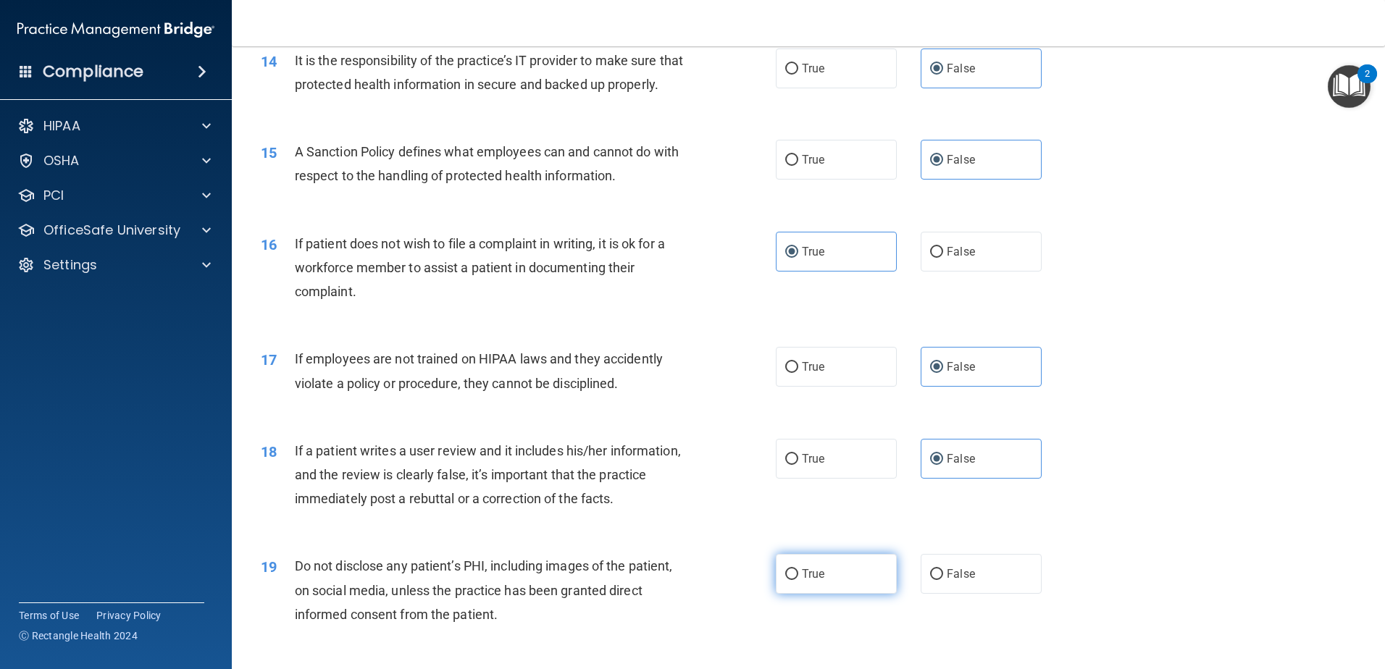
click at [803, 581] on span "True" at bounding box center [813, 574] width 22 height 14
click at [798, 580] on input "True" at bounding box center [791, 574] width 13 height 11
radio input "true"
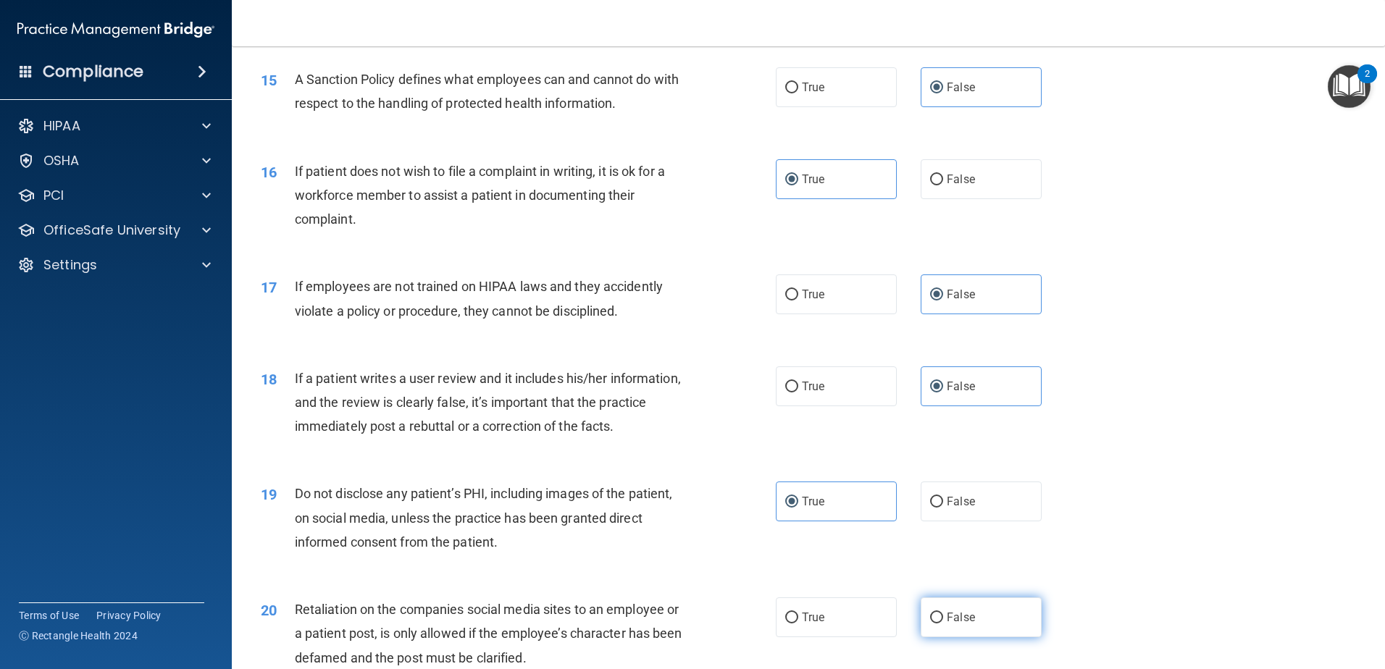
click at [928, 634] on label "False" at bounding box center [981, 618] width 121 height 40
click at [930, 624] on input "False" at bounding box center [936, 618] width 13 height 11
radio input "true"
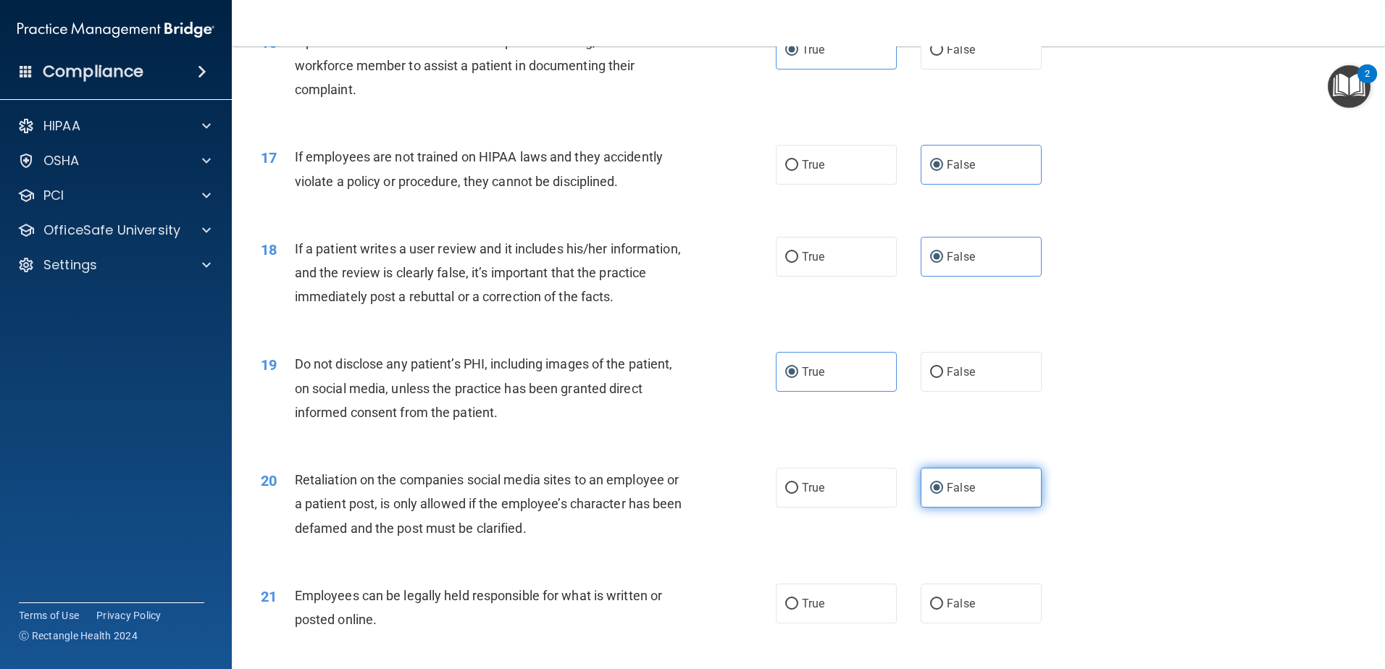
scroll to position [1883, 0]
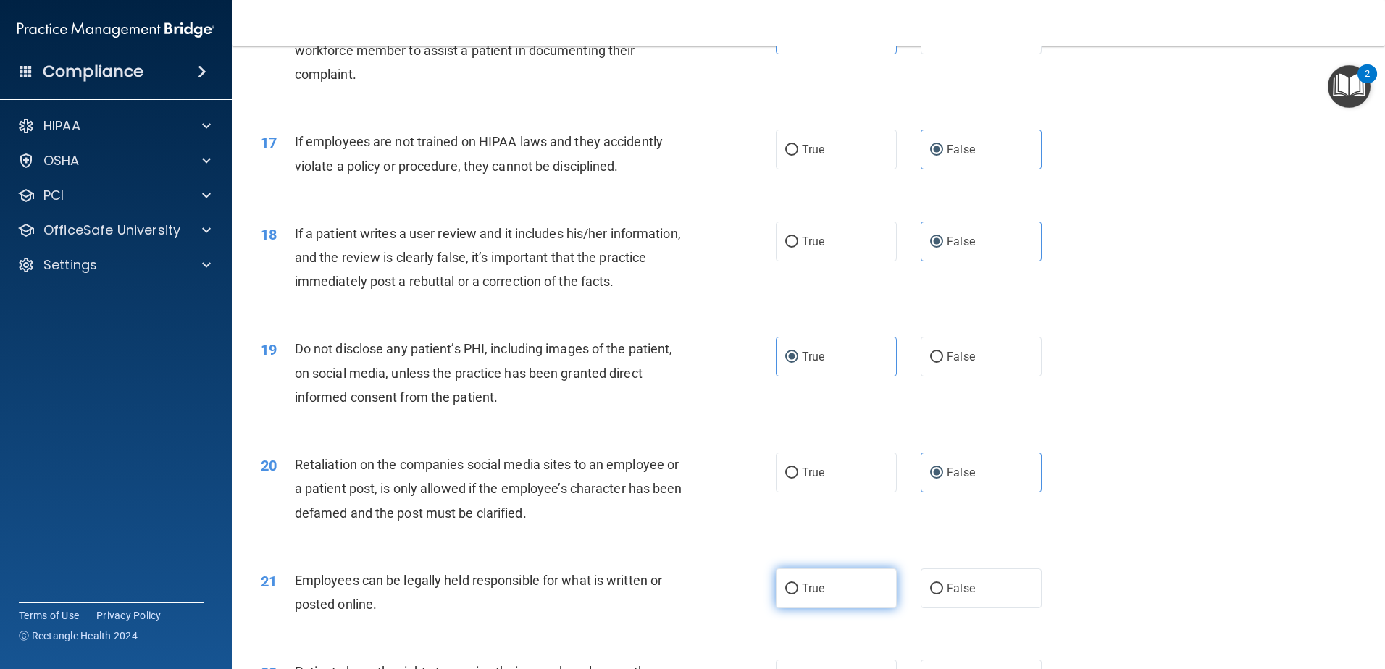
click at [809, 595] on span "True" at bounding box center [813, 589] width 22 height 14
click at [798, 595] on input "True" at bounding box center [791, 589] width 13 height 11
radio input "true"
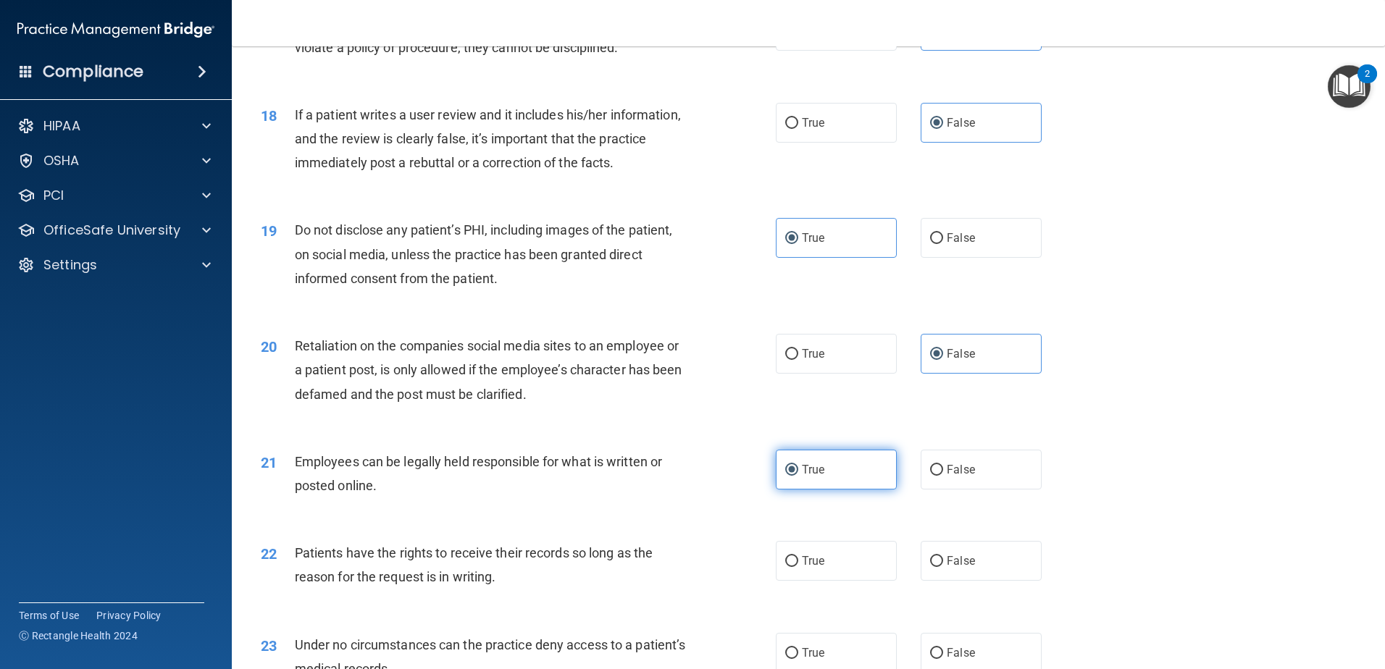
scroll to position [2028, 0]
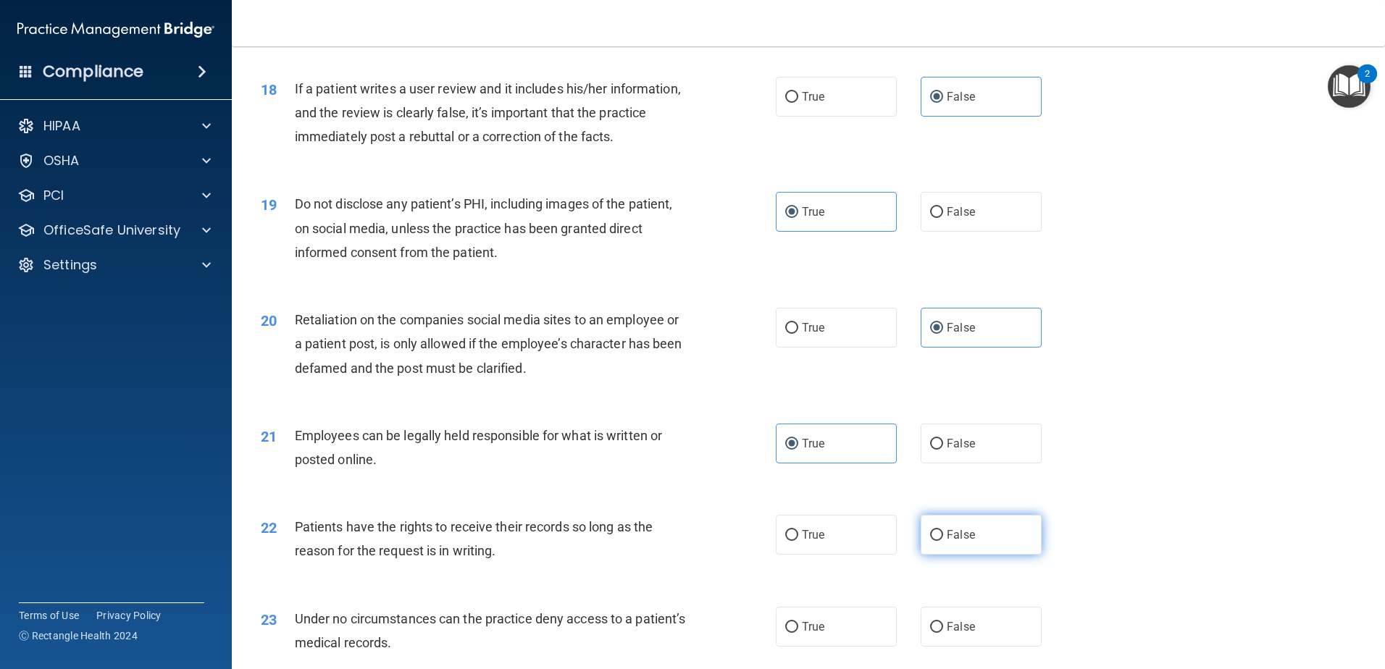
click at [939, 555] on label "False" at bounding box center [981, 535] width 121 height 40
click at [939, 541] on input "False" at bounding box center [936, 535] width 13 height 11
radio input "true"
click at [947, 634] on span "False" at bounding box center [961, 627] width 28 height 14
click at [943, 633] on input "False" at bounding box center [936, 627] width 13 height 11
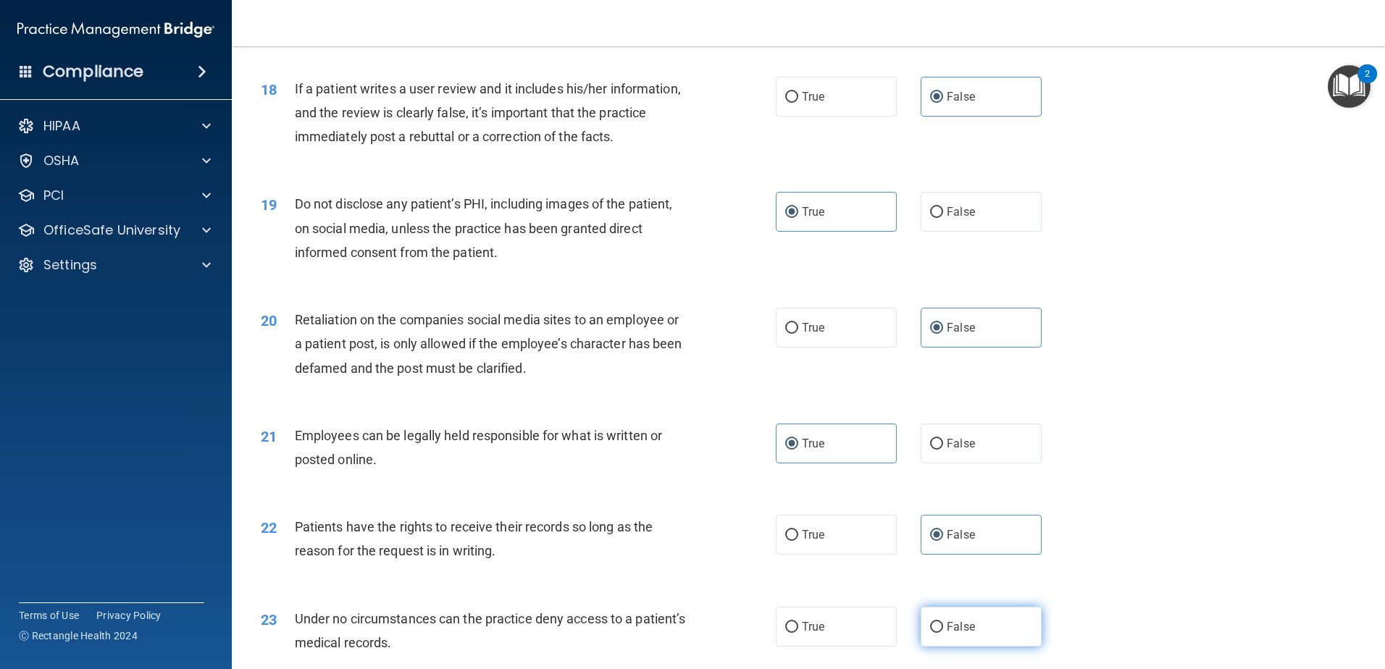
radio input "true"
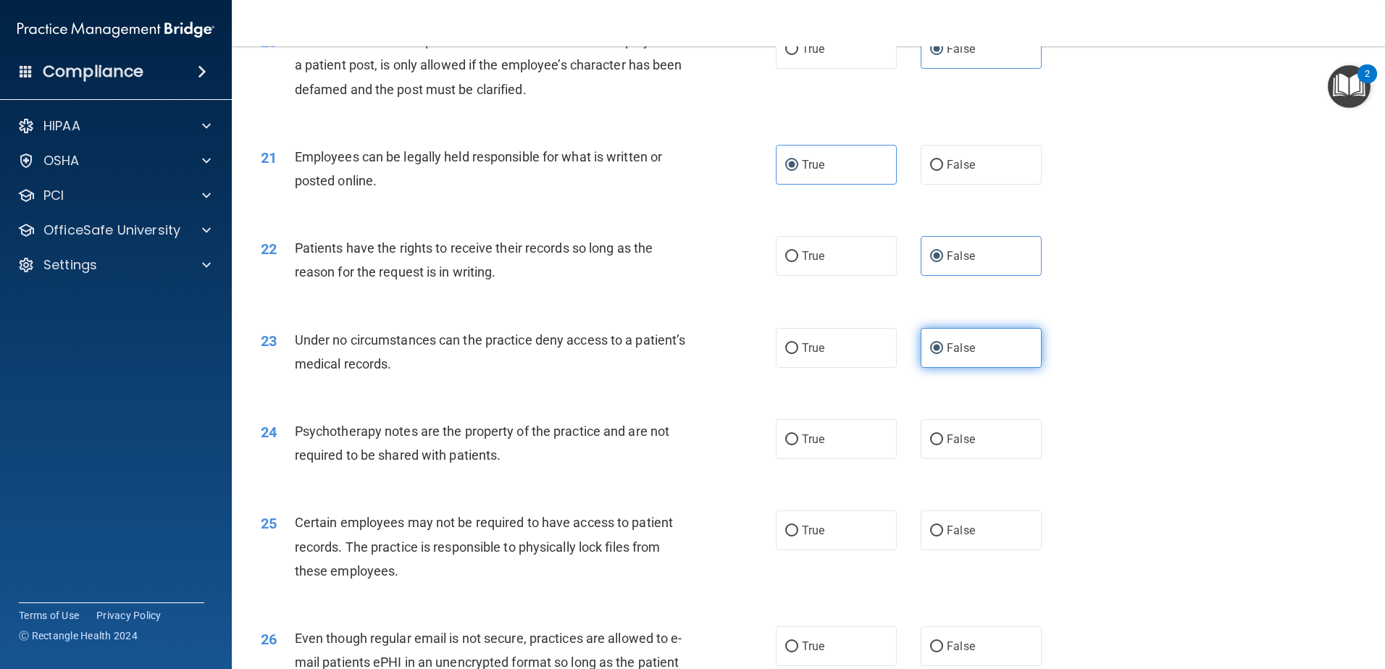
scroll to position [2318, 0]
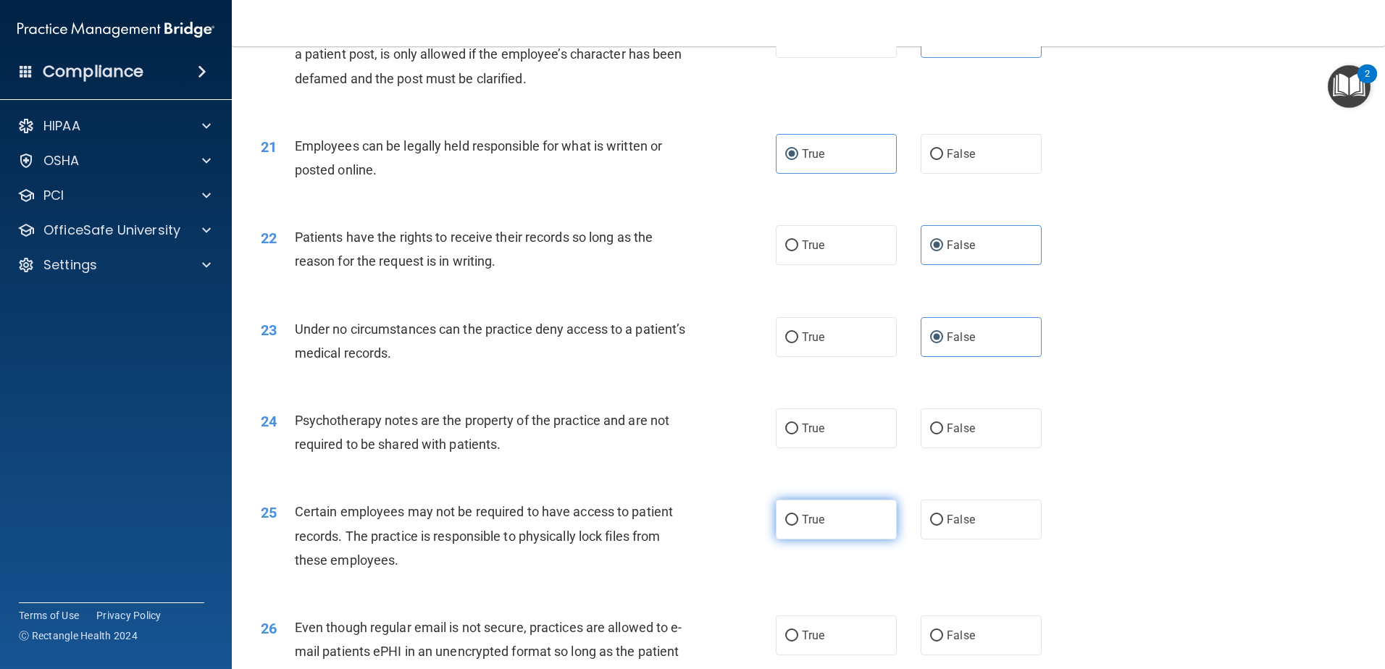
click at [813, 527] on span "True" at bounding box center [813, 520] width 22 height 14
click at [798, 526] on input "True" at bounding box center [791, 520] width 13 height 11
radio input "true"
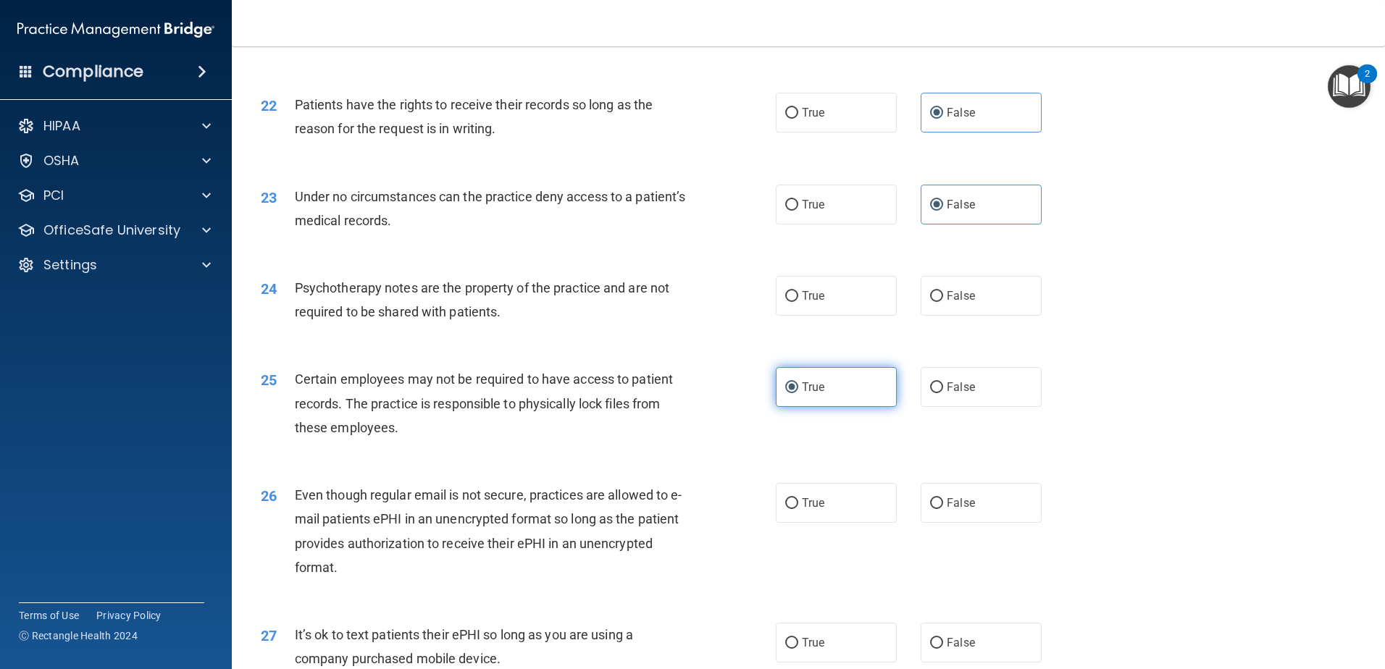
scroll to position [2463, 0]
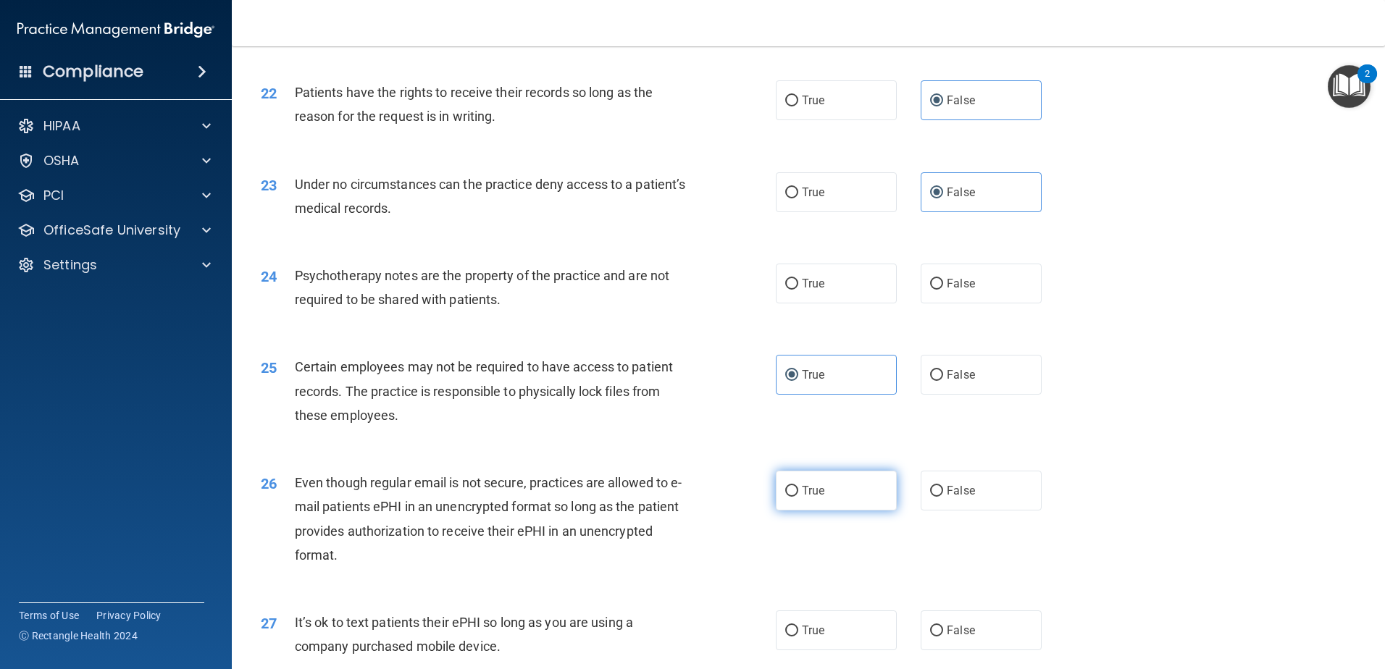
click at [804, 498] on span "True" at bounding box center [813, 491] width 22 height 14
click at [798, 497] on input "True" at bounding box center [791, 491] width 13 height 11
radio input "true"
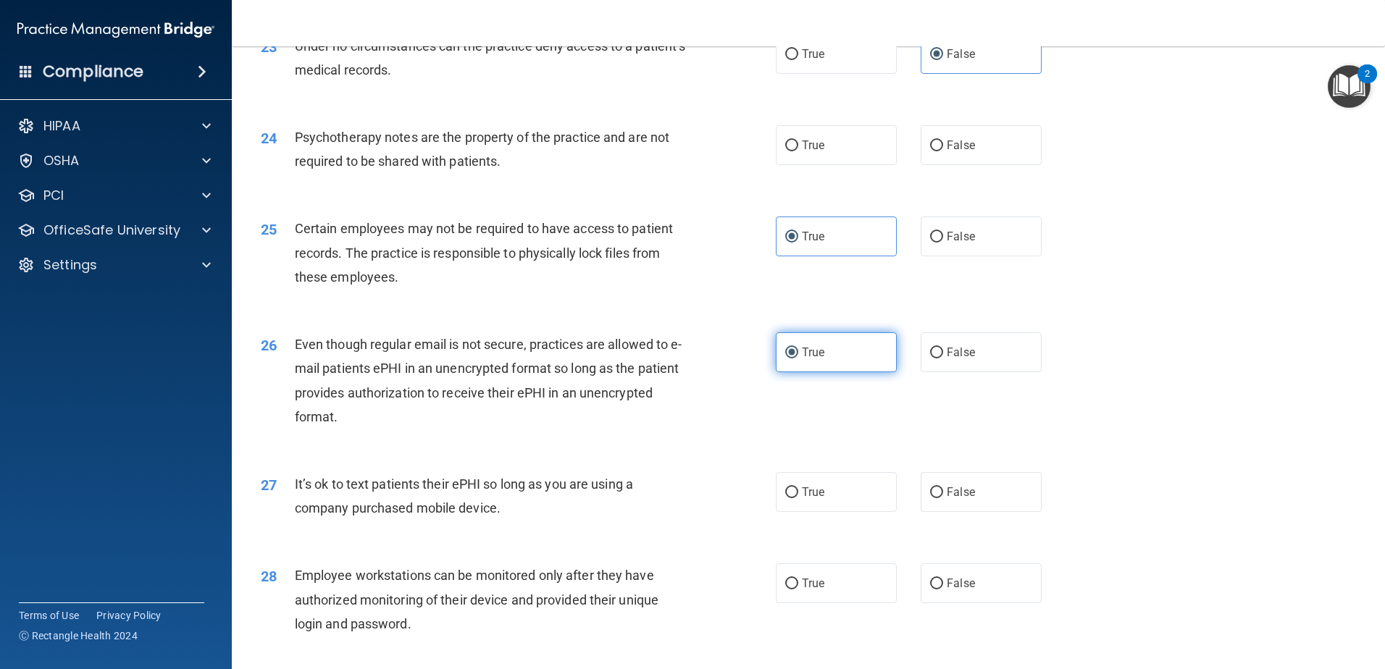
scroll to position [2608, 0]
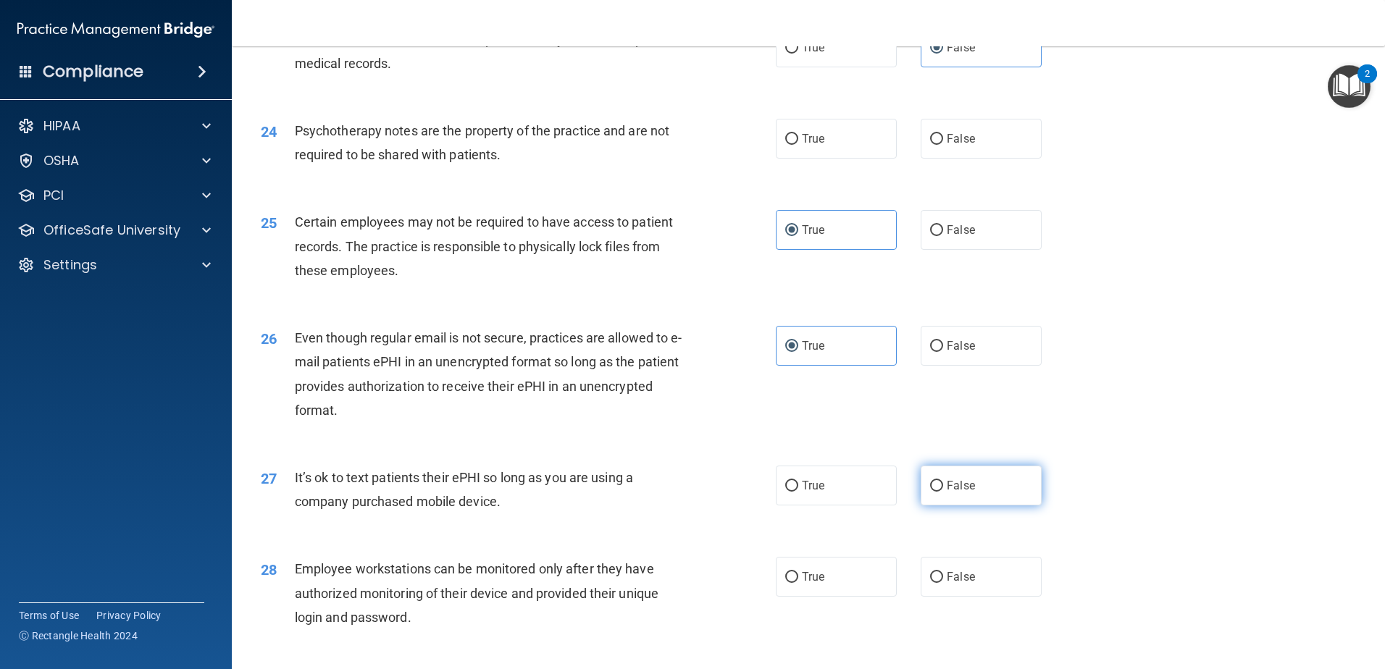
click at [938, 506] on label "False" at bounding box center [981, 486] width 121 height 40
click at [938, 492] on input "False" at bounding box center [936, 486] width 13 height 11
radio input "true"
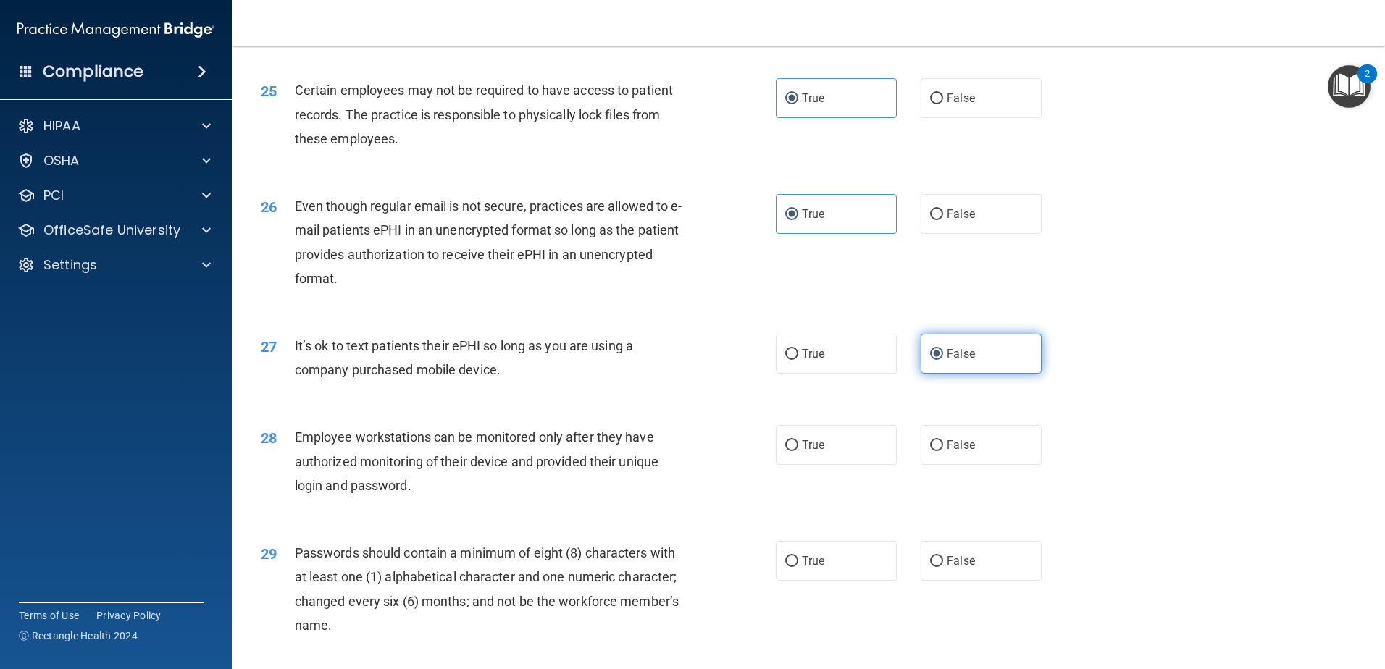
scroll to position [2752, 0]
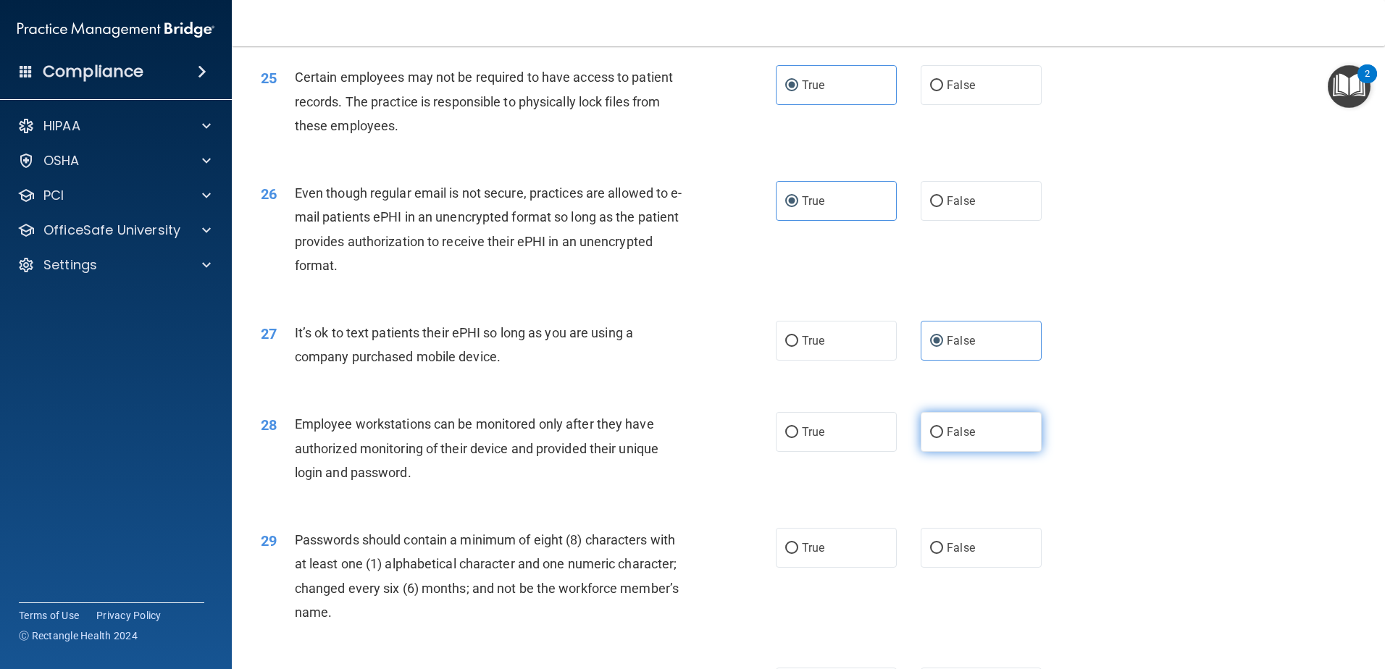
click at [937, 452] on label "False" at bounding box center [981, 432] width 121 height 40
click at [937, 438] on input "False" at bounding box center [936, 432] width 13 height 11
radio input "true"
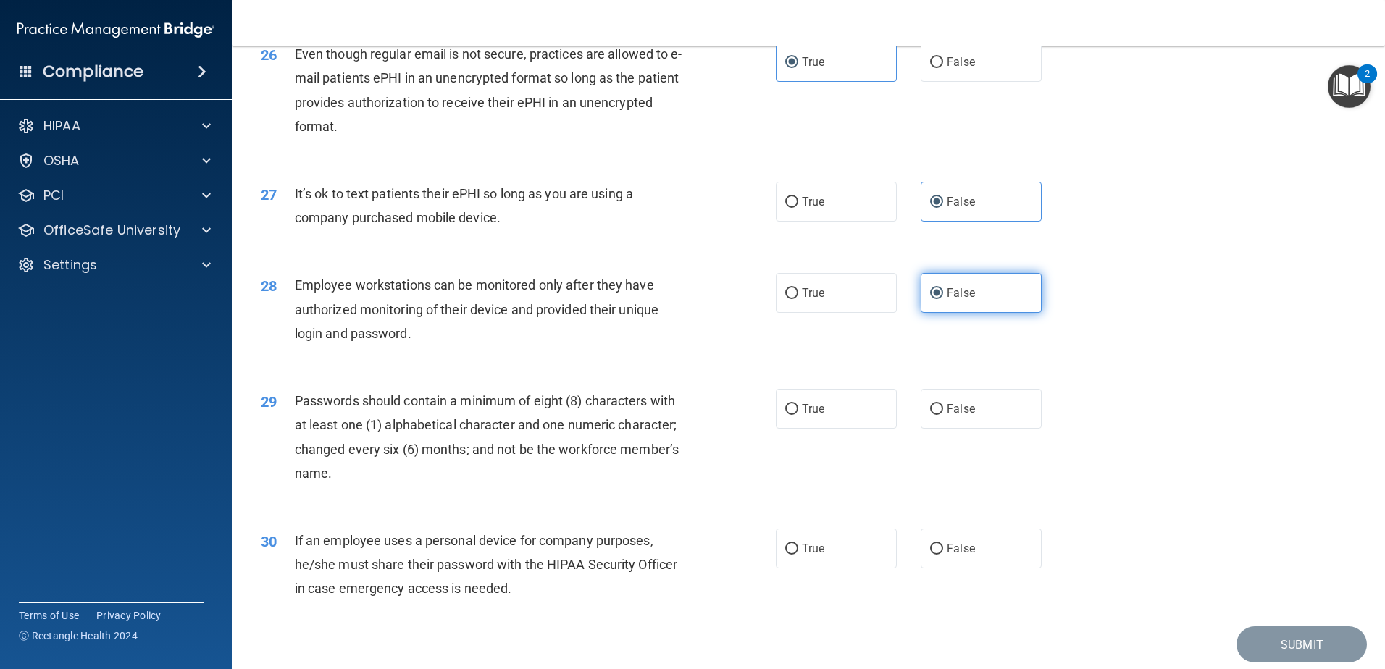
scroll to position [2897, 0]
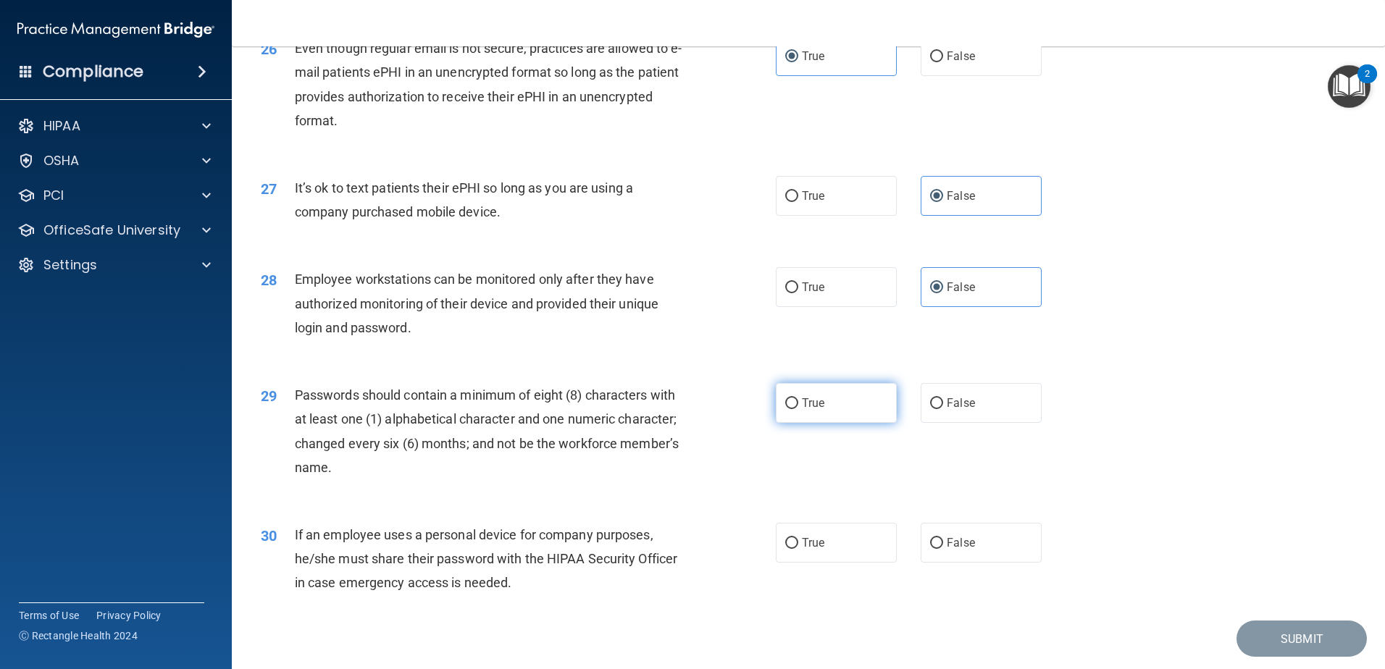
click at [804, 410] on span "True" at bounding box center [813, 403] width 22 height 14
click at [798, 409] on input "True" at bounding box center [791, 403] width 13 height 11
radio input "true"
click at [934, 560] on label "False" at bounding box center [981, 543] width 121 height 40
click at [934, 549] on input "False" at bounding box center [936, 543] width 13 height 11
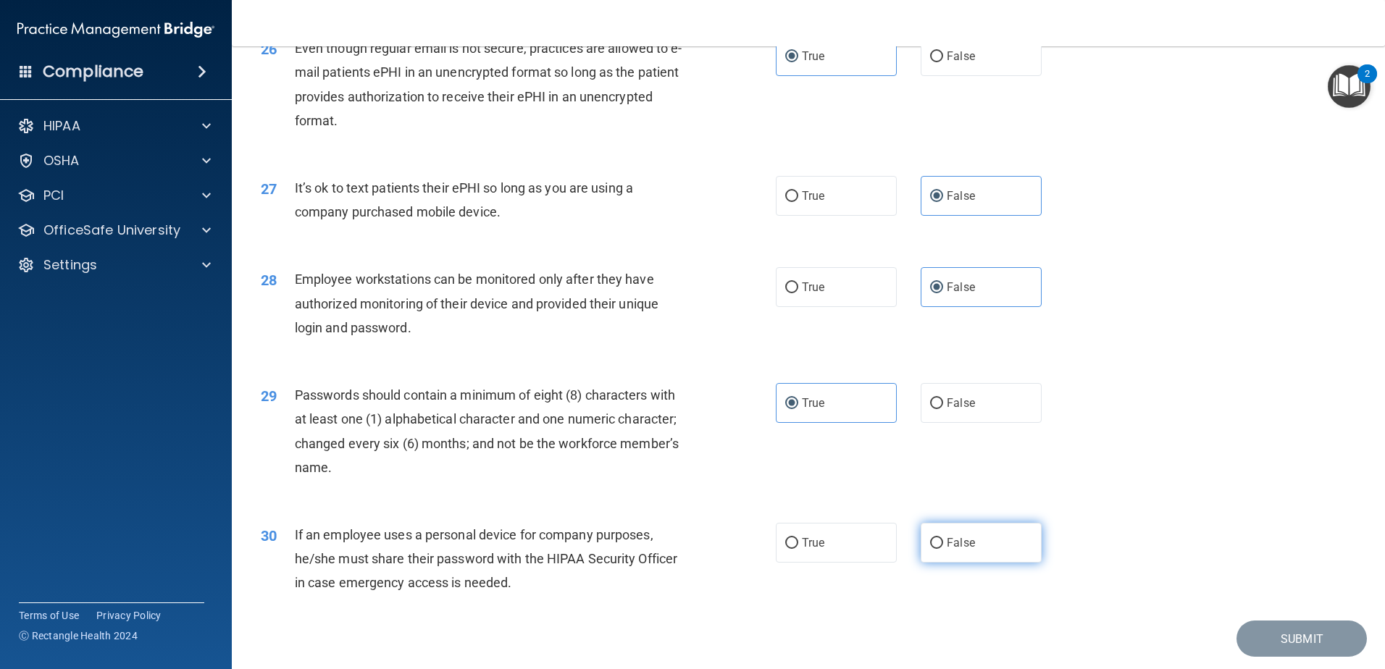
radio input "true"
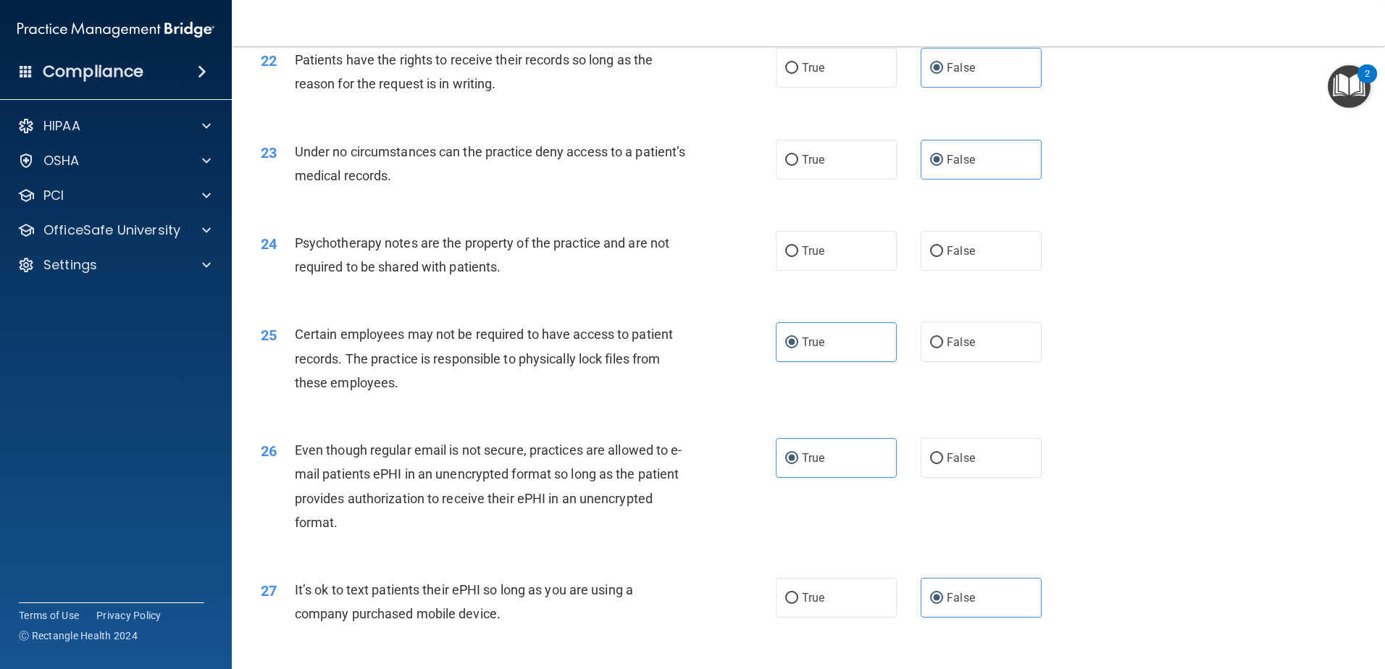
scroll to position [2460, 0]
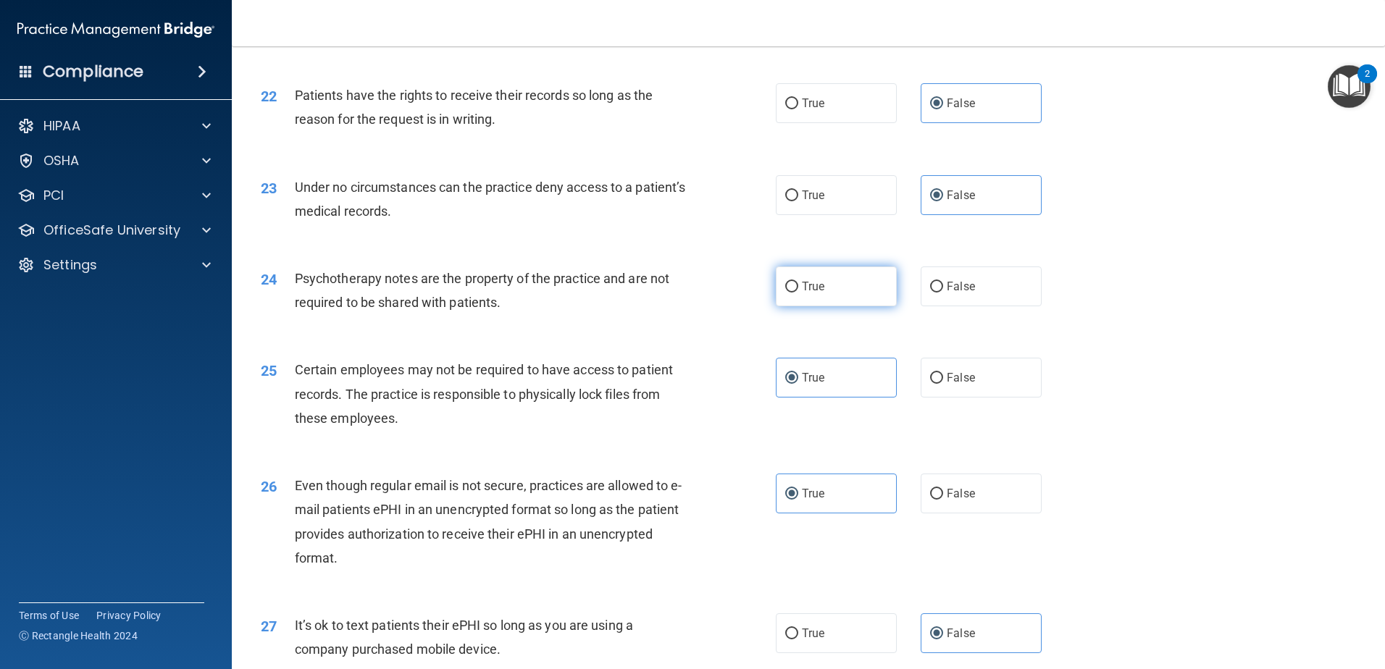
click at [792, 293] on input "True" at bounding box center [791, 287] width 13 height 11
radio input "true"
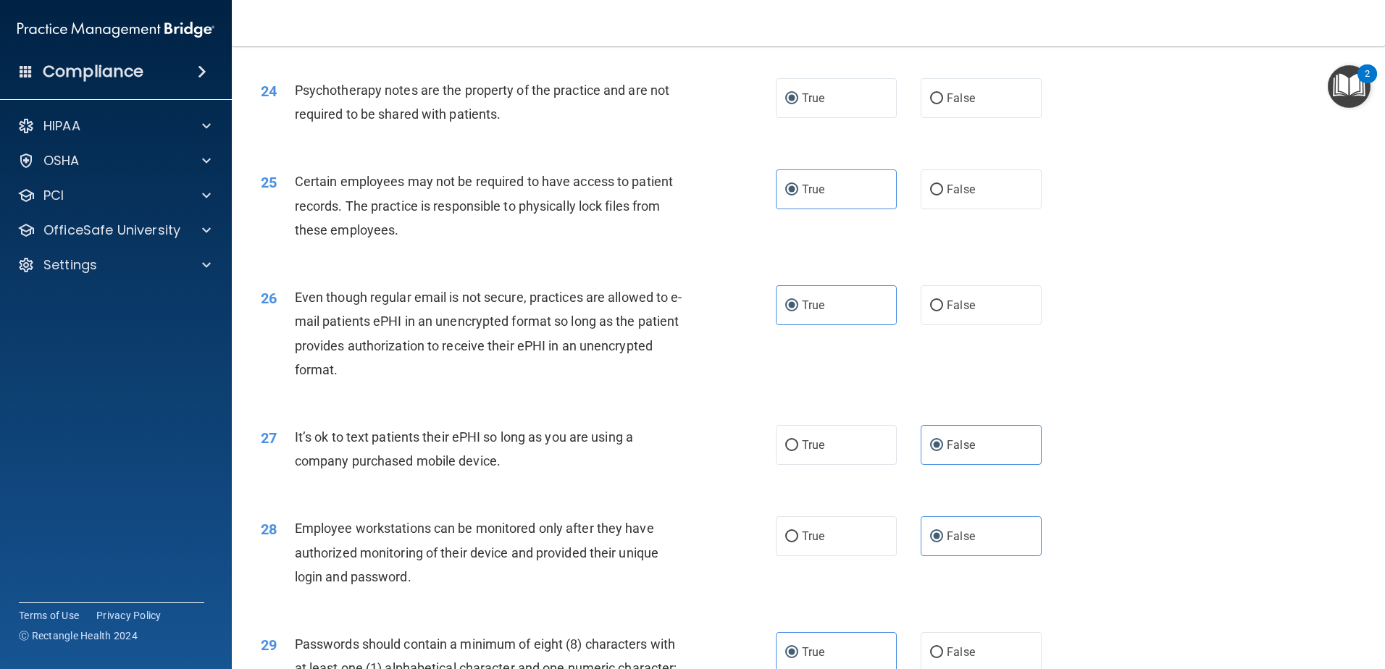
scroll to position [2967, 0]
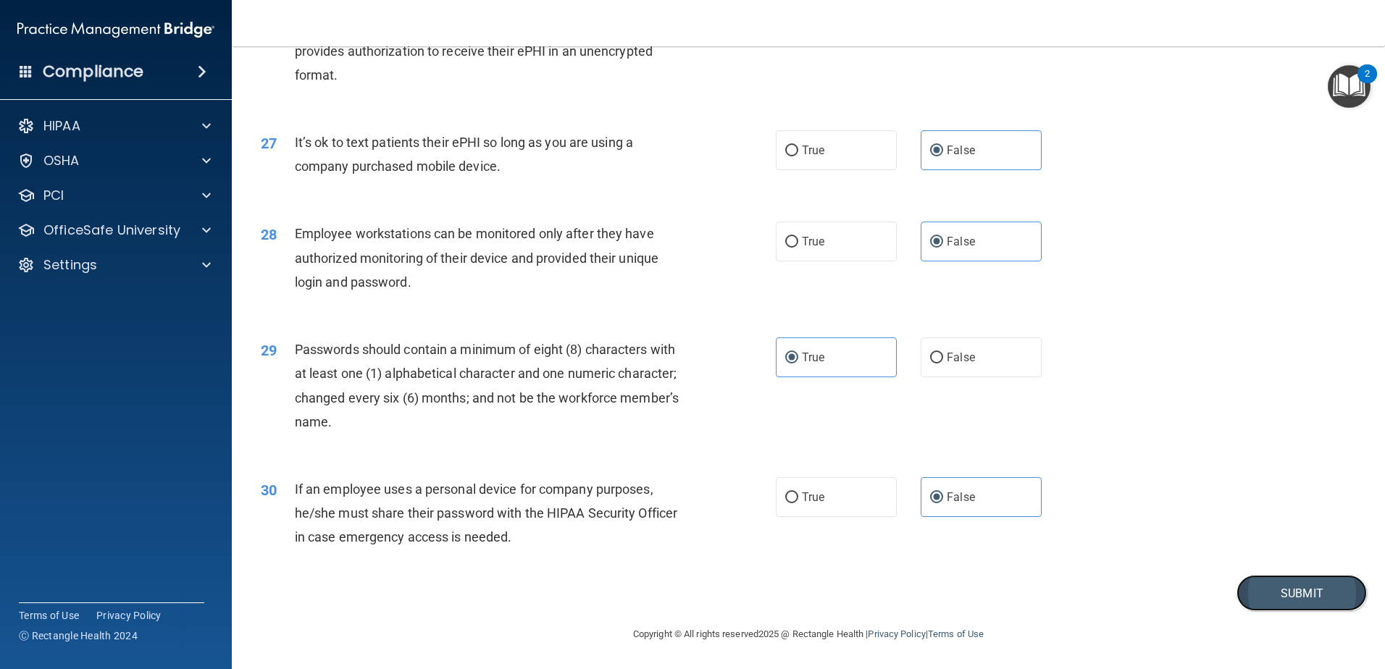
click at [1284, 597] on button "Submit" at bounding box center [1301, 593] width 130 height 37
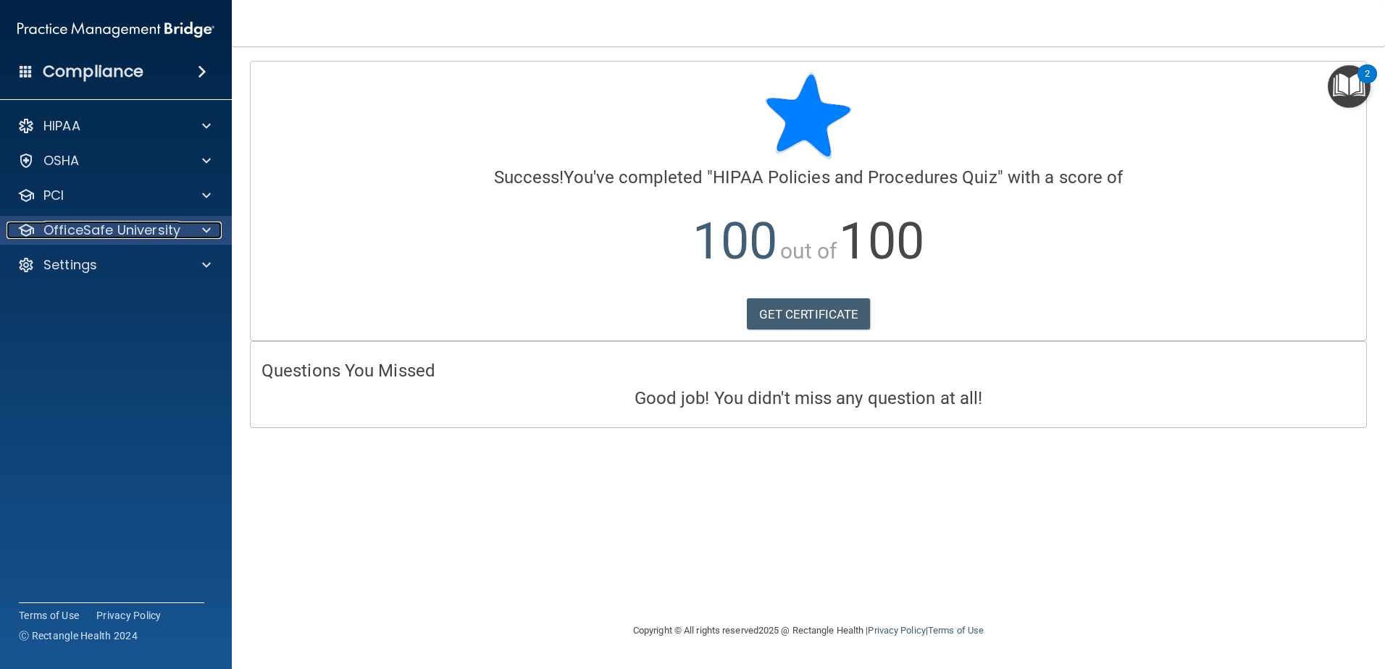
click at [189, 226] on div at bounding box center [204, 230] width 36 height 17
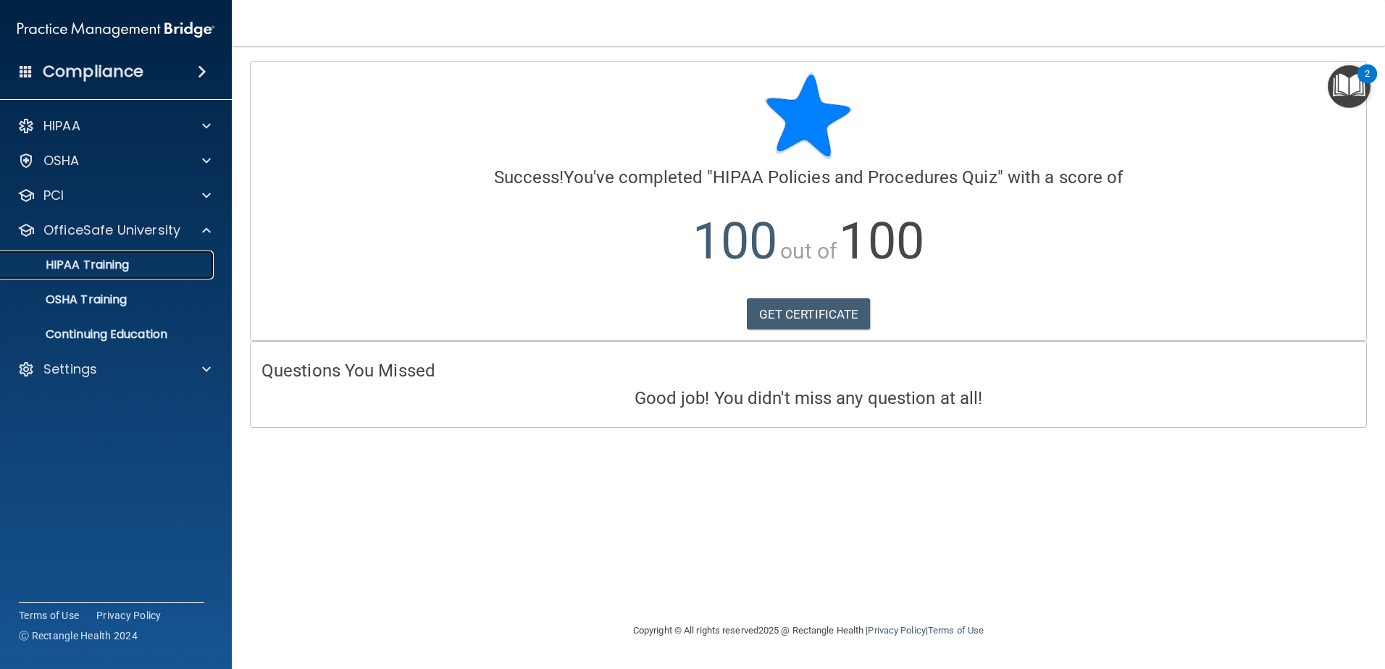
click at [99, 264] on p "HIPAA Training" at bounding box center [69, 265] width 120 height 14
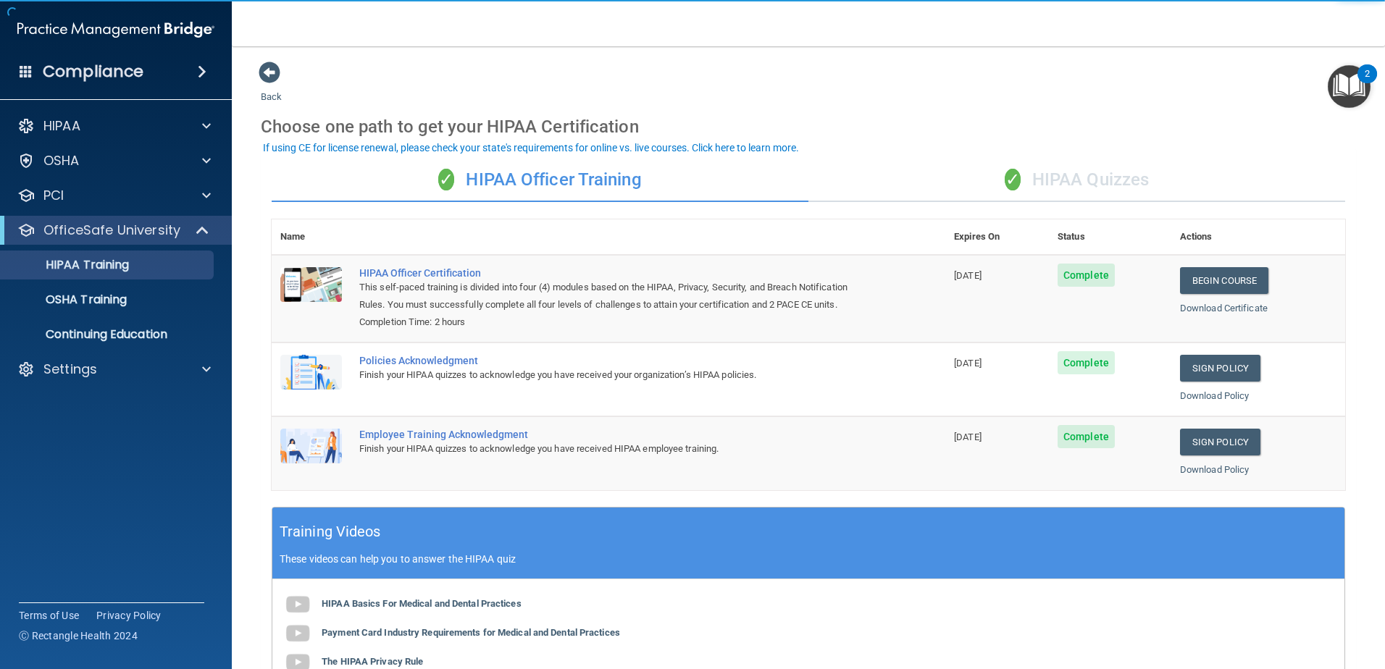
click at [1013, 180] on span "✓" at bounding box center [1013, 180] width 16 height 22
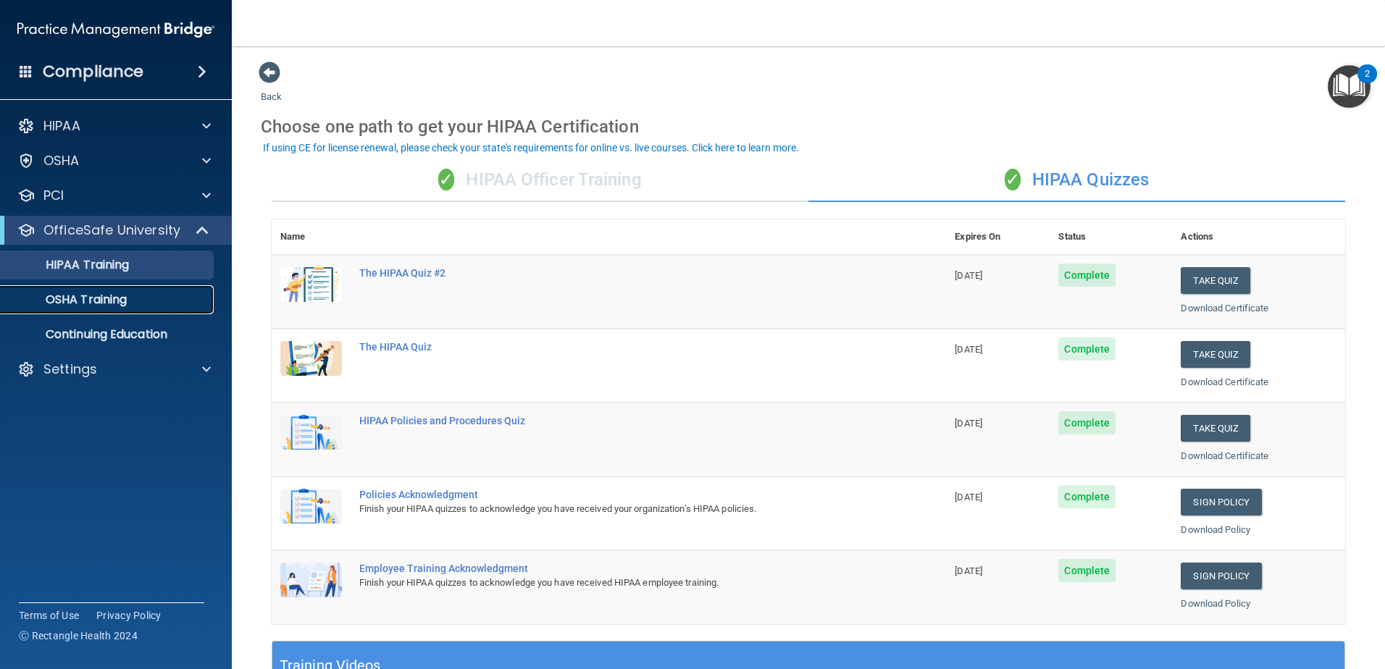
click at [109, 298] on p "OSHA Training" at bounding box center [67, 300] width 117 height 14
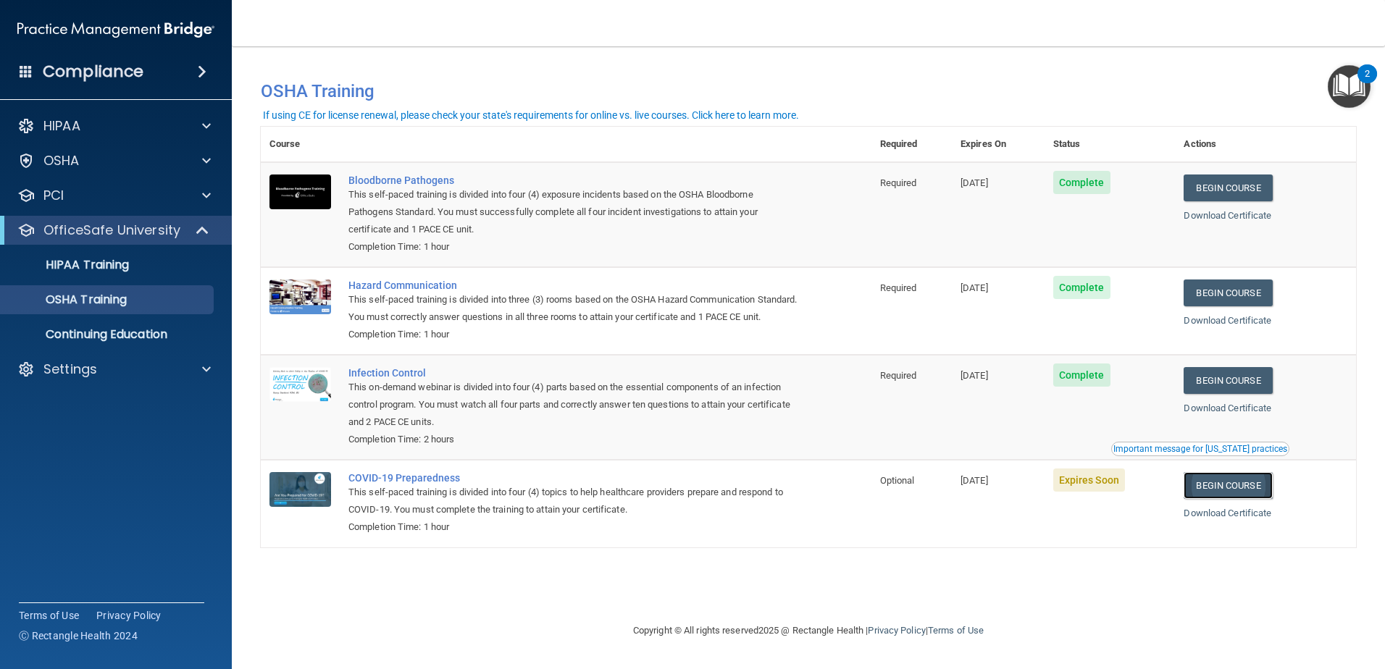
click at [1242, 499] on link "Begin Course" at bounding box center [1228, 485] width 88 height 27
click at [99, 301] on p "OSHA Training" at bounding box center [67, 300] width 117 height 14
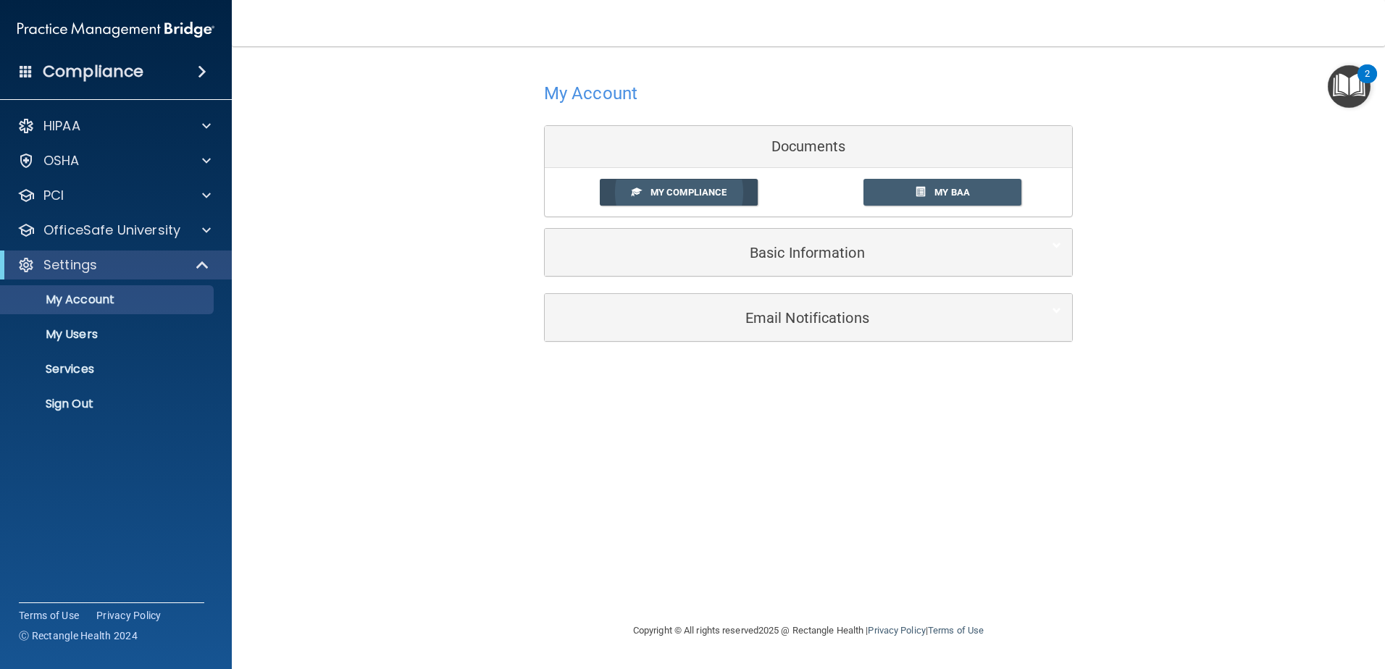
click at [684, 188] on span "My Compliance" at bounding box center [688, 192] width 76 height 11
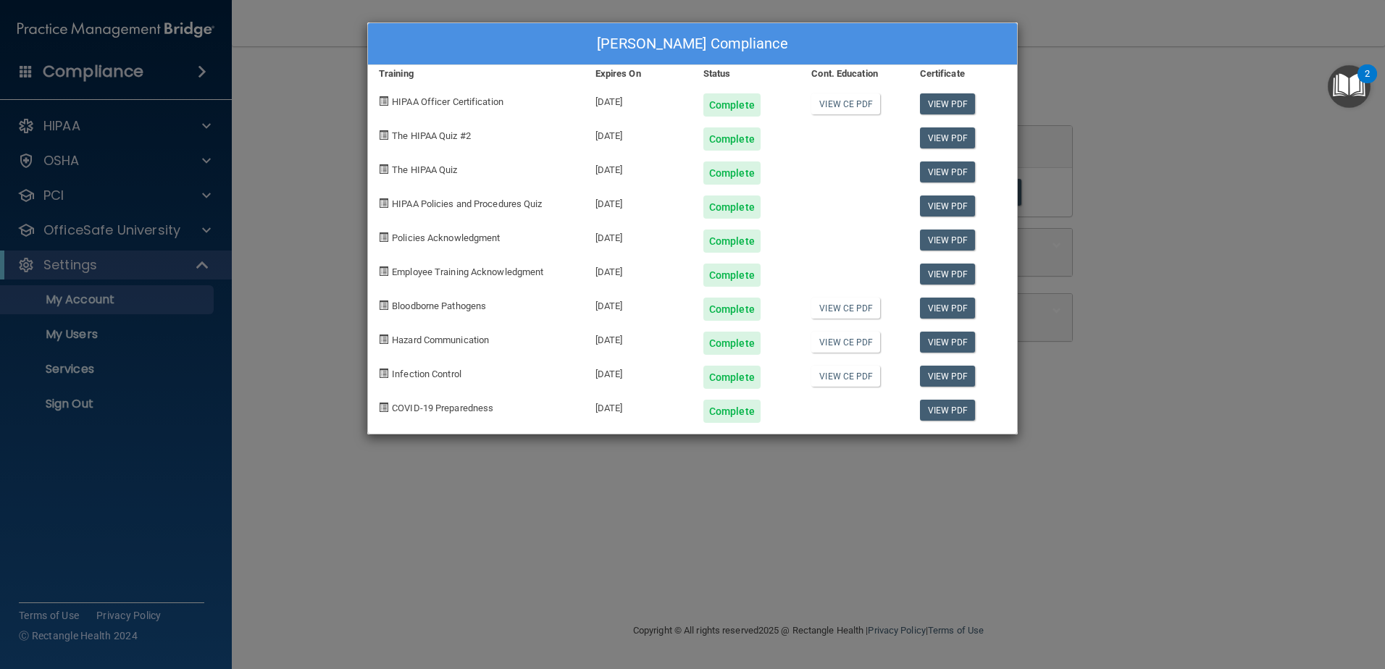
click at [1042, 470] on div "Jolene Powell's Compliance Training Expires On Status Cont. Education Certifica…" at bounding box center [692, 334] width 1385 height 669
